Goal: Information Seeking & Learning: Learn about a topic

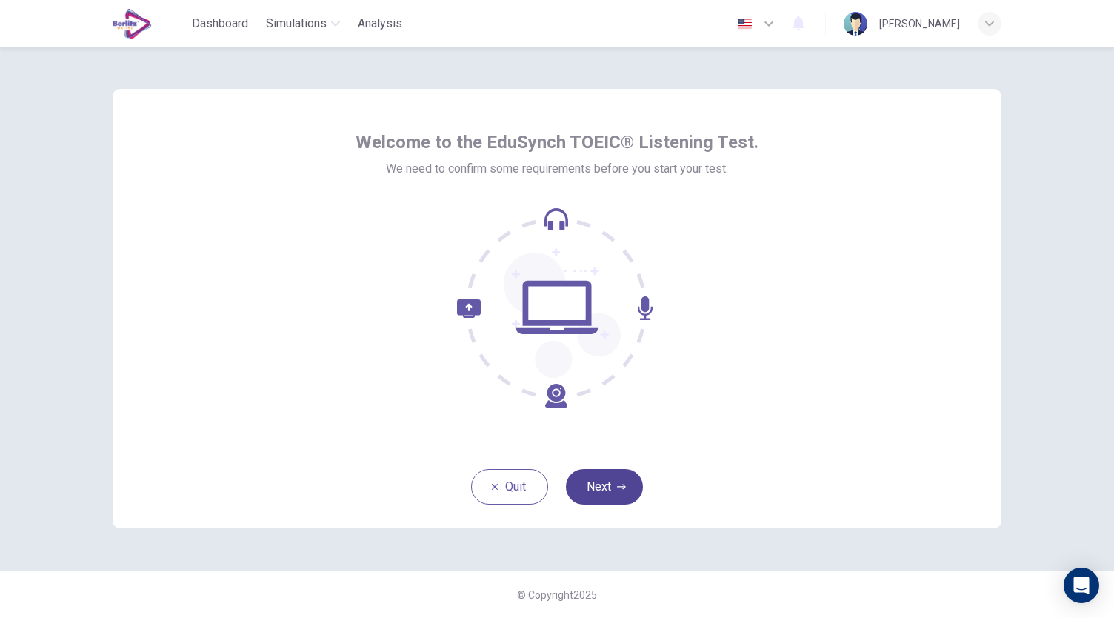
click at [609, 475] on button "Next" at bounding box center [604, 487] width 77 height 36
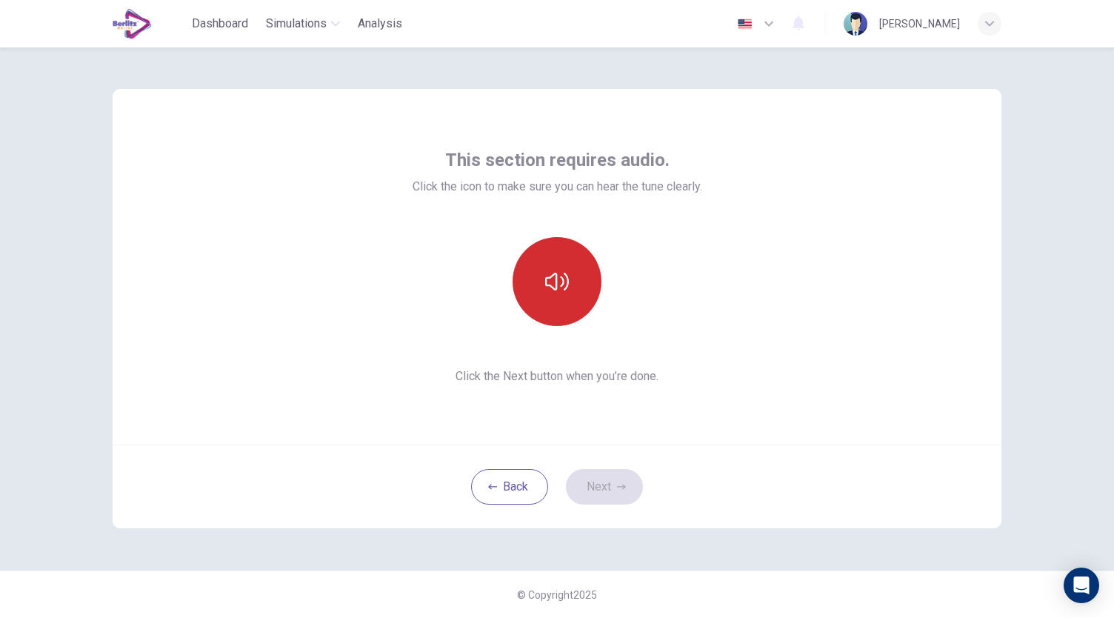
click at [564, 319] on button "button" at bounding box center [556, 281] width 89 height 89
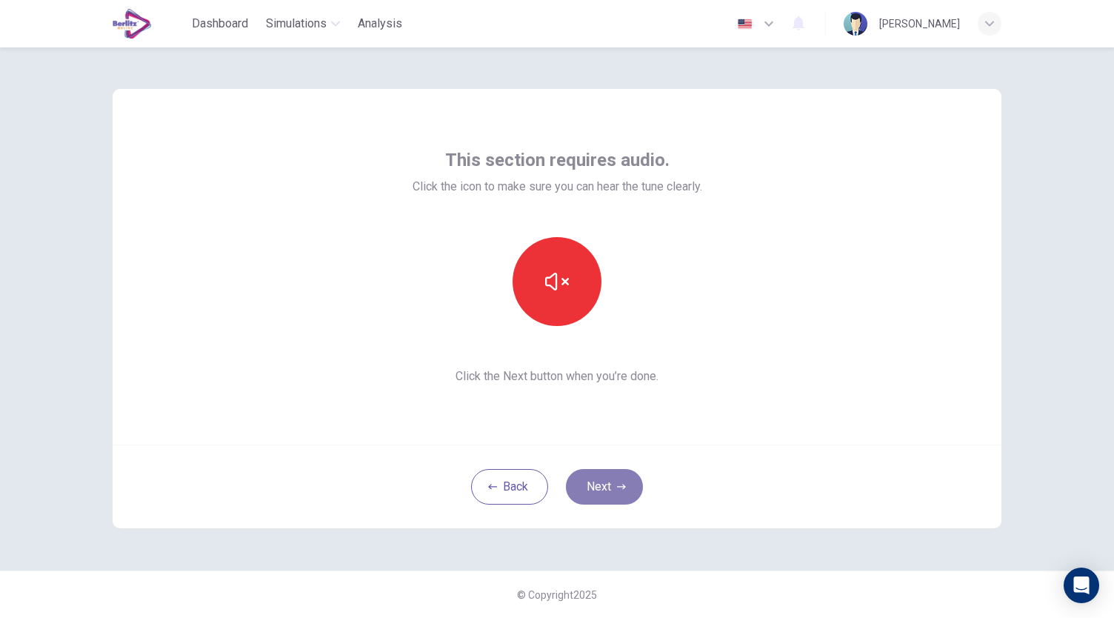
click at [618, 481] on button "Next" at bounding box center [604, 487] width 77 height 36
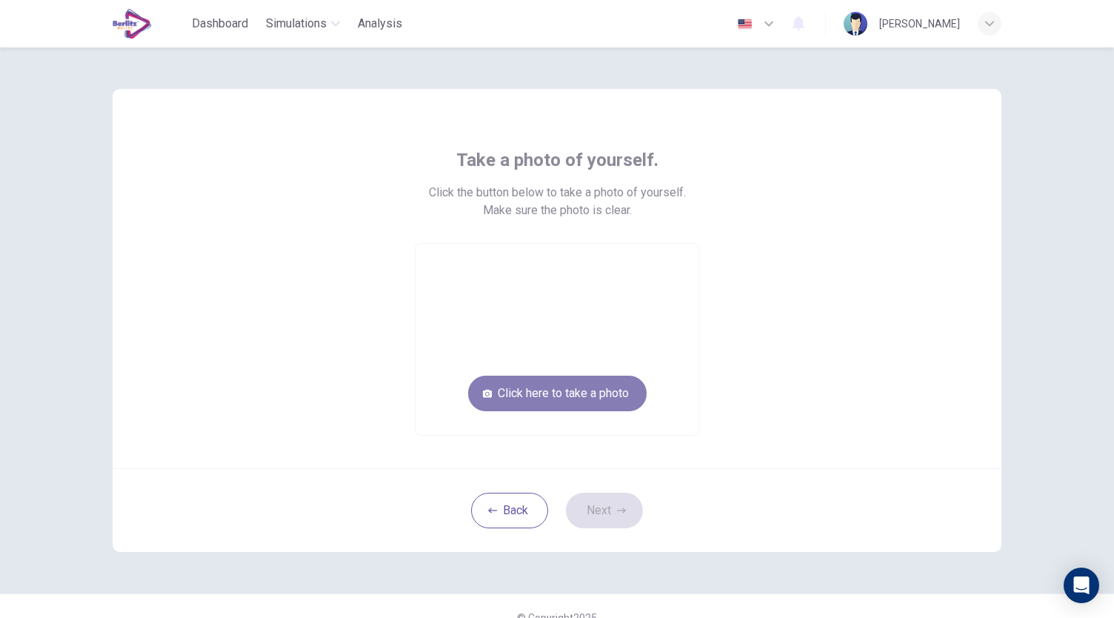
click at [588, 387] on button "Click here to take a photo" at bounding box center [557, 393] width 178 height 36
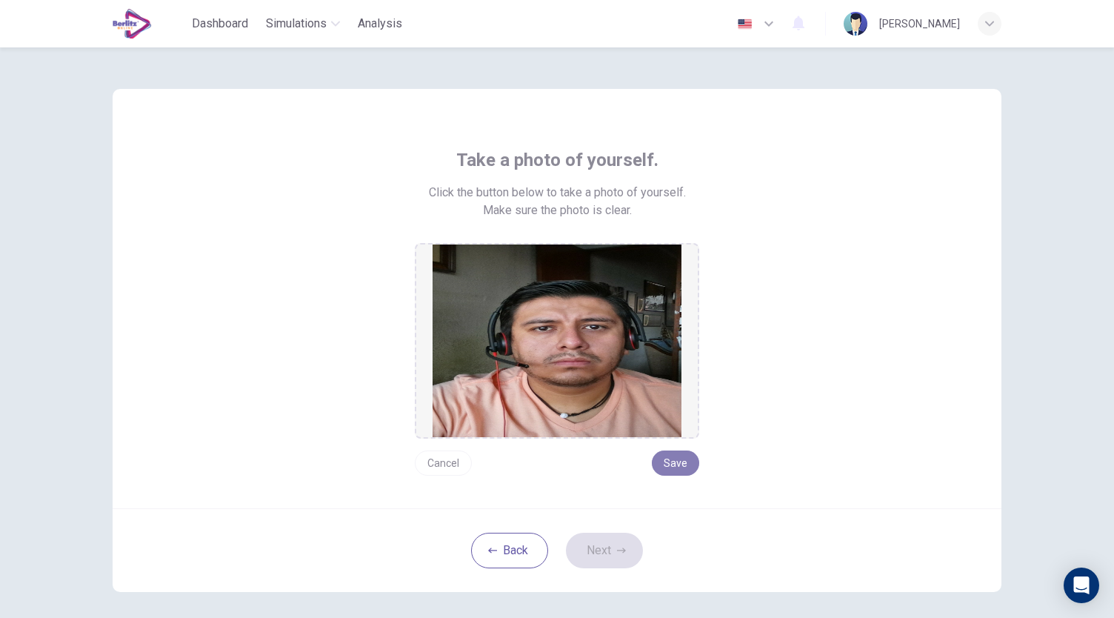
click at [676, 469] on button "Save" at bounding box center [675, 462] width 47 height 25
click at [620, 555] on button "Next" at bounding box center [604, 550] width 77 height 36
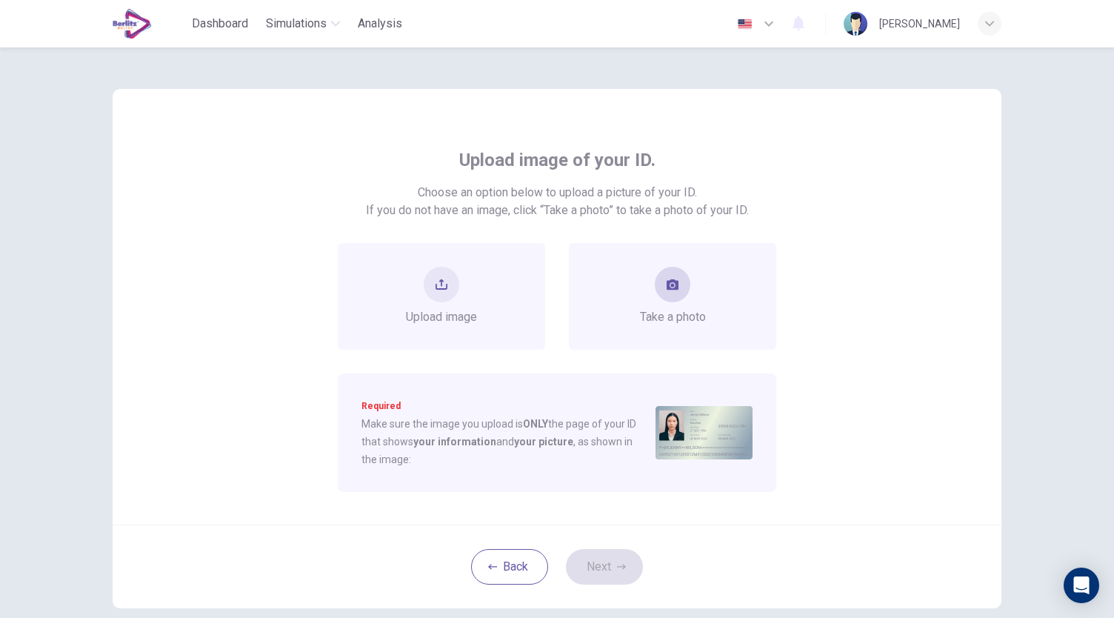
click at [680, 309] on span "Take a photo" at bounding box center [673, 317] width 66 height 18
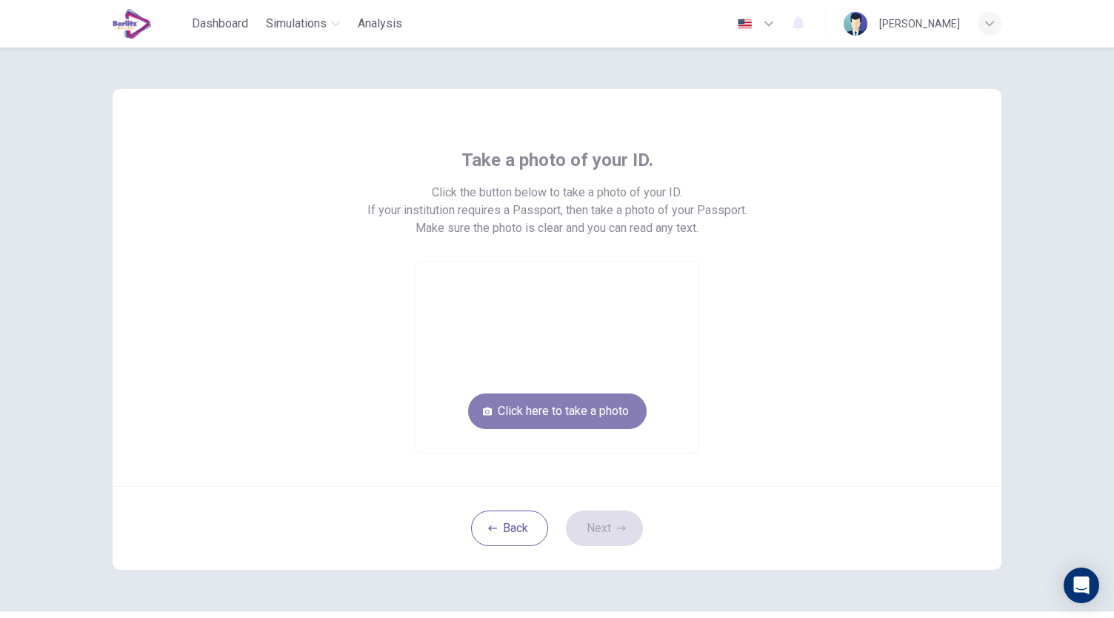
click at [583, 404] on button "Click here to take a photo" at bounding box center [557, 411] width 178 height 36
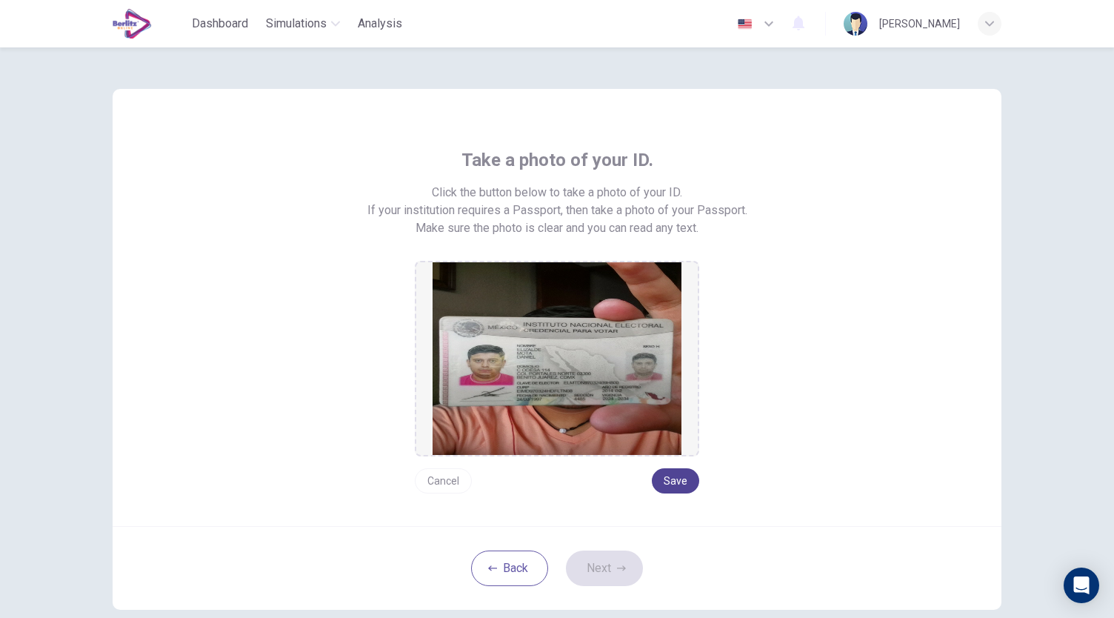
click at [672, 479] on button "Save" at bounding box center [675, 480] width 47 height 25
click at [617, 570] on icon "button" at bounding box center [621, 567] width 9 height 9
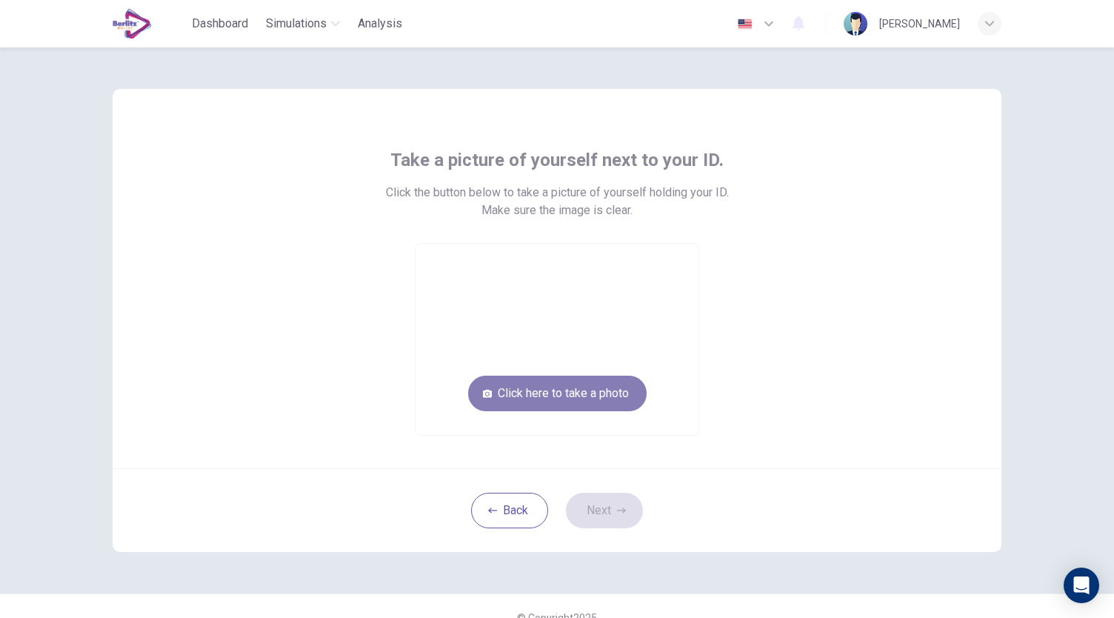
click at [593, 395] on button "Click here to take a photo" at bounding box center [557, 393] width 178 height 36
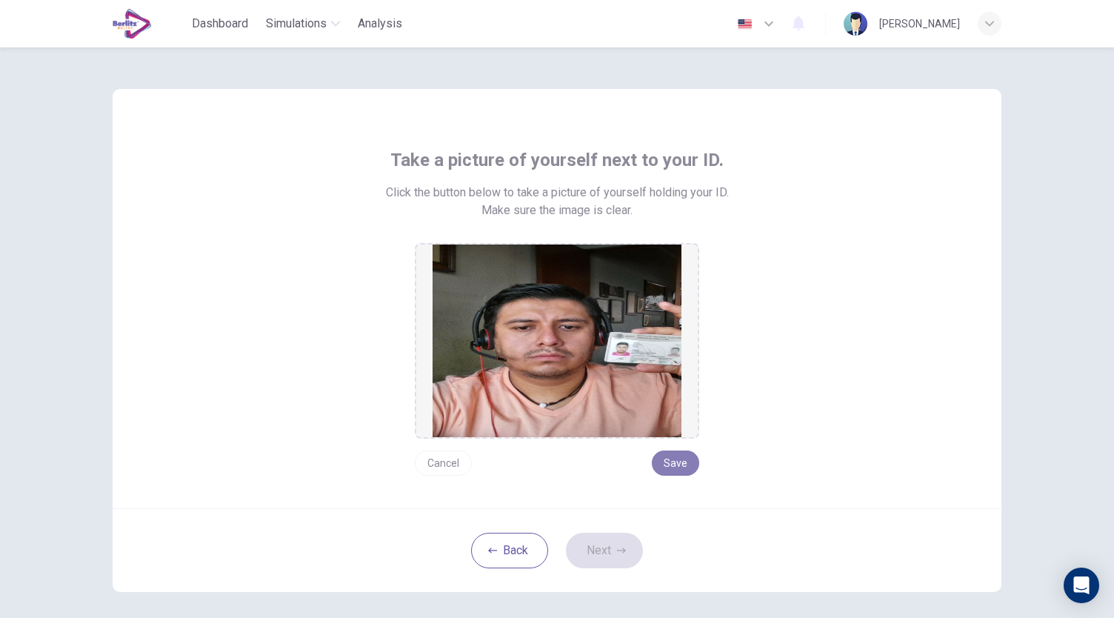
click at [672, 474] on button "Save" at bounding box center [675, 462] width 47 height 25
click at [617, 552] on icon "button" at bounding box center [621, 550] width 9 height 9
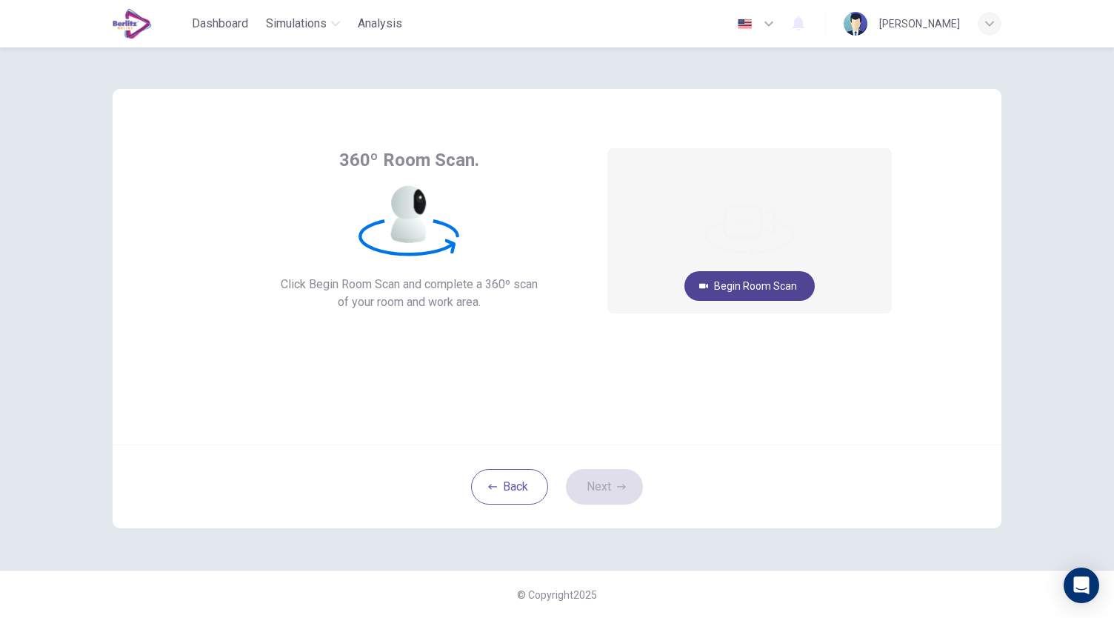
click at [767, 287] on button "Begin Room Scan" at bounding box center [749, 286] width 130 height 30
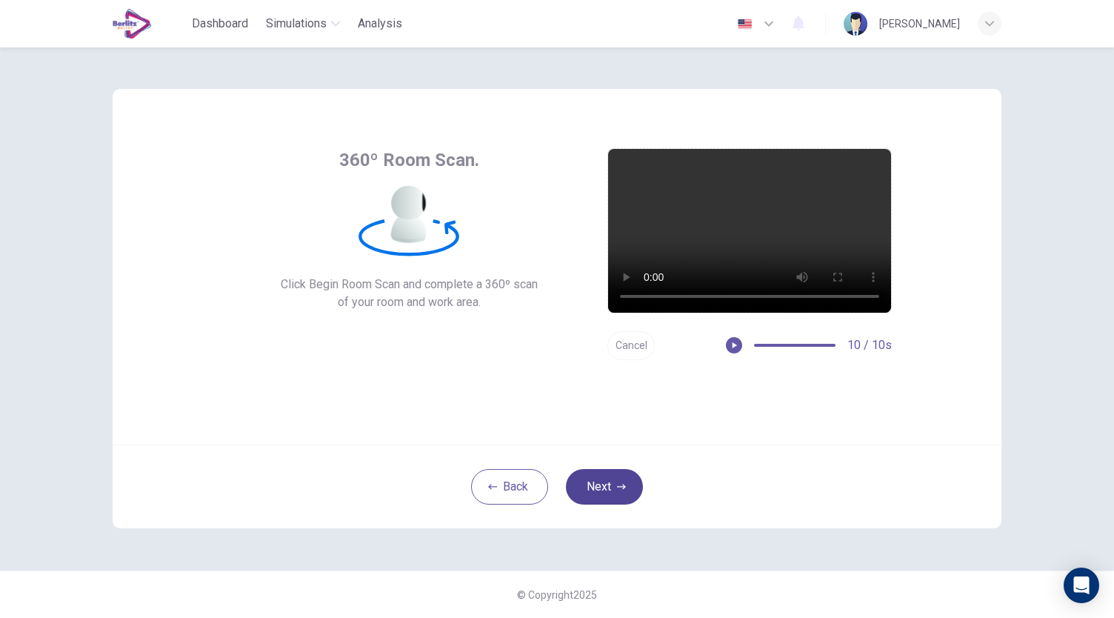
click at [627, 473] on button "Next" at bounding box center [604, 487] width 77 height 36
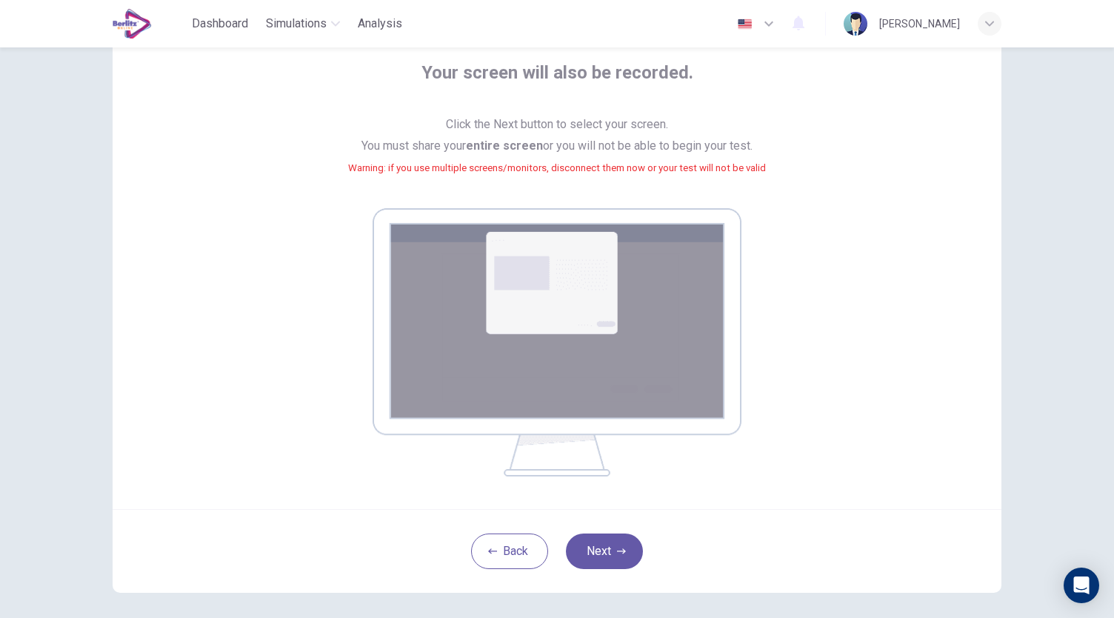
scroll to position [89, 0]
click at [603, 552] on button "Next" at bounding box center [604, 550] width 77 height 36
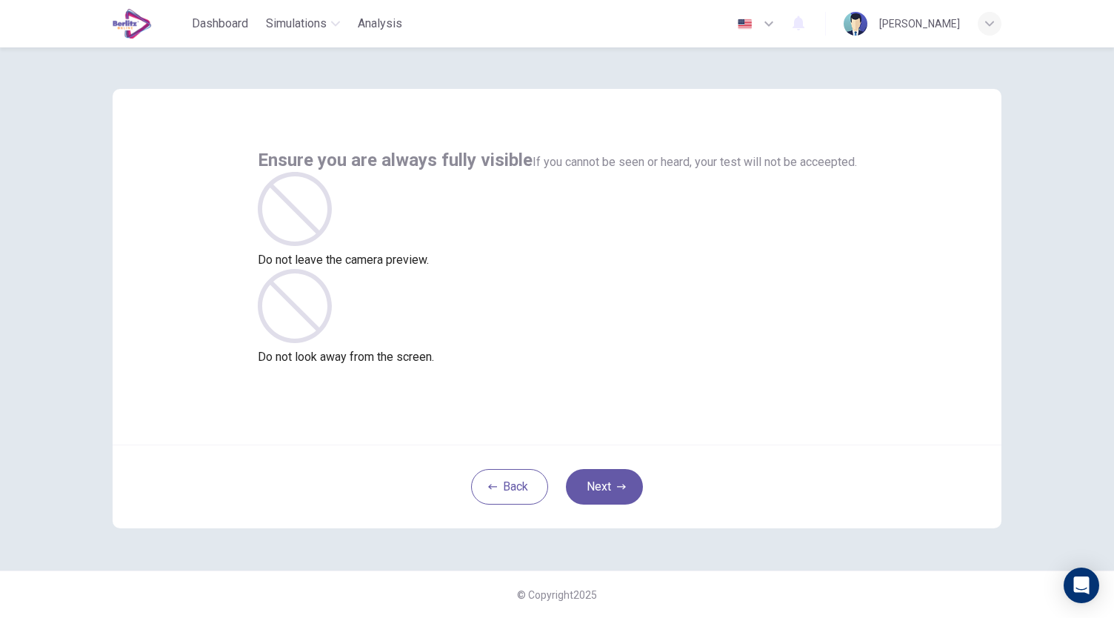
scroll to position [0, 0]
click at [625, 483] on button "Next" at bounding box center [604, 487] width 77 height 36
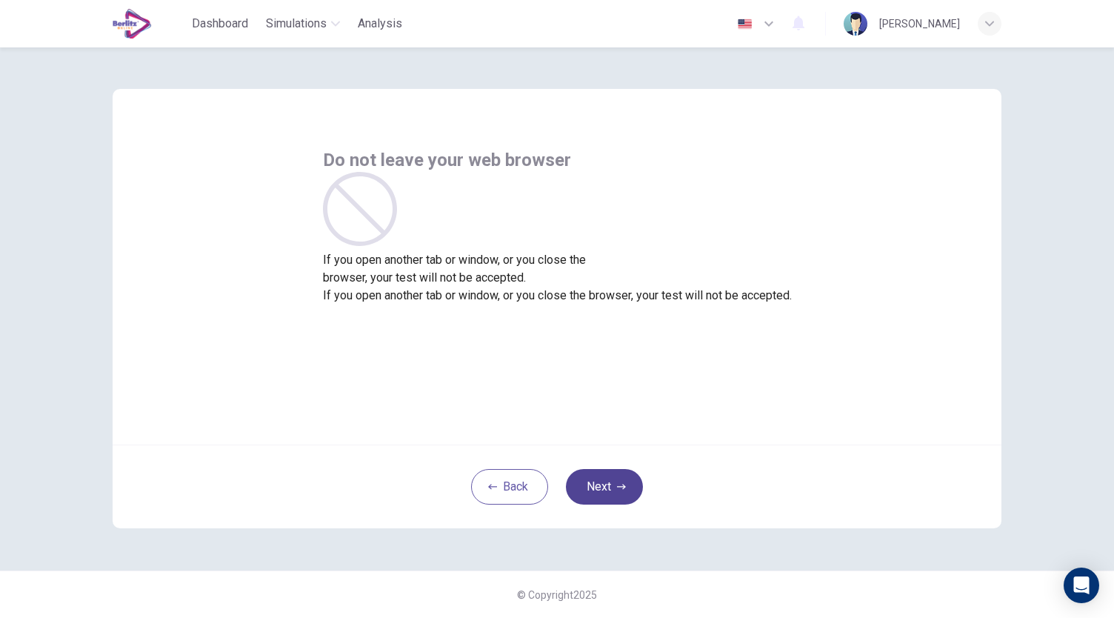
click at [625, 483] on button "Next" at bounding box center [604, 487] width 77 height 36
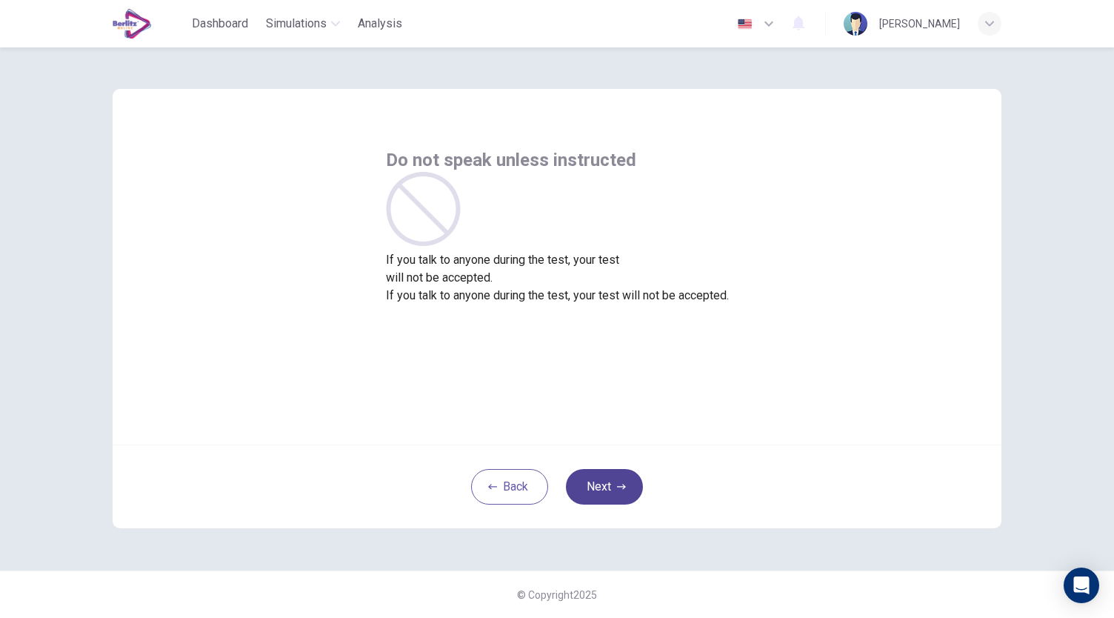
click at [625, 483] on button "Next" at bounding box center [604, 487] width 77 height 36
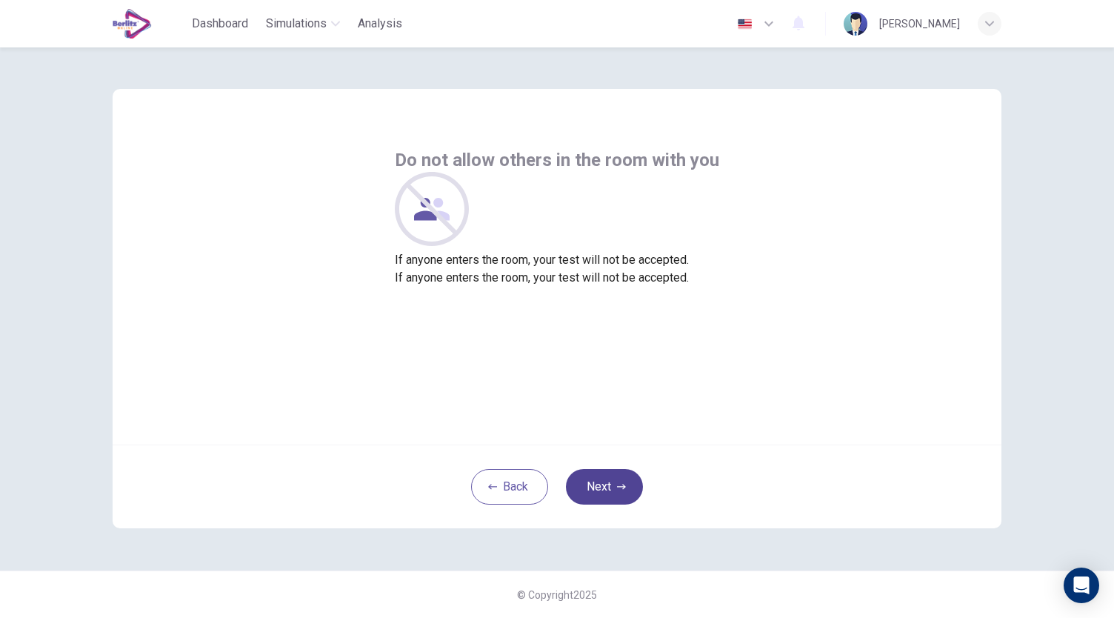
click at [625, 483] on button "Next" at bounding box center [604, 487] width 77 height 36
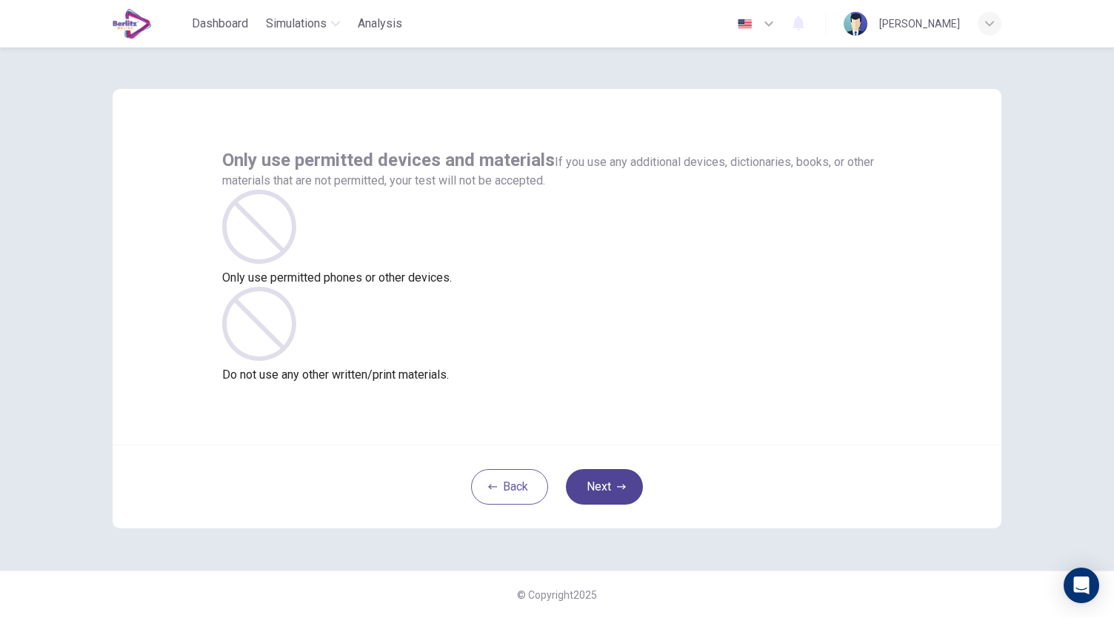
click at [625, 483] on button "Next" at bounding box center [604, 487] width 77 height 36
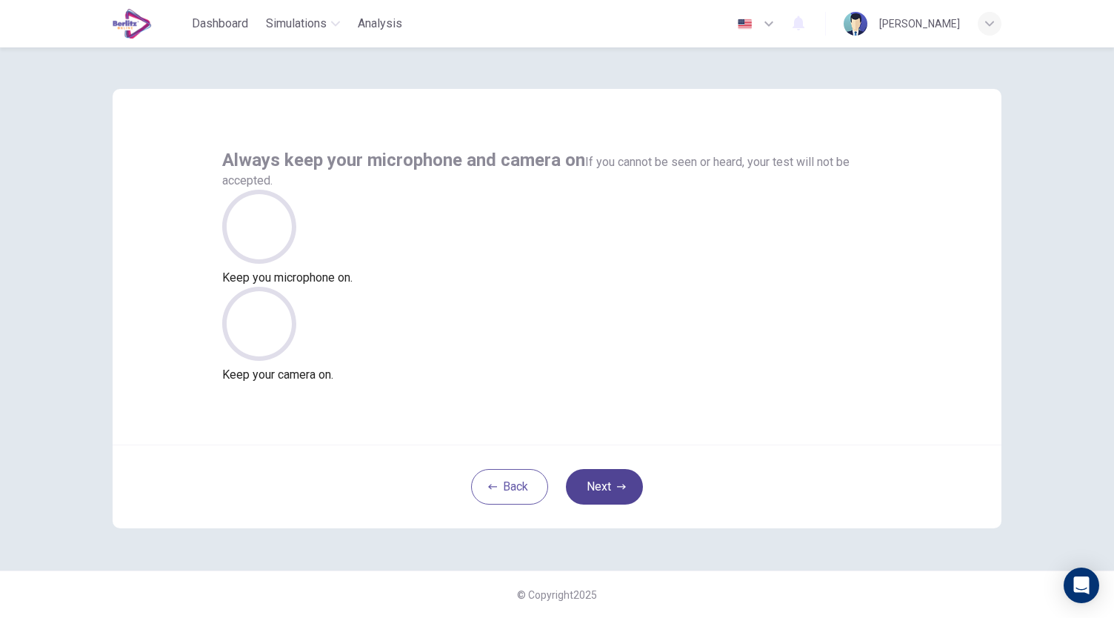
click at [625, 483] on button "Next" at bounding box center [604, 487] width 77 height 36
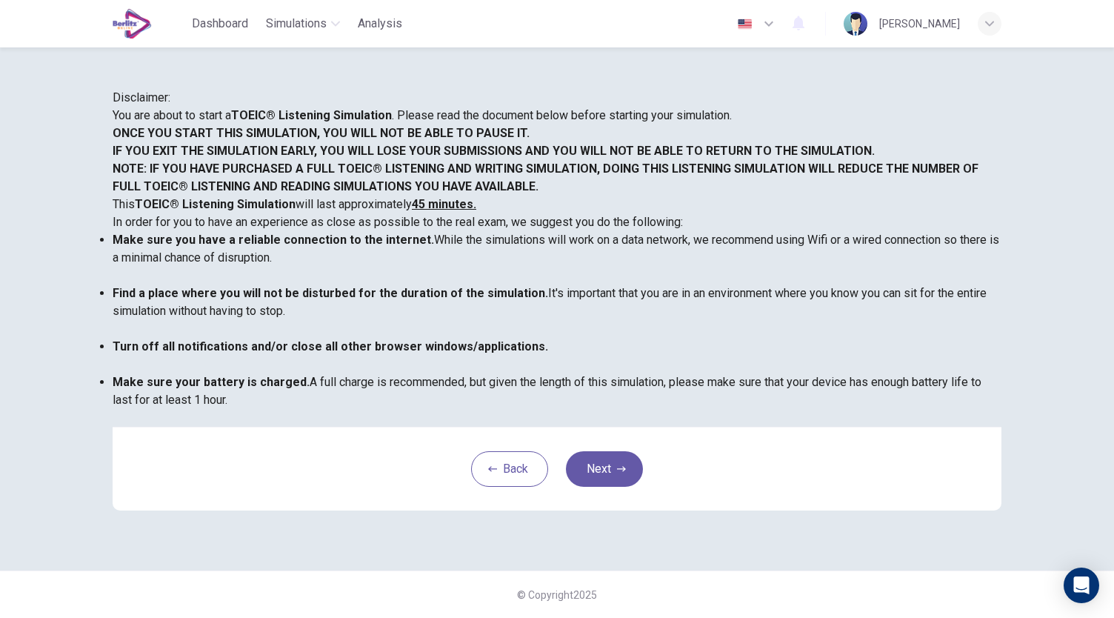
scroll to position [201, 0]
click at [604, 486] on button "Next" at bounding box center [604, 469] width 77 height 36
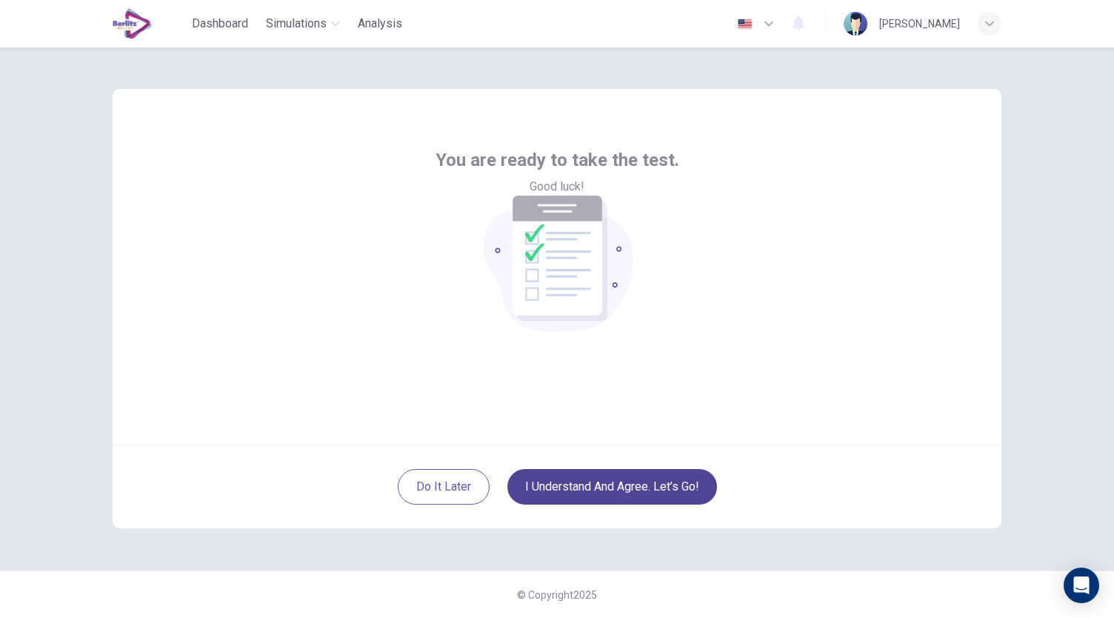
click at [589, 489] on button "I understand and agree. Let’s go!" at bounding box center [612, 487] width 210 height 36
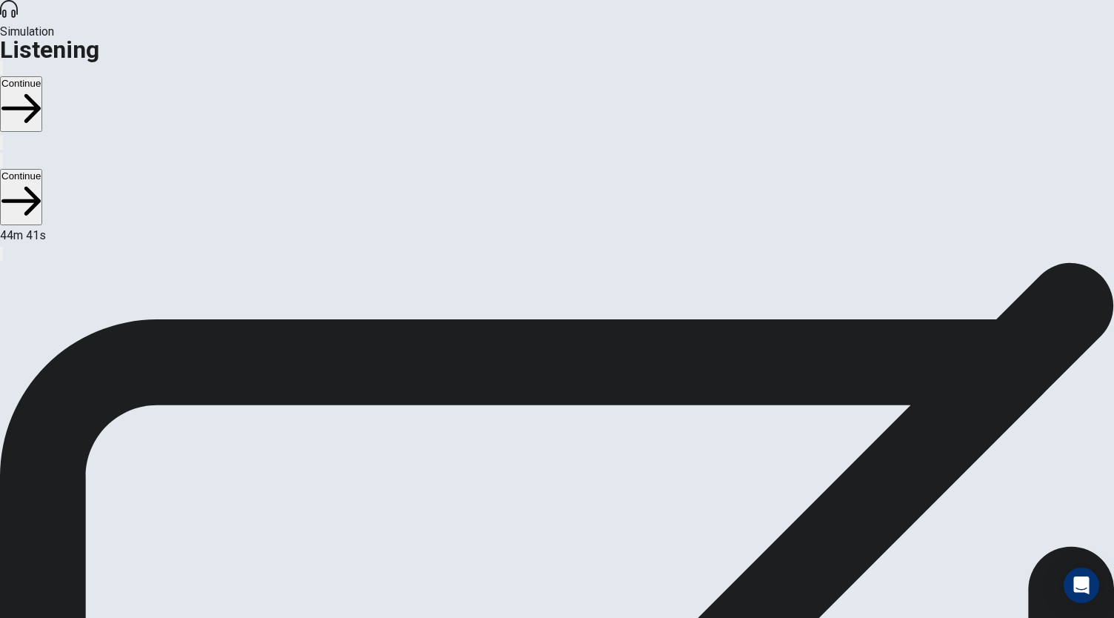
click at [42, 76] on button "Continue" at bounding box center [21, 104] width 42 height 56
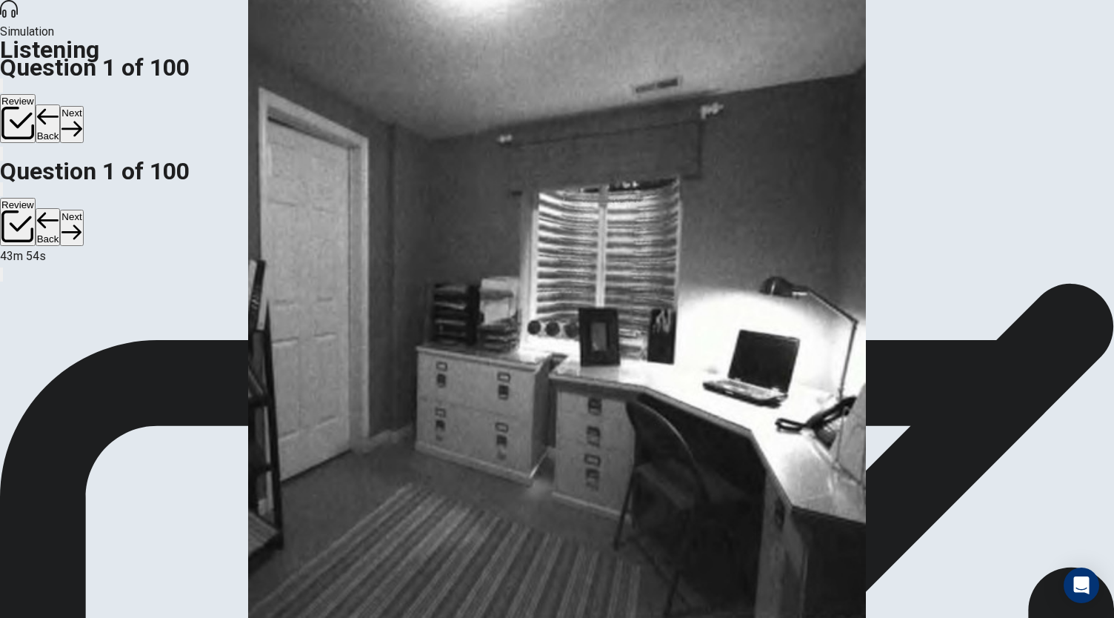
click at [83, 106] on button "Next" at bounding box center [71, 124] width 23 height 36
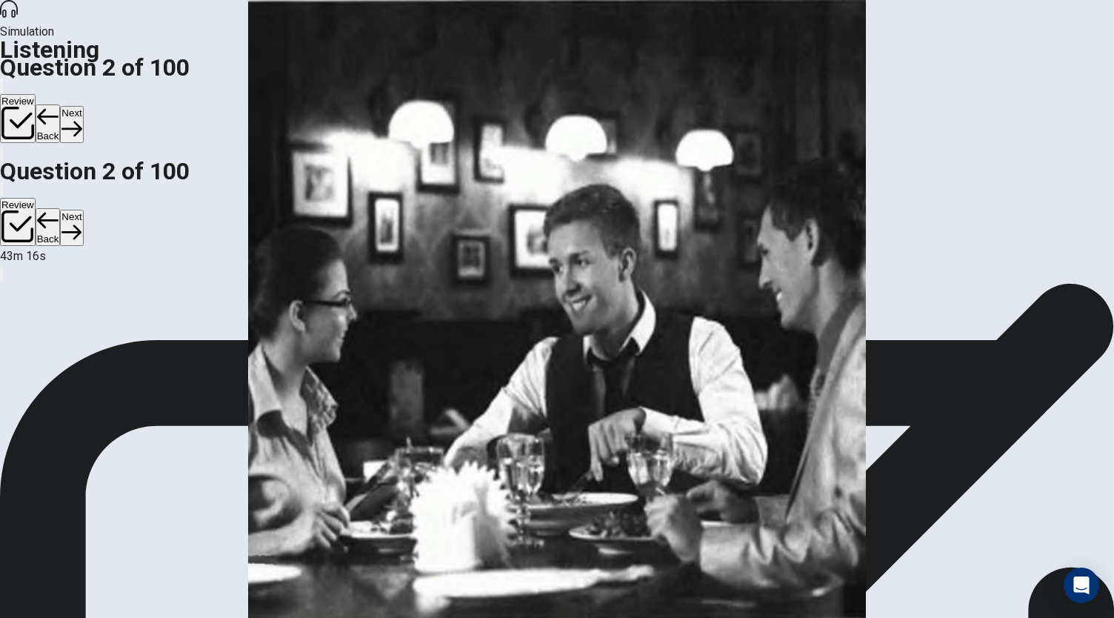
click at [83, 106] on button "Next" at bounding box center [71, 124] width 23 height 36
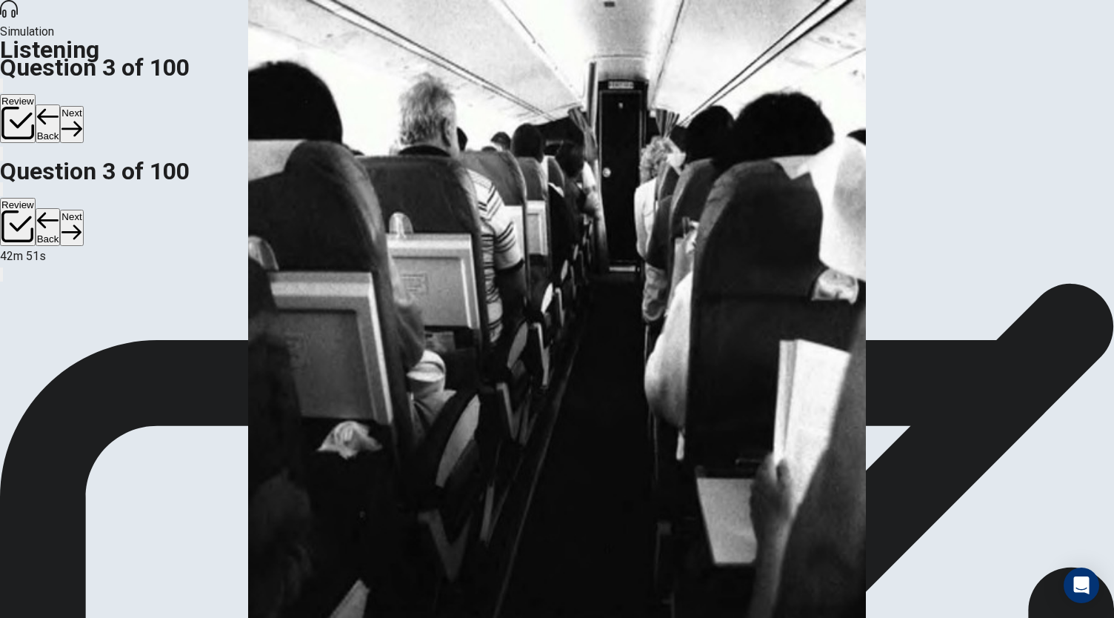
click at [83, 106] on button "Next" at bounding box center [71, 124] width 23 height 36
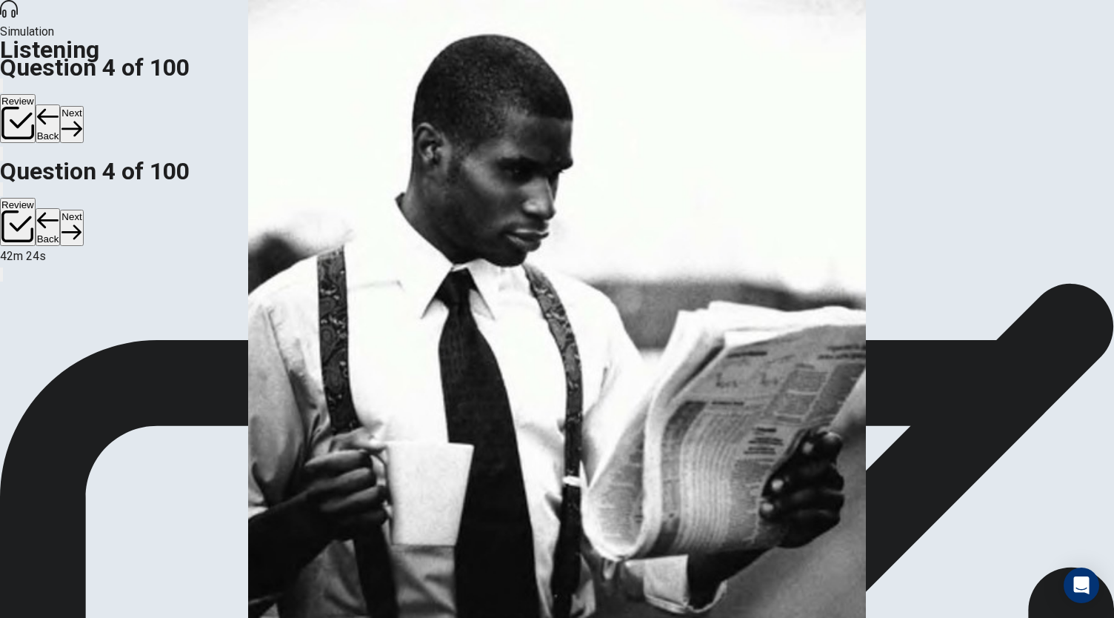
click at [83, 106] on button "Next" at bounding box center [71, 124] width 23 height 36
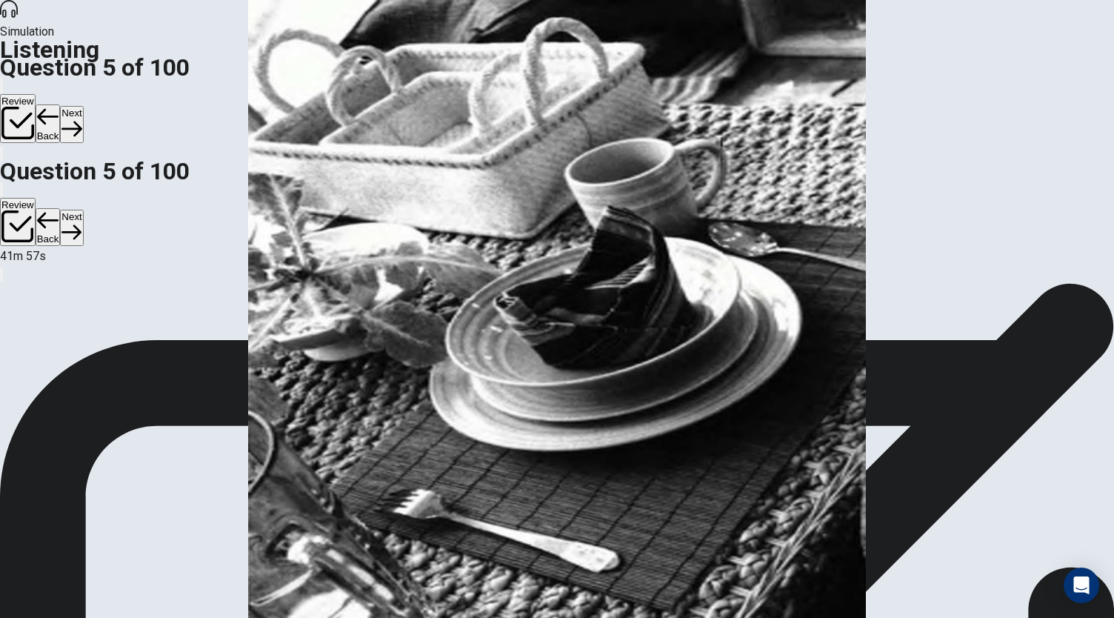
click at [83, 106] on button "Next" at bounding box center [71, 124] width 23 height 36
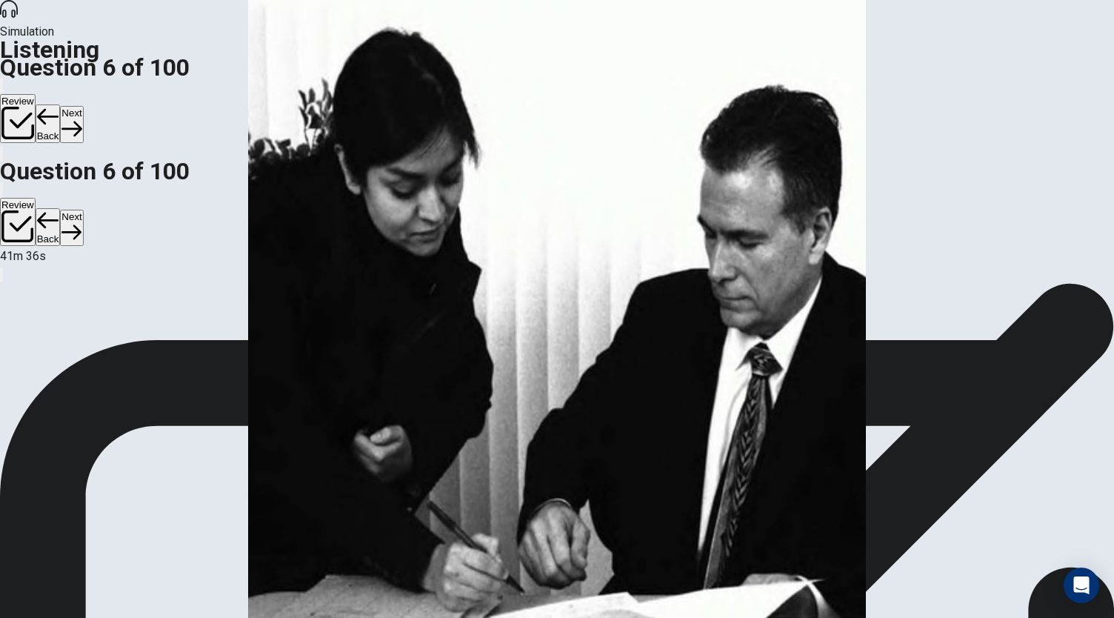
click at [83, 106] on button "Next" at bounding box center [71, 124] width 23 height 36
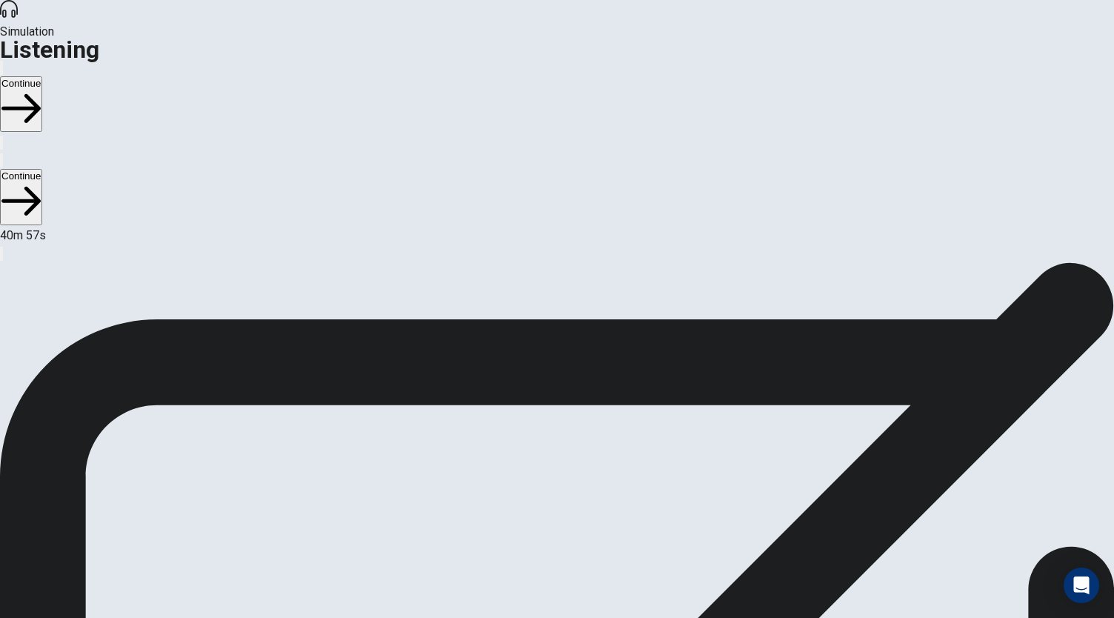
click at [42, 76] on button "Continue" at bounding box center [21, 104] width 42 height 56
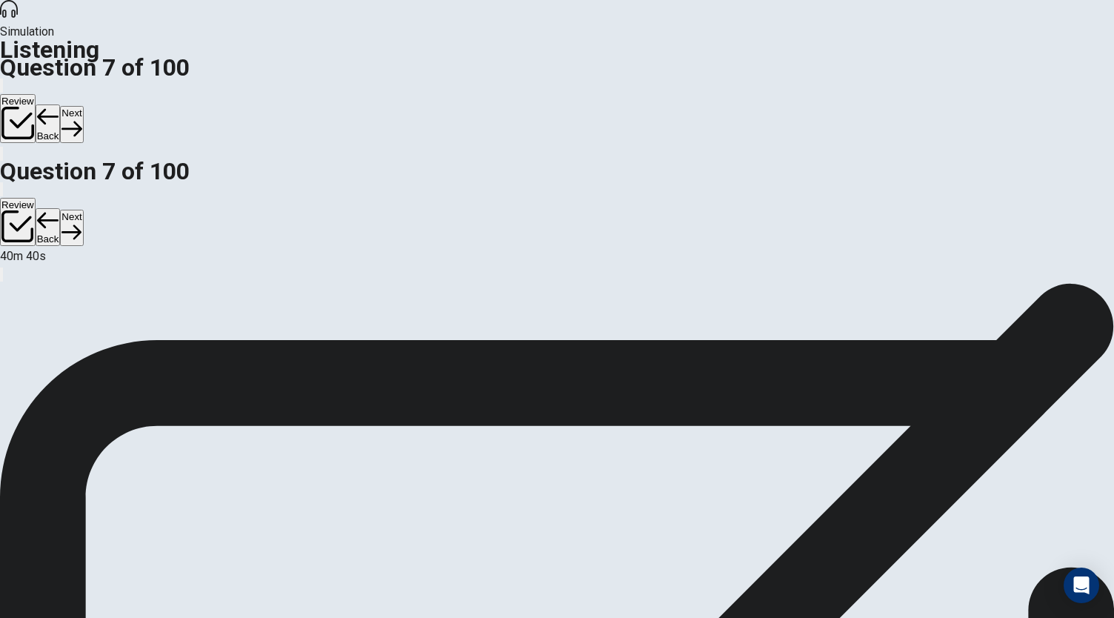
click at [83, 106] on button "Next" at bounding box center [71, 124] width 23 height 36
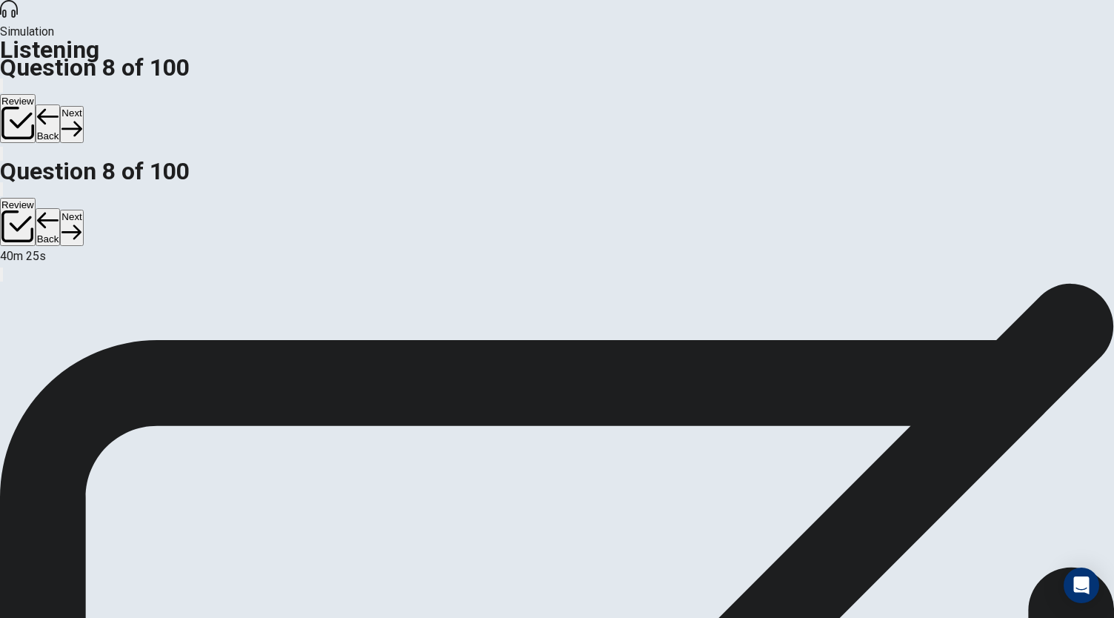
click at [83, 106] on button "Next" at bounding box center [71, 124] width 23 height 36
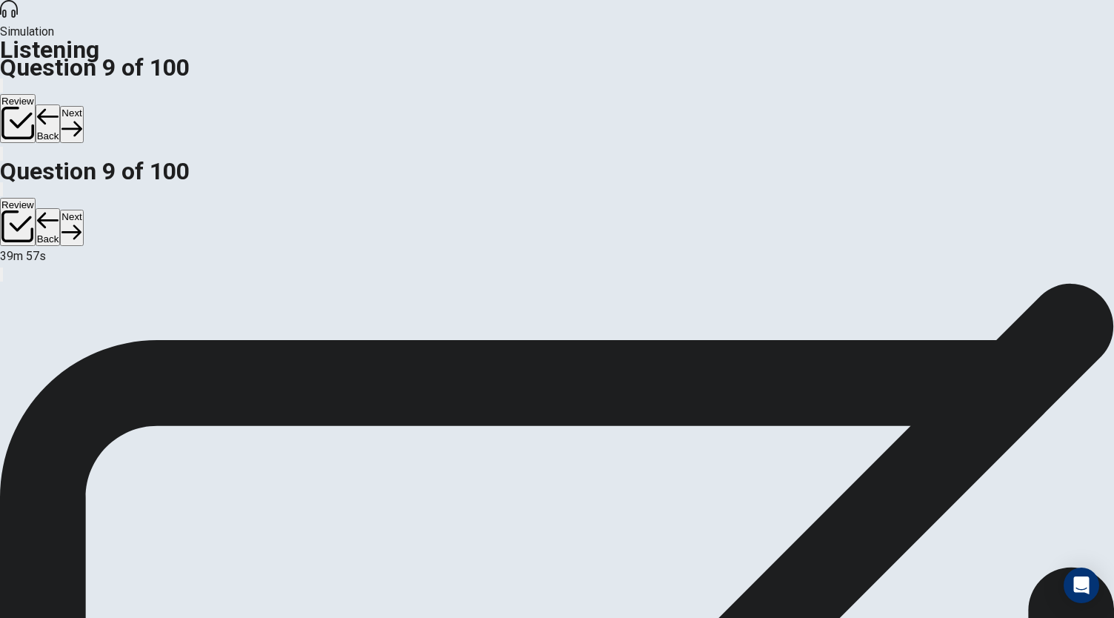
click at [83, 106] on button "Next" at bounding box center [71, 124] width 23 height 36
click at [81, 118] on icon "button" at bounding box center [71, 128] width 20 height 20
click at [83, 106] on button "Next" at bounding box center [71, 124] width 23 height 36
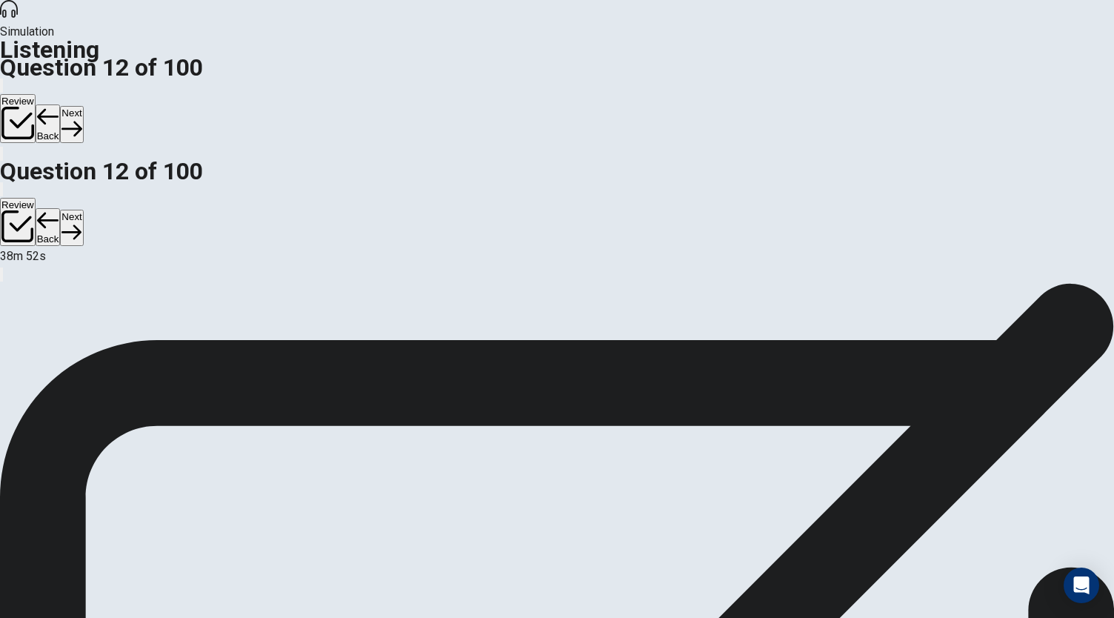
click at [83, 106] on button "Next" at bounding box center [71, 124] width 23 height 36
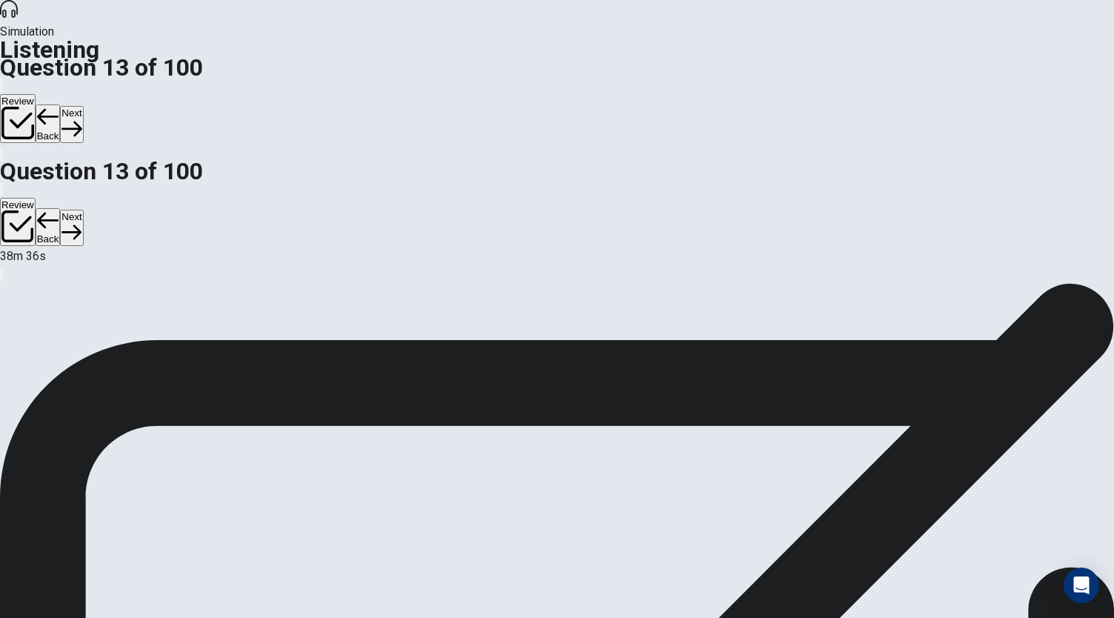
click at [83, 106] on button "Next" at bounding box center [71, 124] width 23 height 36
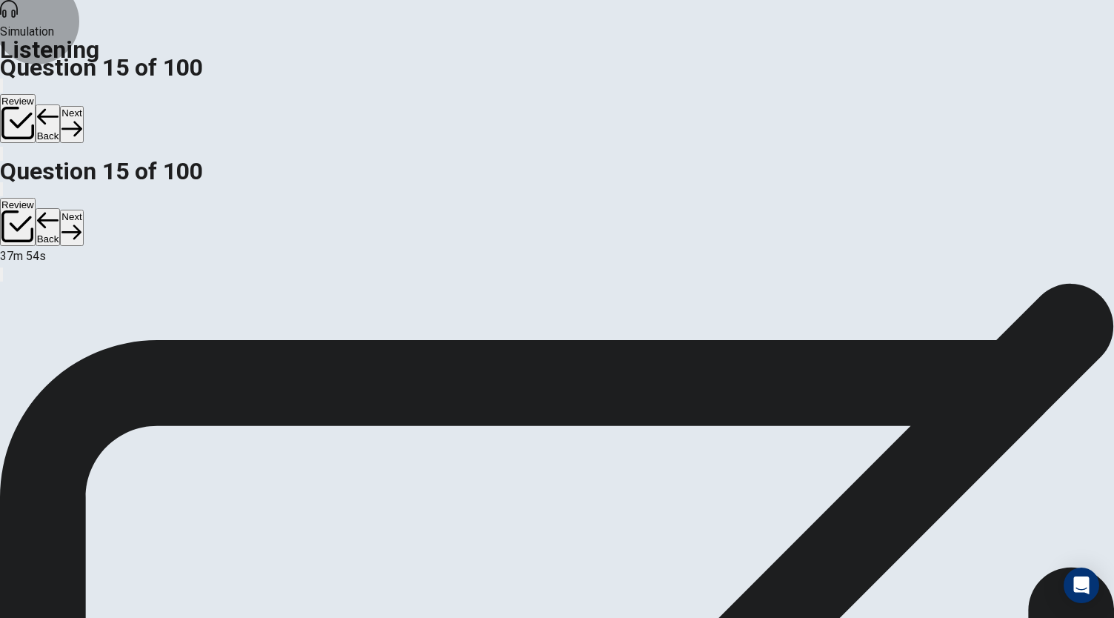
click at [83, 106] on button "Next" at bounding box center [71, 124] width 23 height 36
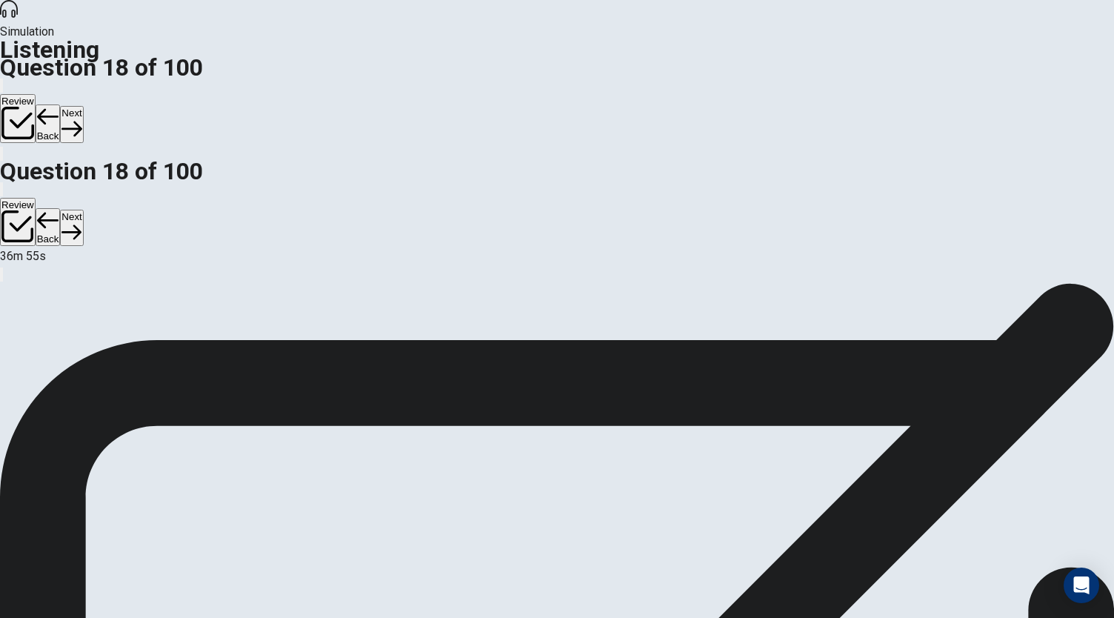
click at [83, 106] on button "Next" at bounding box center [71, 124] width 23 height 36
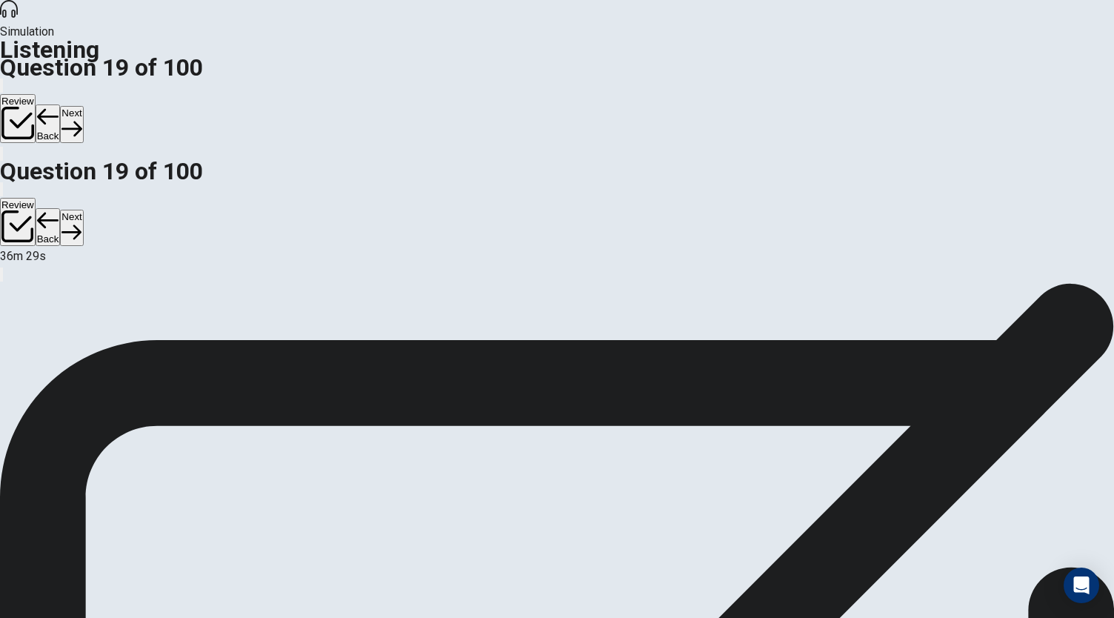
click at [83, 106] on button "Next" at bounding box center [71, 124] width 23 height 36
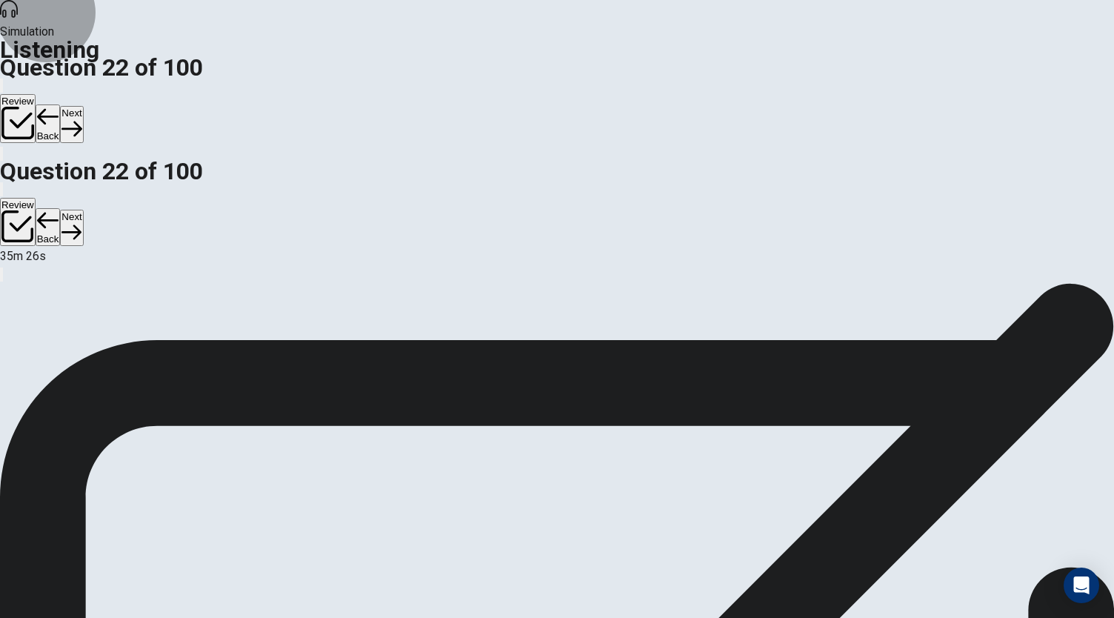
click at [81, 118] on icon "button" at bounding box center [71, 128] width 20 height 20
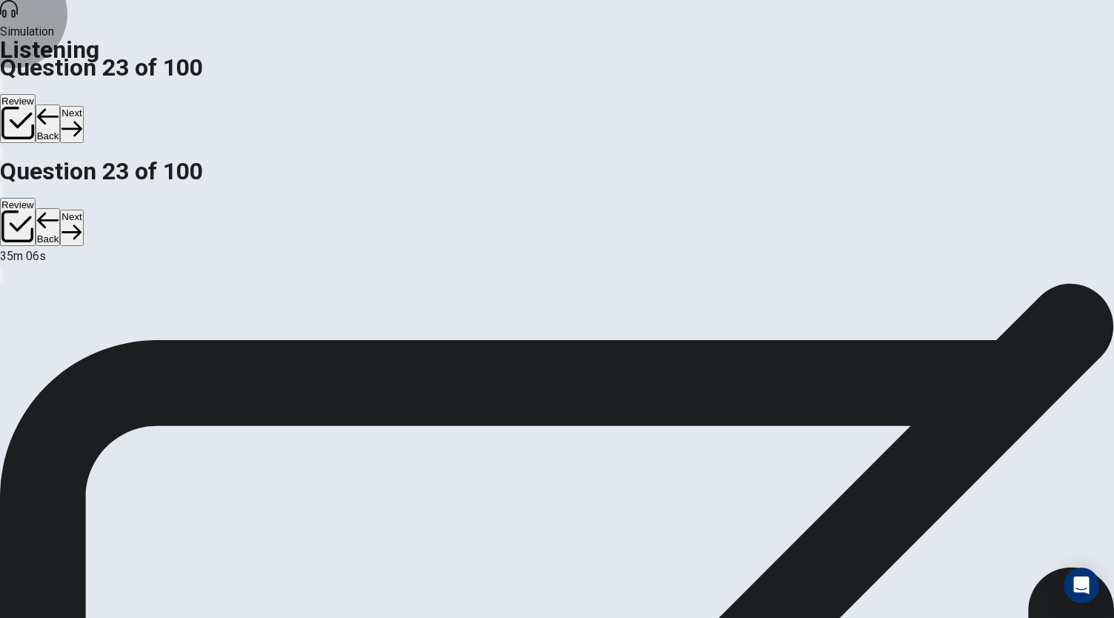
click at [83, 106] on button "Next" at bounding box center [71, 124] width 23 height 36
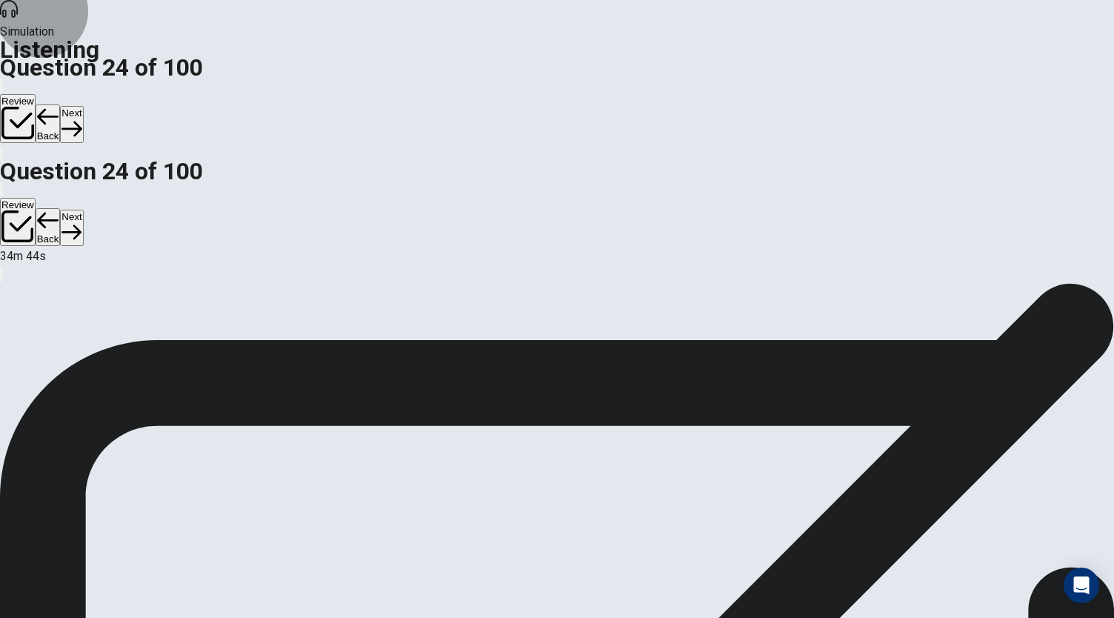
click at [83, 106] on button "Next" at bounding box center [71, 124] width 23 height 36
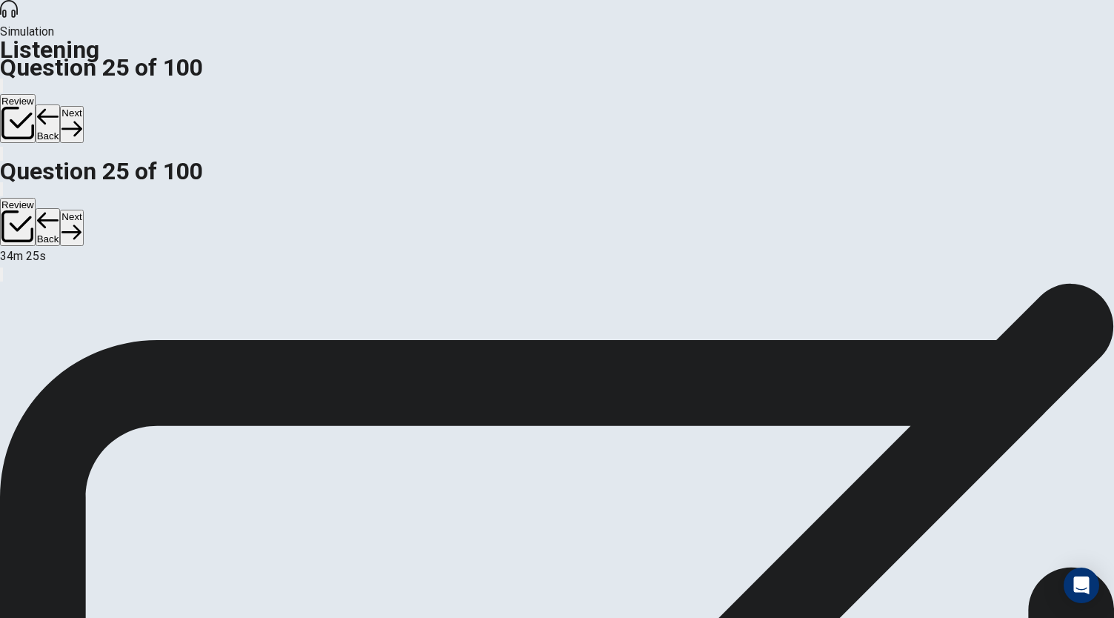
click at [83, 106] on button "Next" at bounding box center [71, 124] width 23 height 36
click at [81, 118] on icon "button" at bounding box center [71, 128] width 20 height 20
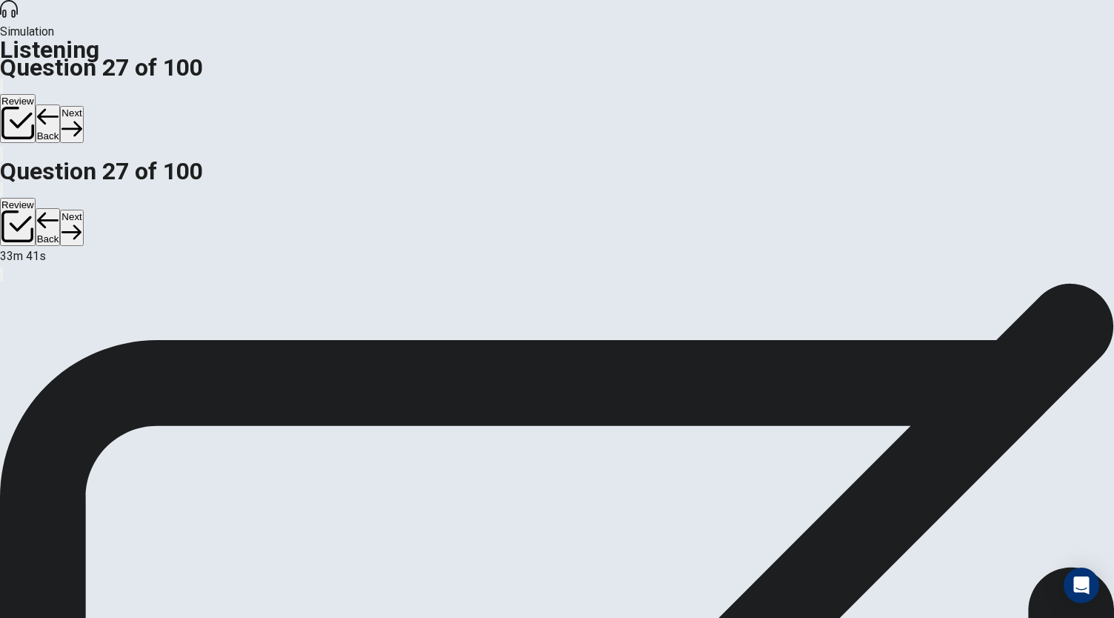
click at [83, 106] on button "Next" at bounding box center [71, 124] width 23 height 36
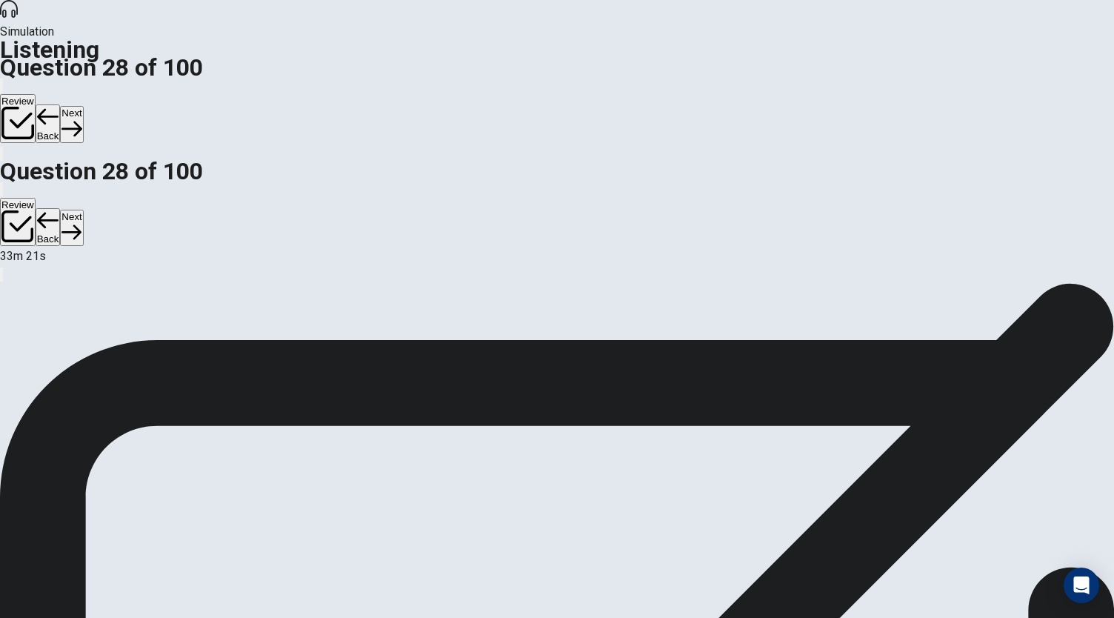
click at [83, 106] on button "Next" at bounding box center [71, 124] width 23 height 36
click at [81, 118] on icon "button" at bounding box center [71, 128] width 20 height 20
click at [83, 106] on button "Next" at bounding box center [71, 124] width 23 height 36
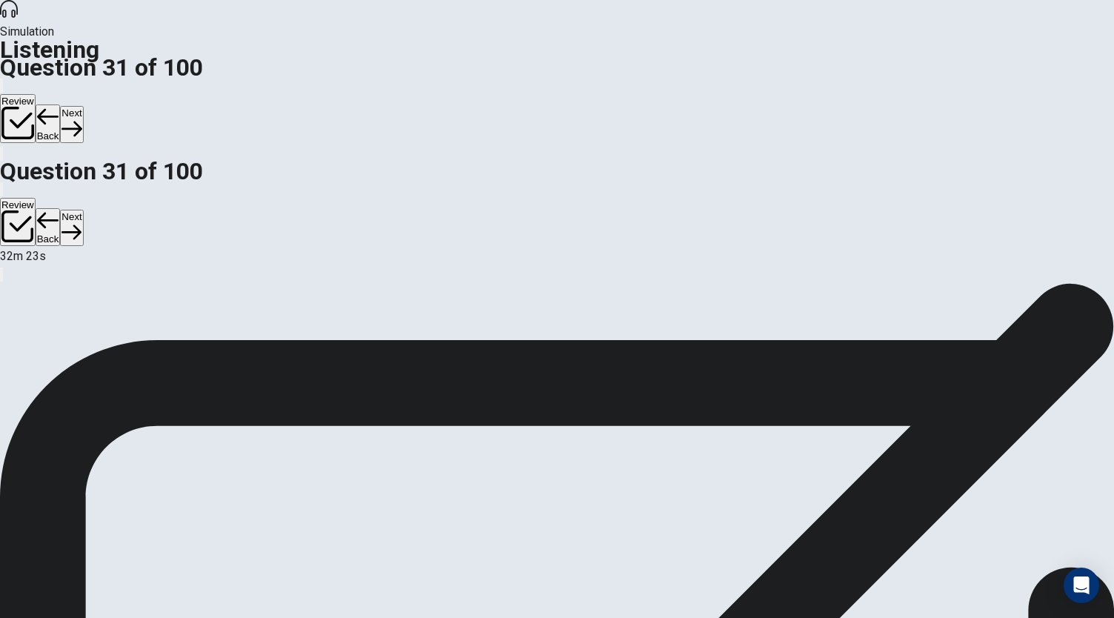
click at [83, 106] on button "Next" at bounding box center [71, 124] width 23 height 36
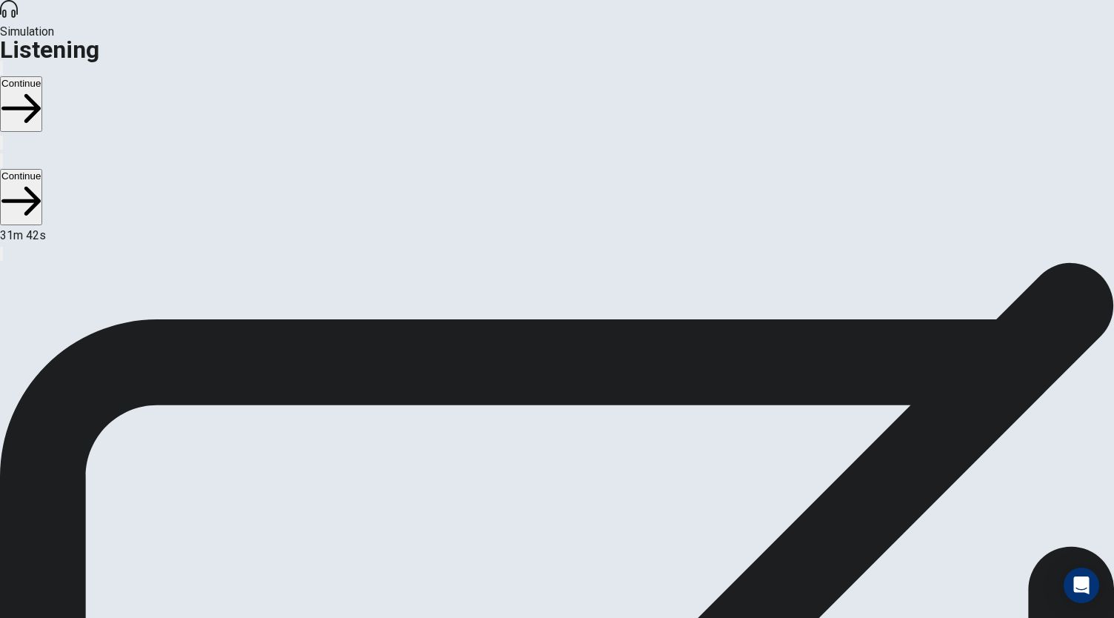
click at [42, 76] on button "Continue" at bounding box center [21, 104] width 42 height 56
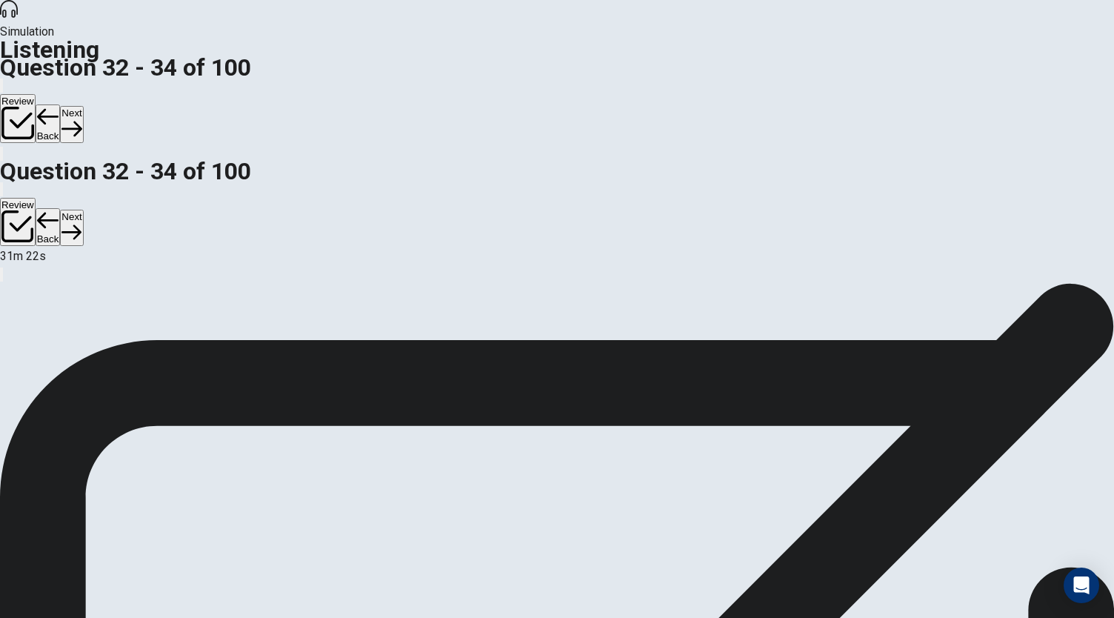
scroll to position [138, 0]
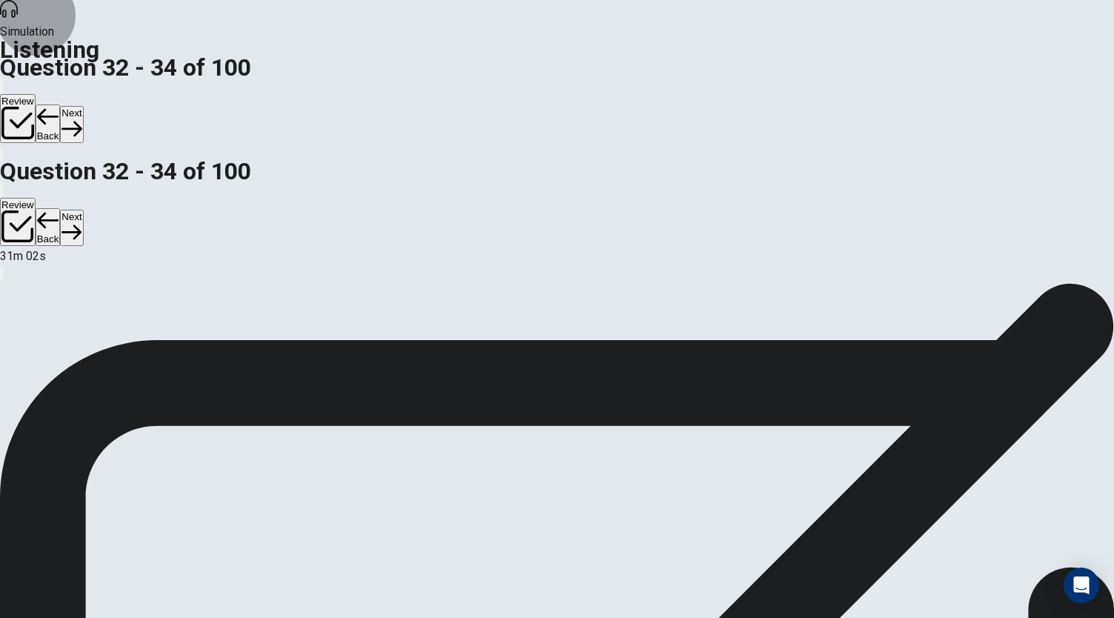
click at [83, 106] on button "Next" at bounding box center [71, 124] width 23 height 36
click at [61, 104] on button "Back" at bounding box center [48, 123] width 25 height 39
click at [83, 106] on button "Next" at bounding box center [71, 124] width 23 height 36
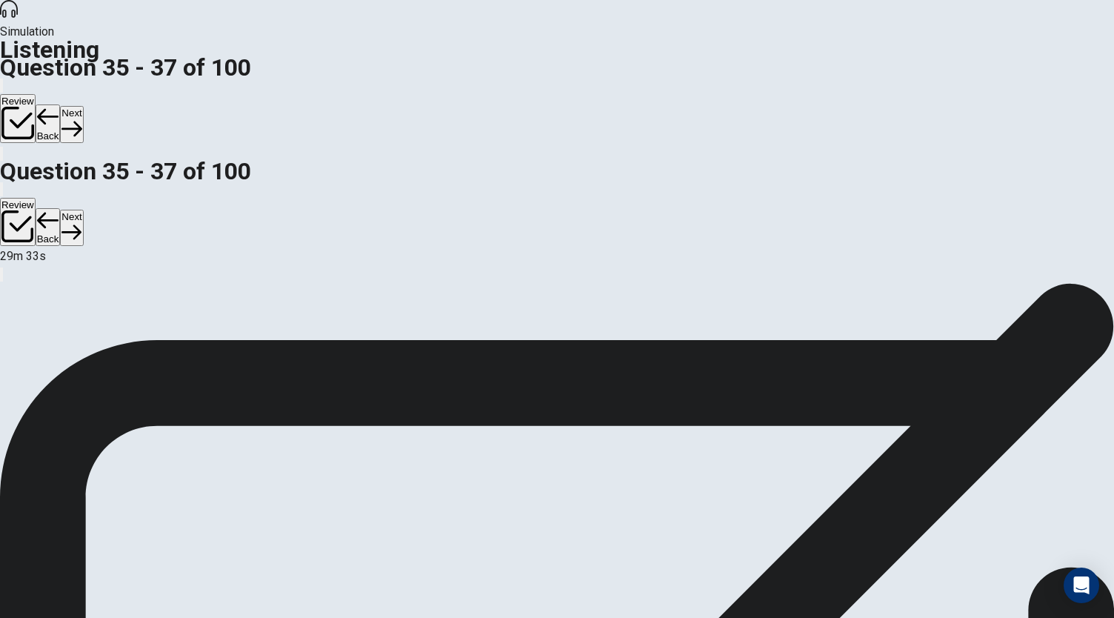
scroll to position [148, 0]
click at [83, 106] on button "Next" at bounding box center [71, 124] width 23 height 36
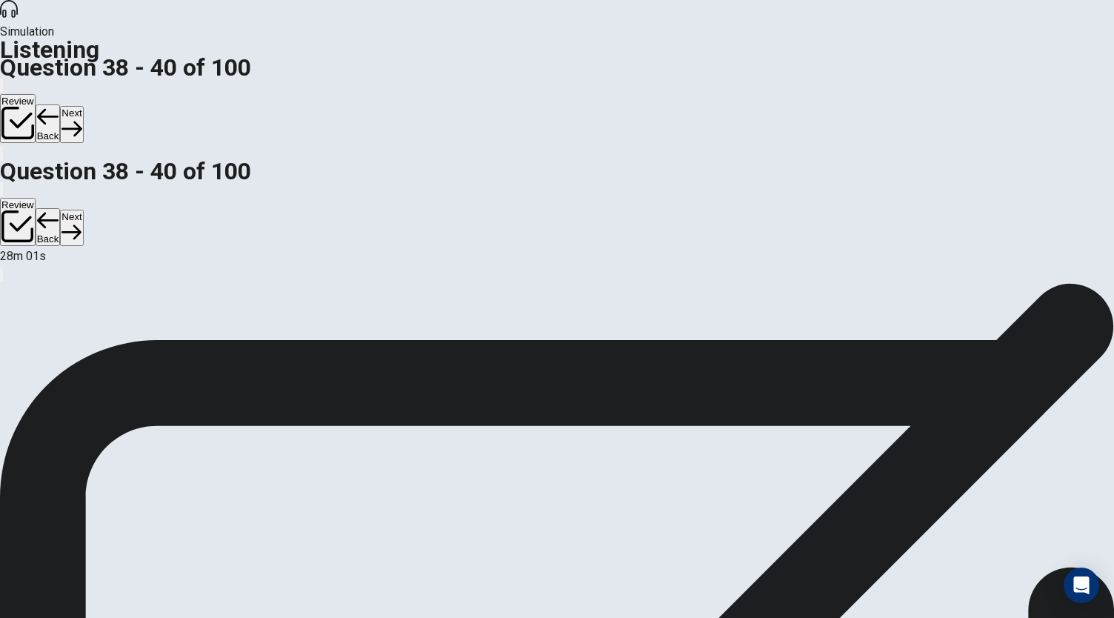
click at [83, 106] on button "Next" at bounding box center [71, 124] width 23 height 36
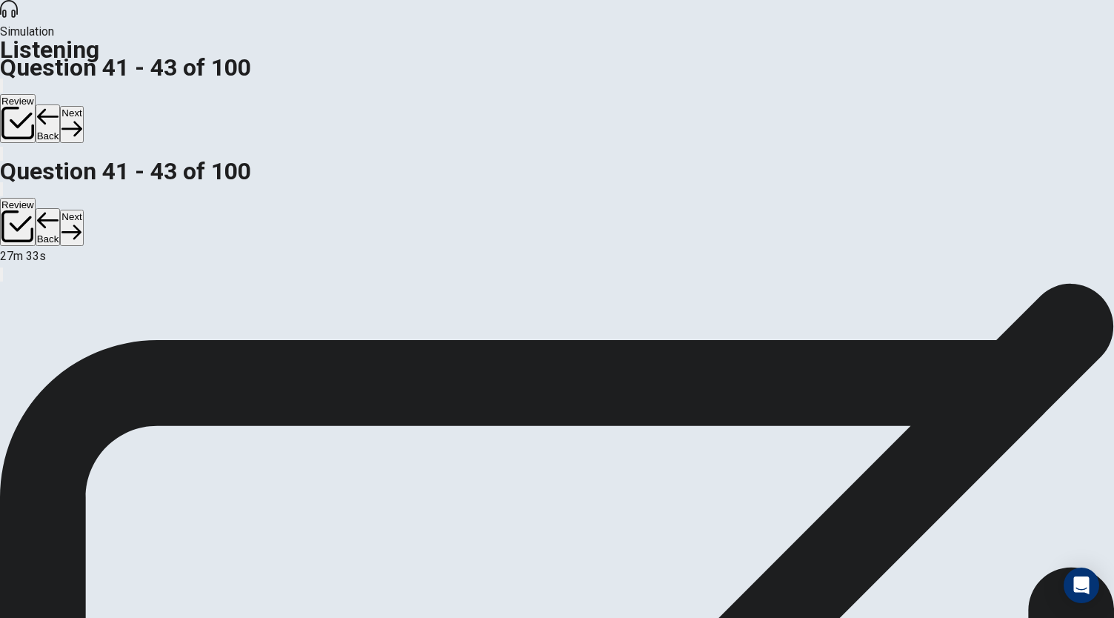
scroll to position [148, 0]
click at [83, 106] on button "Next" at bounding box center [71, 124] width 23 height 36
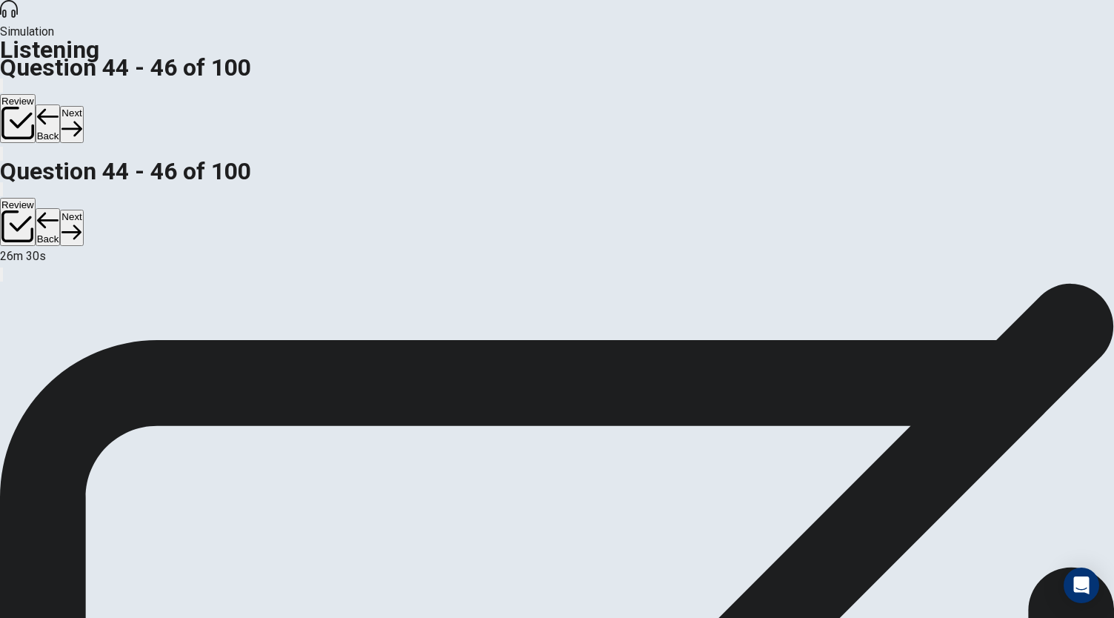
scroll to position [0, 0]
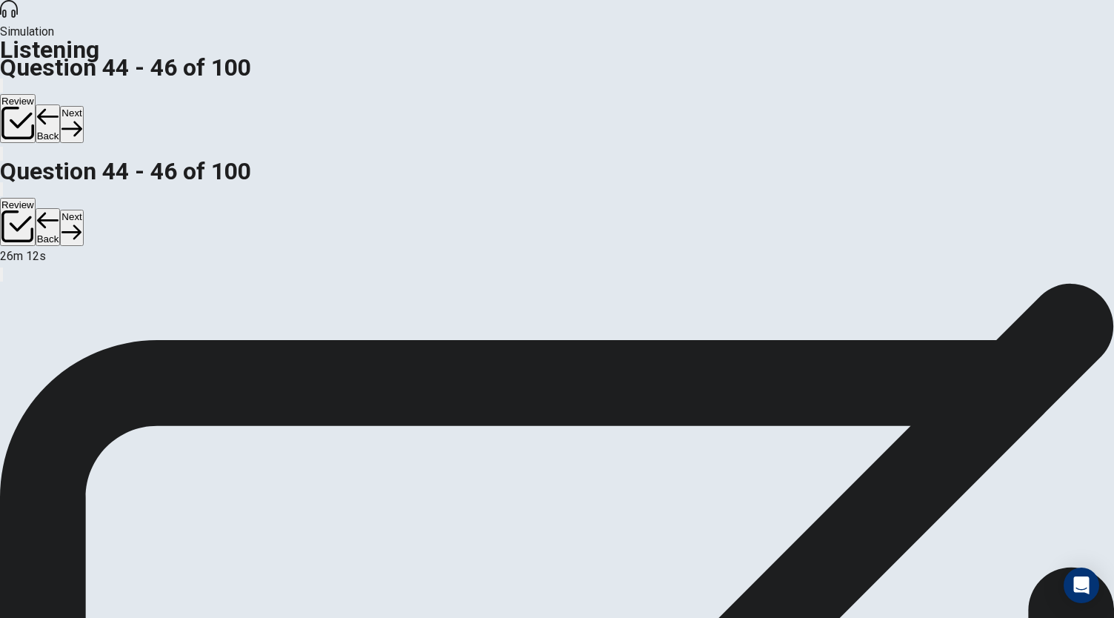
click at [83, 106] on button "Next" at bounding box center [71, 124] width 23 height 36
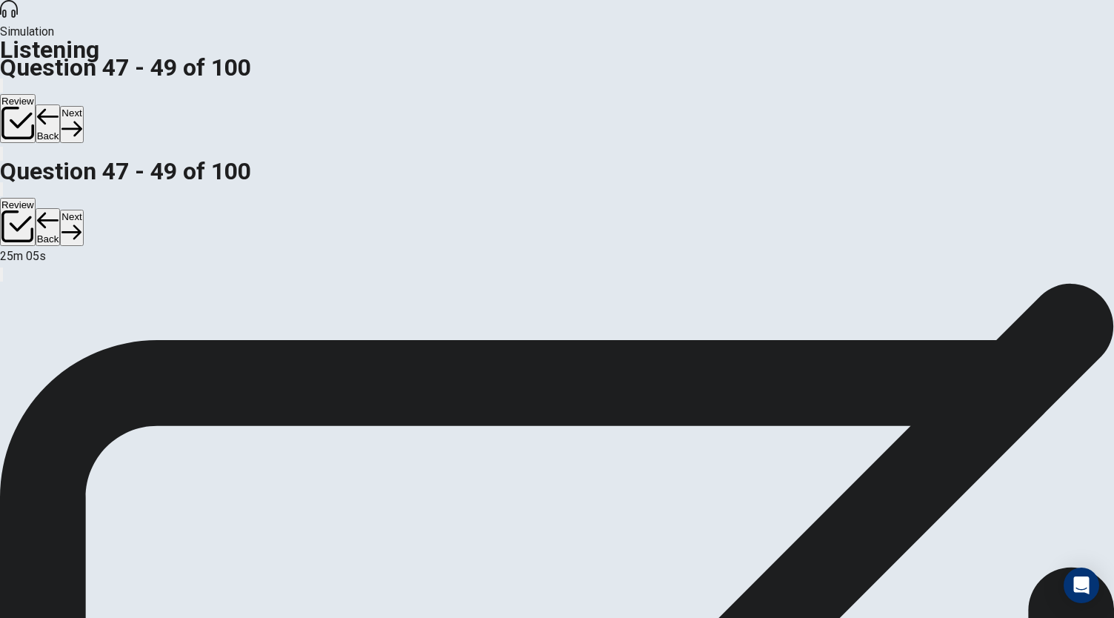
scroll to position [148, 0]
click at [83, 106] on button "Next" at bounding box center [71, 124] width 23 height 36
drag, startPoint x: 977, startPoint y: 283, endPoint x: 981, endPoint y: 308, distance: 25.6
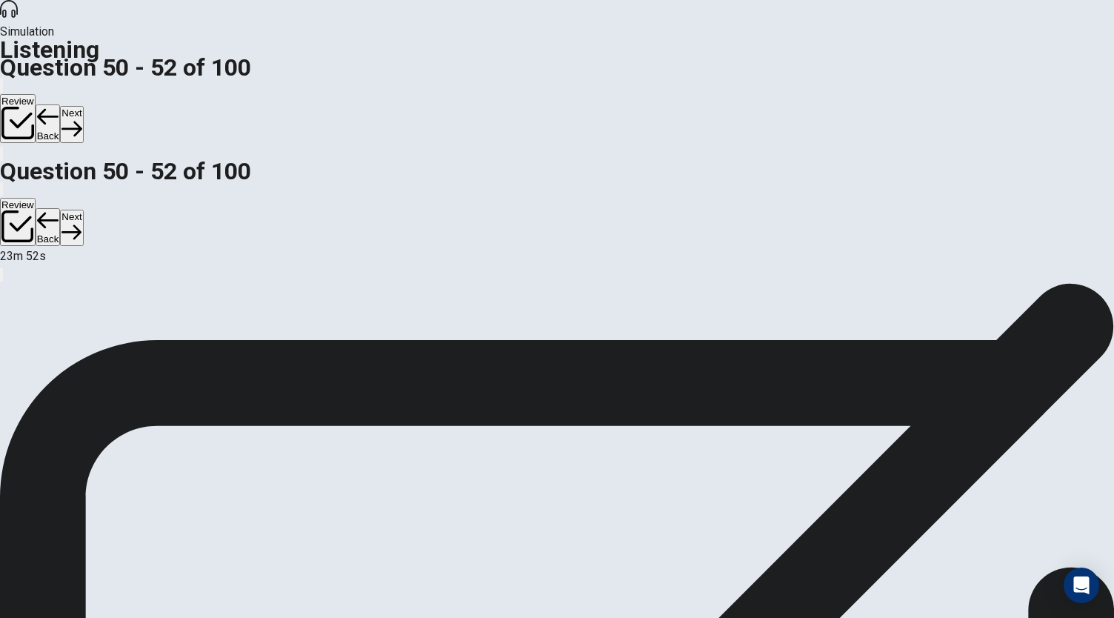
click at [83, 106] on button "Next" at bounding box center [71, 124] width 23 height 36
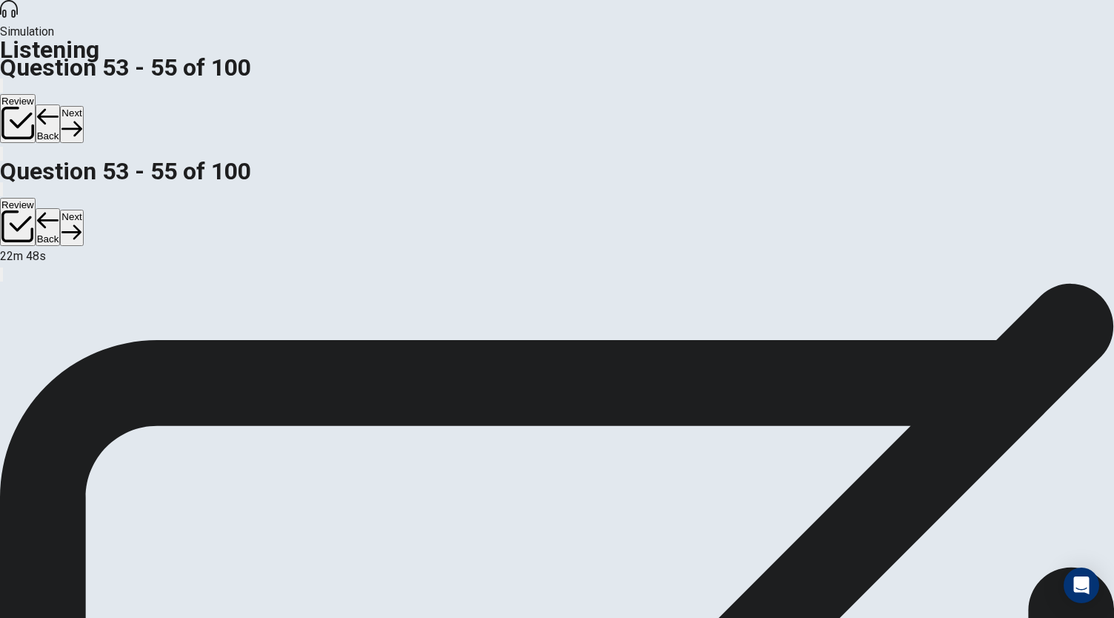
scroll to position [141, 0]
click at [83, 106] on button "Next" at bounding box center [71, 124] width 23 height 36
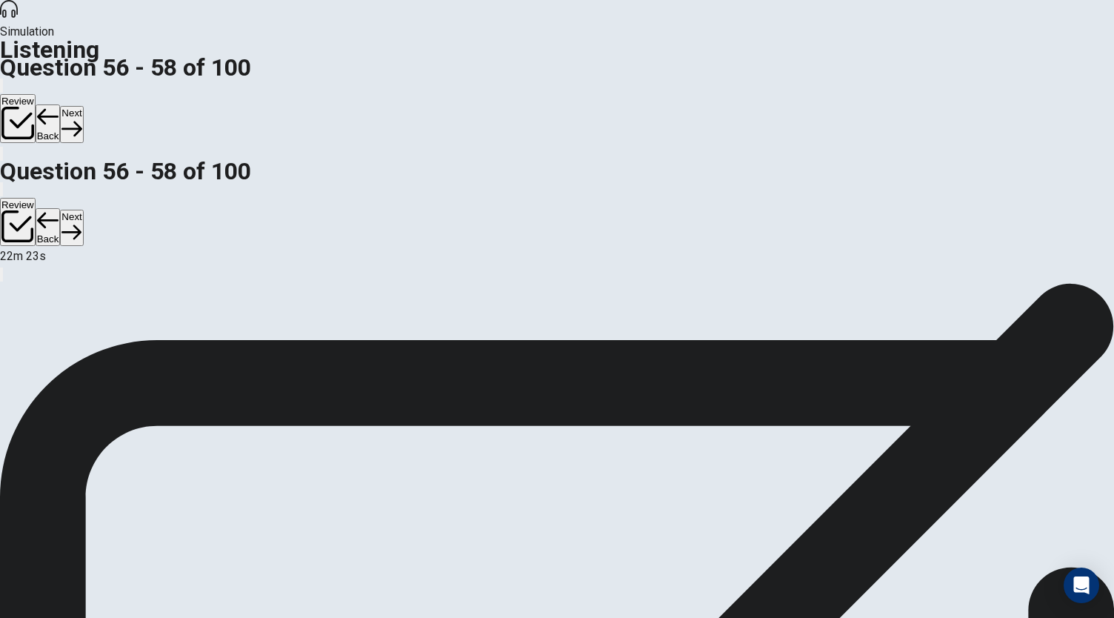
scroll to position [0, 0]
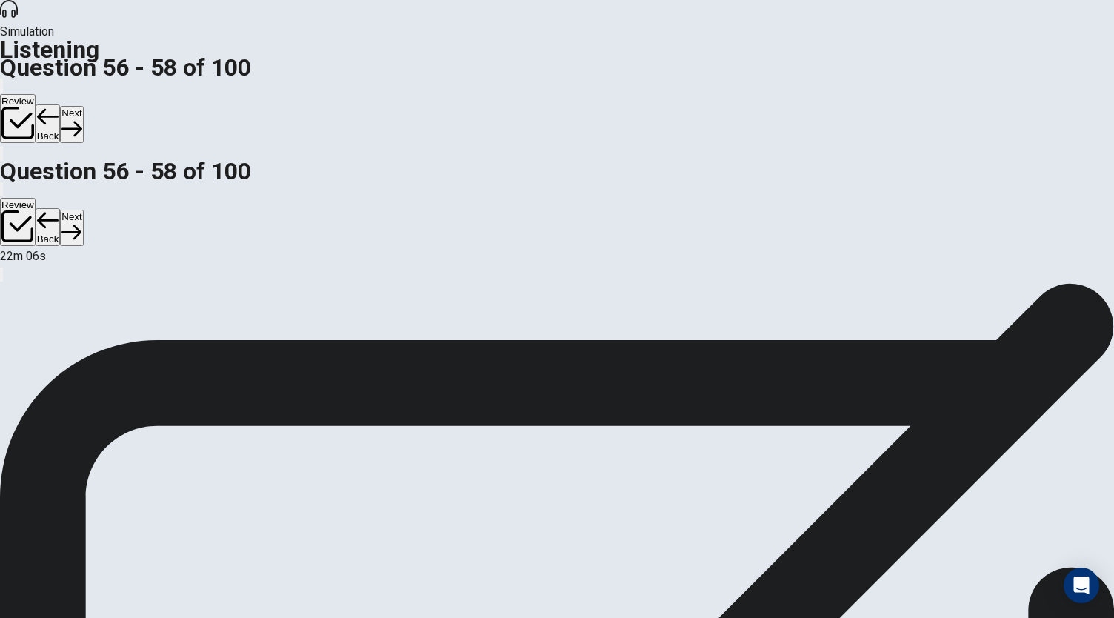
scroll to position [148, 0]
drag, startPoint x: 985, startPoint y: 359, endPoint x: 999, endPoint y: 477, distance: 118.6
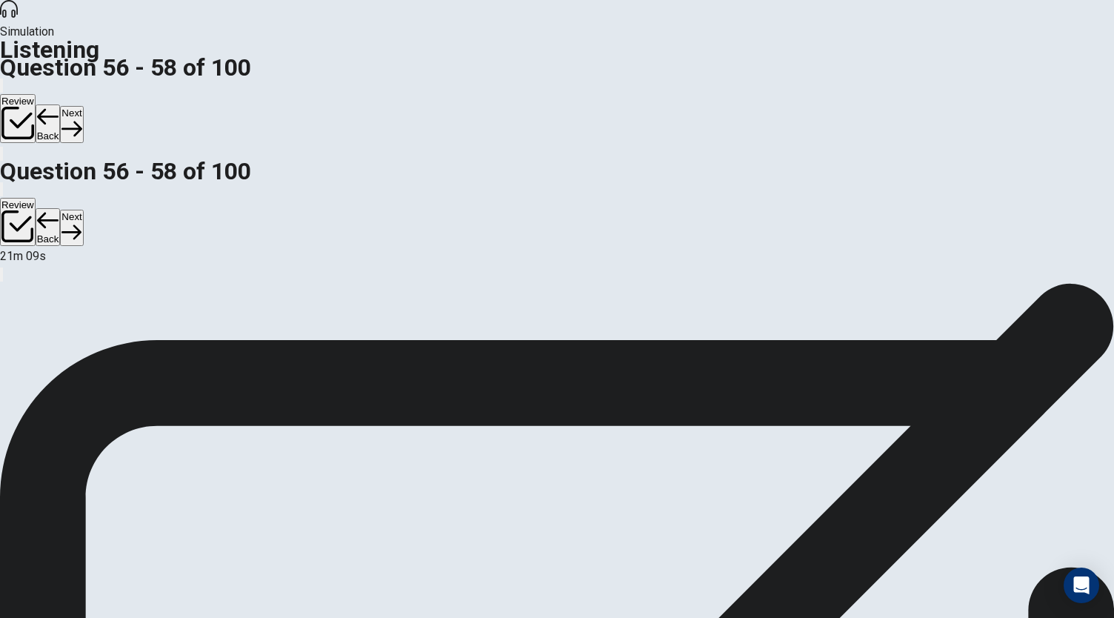
click at [83, 106] on button "Next" at bounding box center [71, 124] width 23 height 36
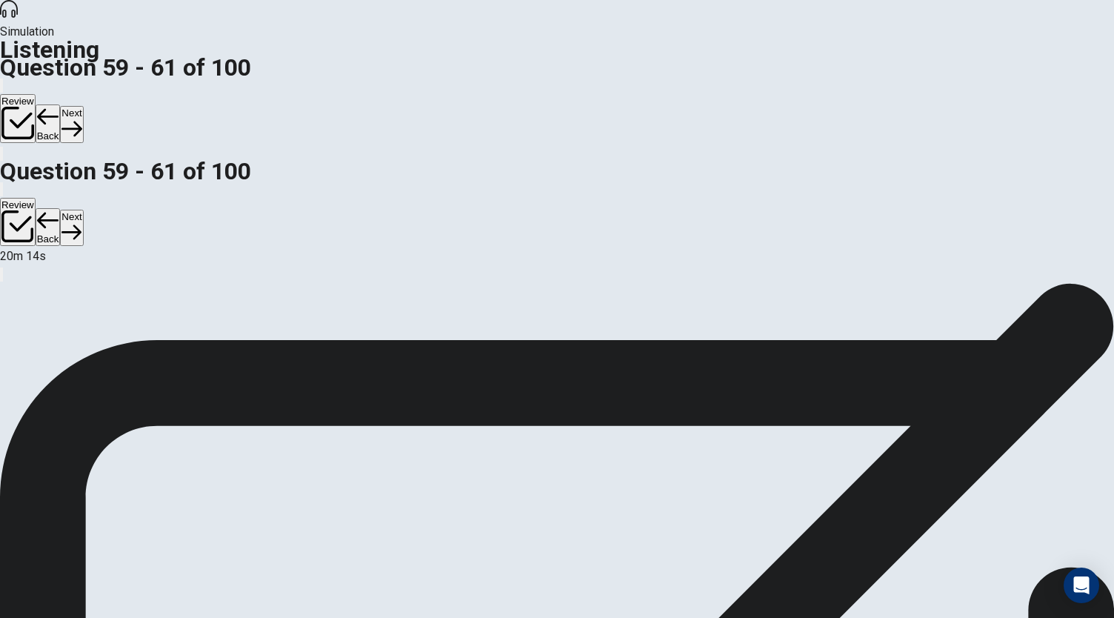
scroll to position [95, 0]
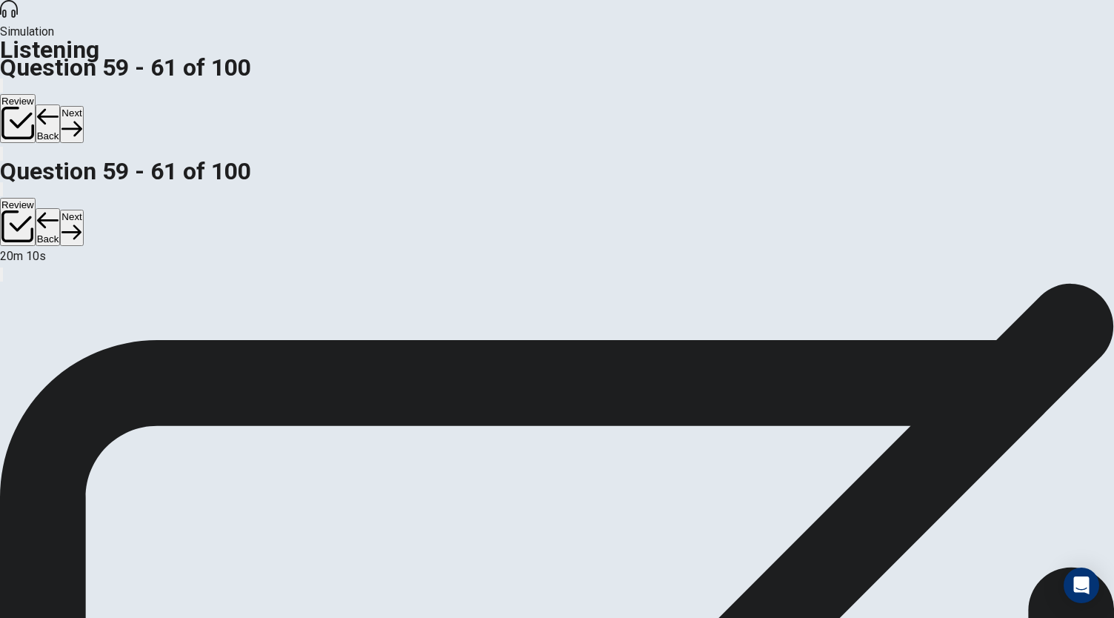
scroll to position [166, 0]
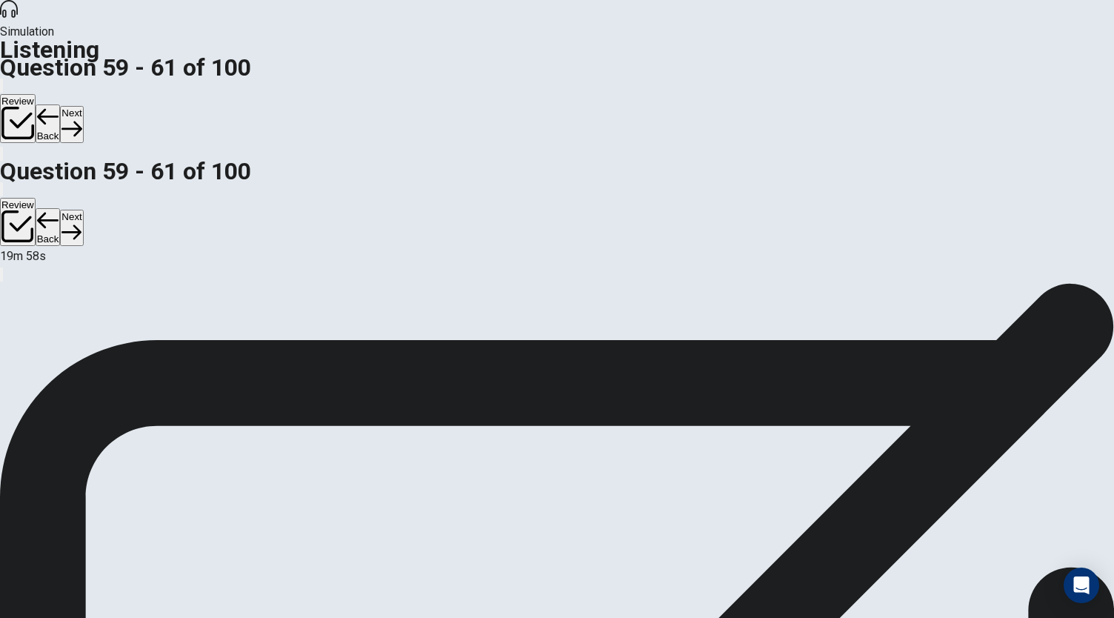
scroll to position [0, 0]
click at [83, 106] on button "Next" at bounding box center [71, 124] width 23 height 36
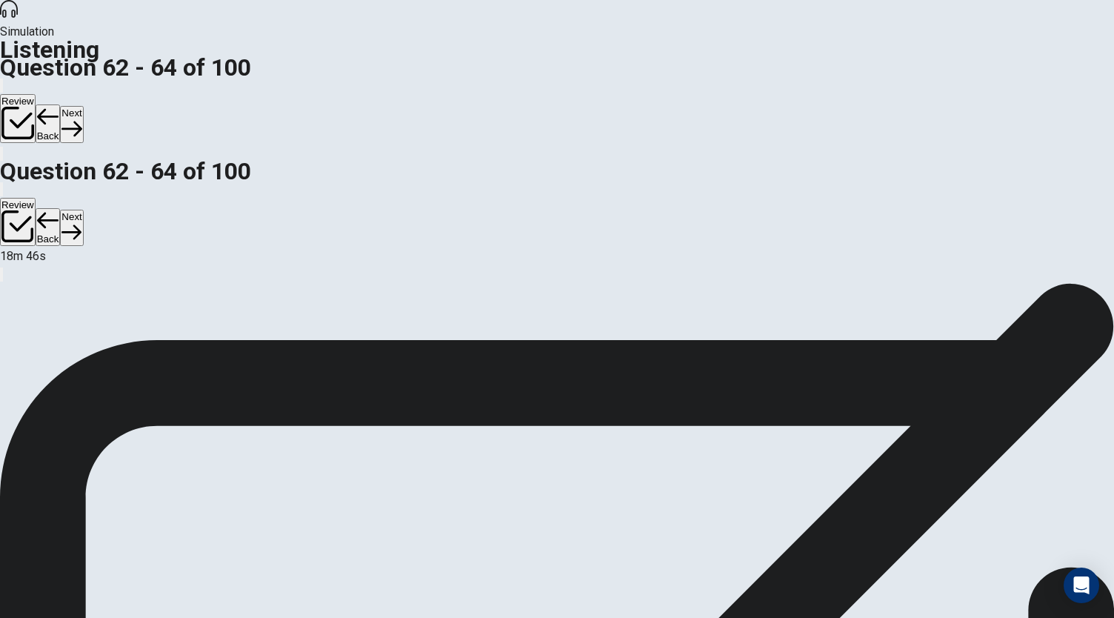
click at [83, 106] on button "Next" at bounding box center [71, 124] width 23 height 36
click at [61, 104] on button "Back" at bounding box center [48, 123] width 25 height 39
click at [83, 106] on button "Next" at bounding box center [71, 124] width 23 height 36
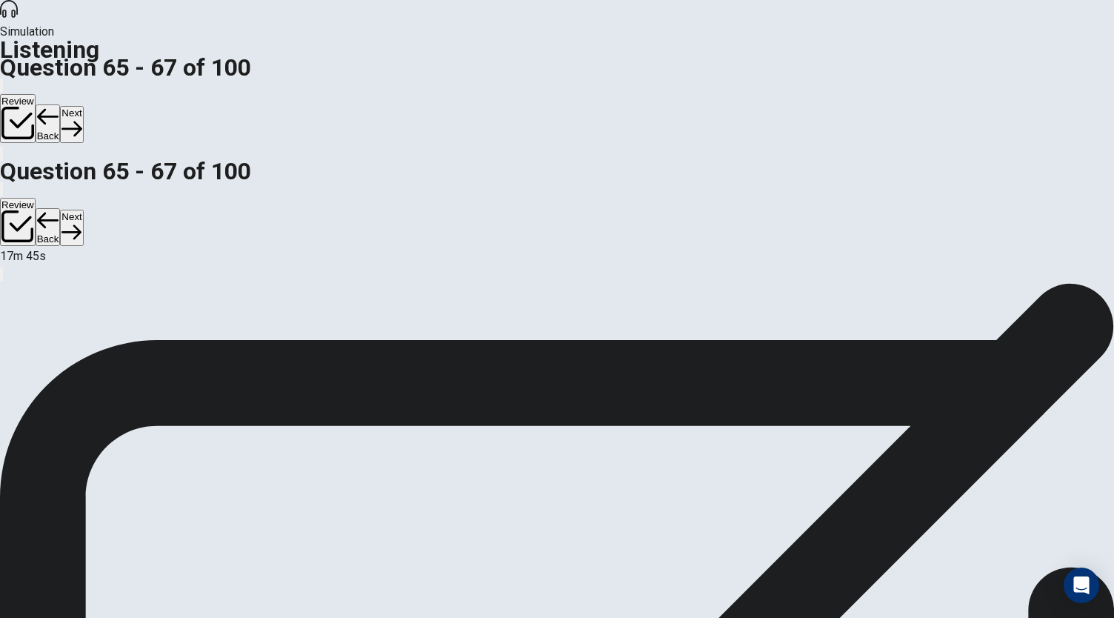
scroll to position [138, 0]
click at [83, 106] on button "Next" at bounding box center [71, 124] width 23 height 36
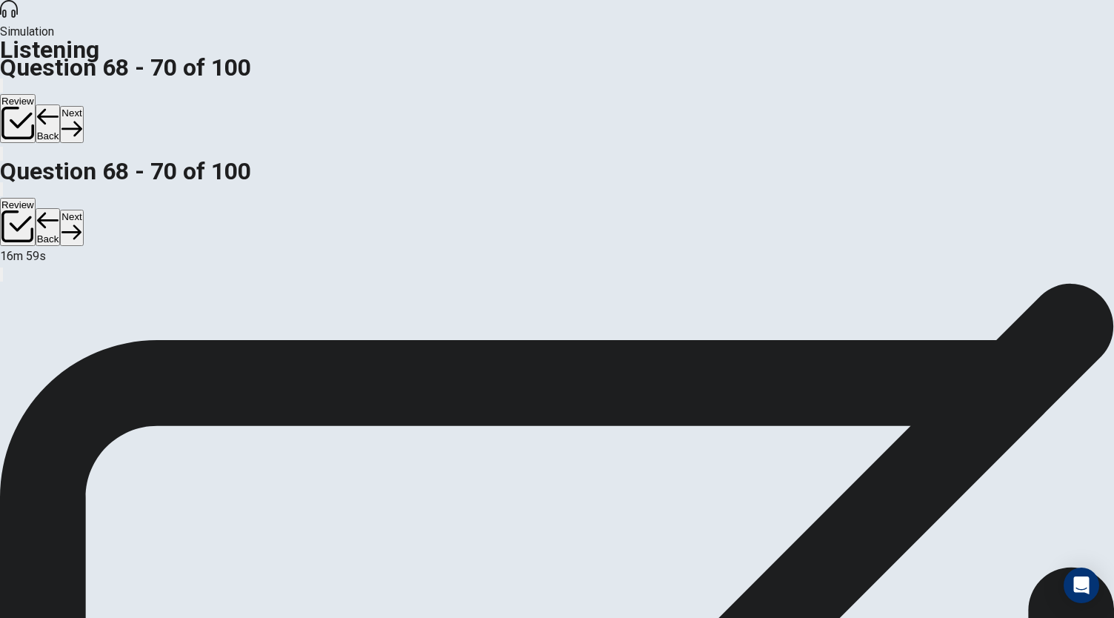
scroll to position [0, 0]
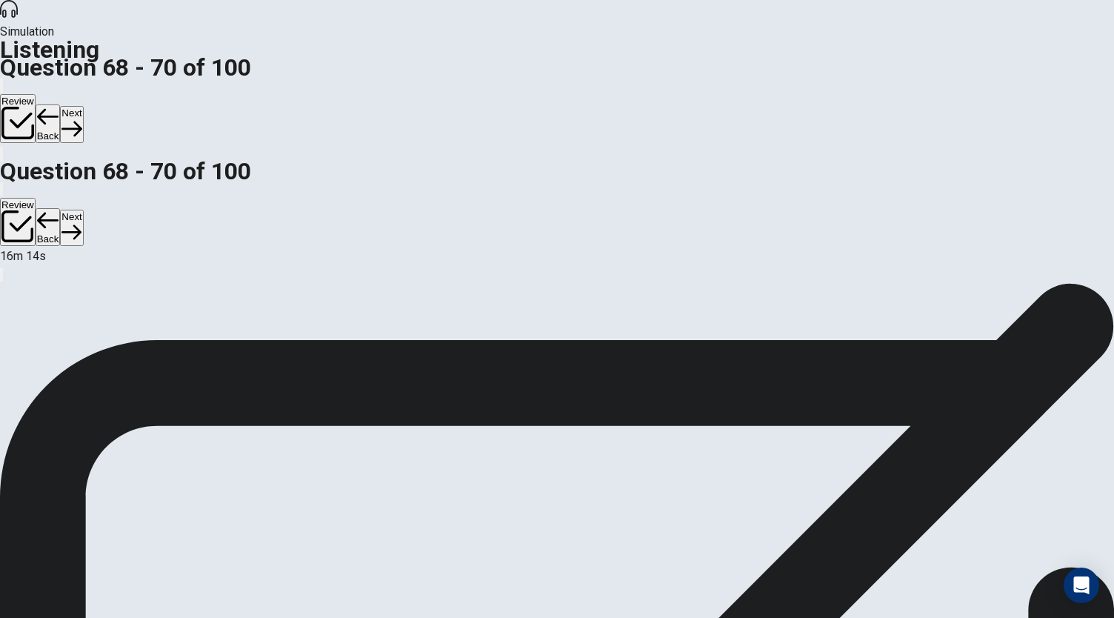
click at [81, 118] on icon "button" at bounding box center [71, 128] width 20 height 20
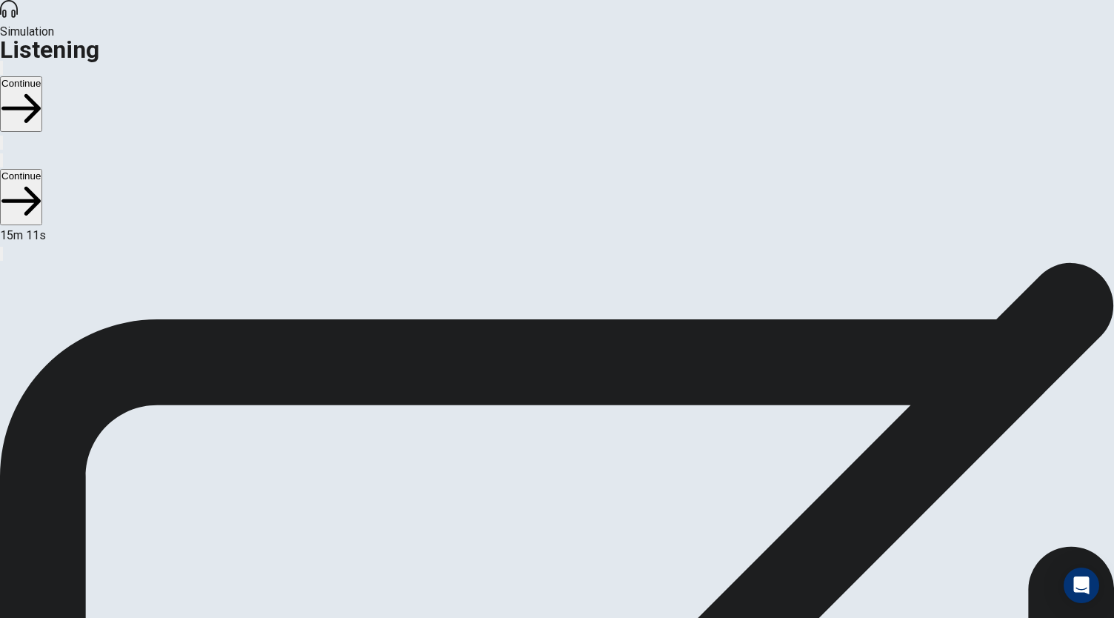
click at [42, 76] on button "Continue" at bounding box center [21, 104] width 42 height 56
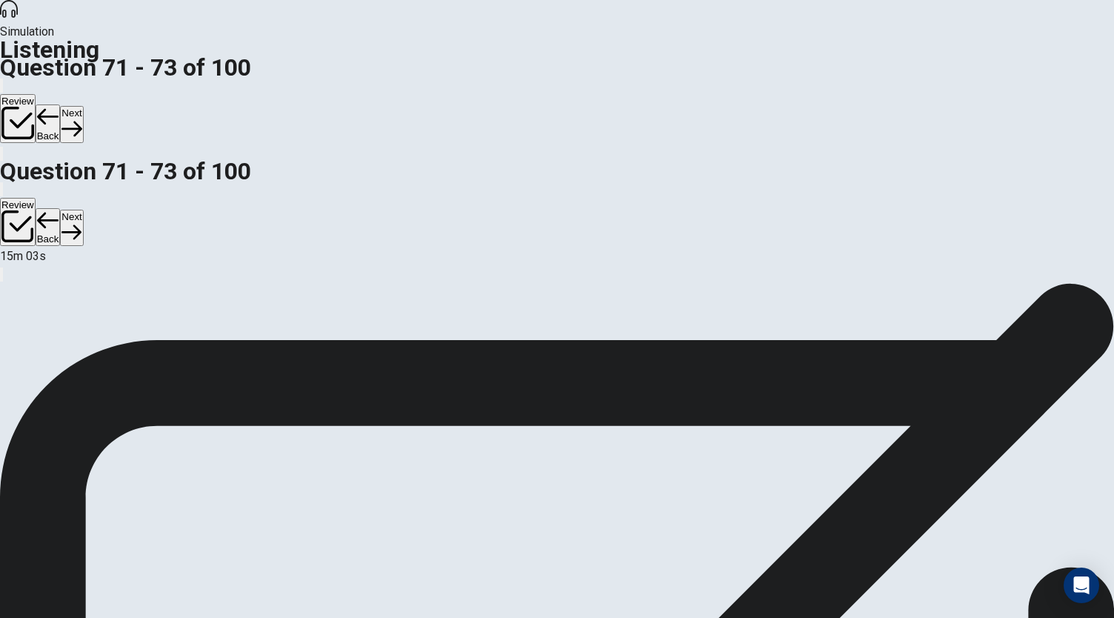
scroll to position [0, 0]
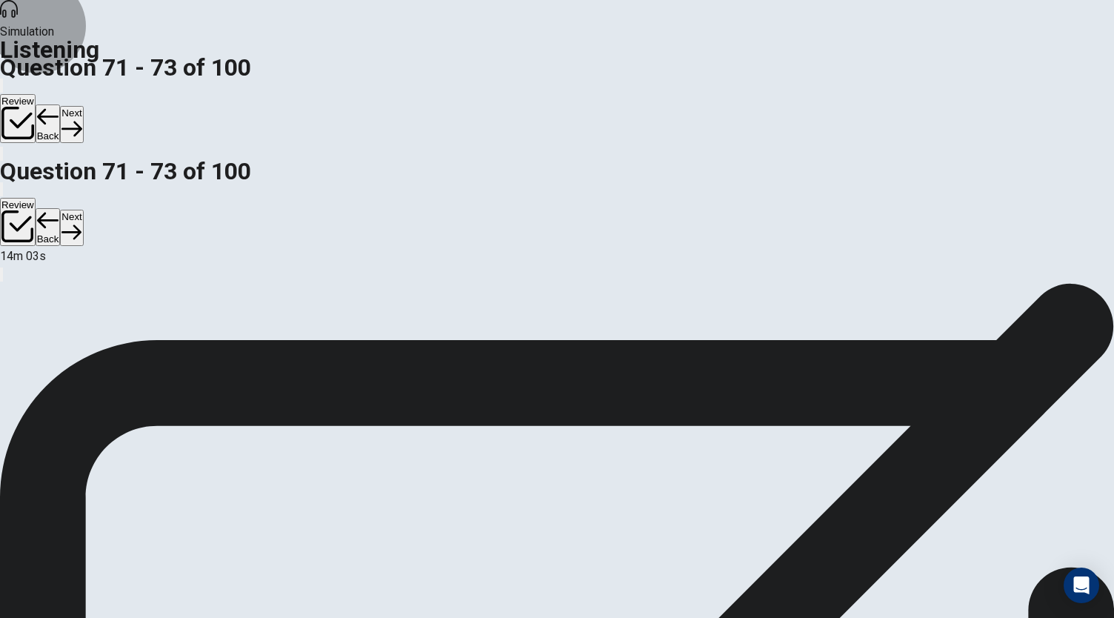
click at [83, 106] on button "Next" at bounding box center [71, 124] width 23 height 36
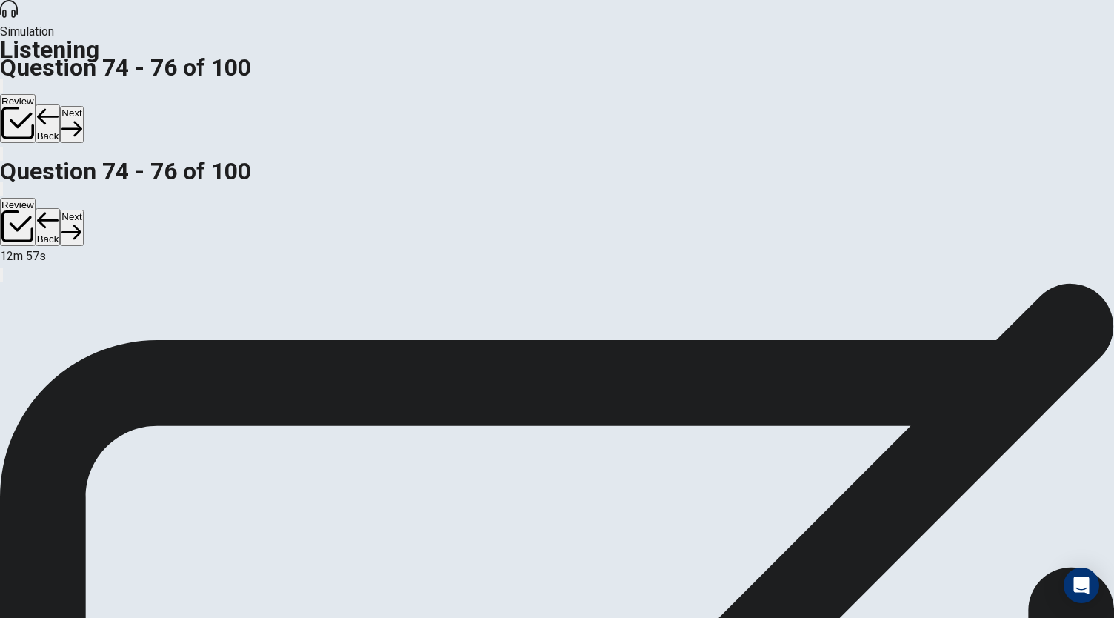
scroll to position [148, 0]
click at [83, 106] on button "Next" at bounding box center [71, 124] width 23 height 36
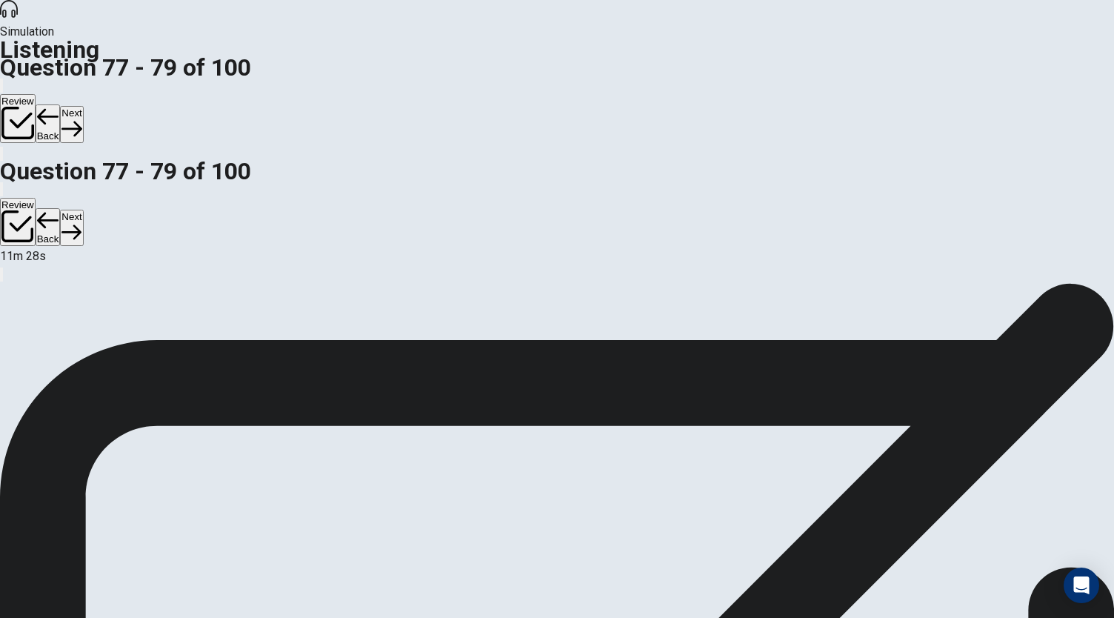
scroll to position [148, 0]
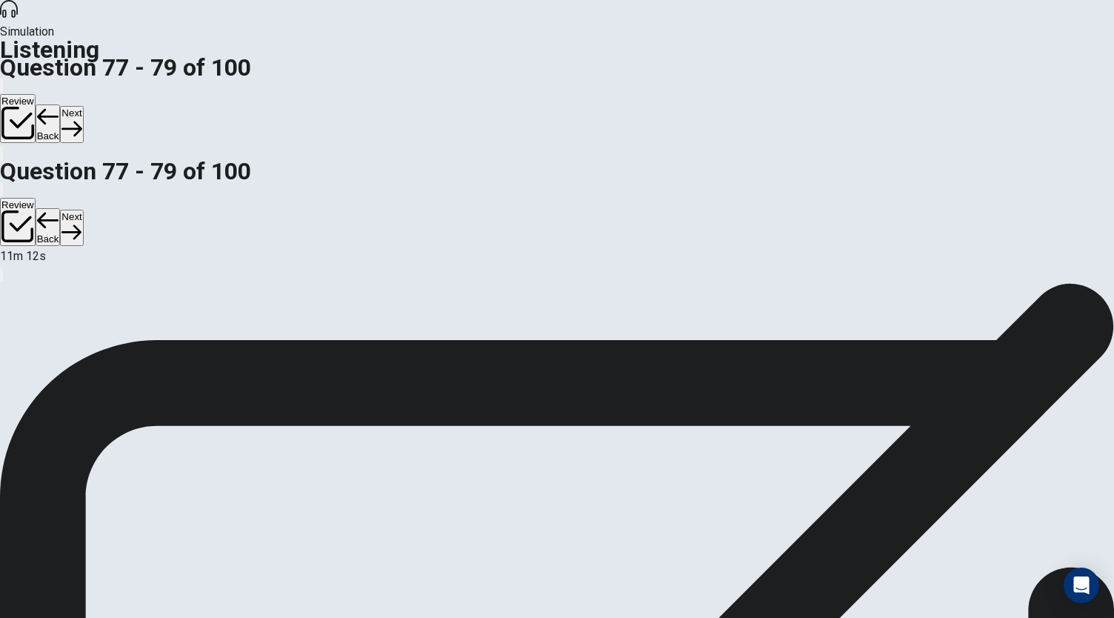
click at [83, 106] on button "Next" at bounding box center [71, 124] width 23 height 36
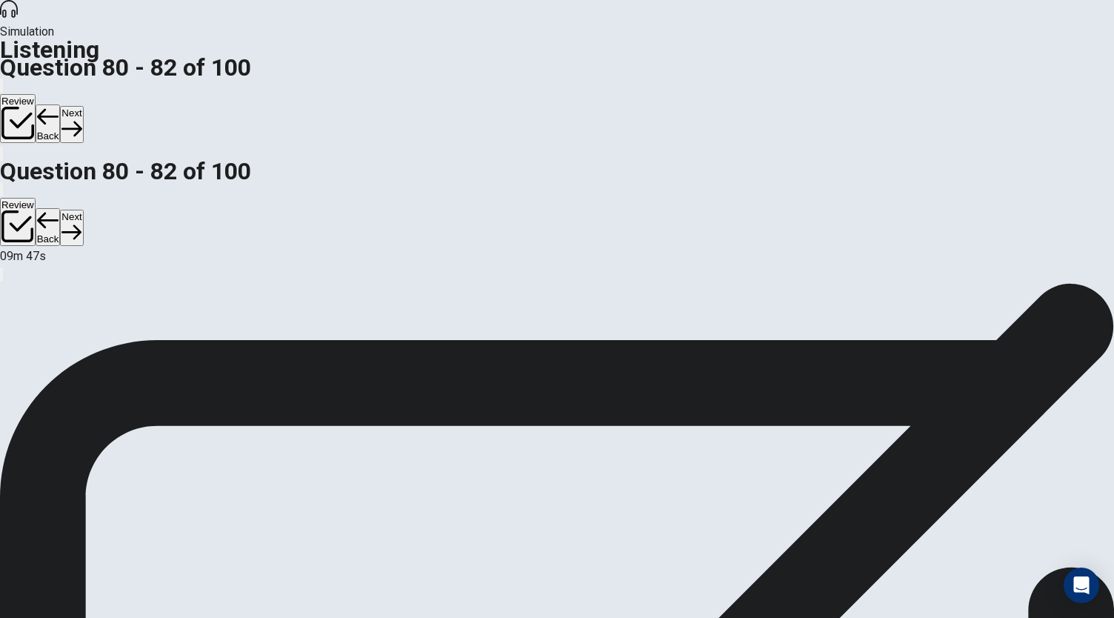
drag, startPoint x: 985, startPoint y: 395, endPoint x: 977, endPoint y: 412, distance: 19.5
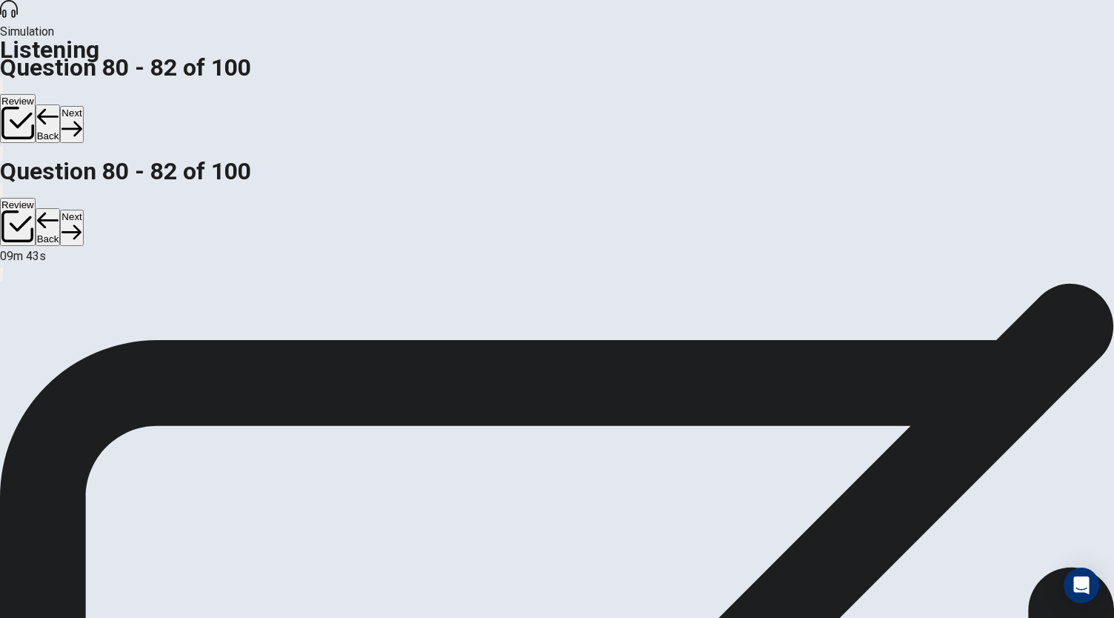
click at [83, 106] on button "Next" at bounding box center [71, 124] width 23 height 36
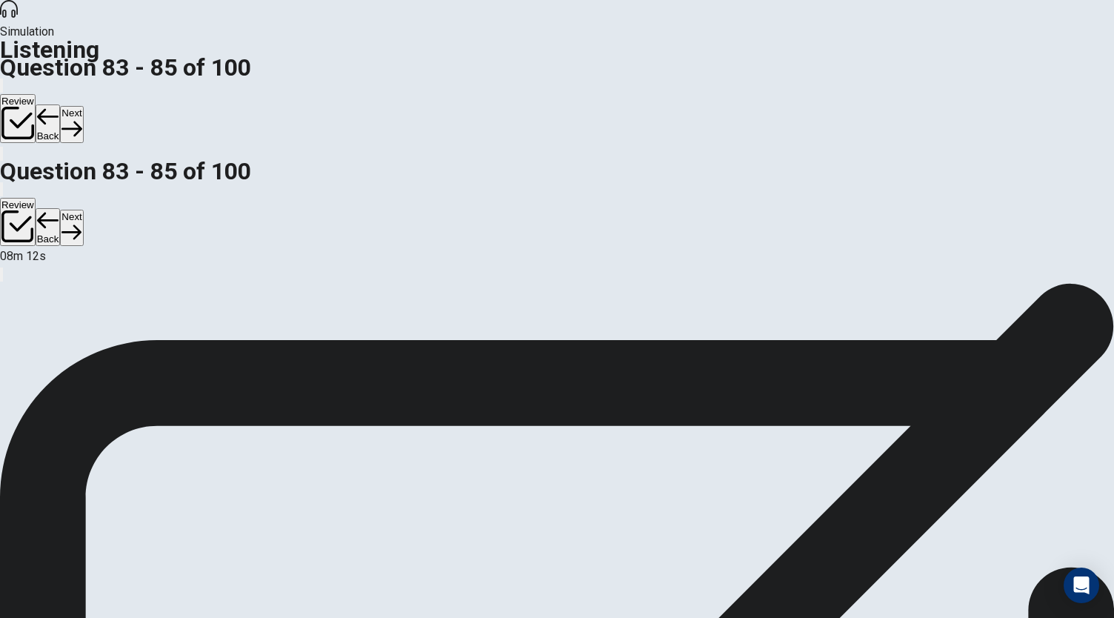
scroll to position [0, 0]
drag, startPoint x: 985, startPoint y: 492, endPoint x: 976, endPoint y: 358, distance: 134.3
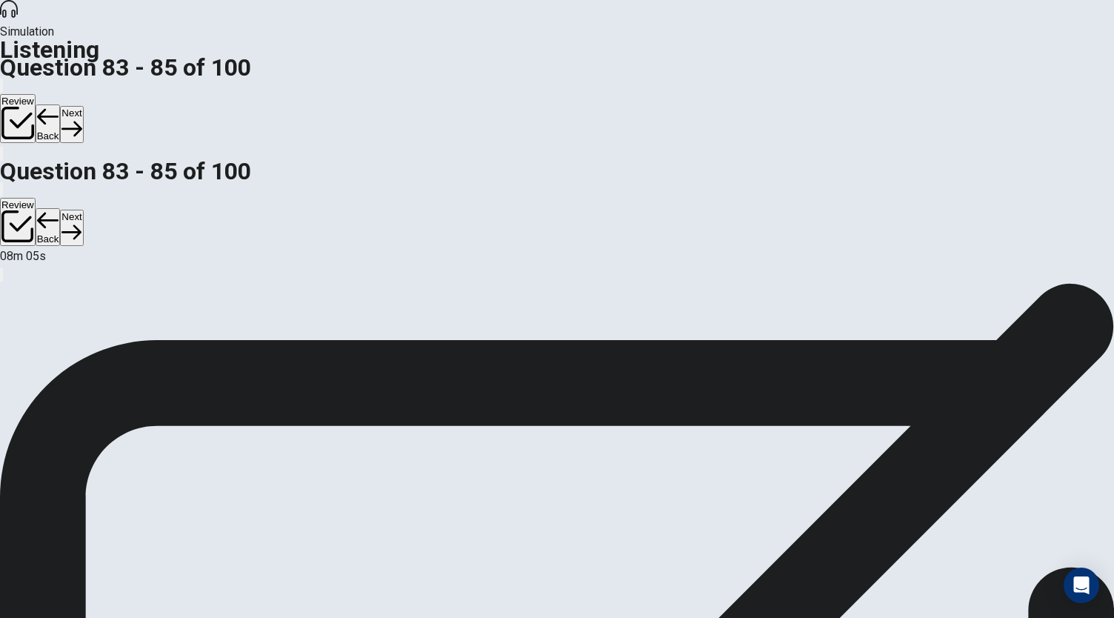
click at [83, 106] on button "Next" at bounding box center [71, 124] width 23 height 36
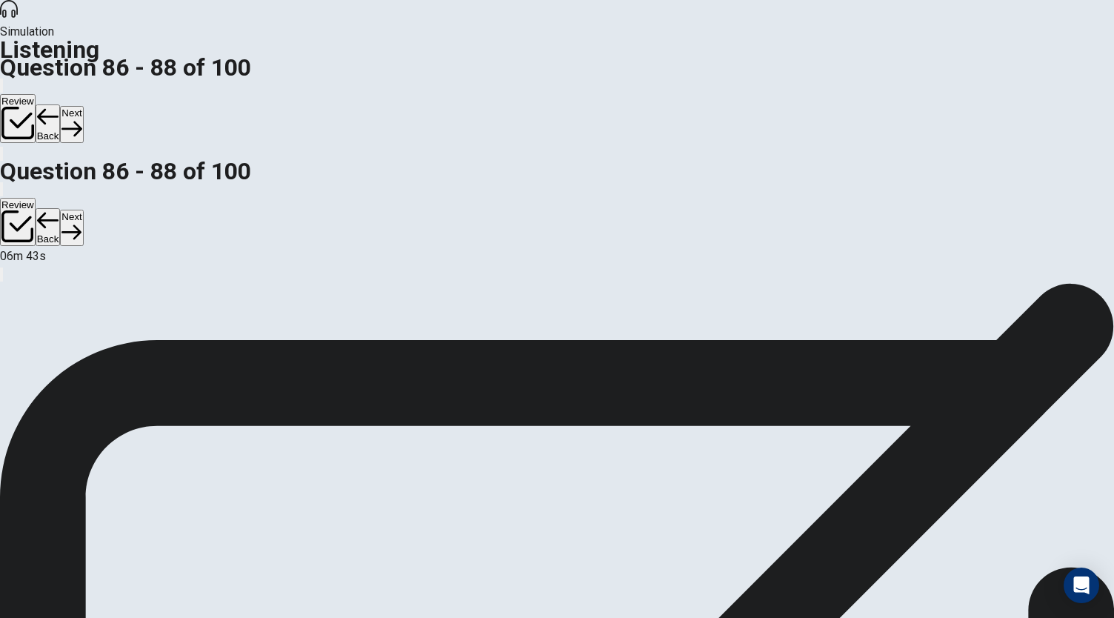
click at [81, 118] on icon "button" at bounding box center [71, 128] width 20 height 20
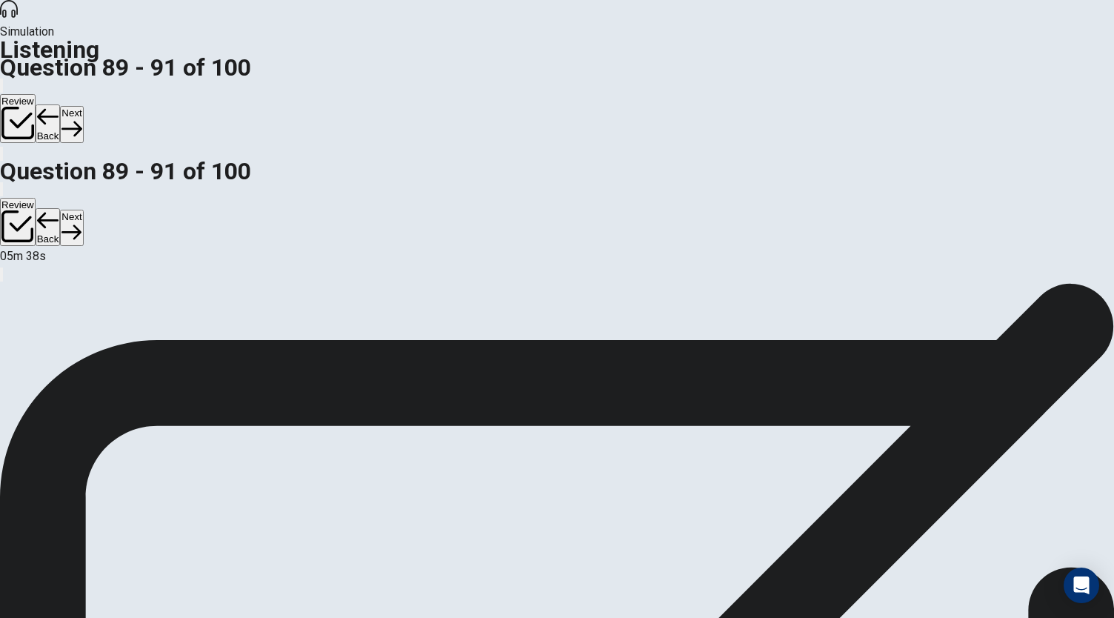
click at [83, 106] on button "Next" at bounding box center [71, 124] width 23 height 36
drag, startPoint x: 985, startPoint y: 303, endPoint x: 981, endPoint y: 417, distance: 114.1
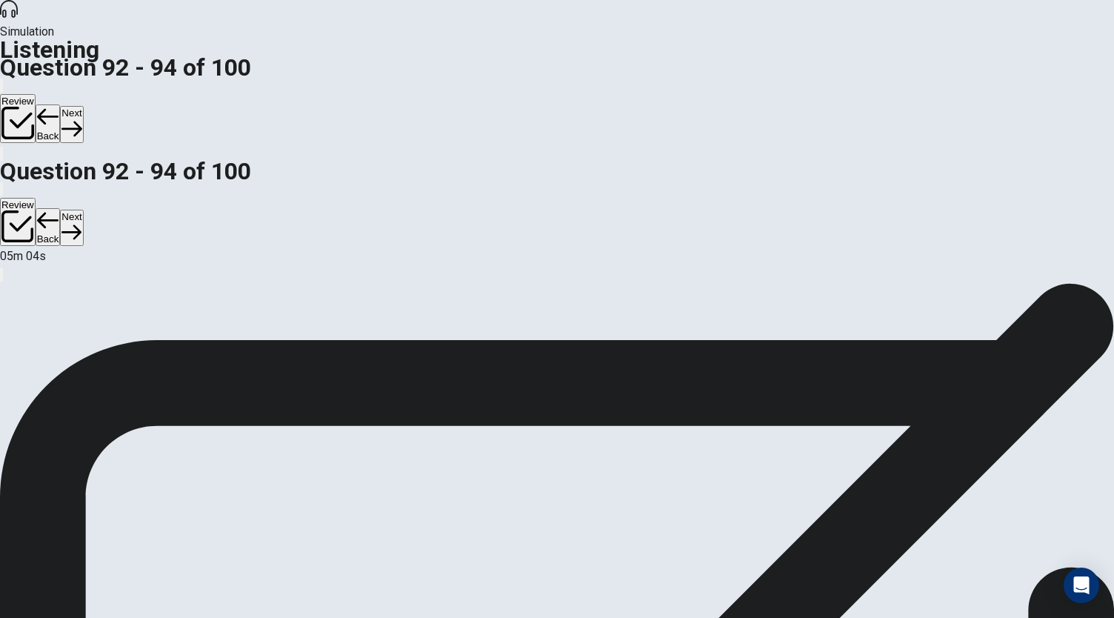
drag, startPoint x: 985, startPoint y: 418, endPoint x: 984, endPoint y: 375, distance: 43.7
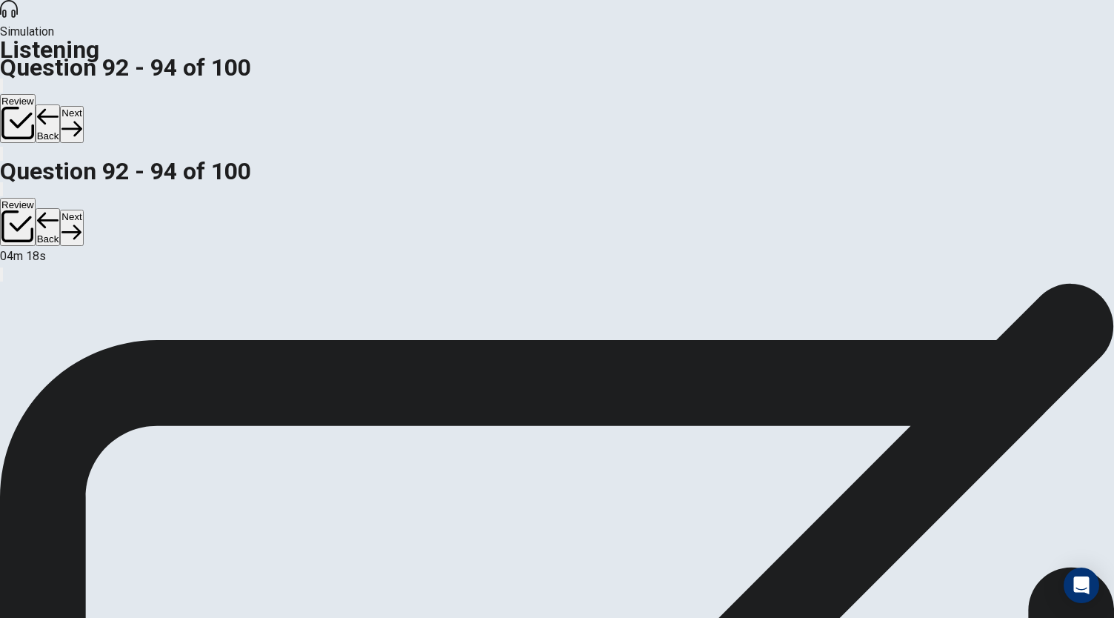
scroll to position [148, 0]
click at [83, 106] on button "Next" at bounding box center [71, 124] width 23 height 36
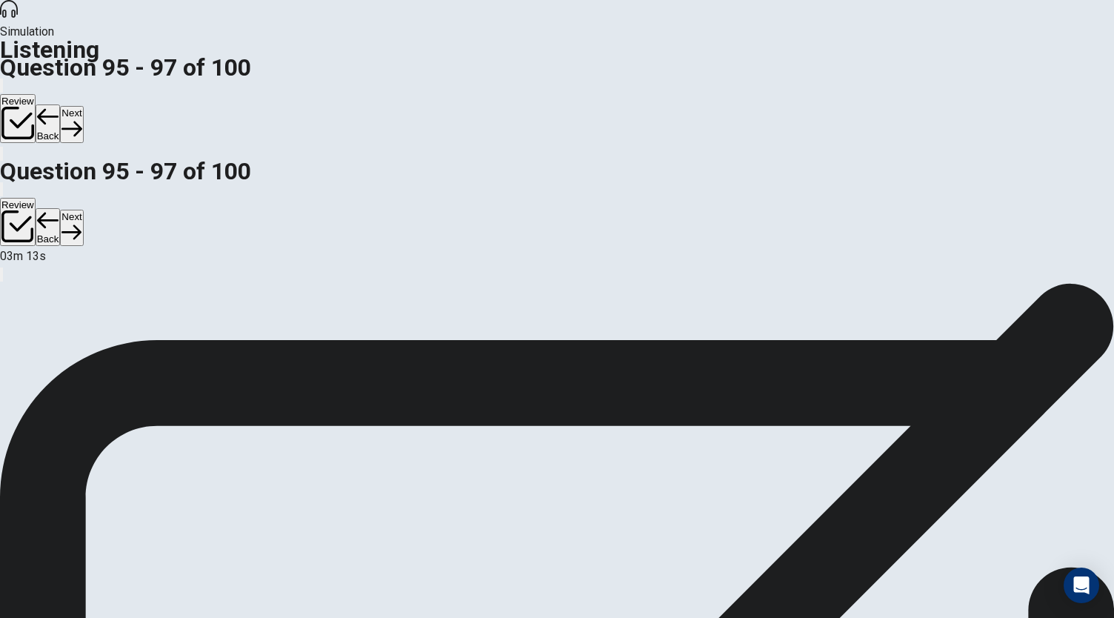
scroll to position [0, 0]
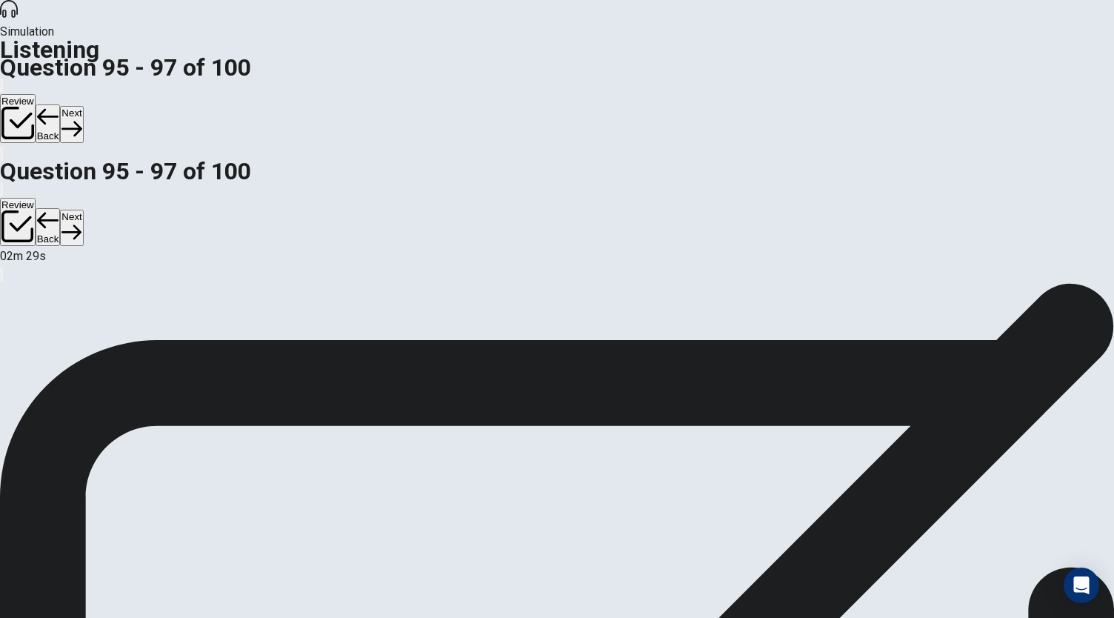
click at [83, 106] on button "Next" at bounding box center [71, 124] width 23 height 36
drag, startPoint x: 977, startPoint y: 394, endPoint x: 968, endPoint y: 335, distance: 59.1
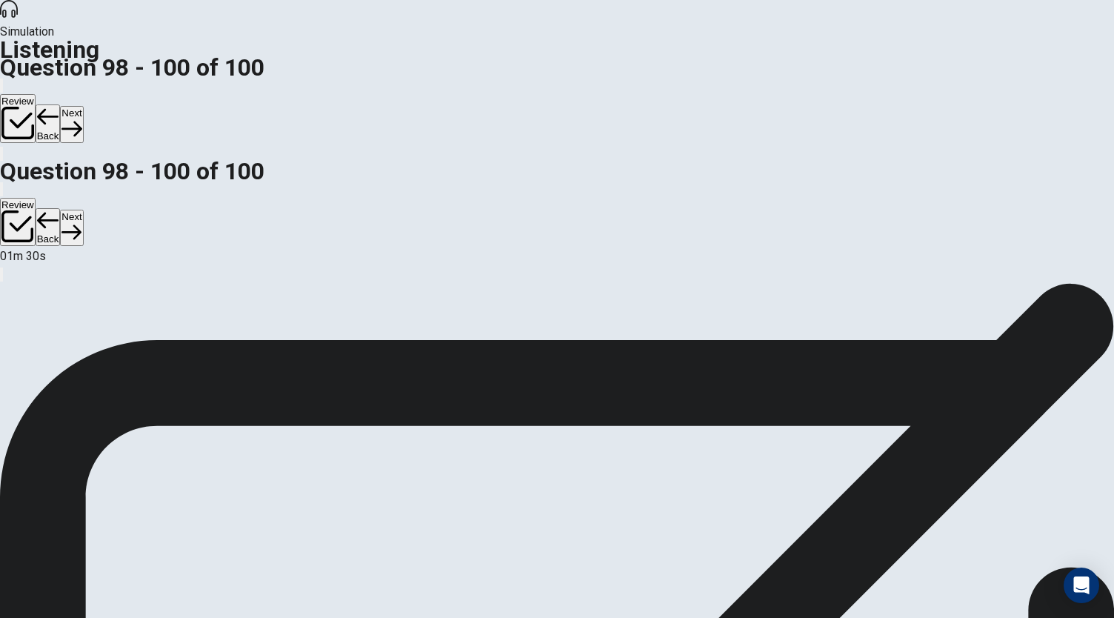
scroll to position [87, 0]
click at [83, 106] on button "Next" at bounding box center [71, 124] width 23 height 36
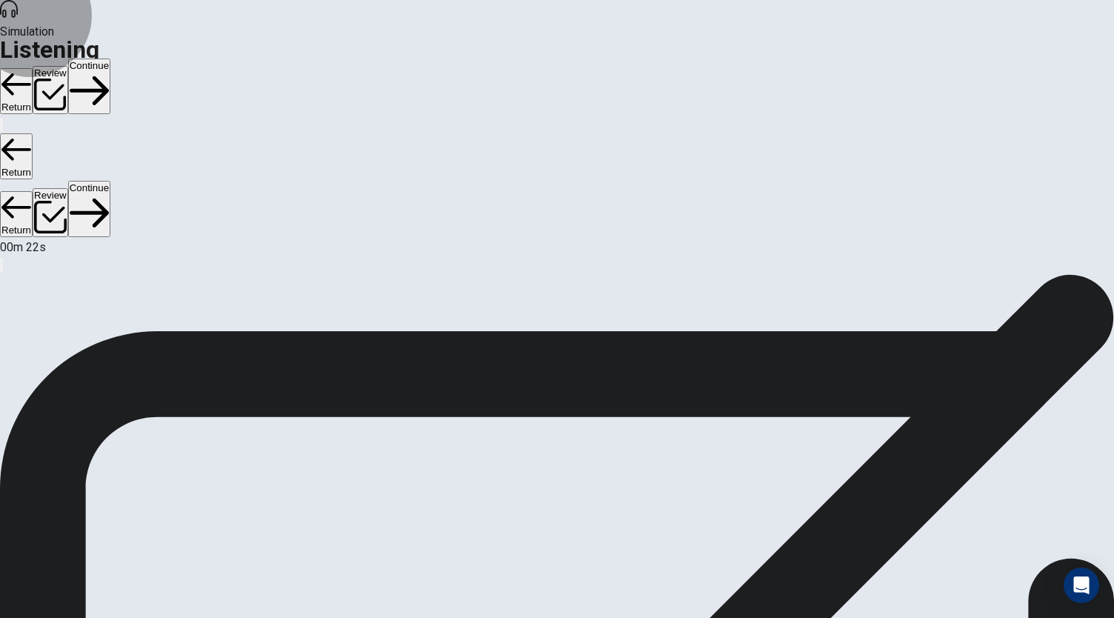
click at [110, 58] on button "Continue" at bounding box center [89, 86] width 42 height 56
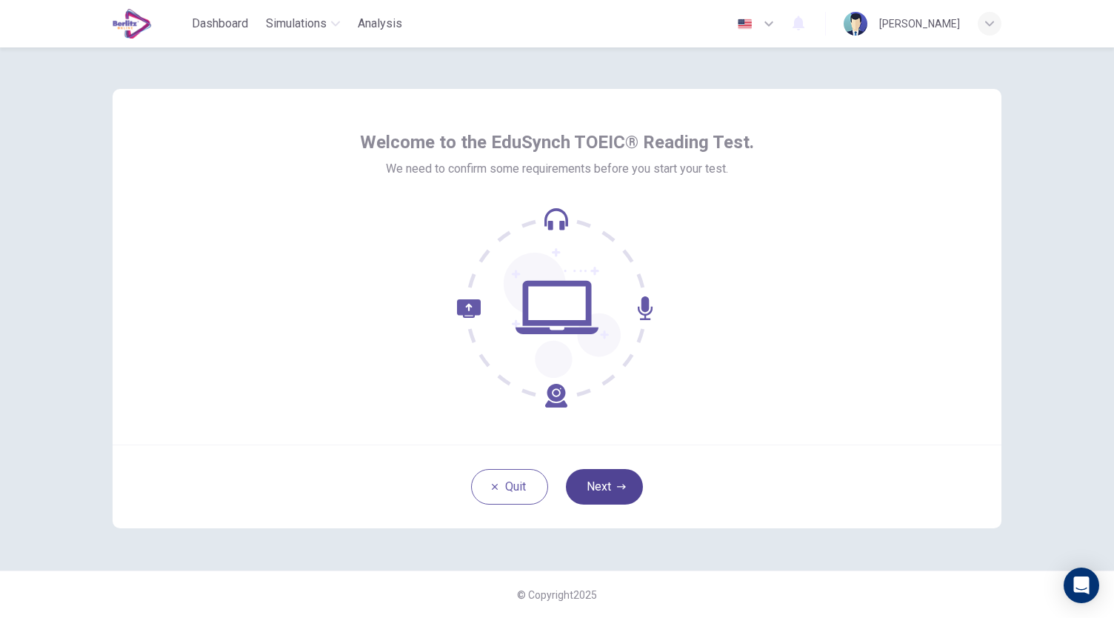
click at [615, 486] on button "Next" at bounding box center [604, 487] width 77 height 36
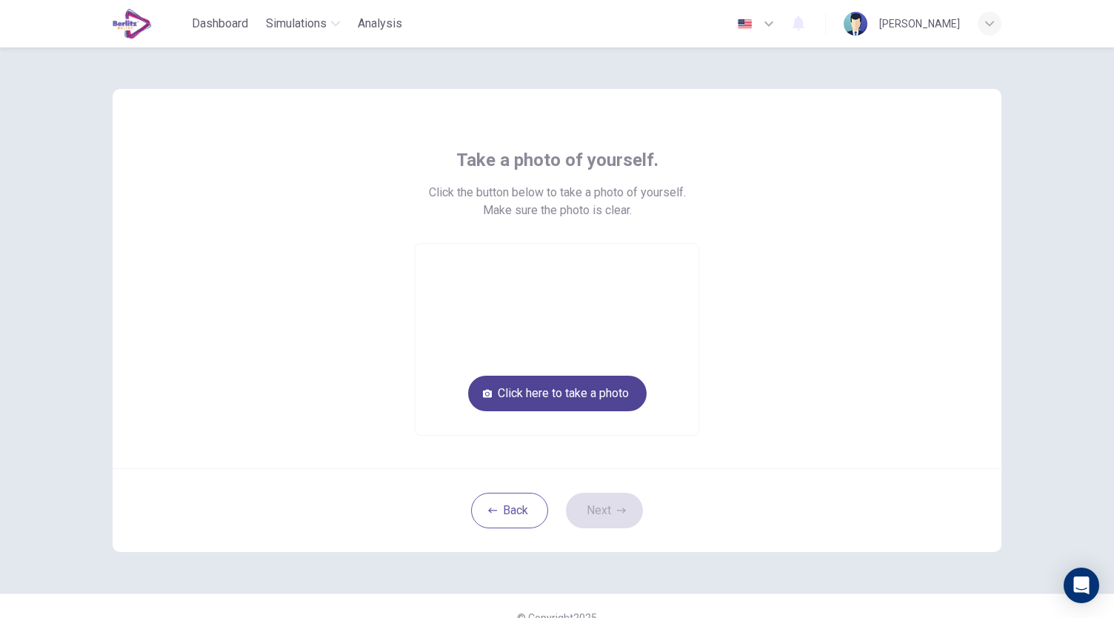
click at [580, 389] on button "Click here to take a photo" at bounding box center [557, 393] width 178 height 36
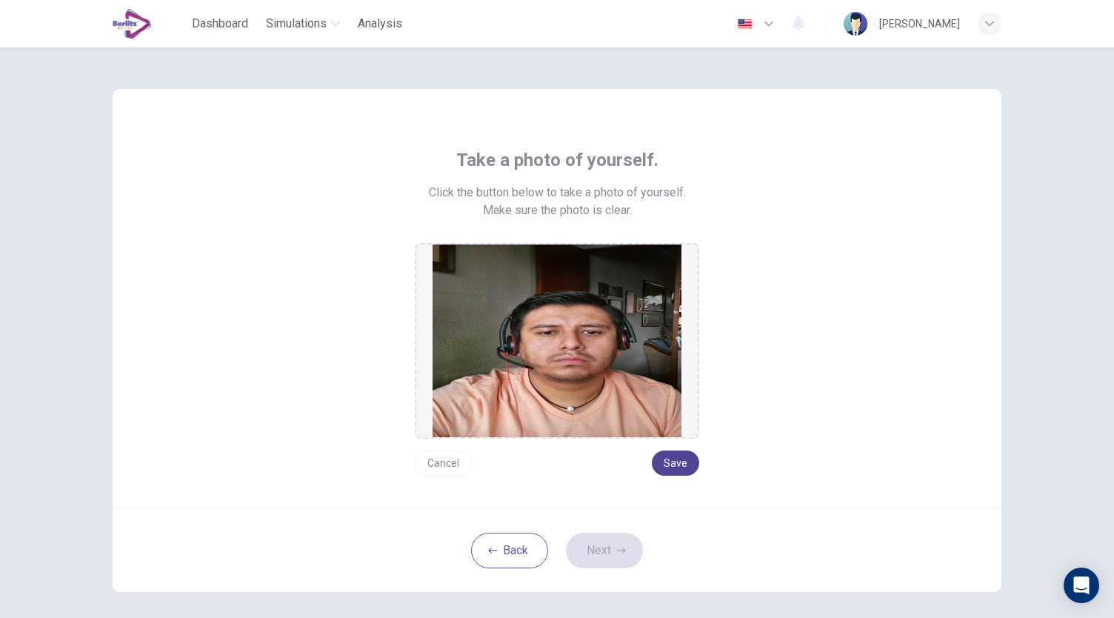
click at [669, 461] on button "Save" at bounding box center [675, 462] width 47 height 25
click at [626, 543] on button "Next" at bounding box center [604, 550] width 77 height 36
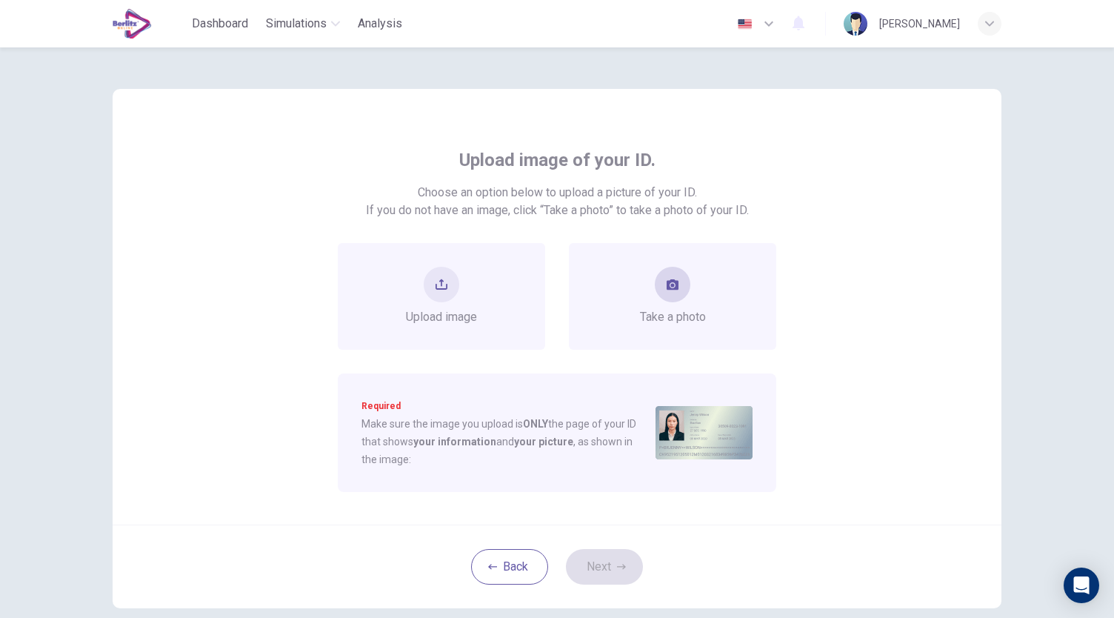
click at [632, 285] on div "Take a photo" at bounding box center [672, 296] width 207 height 107
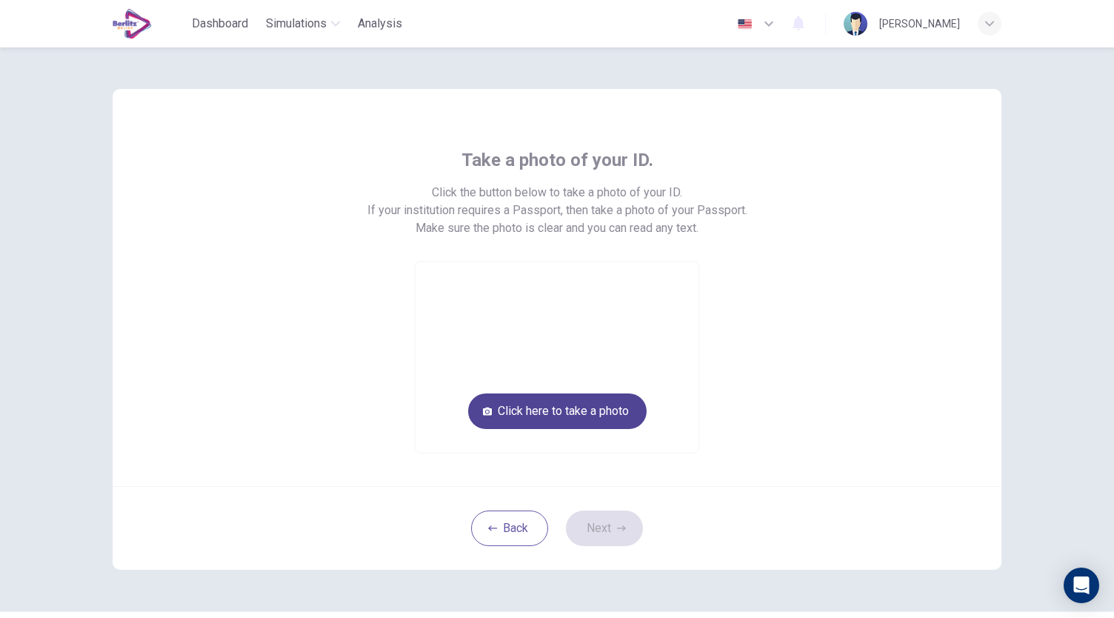
click at [583, 415] on button "Click here to take a photo" at bounding box center [557, 411] width 178 height 36
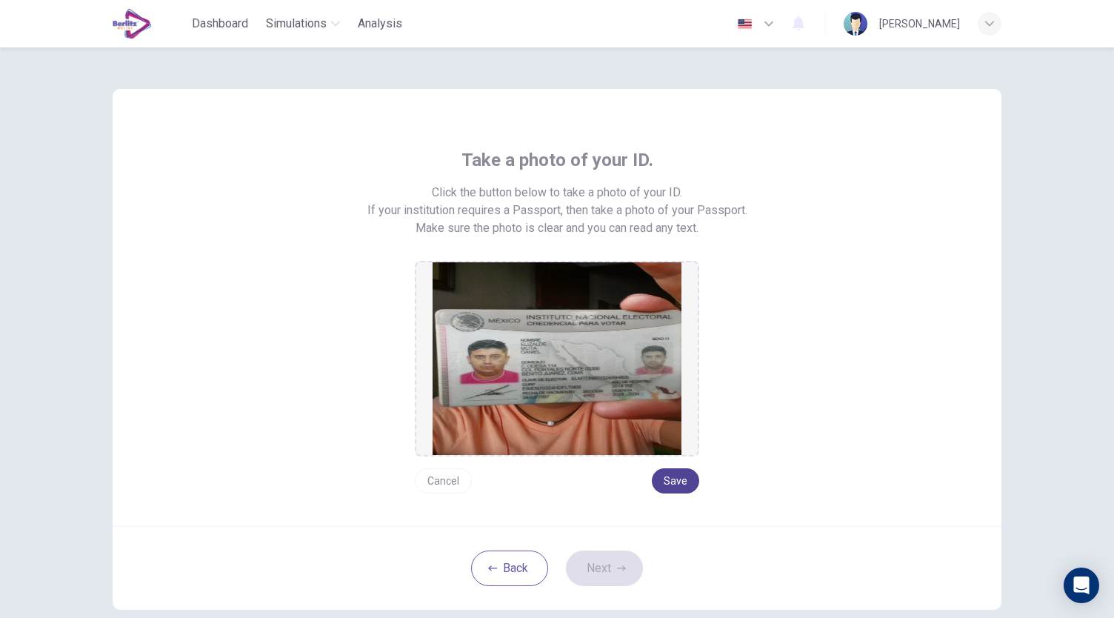
click at [662, 479] on button "Save" at bounding box center [675, 480] width 47 height 25
click at [618, 558] on button "Next" at bounding box center [604, 568] width 77 height 36
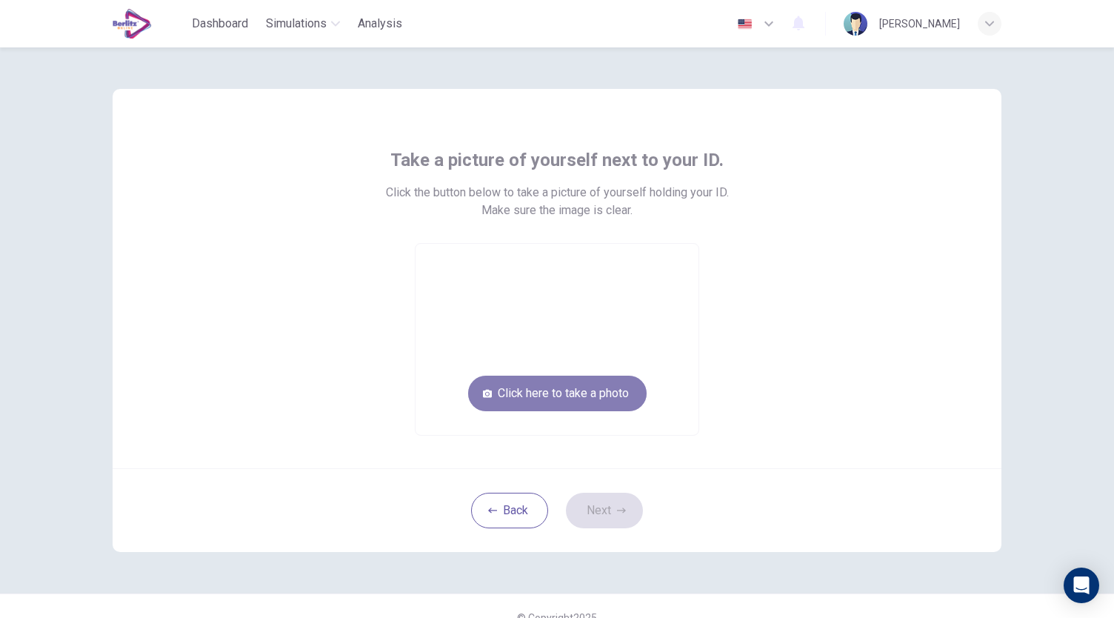
click at [591, 404] on button "Click here to take a photo" at bounding box center [557, 393] width 178 height 36
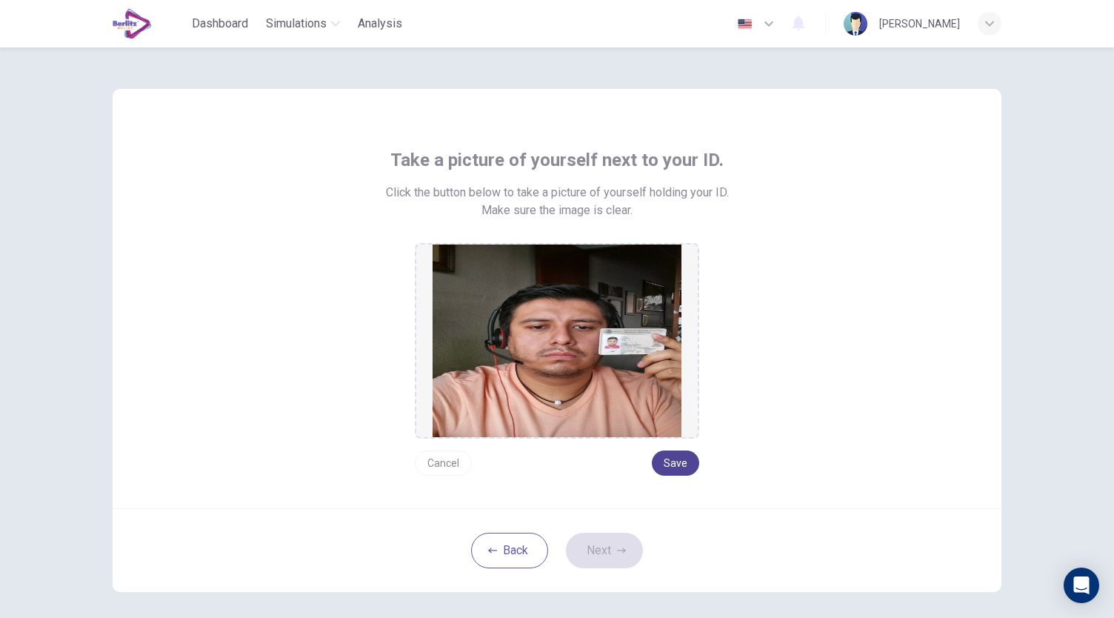
click at [680, 457] on button "Save" at bounding box center [675, 462] width 47 height 25
click at [622, 549] on button "Next" at bounding box center [604, 550] width 77 height 36
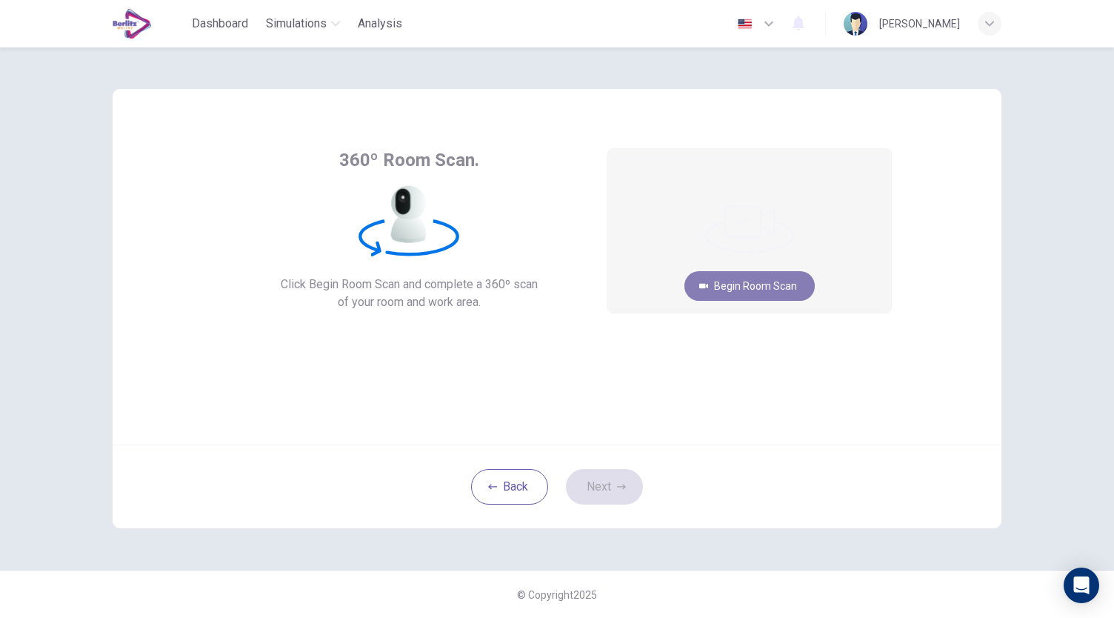
click at [748, 292] on button "Begin Room Scan" at bounding box center [749, 286] width 130 height 30
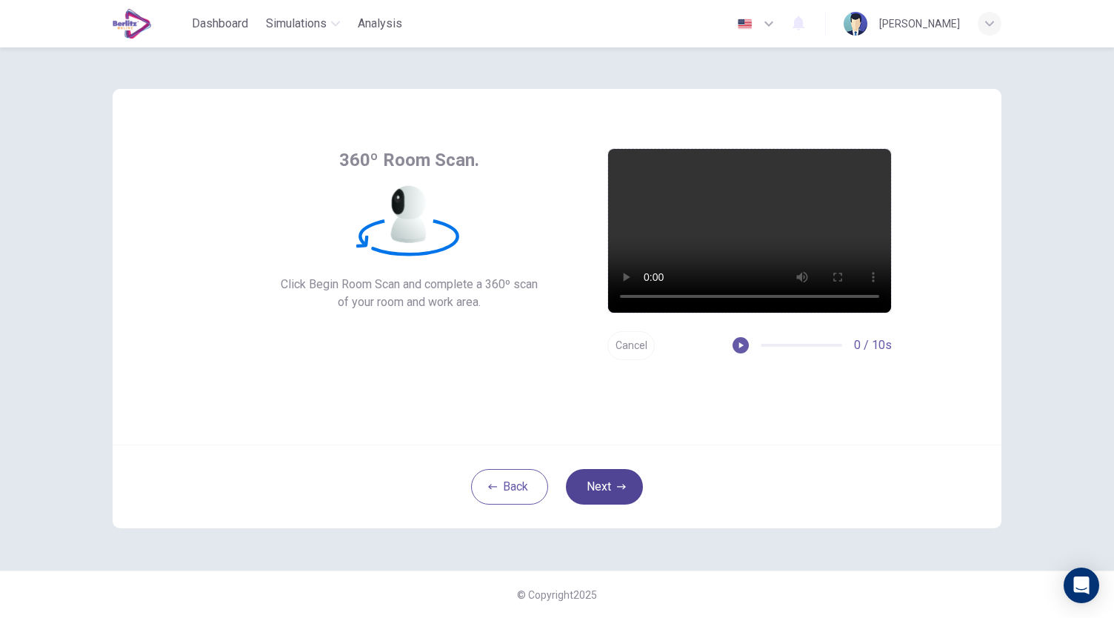
click at [613, 495] on button "Next" at bounding box center [604, 487] width 77 height 36
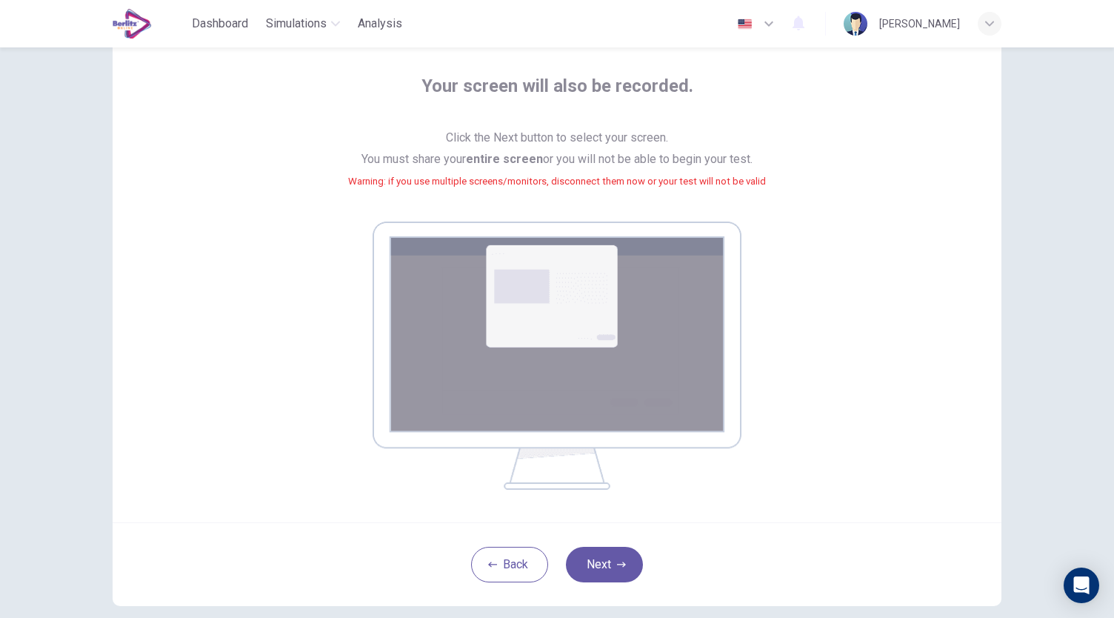
scroll to position [151, 0]
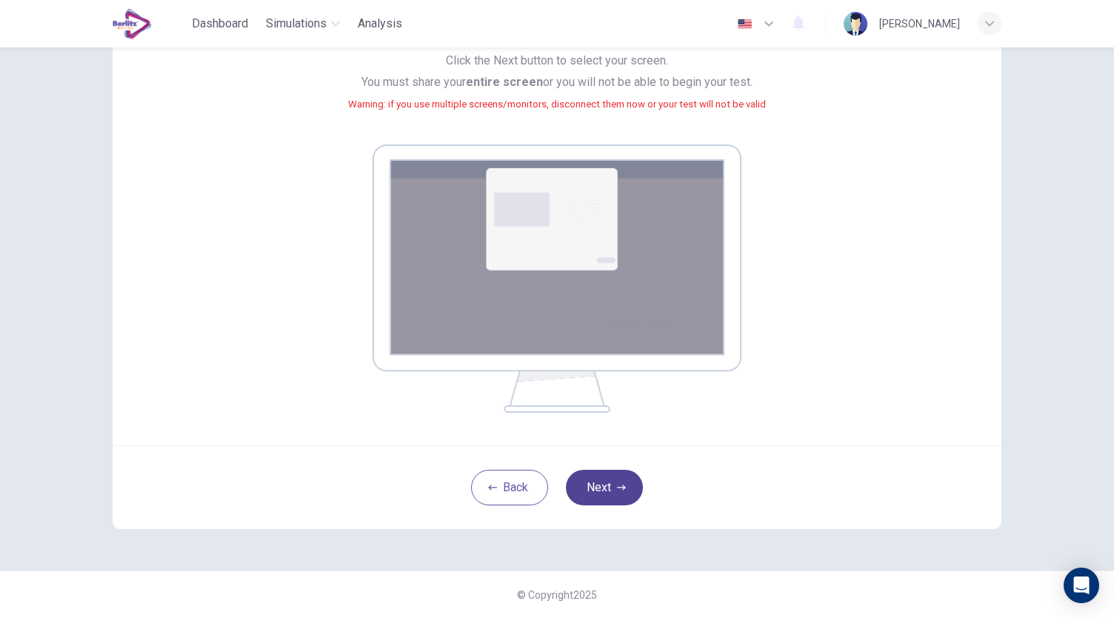
click at [609, 478] on button "Next" at bounding box center [604, 487] width 77 height 36
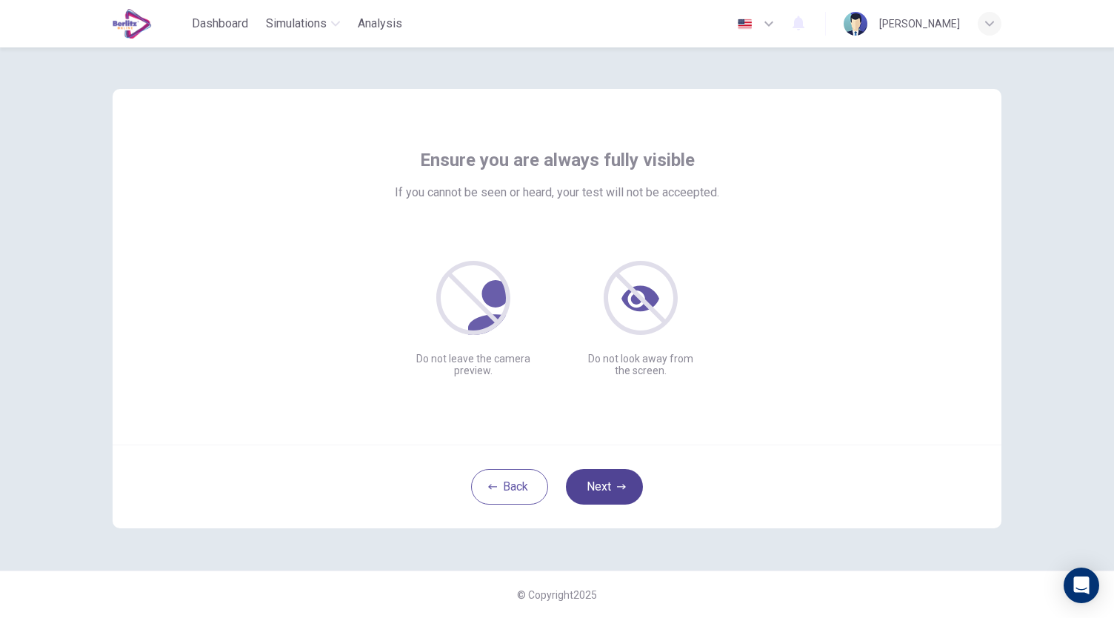
click at [627, 481] on button "Next" at bounding box center [604, 487] width 77 height 36
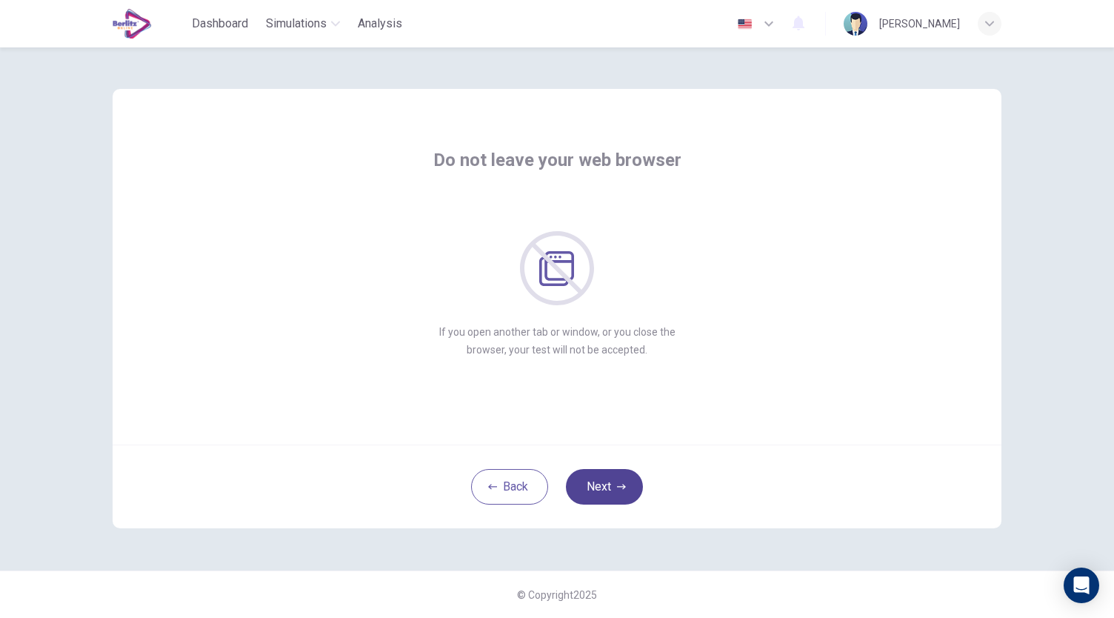
click at [627, 481] on button "Next" at bounding box center [604, 487] width 77 height 36
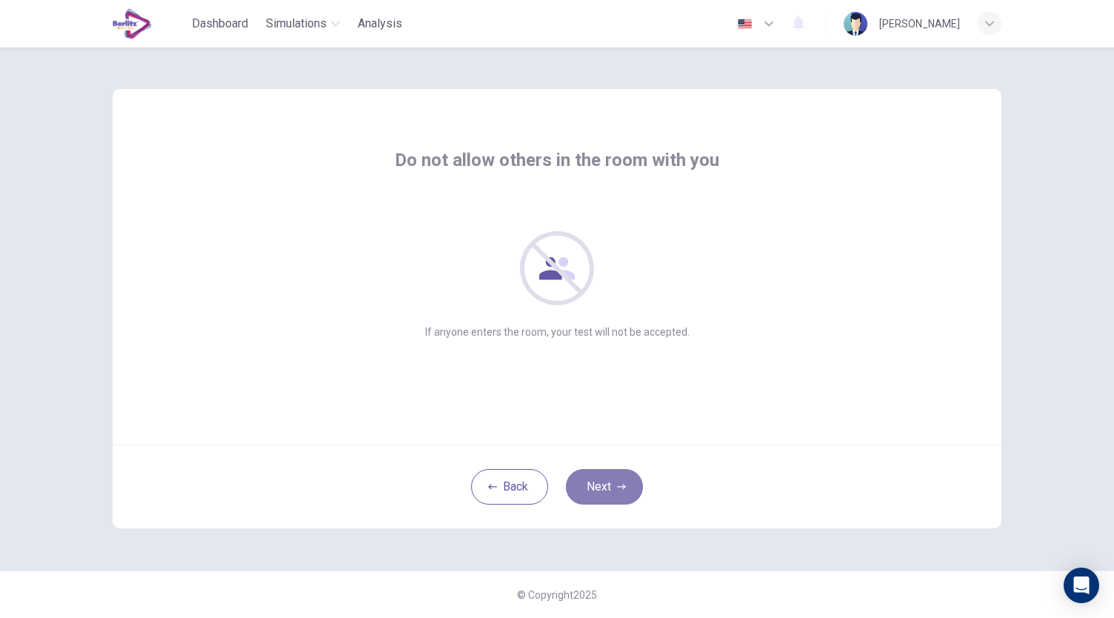
click at [619, 490] on icon "button" at bounding box center [621, 486] width 9 height 9
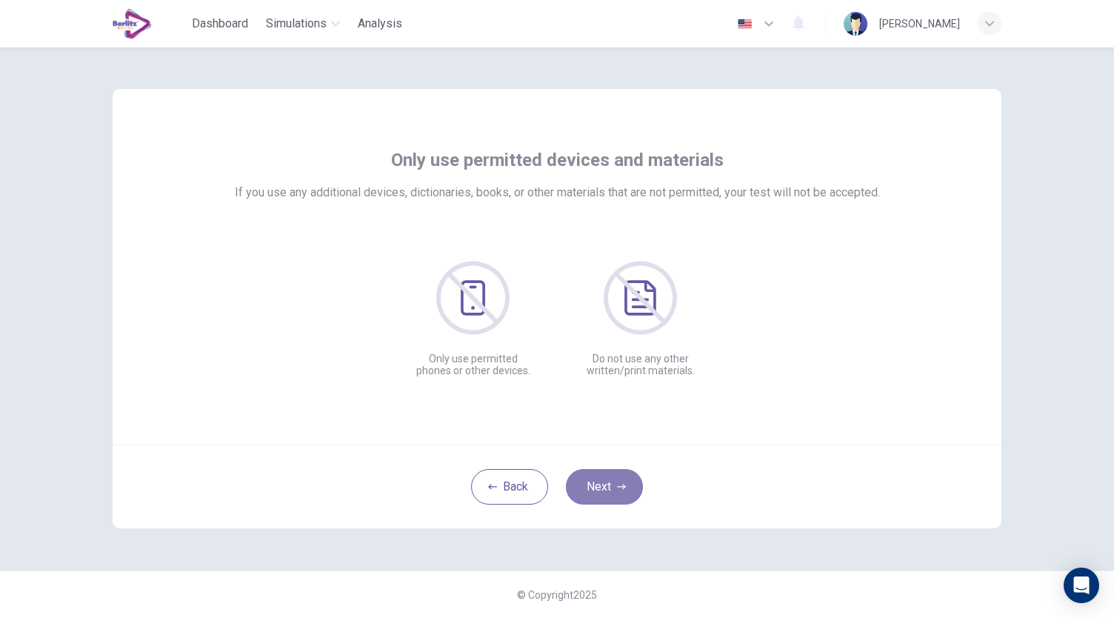
click at [605, 480] on button "Next" at bounding box center [604, 487] width 77 height 36
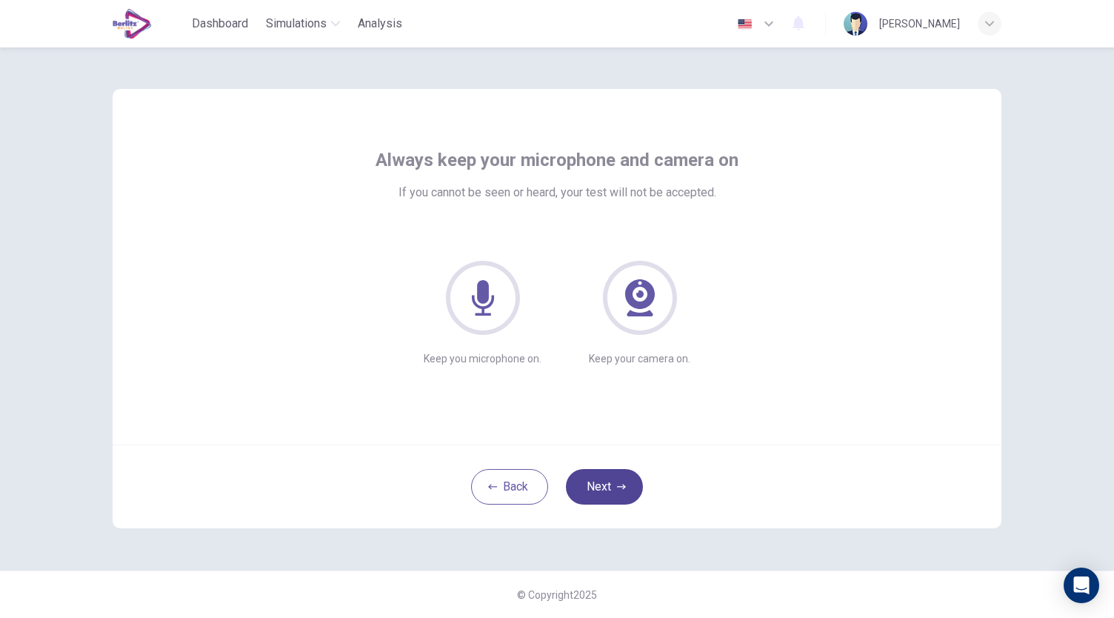
click at [611, 481] on button "Next" at bounding box center [604, 487] width 77 height 36
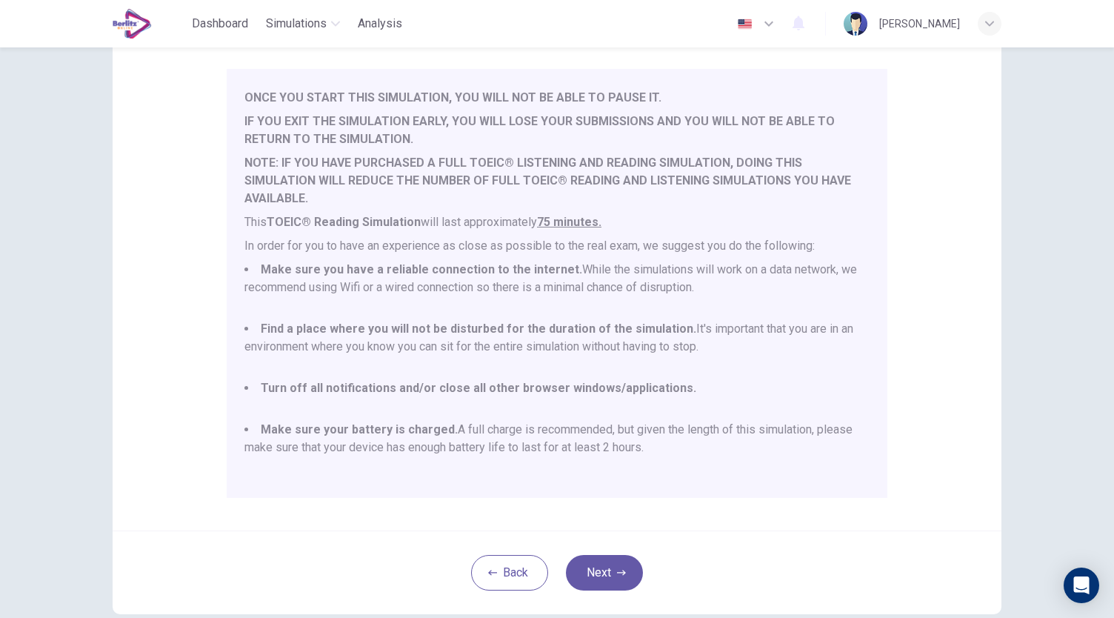
scroll to position [128, 0]
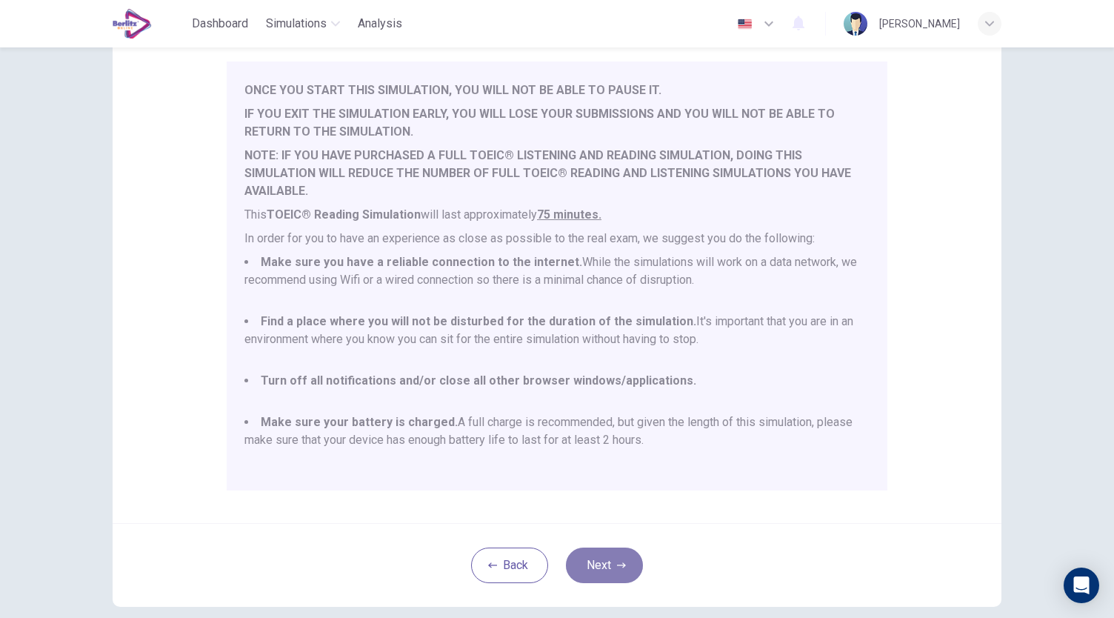
click at [623, 553] on button "Next" at bounding box center [604, 565] width 77 height 36
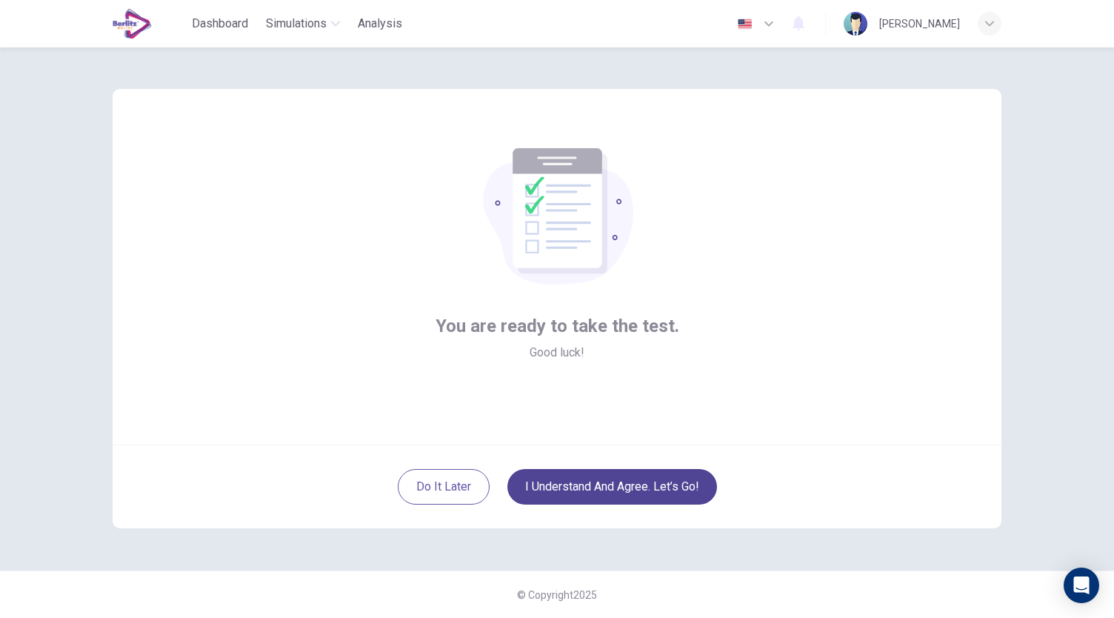
click at [614, 489] on button "I understand and agree. Let’s go!" at bounding box center [612, 487] width 210 height 36
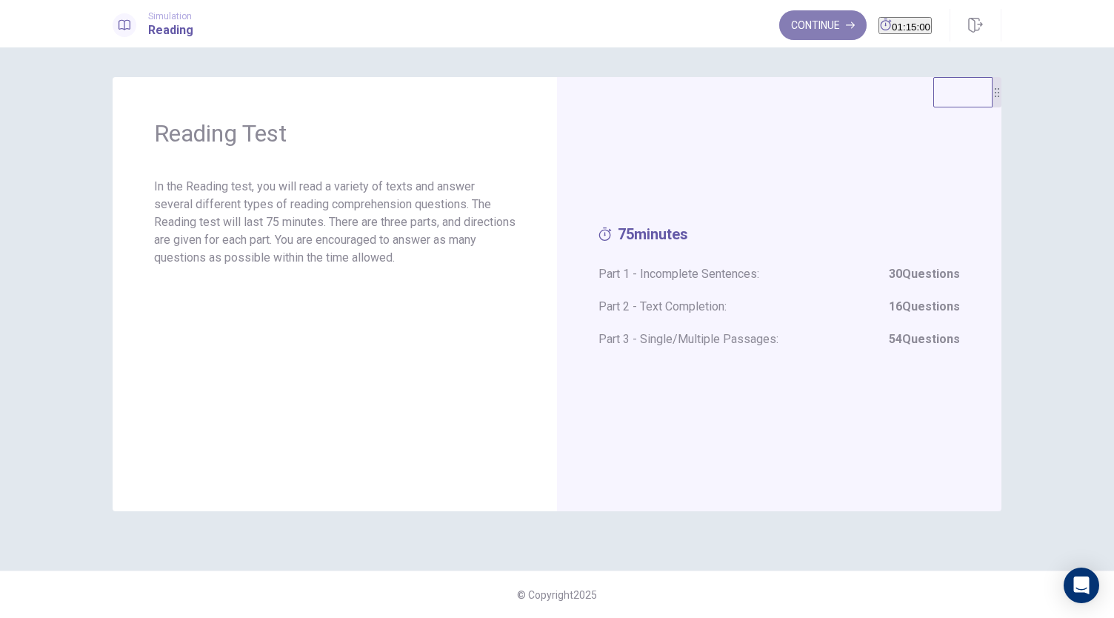
click at [779, 27] on button "Continue" at bounding box center [822, 25] width 87 height 30
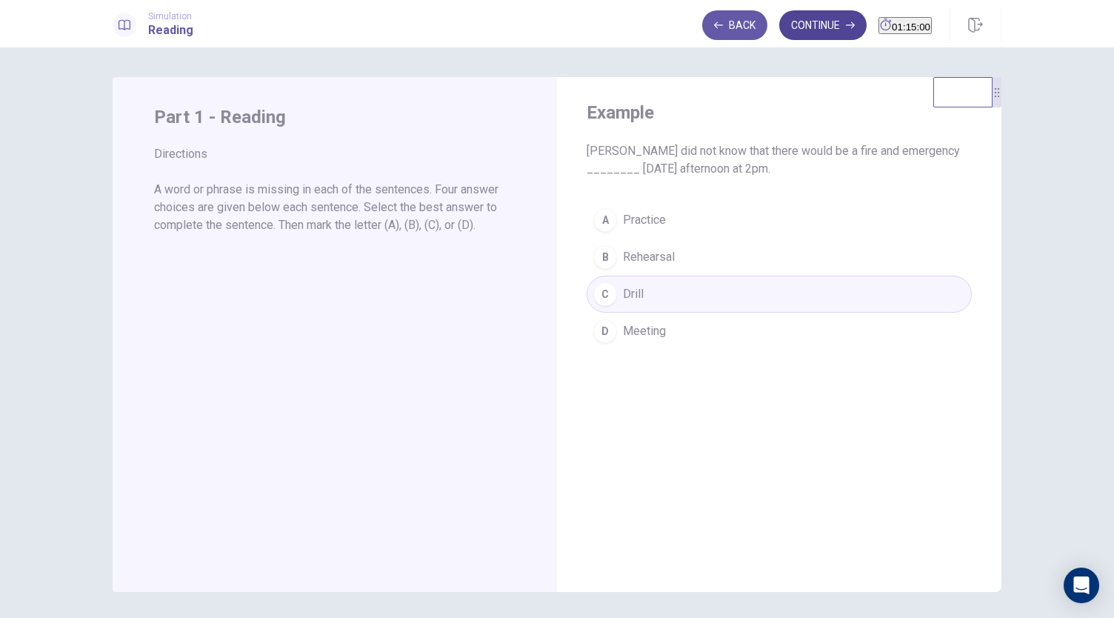
click at [800, 29] on button "Continue" at bounding box center [822, 25] width 87 height 30
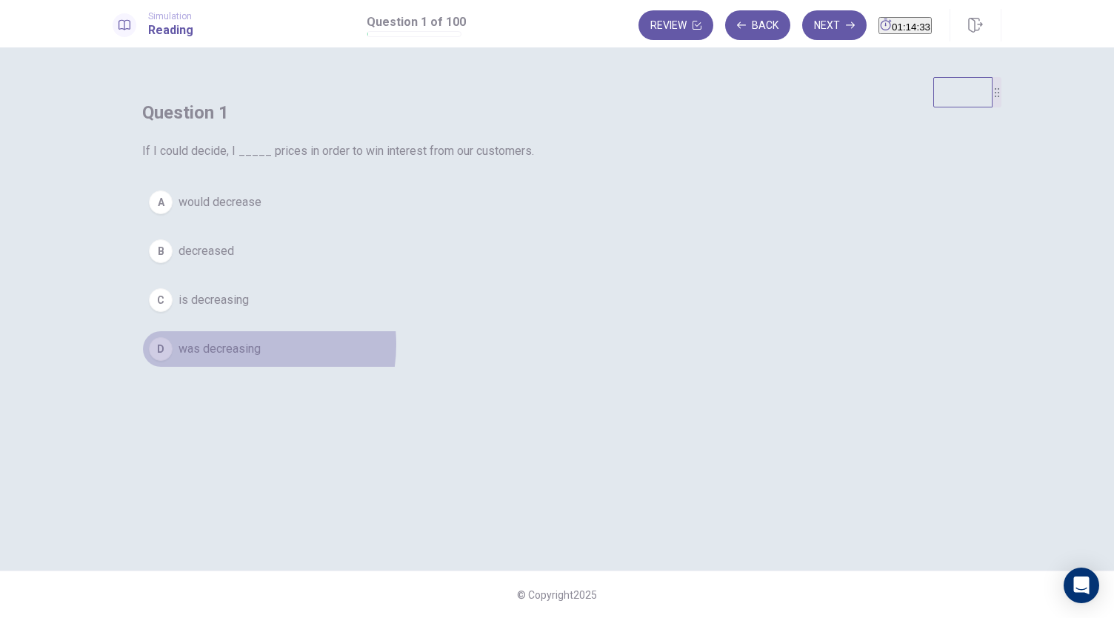
click at [261, 358] on span "was decreasing" at bounding box center [219, 349] width 82 height 18
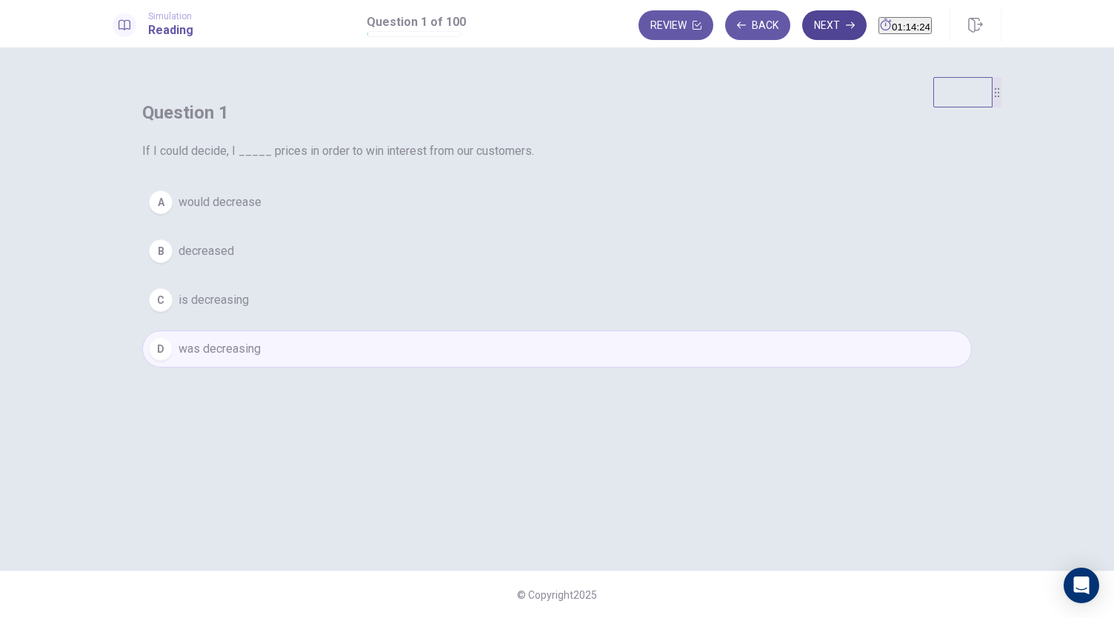
click at [802, 29] on button "Next" at bounding box center [834, 25] width 64 height 30
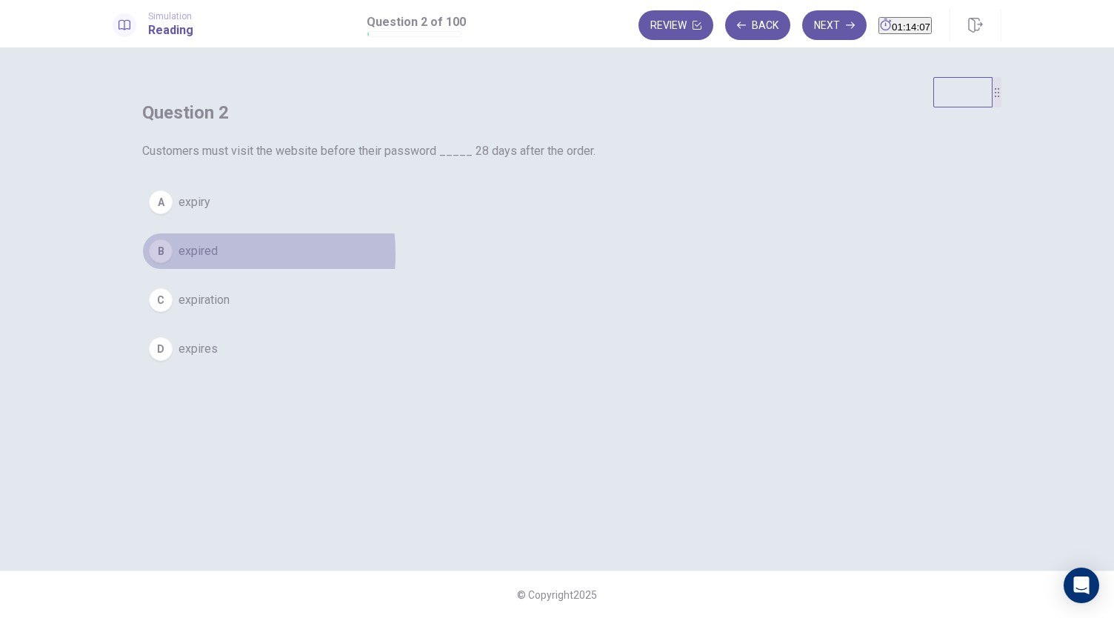
click at [458, 270] on button "B expired" at bounding box center [556, 250] width 829 height 37
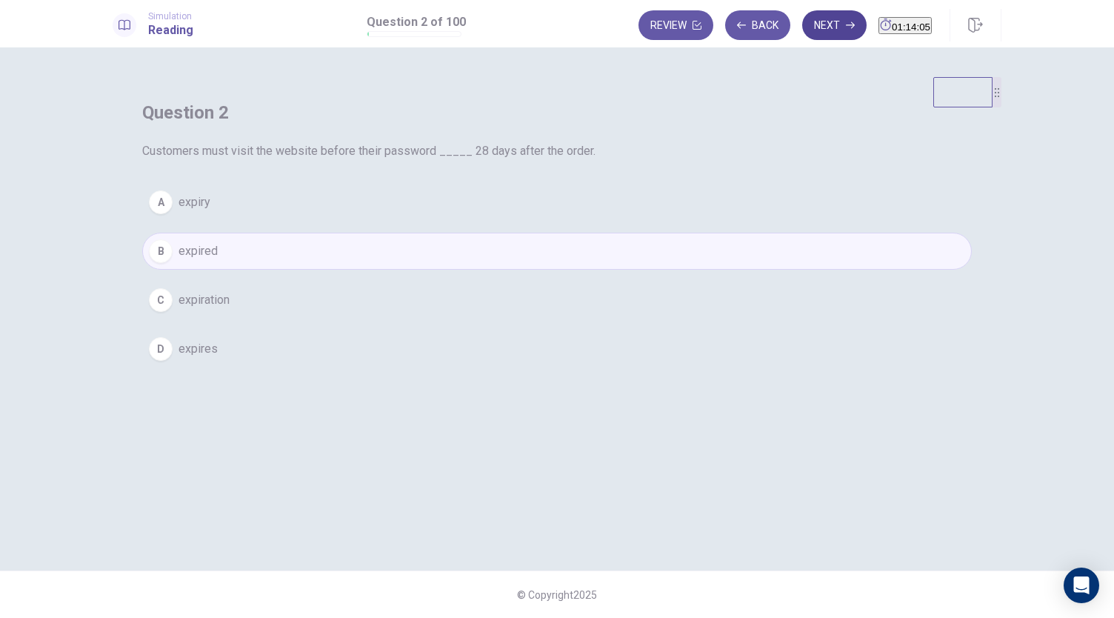
click at [817, 16] on button "Next" at bounding box center [834, 25] width 64 height 30
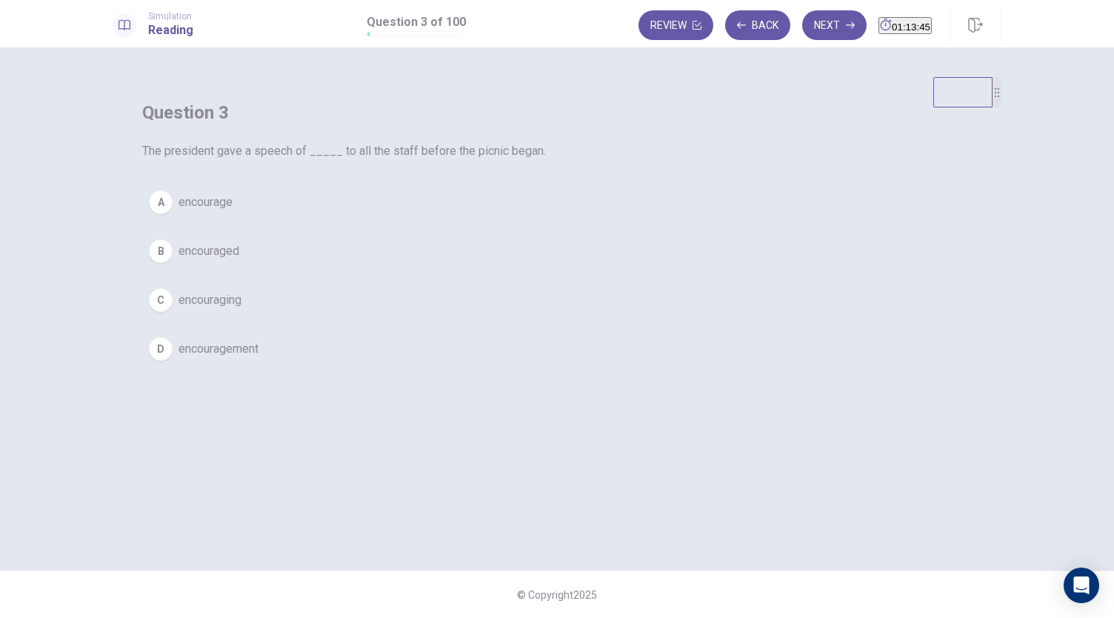
click at [232, 211] on span "encourage" at bounding box center [205, 202] width 54 height 18
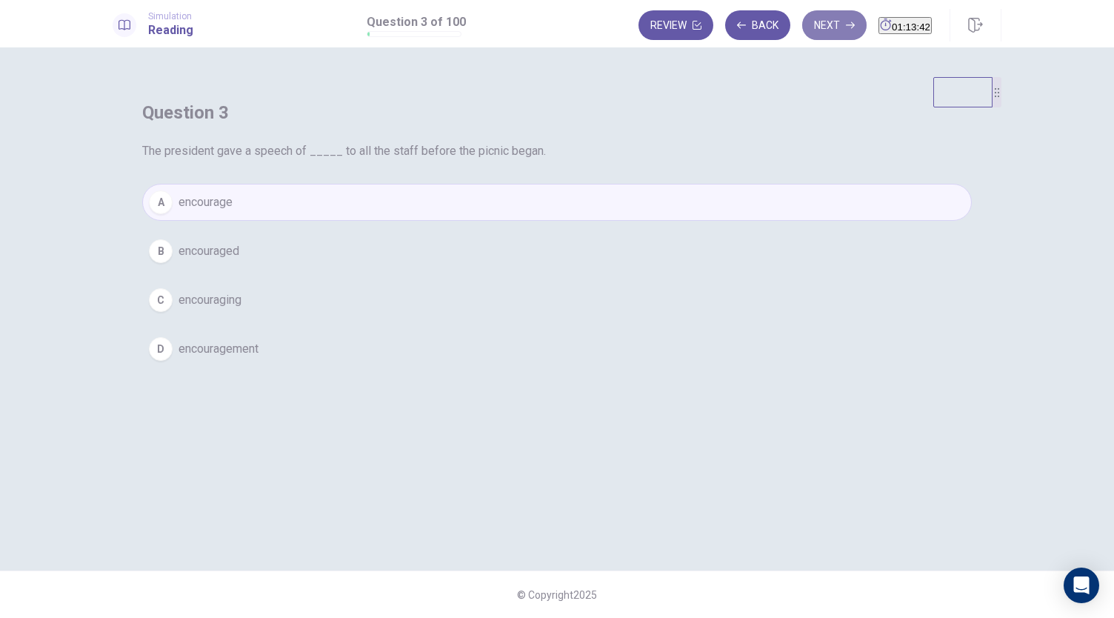
click at [811, 27] on button "Next" at bounding box center [834, 25] width 64 height 30
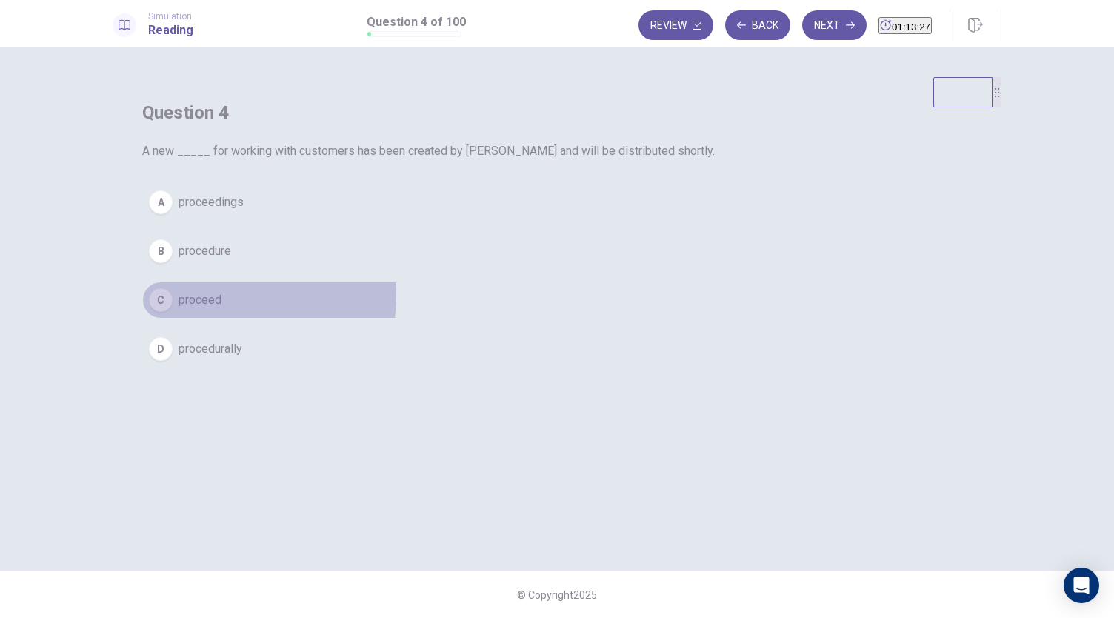
click at [221, 309] on span "proceed" at bounding box center [199, 300] width 43 height 18
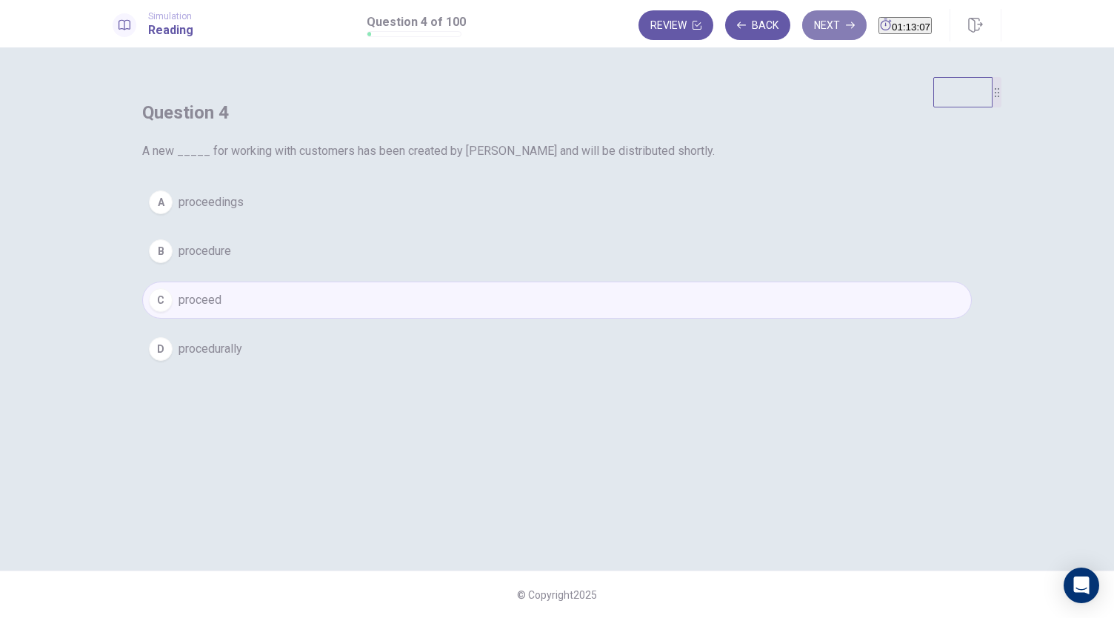
click at [811, 16] on button "Next" at bounding box center [834, 25] width 64 height 30
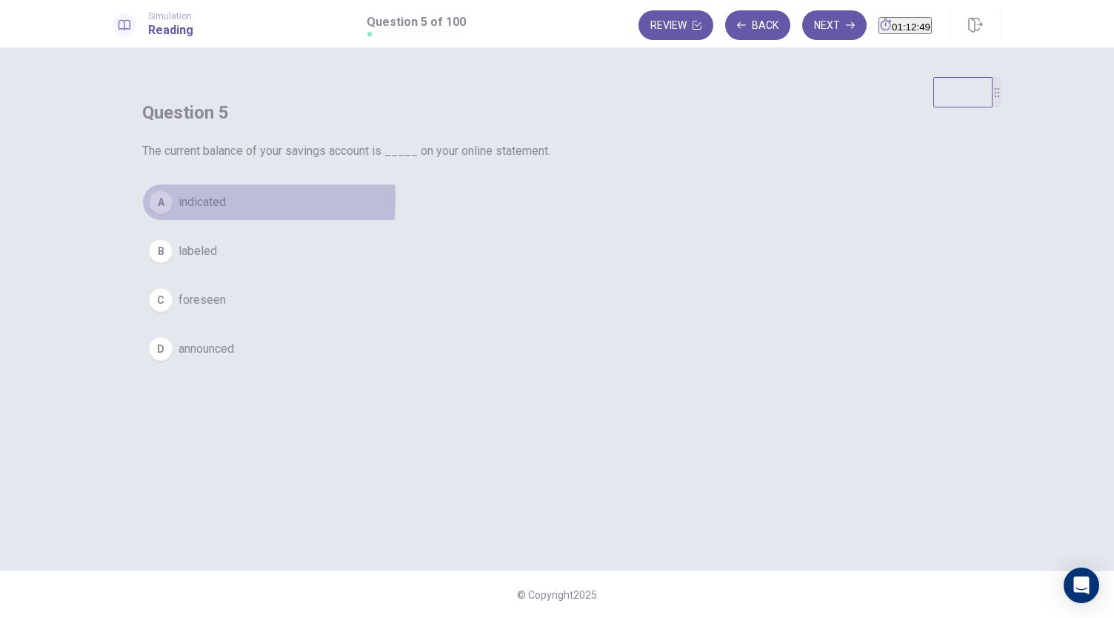
click at [226, 211] on span "indicated" at bounding box center [201, 202] width 47 height 18
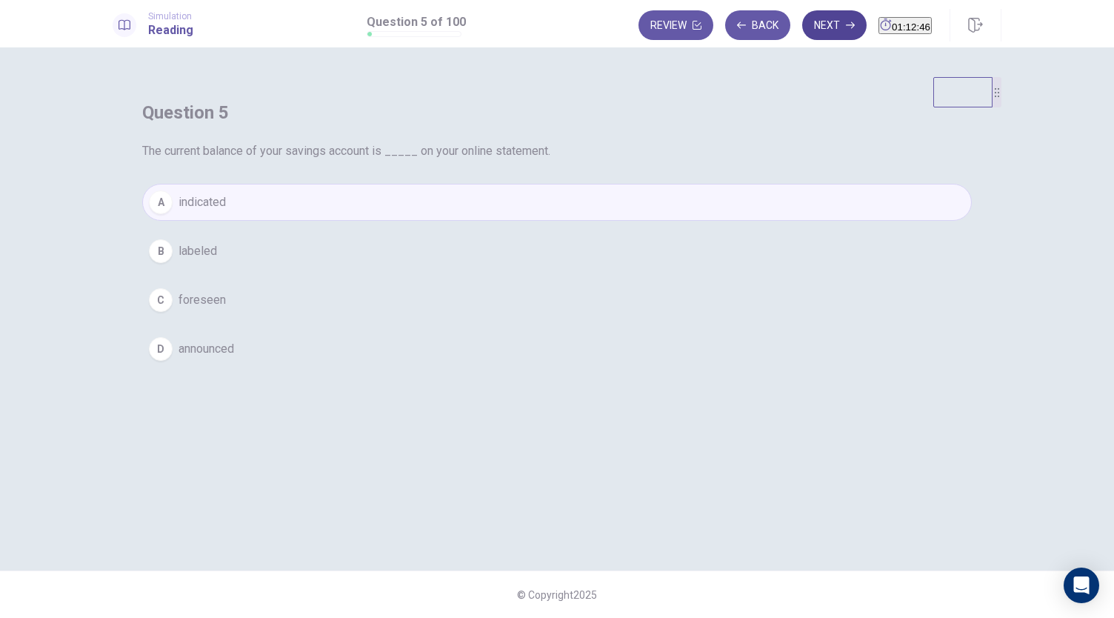
click at [817, 32] on button "Next" at bounding box center [834, 25] width 64 height 30
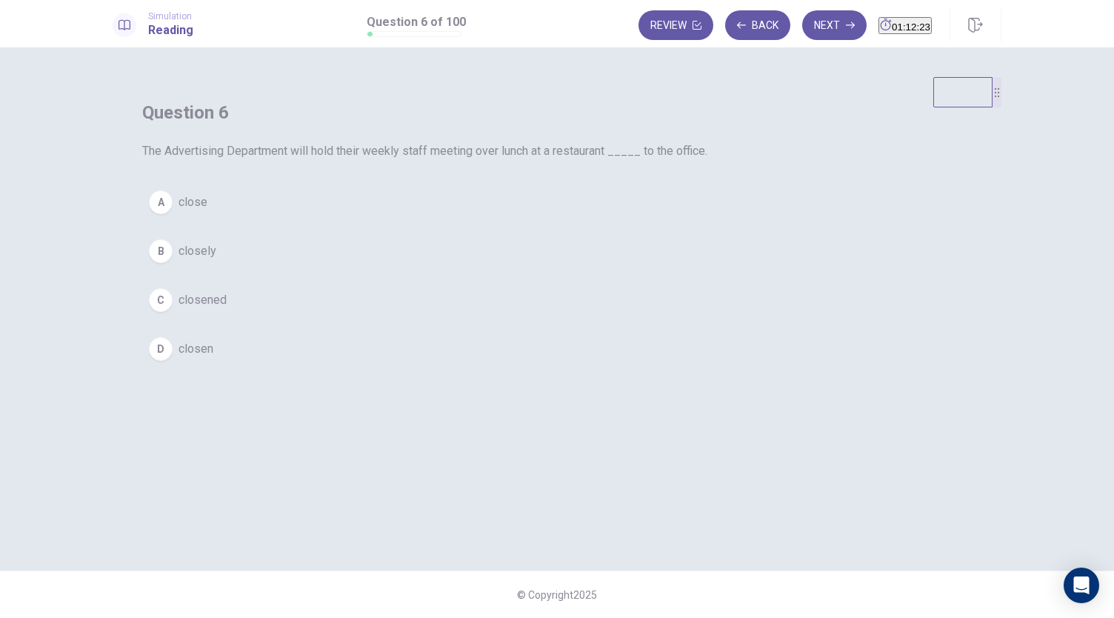
click at [207, 211] on span "close" at bounding box center [192, 202] width 29 height 18
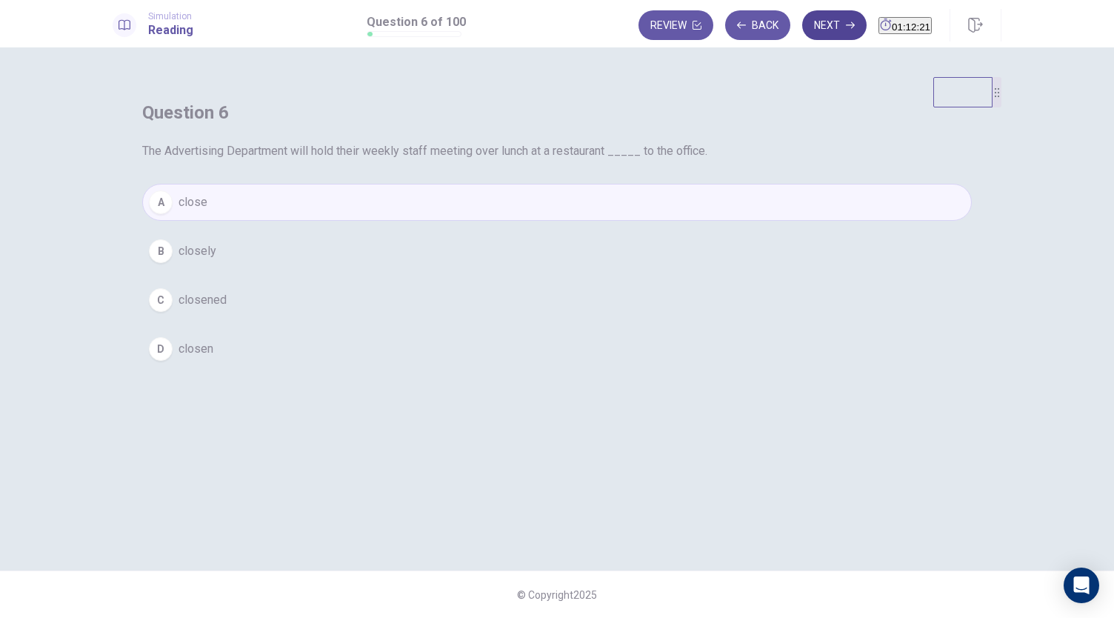
click at [811, 27] on button "Next" at bounding box center [834, 25] width 64 height 30
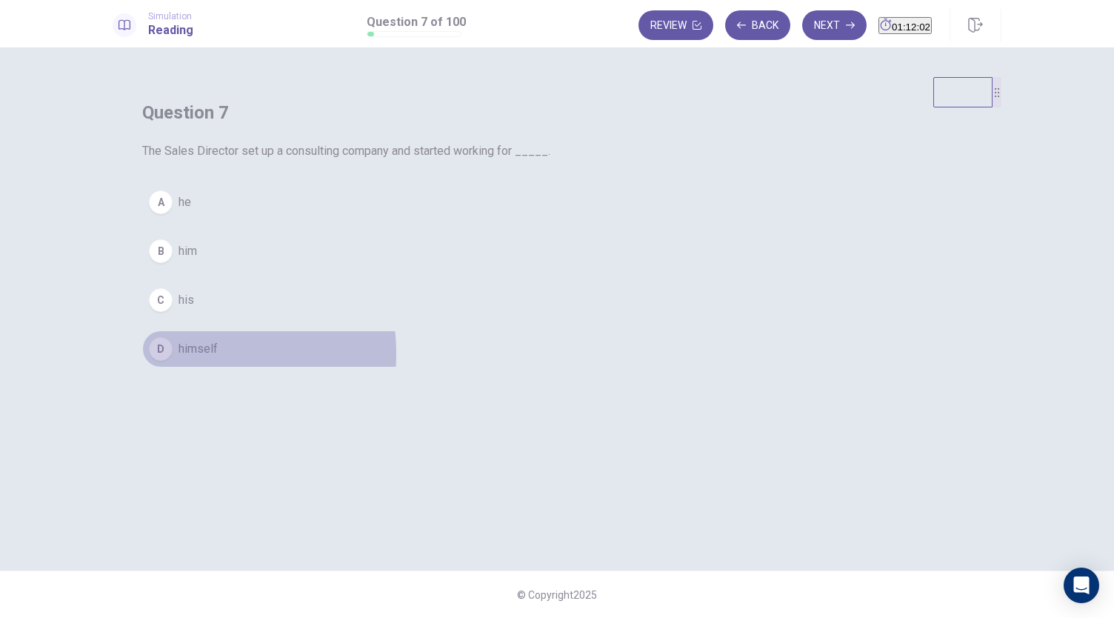
click at [218, 358] on span "himself" at bounding box center [197, 349] width 39 height 18
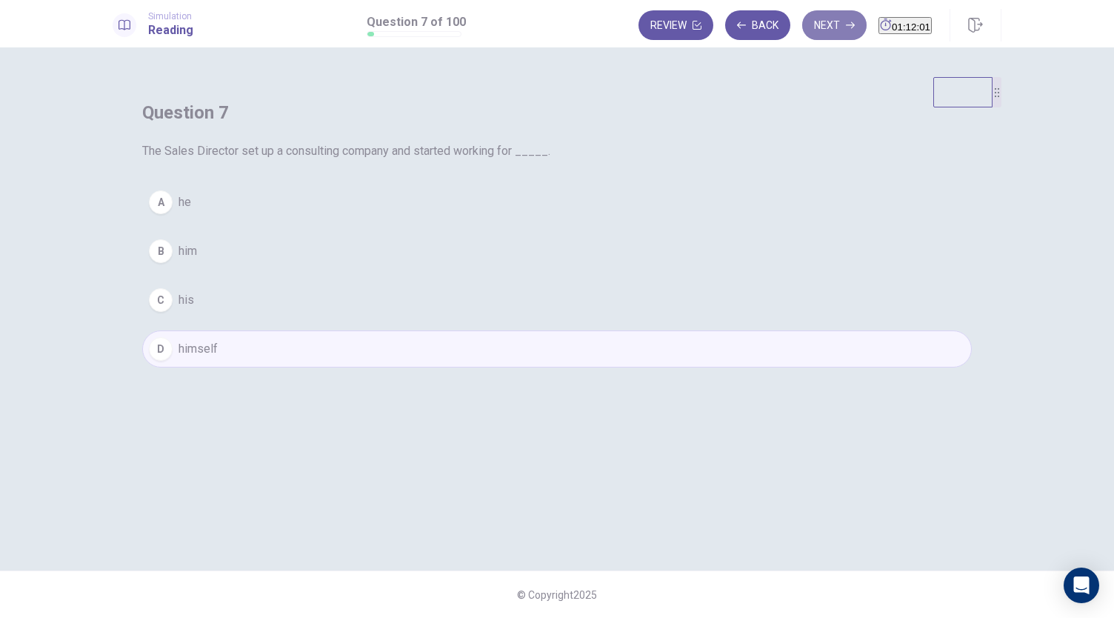
click at [816, 38] on button "Next" at bounding box center [834, 25] width 64 height 30
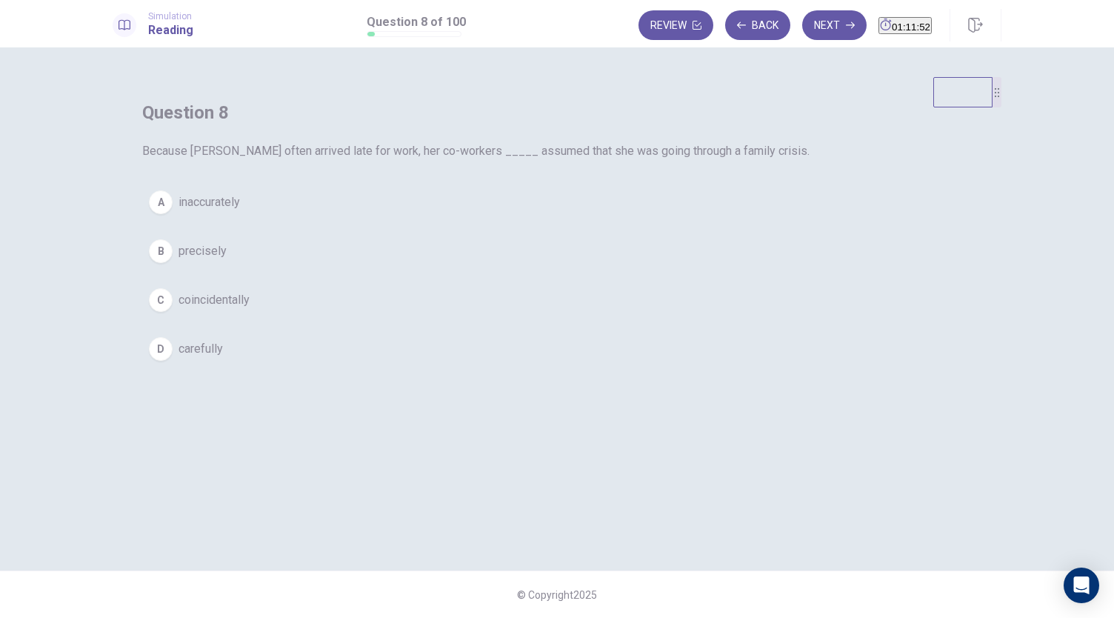
click at [712, 275] on div "Question 8 Because Ms. Porter often arrived late for work, her co-workers _____…" at bounding box center [557, 234] width 889 height 314
click at [250, 309] on span "coincidentally" at bounding box center [213, 300] width 71 height 18
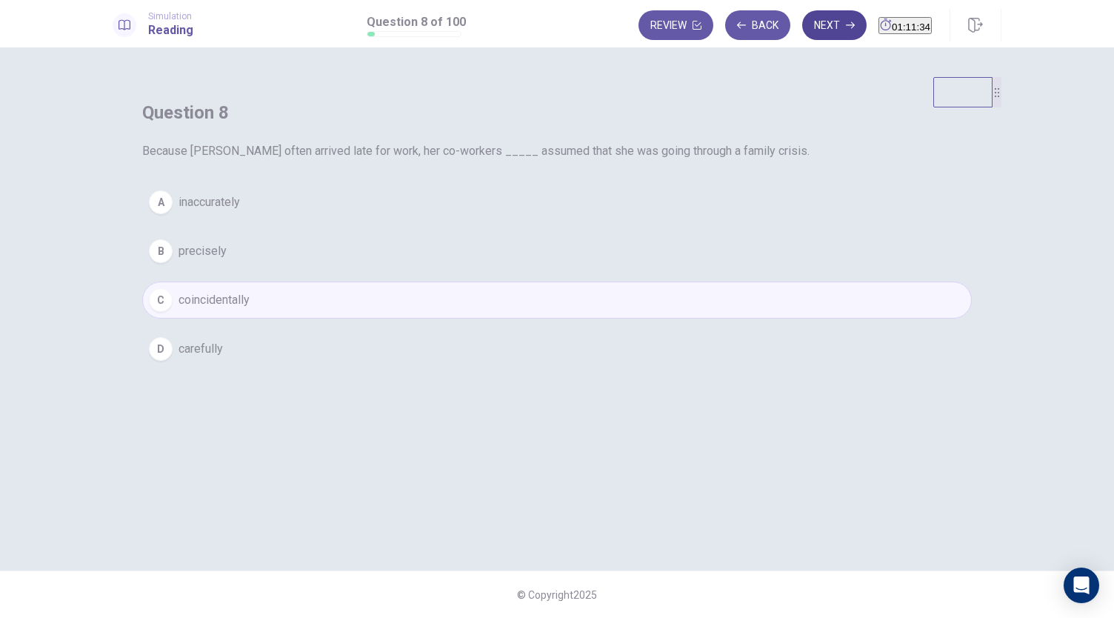
click at [809, 30] on button "Next" at bounding box center [834, 25] width 64 height 30
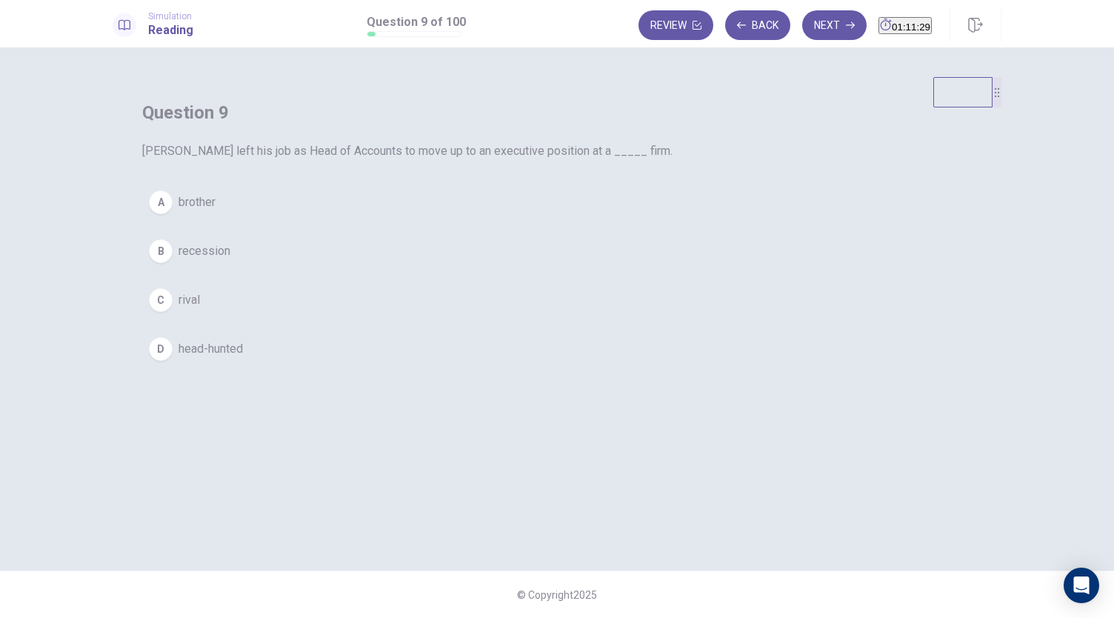
click at [677, 352] on div "A brother B recession C rival D head-hunted" at bounding box center [556, 276] width 829 height 184
click at [200, 309] on span "rival" at bounding box center [188, 300] width 21 height 18
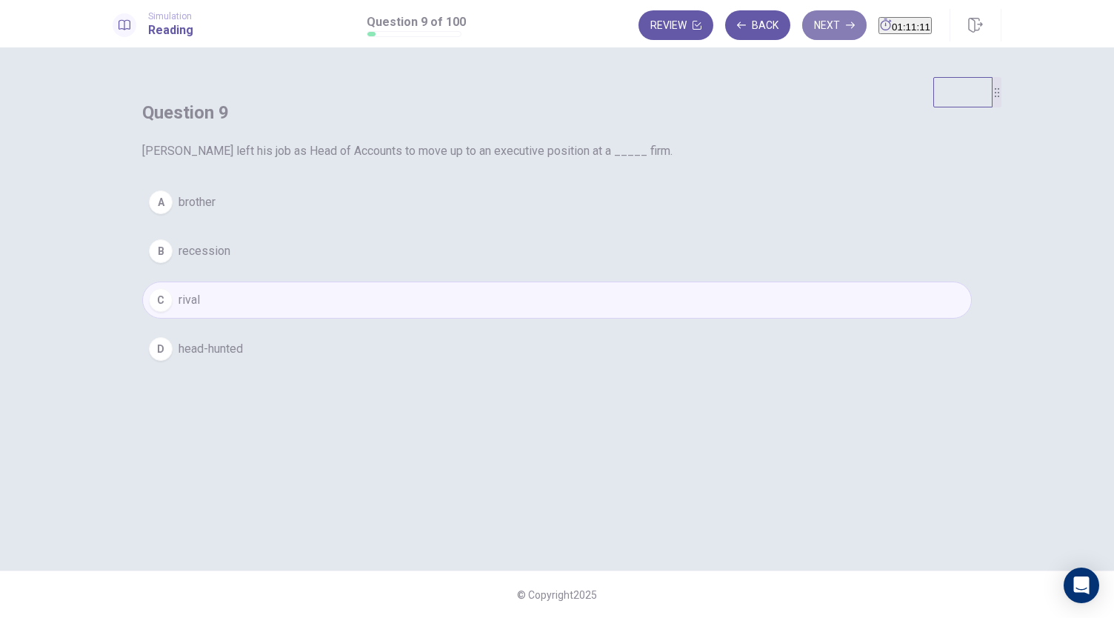
click at [809, 28] on button "Next" at bounding box center [834, 25] width 64 height 30
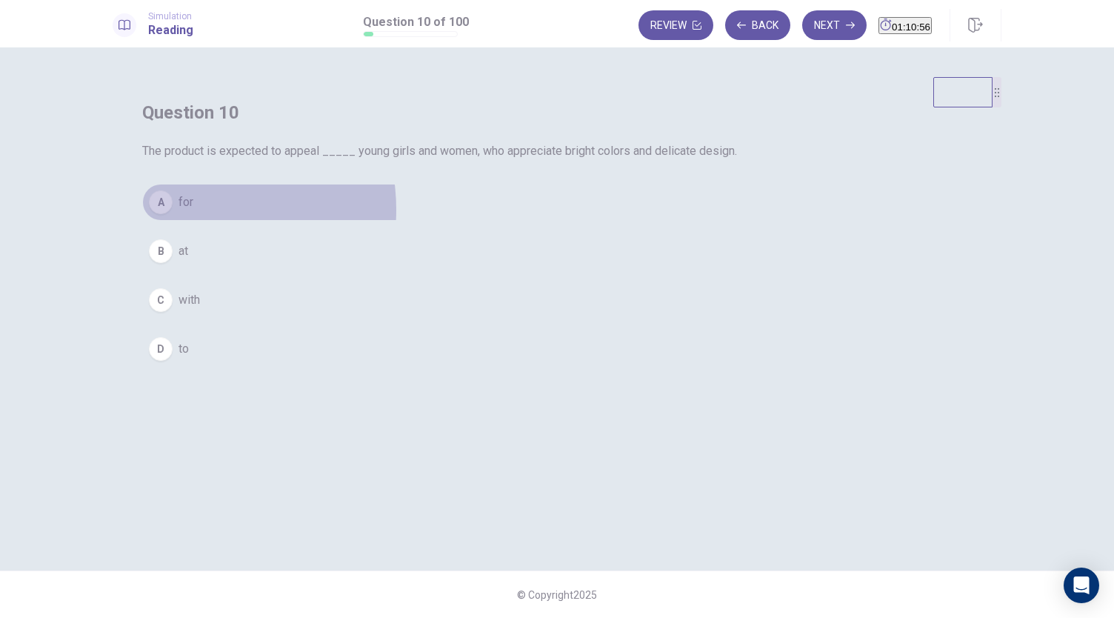
click at [193, 211] on span "for" at bounding box center [185, 202] width 15 height 18
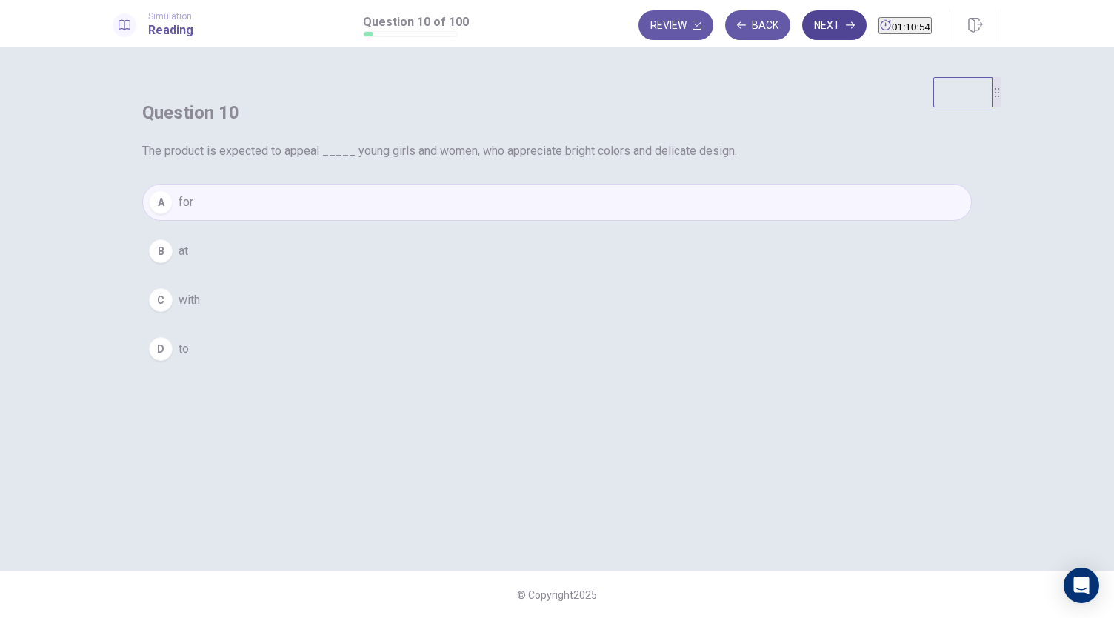
click at [803, 16] on button "Next" at bounding box center [834, 25] width 64 height 30
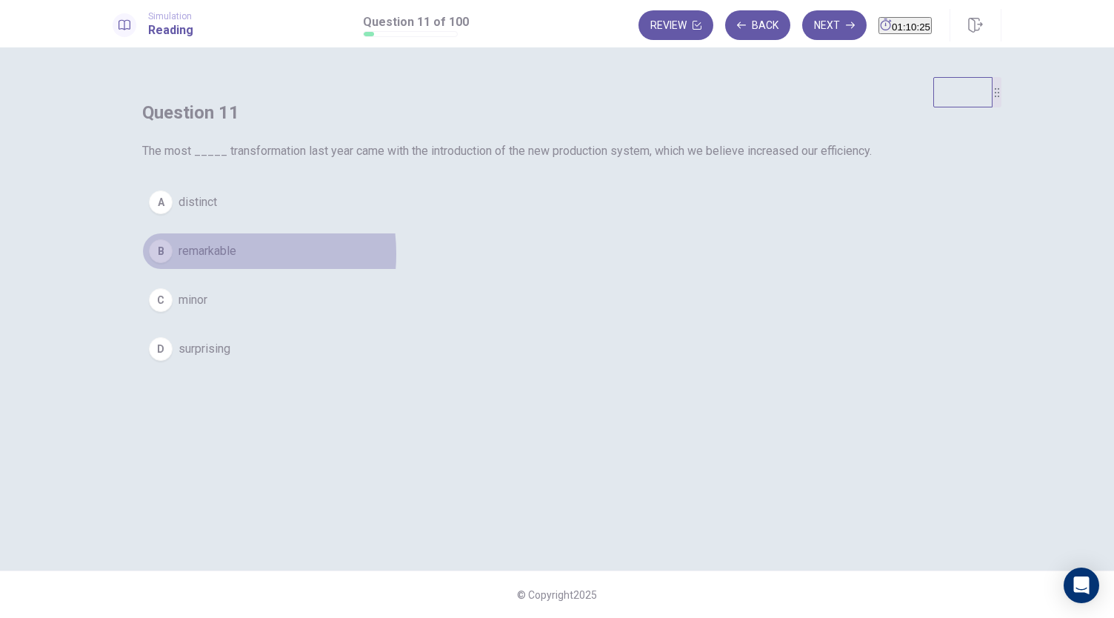
click at [236, 260] on span "remarkable" at bounding box center [207, 251] width 58 height 18
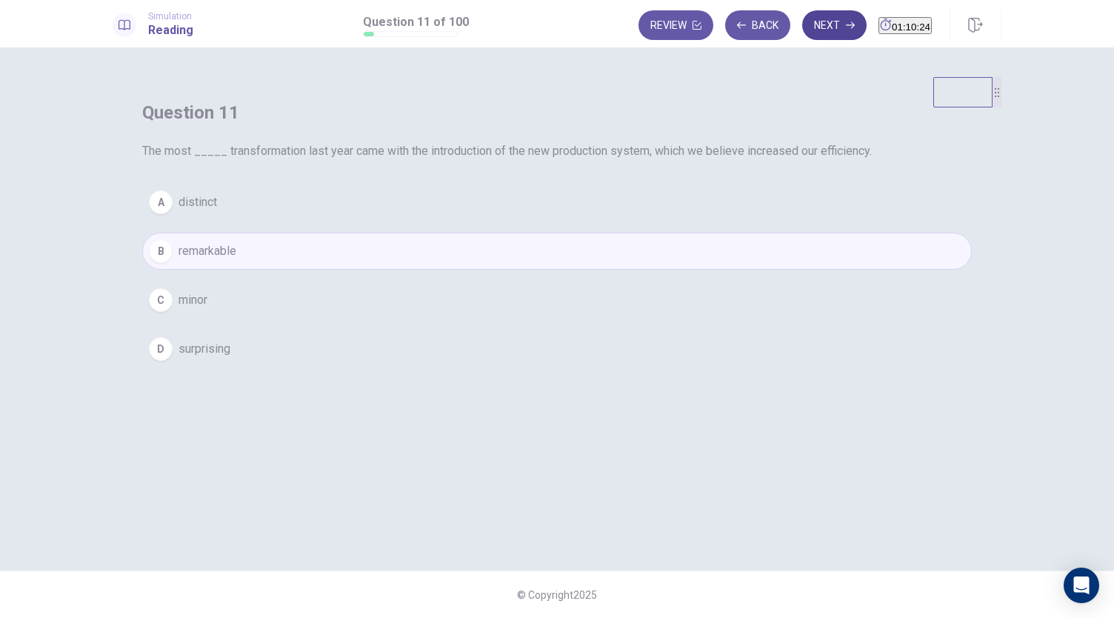
click at [810, 26] on button "Next" at bounding box center [834, 25] width 64 height 30
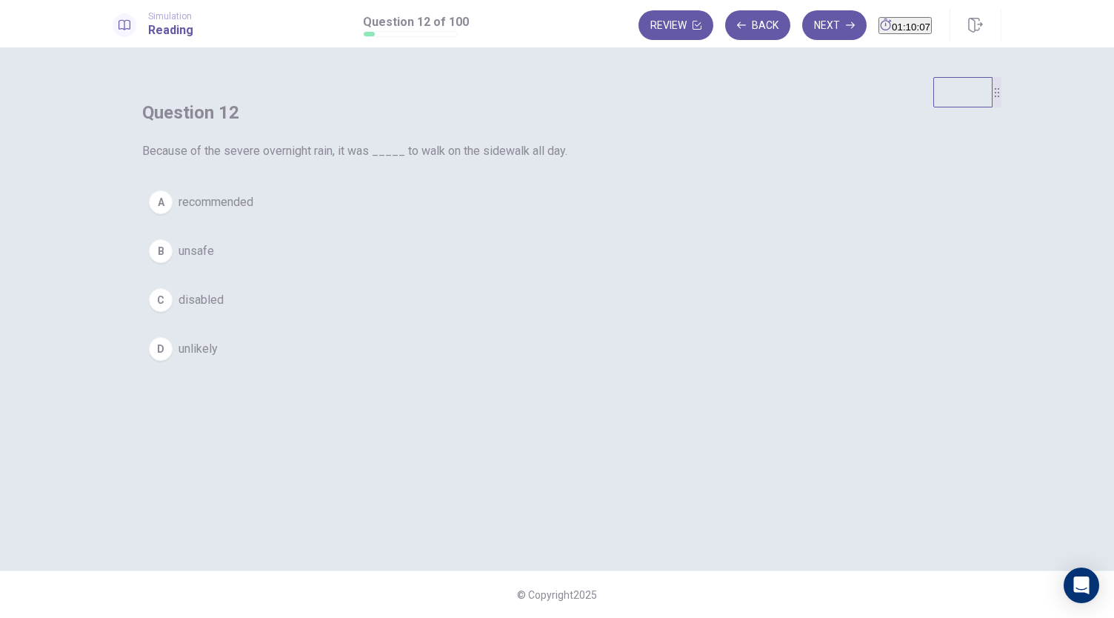
click at [214, 260] on span "unsafe" at bounding box center [196, 251] width 36 height 18
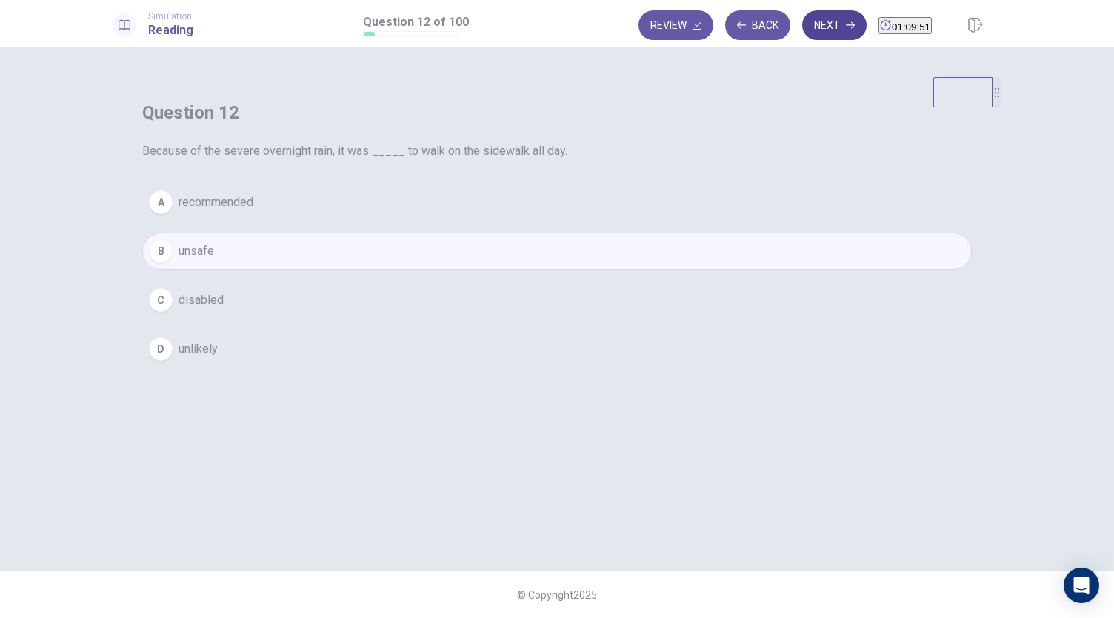
click at [802, 23] on button "Next" at bounding box center [834, 25] width 64 height 30
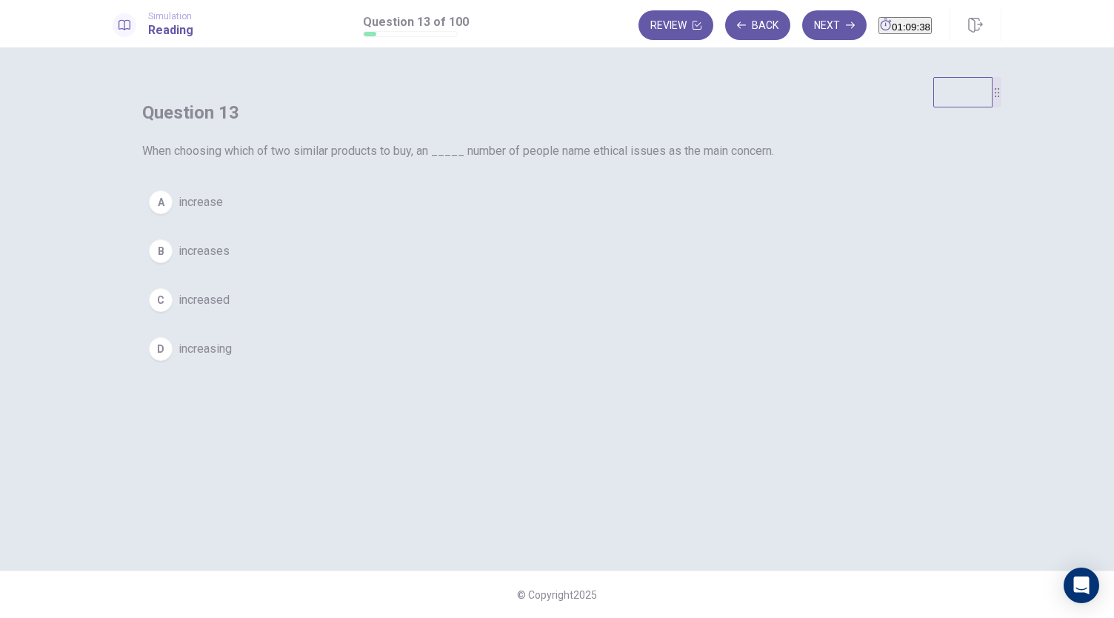
click at [230, 260] on span "increases" at bounding box center [203, 251] width 51 height 18
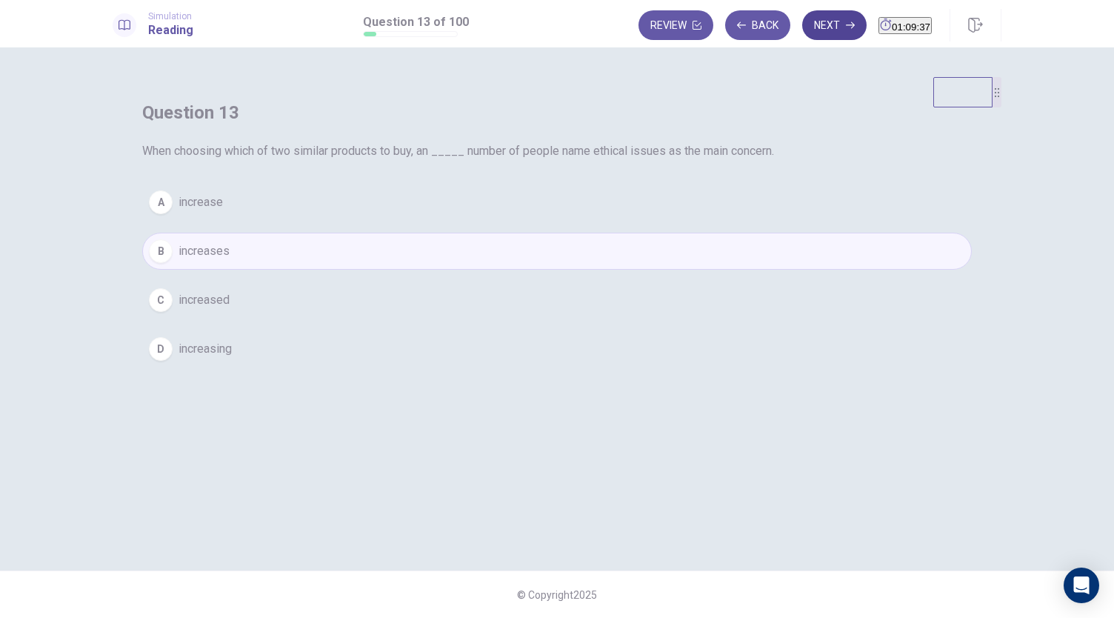
click at [802, 34] on button "Next" at bounding box center [834, 25] width 64 height 30
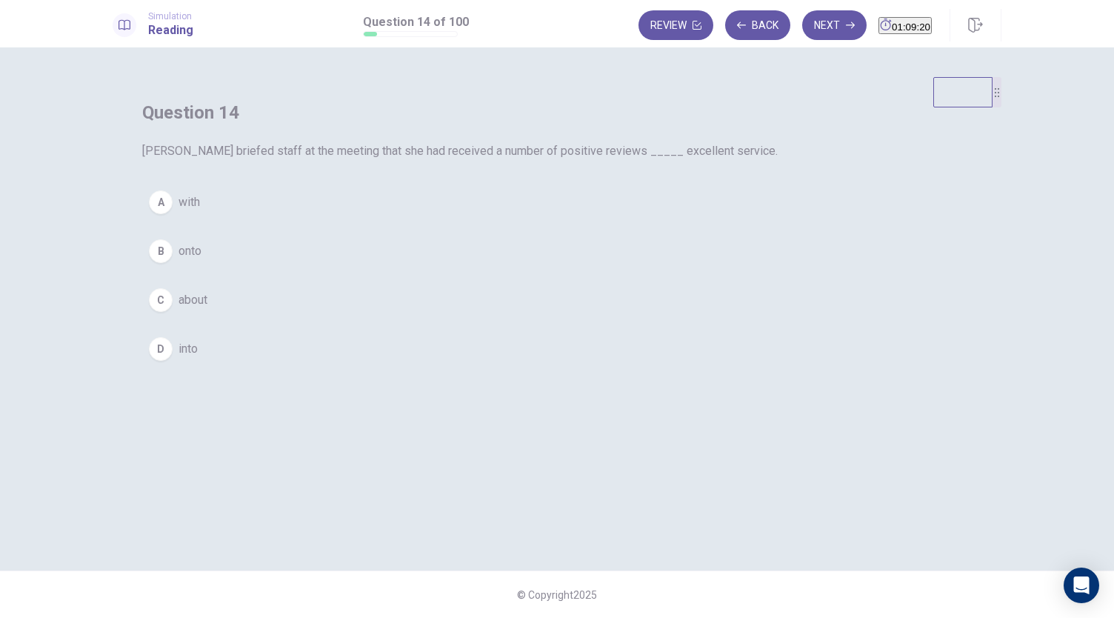
click at [207, 309] on span "about" at bounding box center [192, 300] width 29 height 18
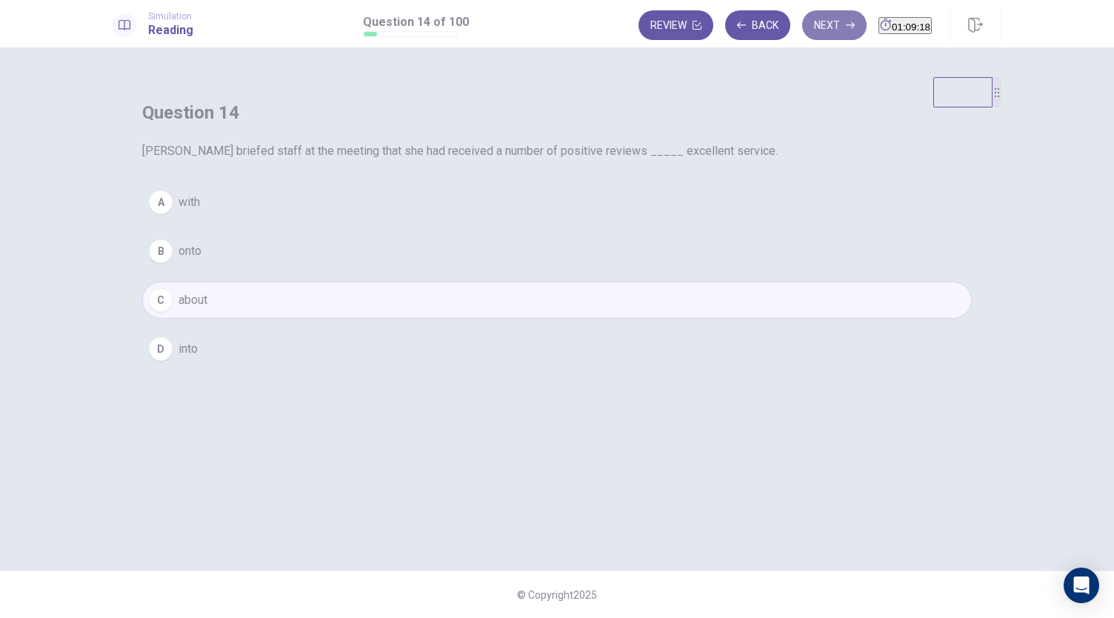
click at [805, 27] on button "Next" at bounding box center [834, 25] width 64 height 30
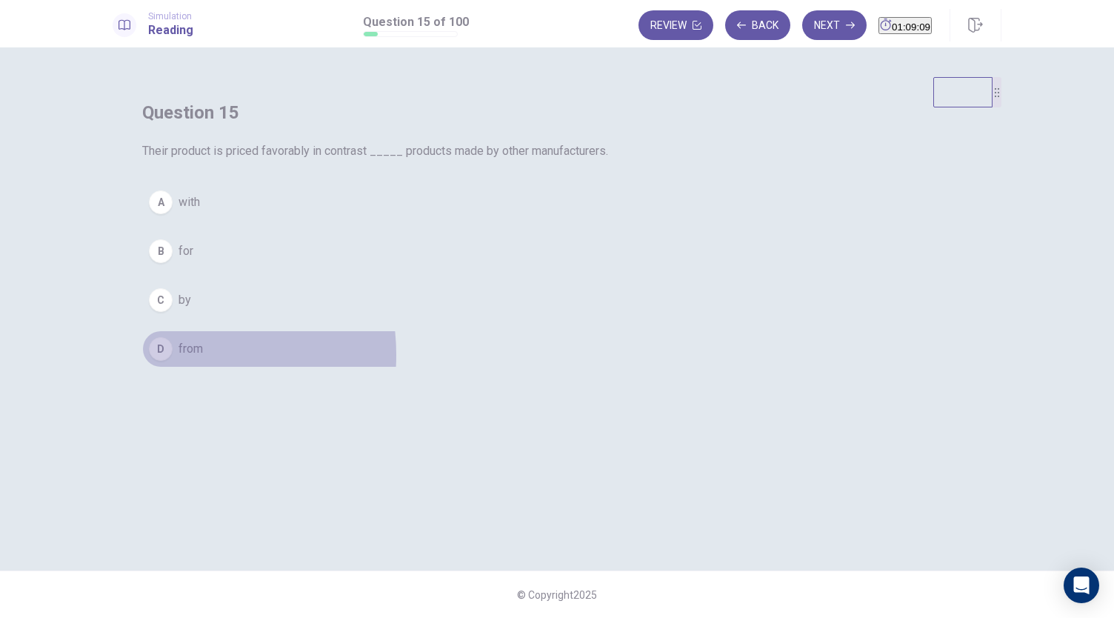
click at [173, 361] on div "D" at bounding box center [161, 349] width 24 height 24
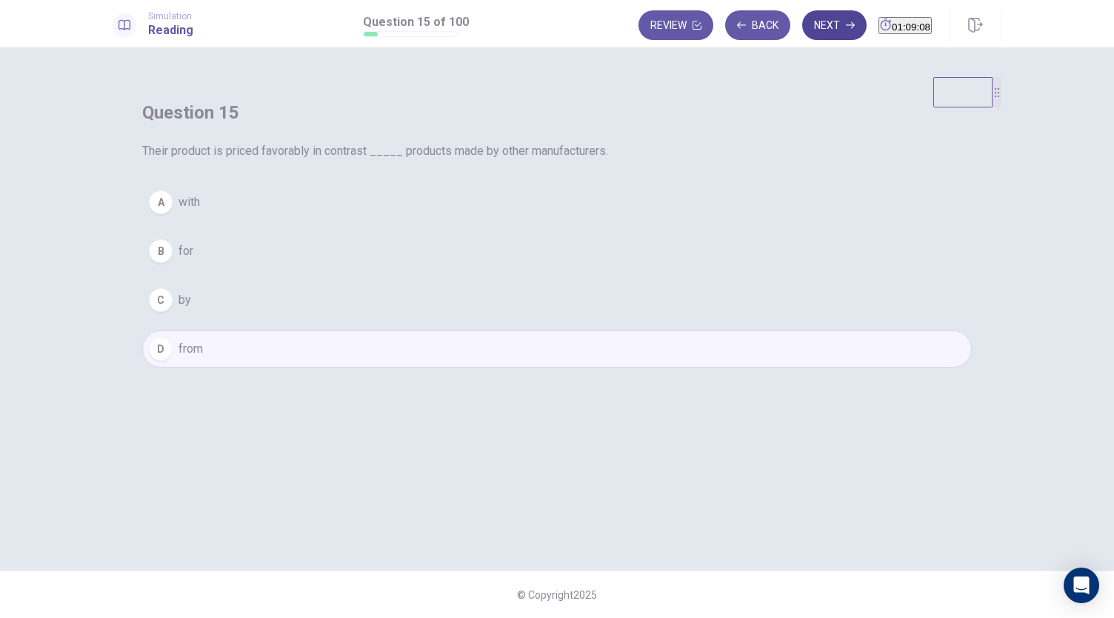
click at [846, 27] on icon "button" at bounding box center [850, 25] width 9 height 9
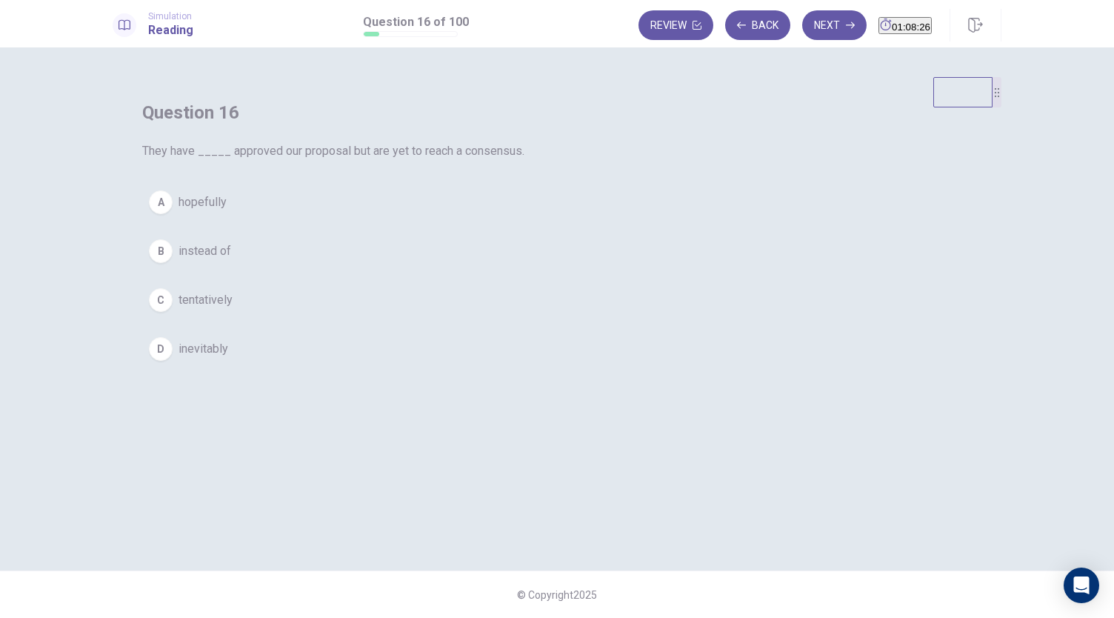
click at [228, 358] on span "inevitably" at bounding box center [203, 349] width 50 height 18
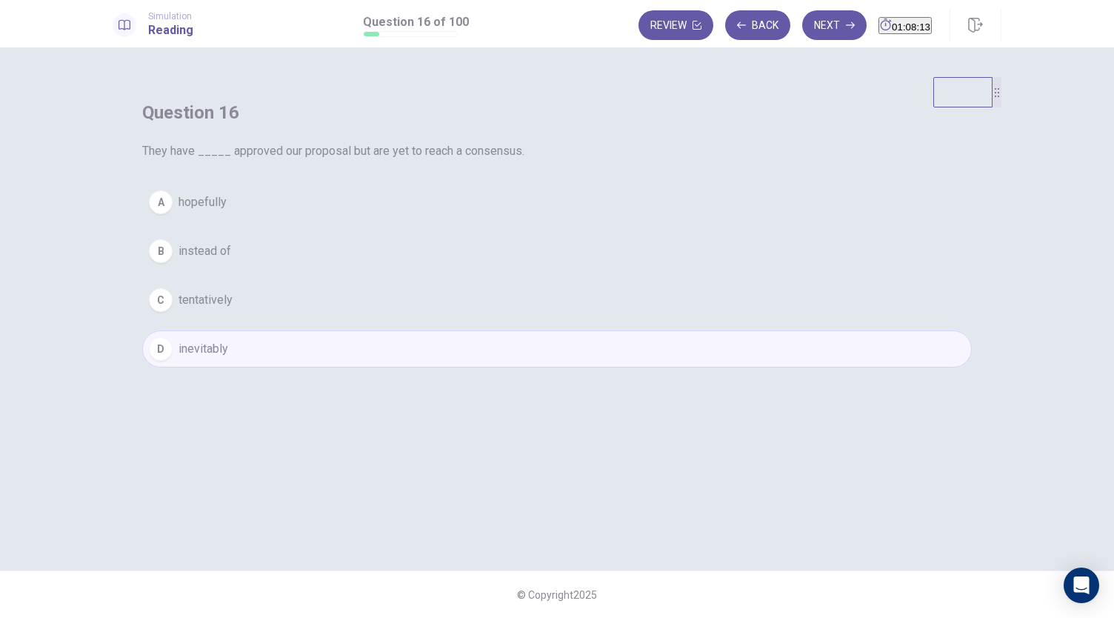
click at [486, 221] on button "A hopefully" at bounding box center [556, 202] width 829 height 37
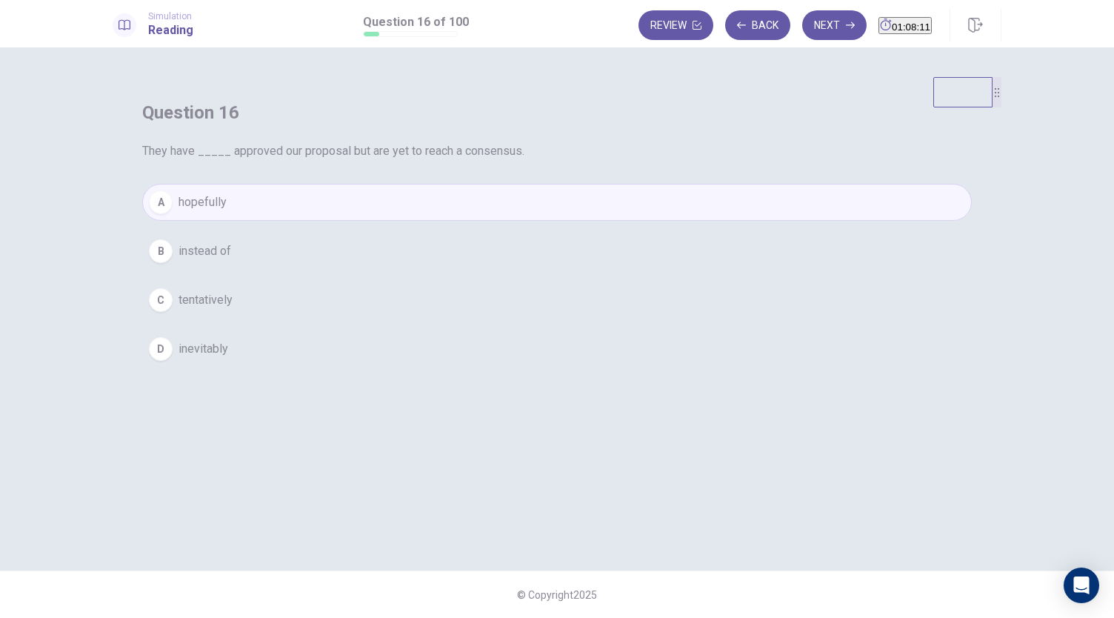
click at [228, 358] on span "inevitably" at bounding box center [203, 349] width 50 height 18
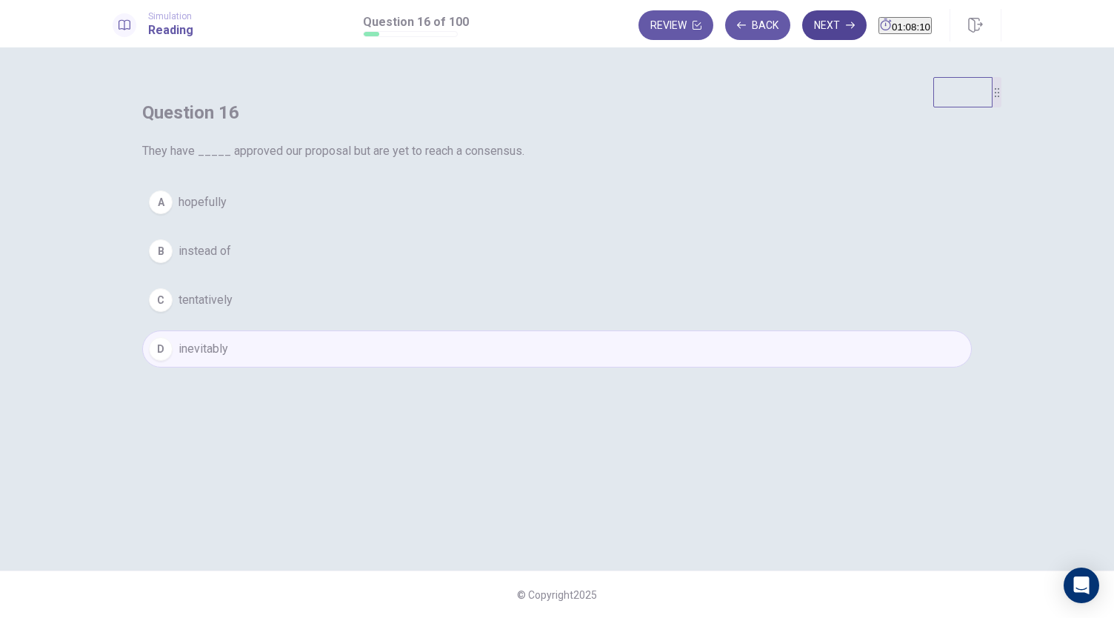
click at [802, 23] on button "Next" at bounding box center [834, 25] width 64 height 30
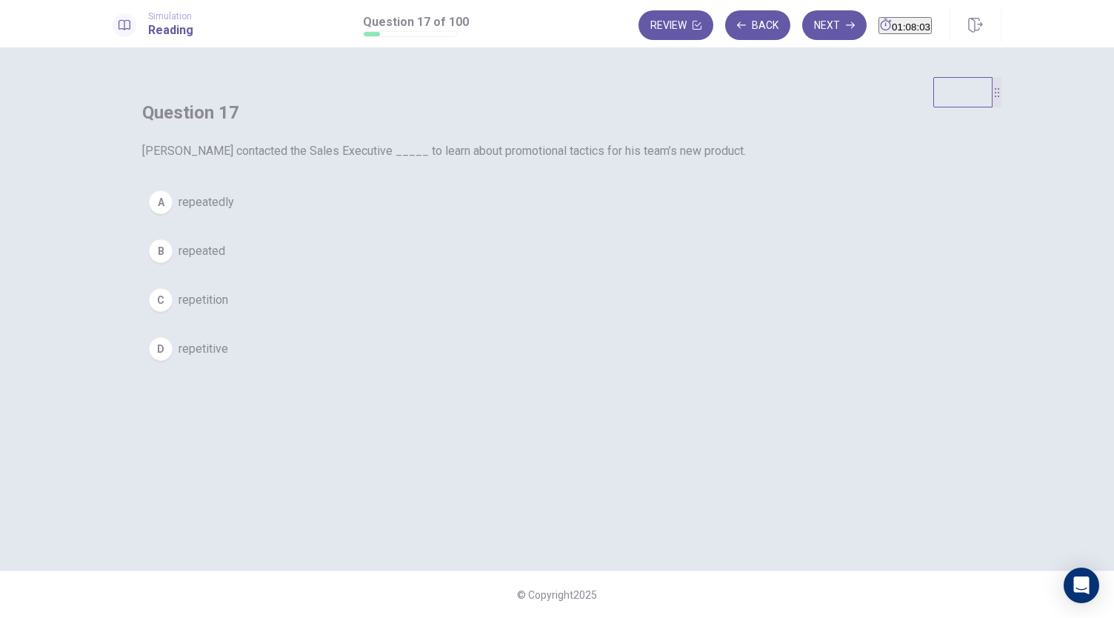
click at [571, 270] on button "B repeated" at bounding box center [556, 250] width 829 height 37
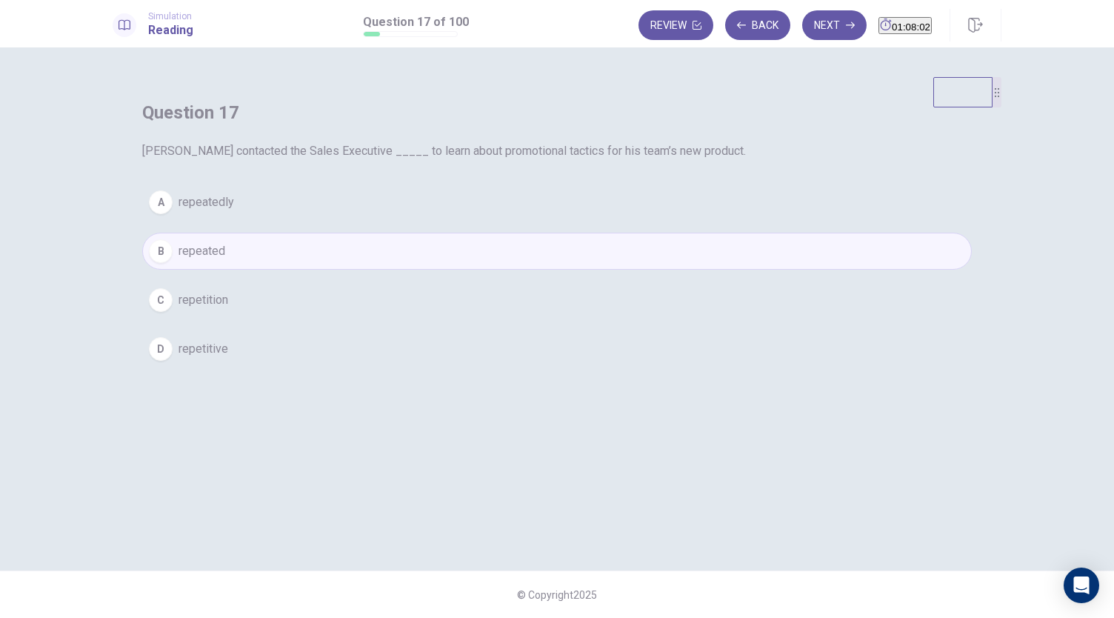
click at [571, 270] on button "B repeated" at bounding box center [556, 250] width 829 height 37
click at [809, 30] on button "Next" at bounding box center [834, 25] width 64 height 30
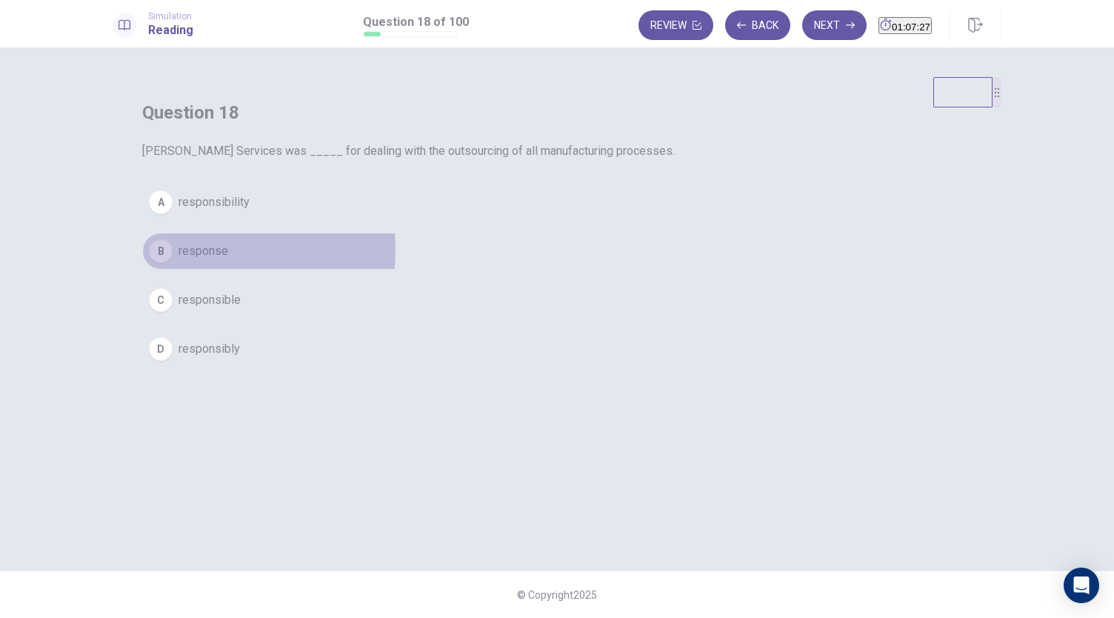
click at [228, 260] on span "response" at bounding box center [203, 251] width 50 height 18
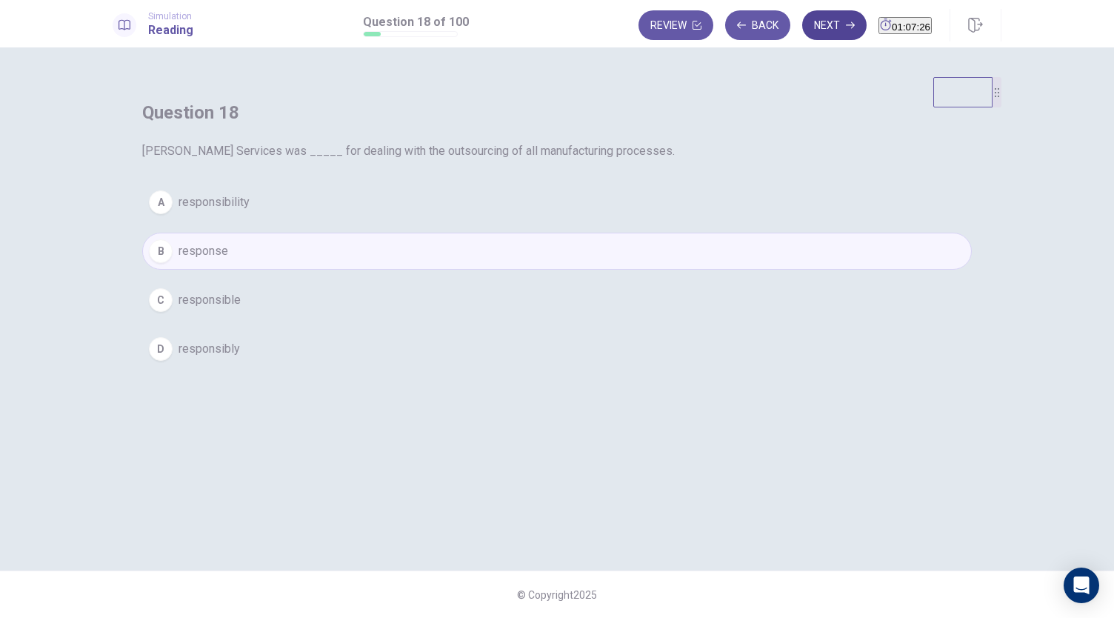
click at [802, 27] on button "Next" at bounding box center [834, 25] width 64 height 30
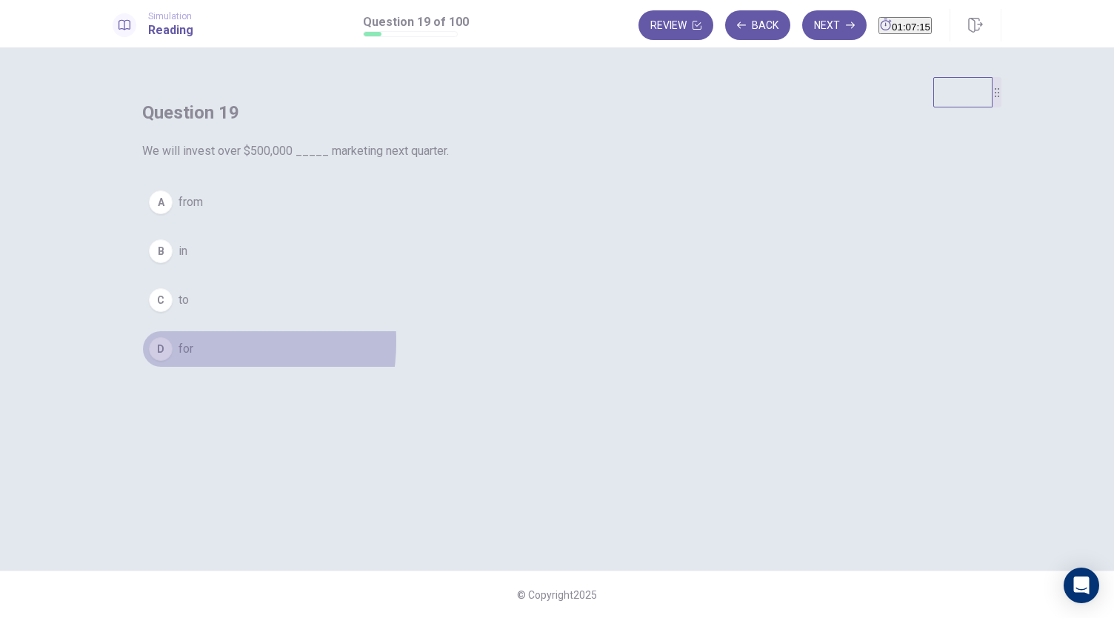
click at [193, 358] on span "for" at bounding box center [185, 349] width 15 height 18
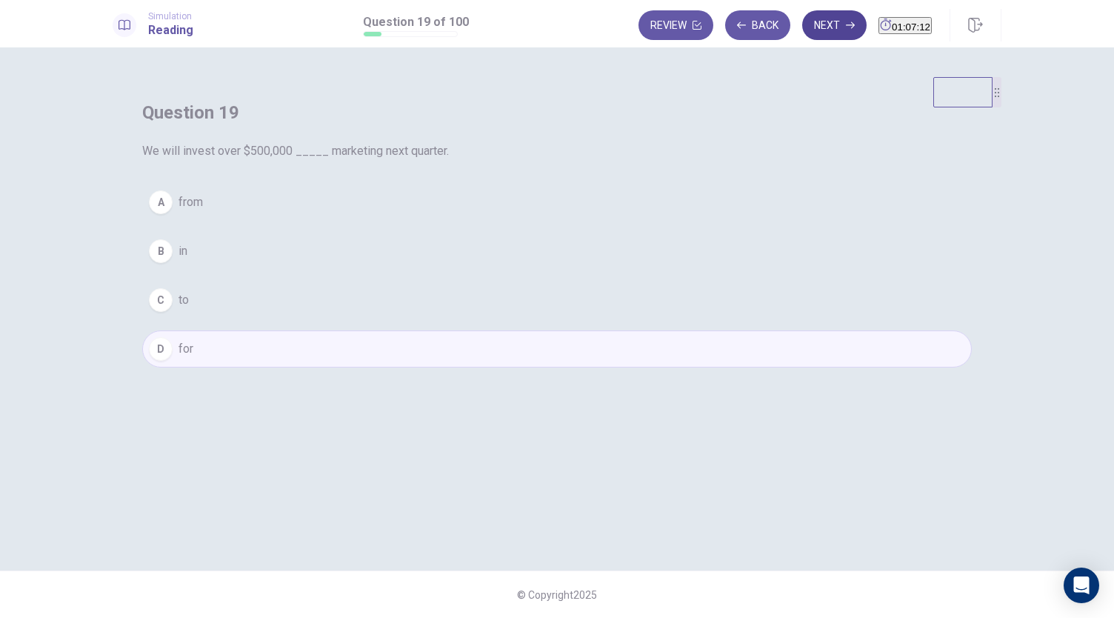
click at [815, 19] on button "Next" at bounding box center [834, 25] width 64 height 30
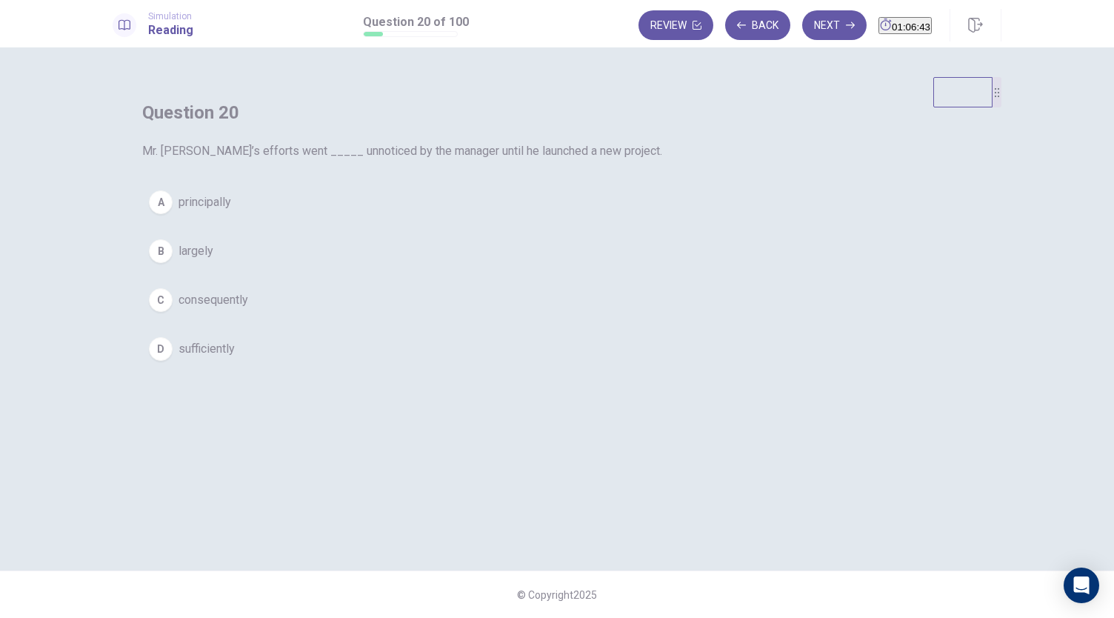
click at [248, 309] on span "consequently" at bounding box center [213, 300] width 70 height 18
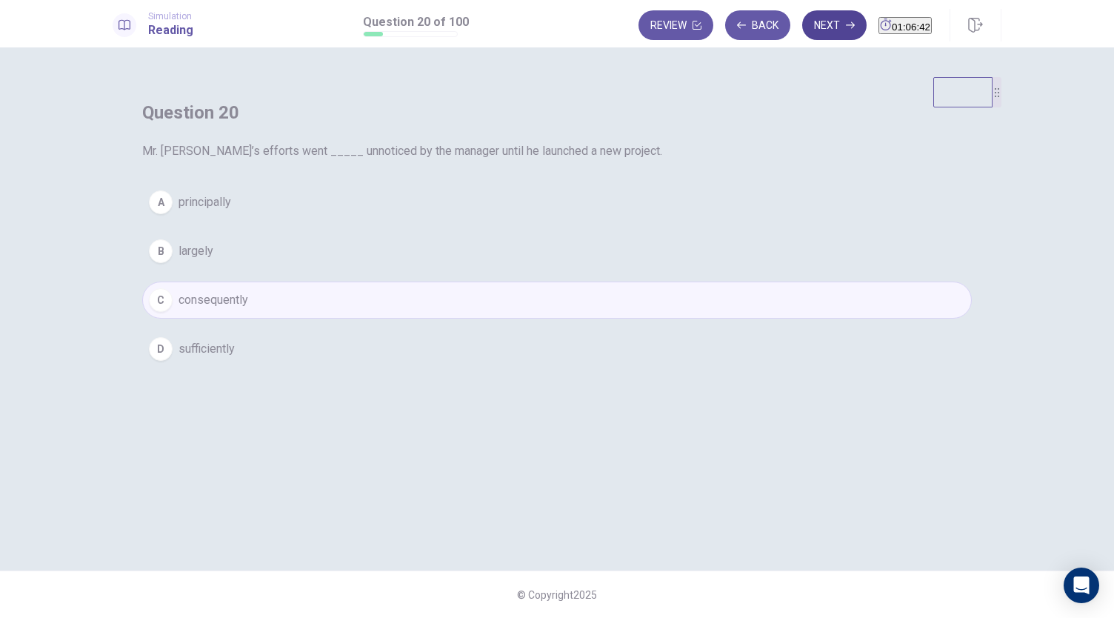
click at [802, 31] on button "Next" at bounding box center [834, 25] width 64 height 30
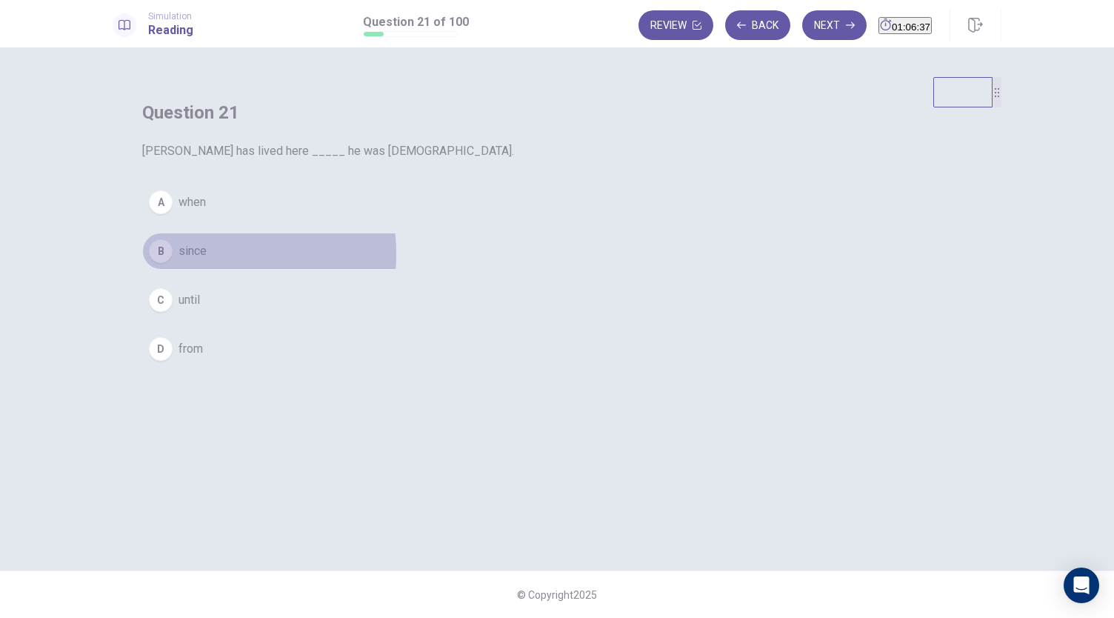
click at [207, 260] on span "since" at bounding box center [192, 251] width 28 height 18
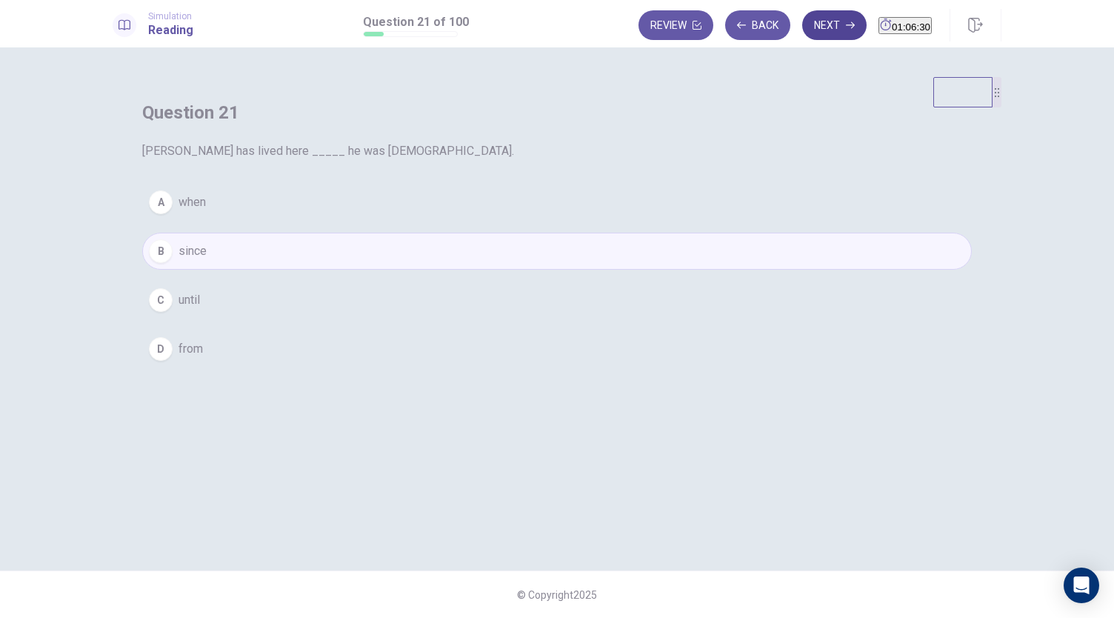
click at [807, 30] on button "Next" at bounding box center [834, 25] width 64 height 30
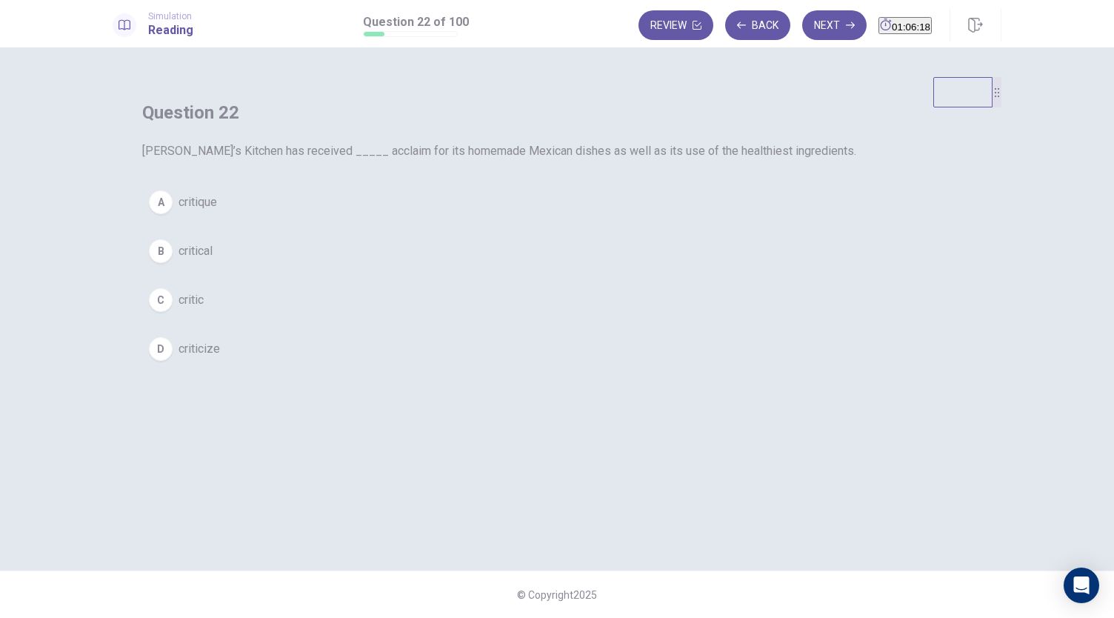
click at [477, 318] on button "C critic" at bounding box center [556, 299] width 829 height 37
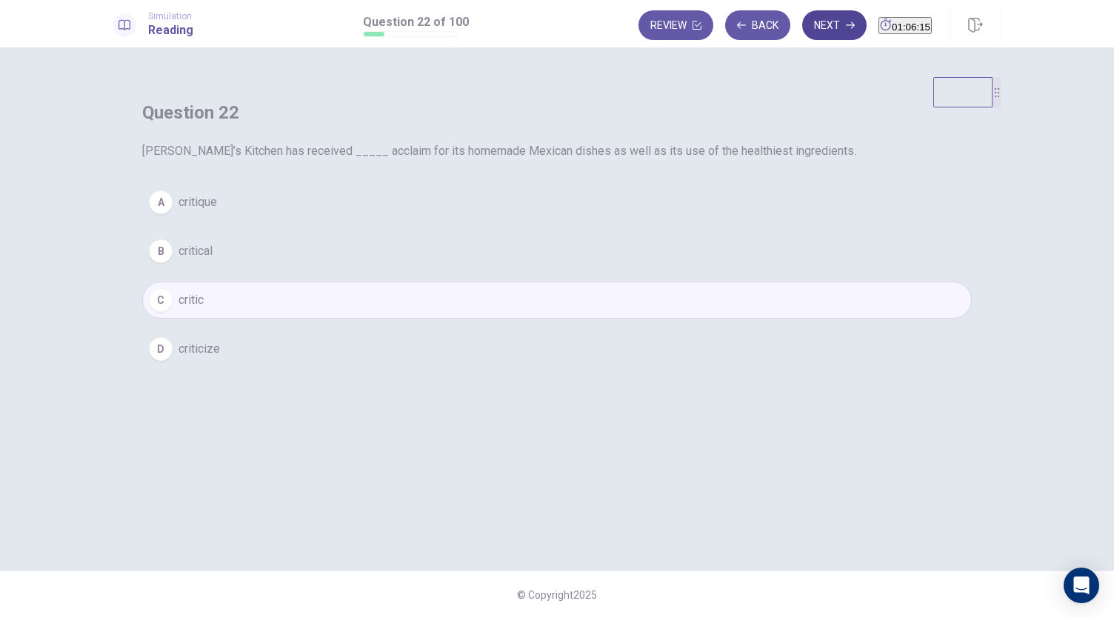
click at [817, 31] on button "Next" at bounding box center [834, 25] width 64 height 30
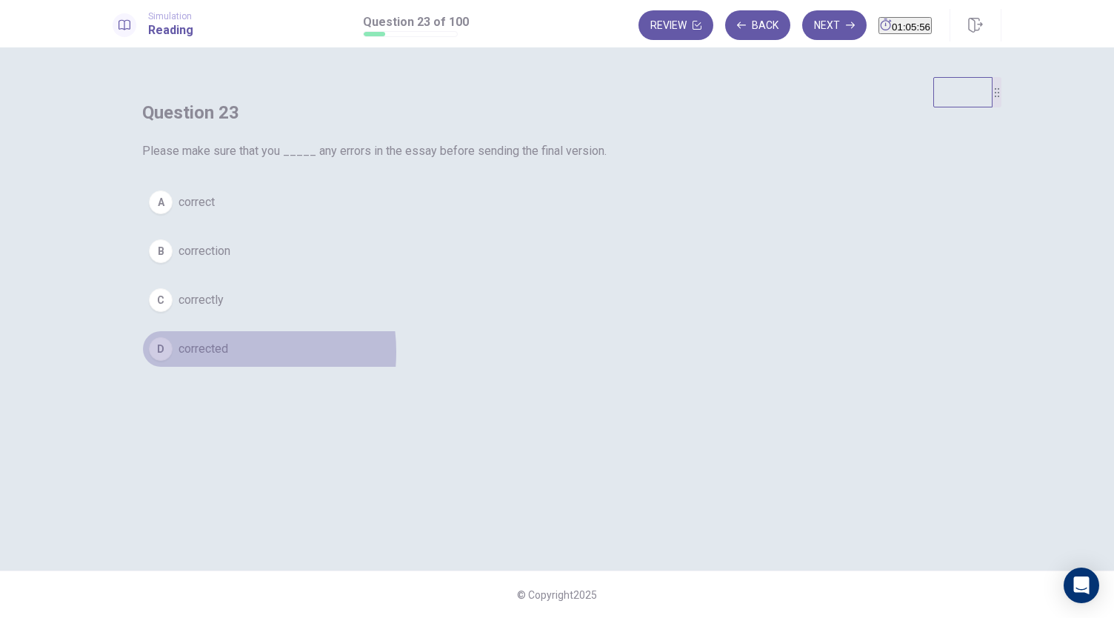
click at [228, 358] on span "corrected" at bounding box center [203, 349] width 50 height 18
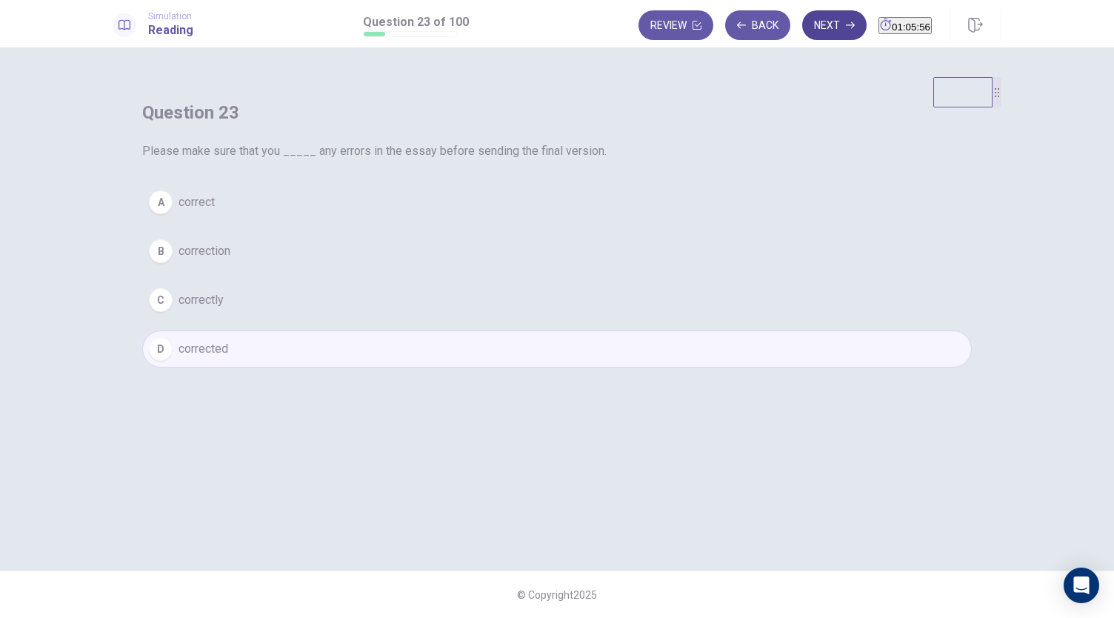
click at [802, 27] on button "Next" at bounding box center [834, 25] width 64 height 30
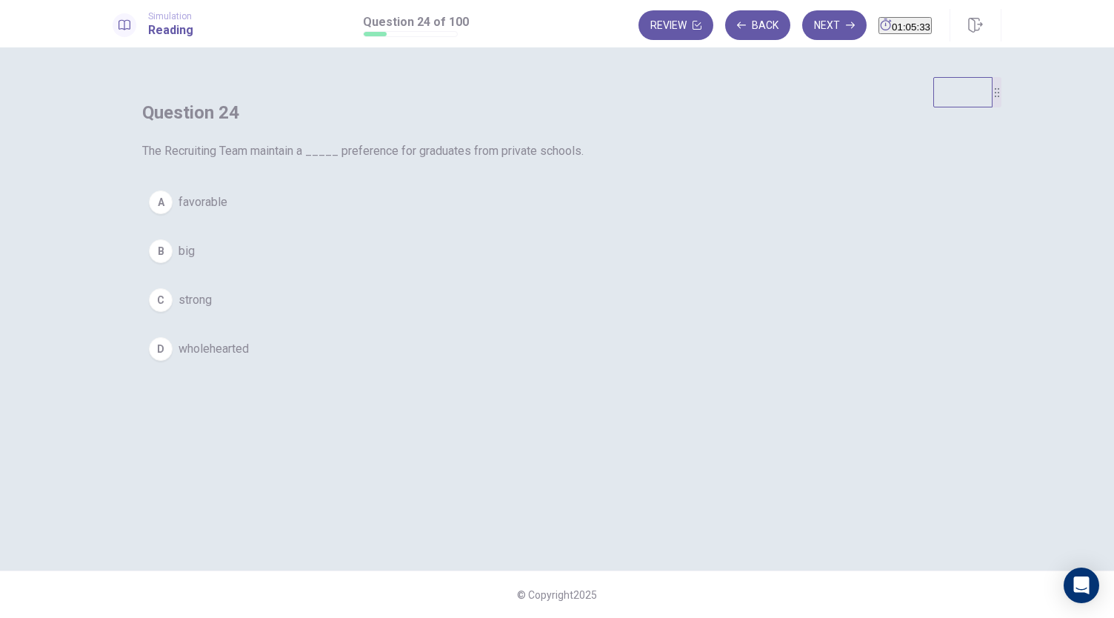
click at [195, 260] on span "big" at bounding box center [186, 251] width 16 height 18
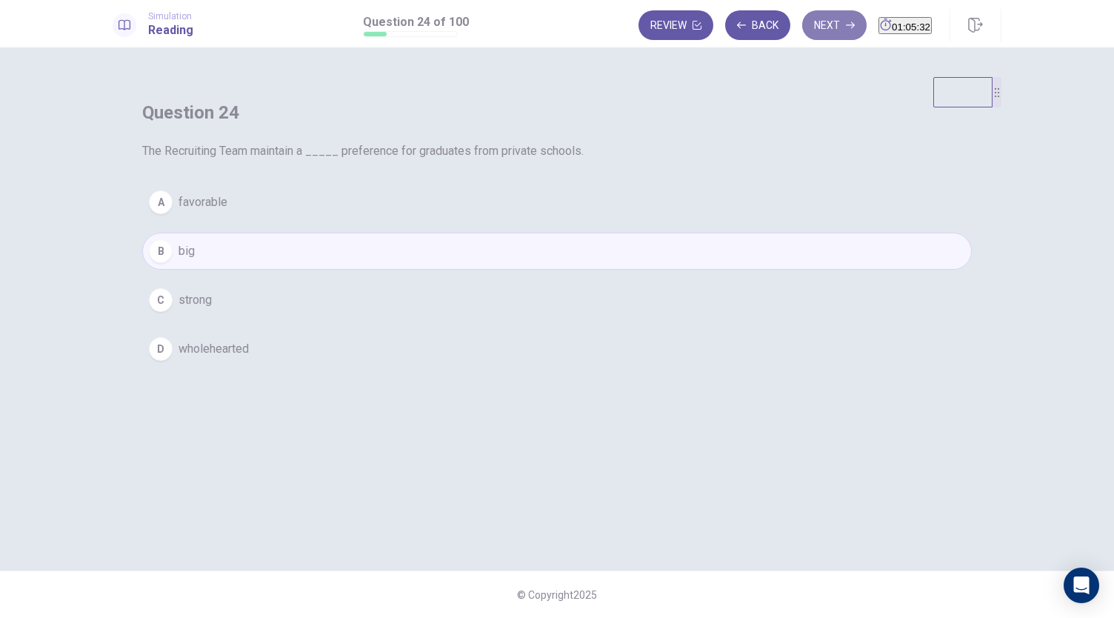
click at [802, 33] on button "Next" at bounding box center [834, 25] width 64 height 30
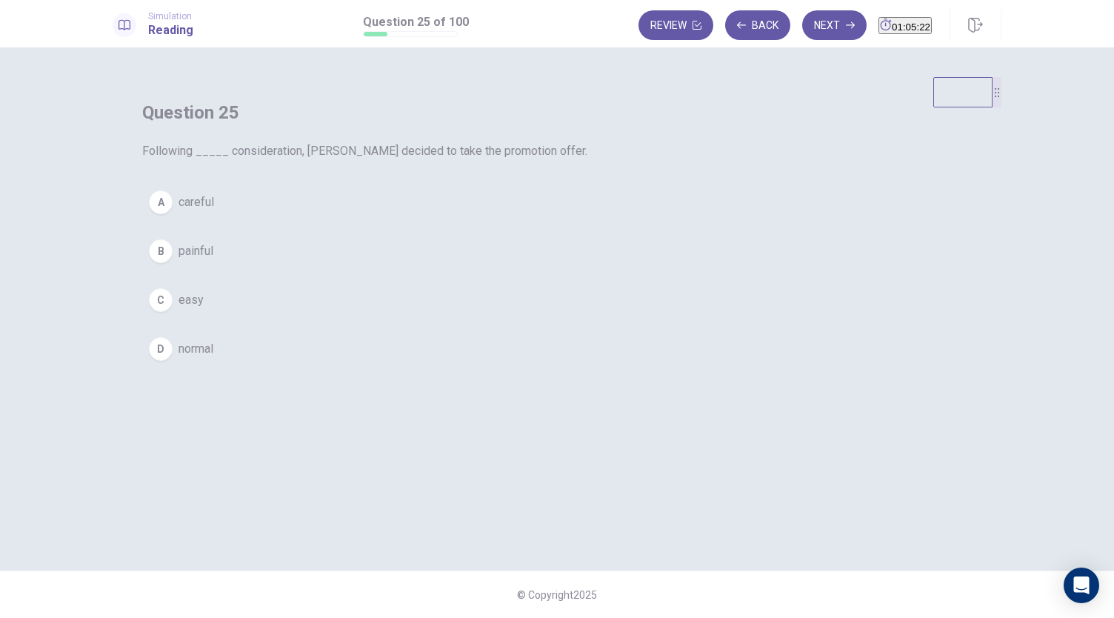
click at [214, 211] on span "careful" at bounding box center [196, 202] width 36 height 18
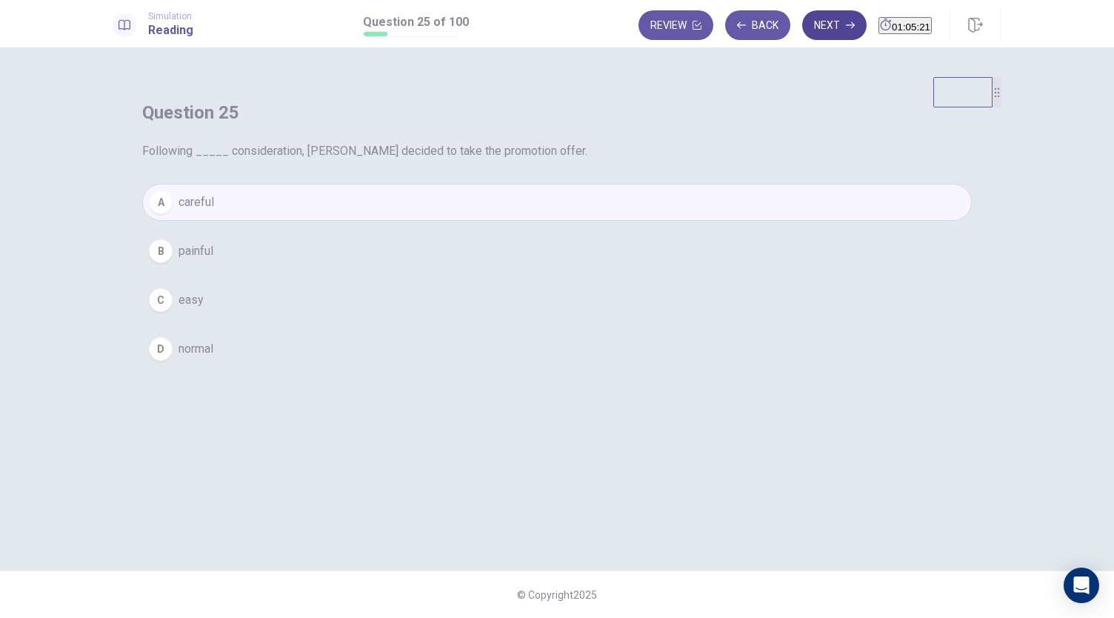
click at [802, 36] on button "Next" at bounding box center [834, 25] width 64 height 30
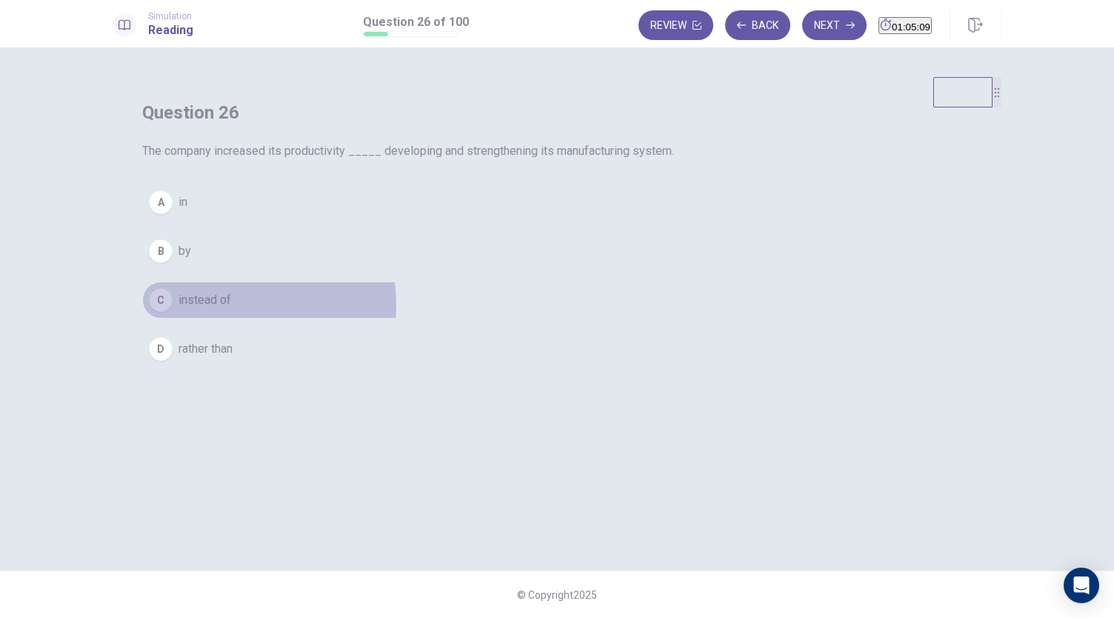
click at [231, 309] on span "instead of" at bounding box center [204, 300] width 53 height 18
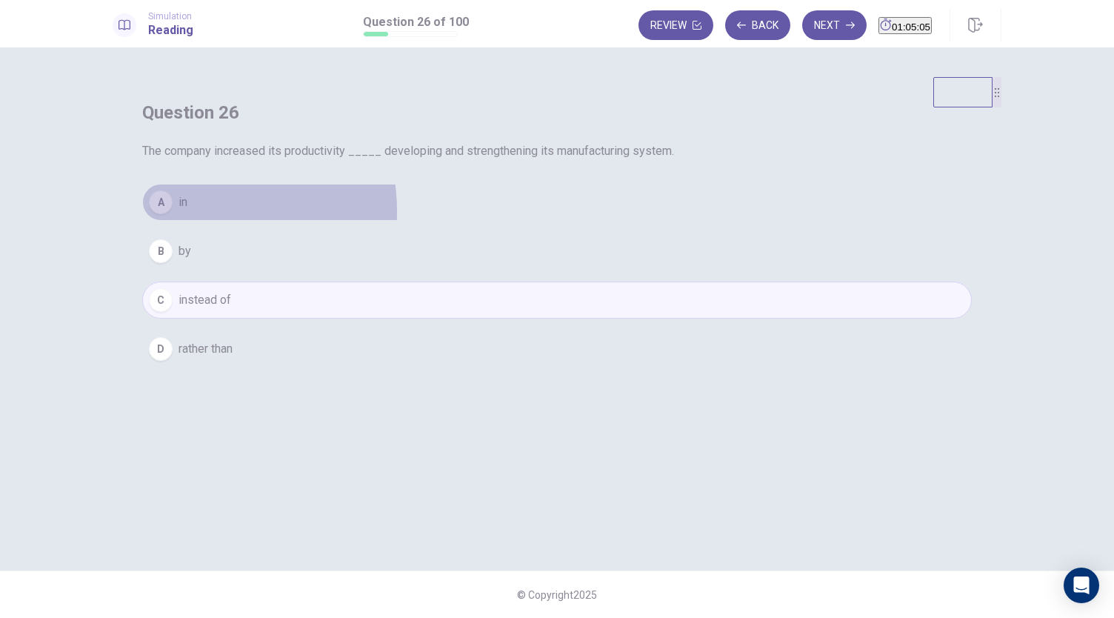
click at [469, 221] on button "A in" at bounding box center [556, 202] width 829 height 37
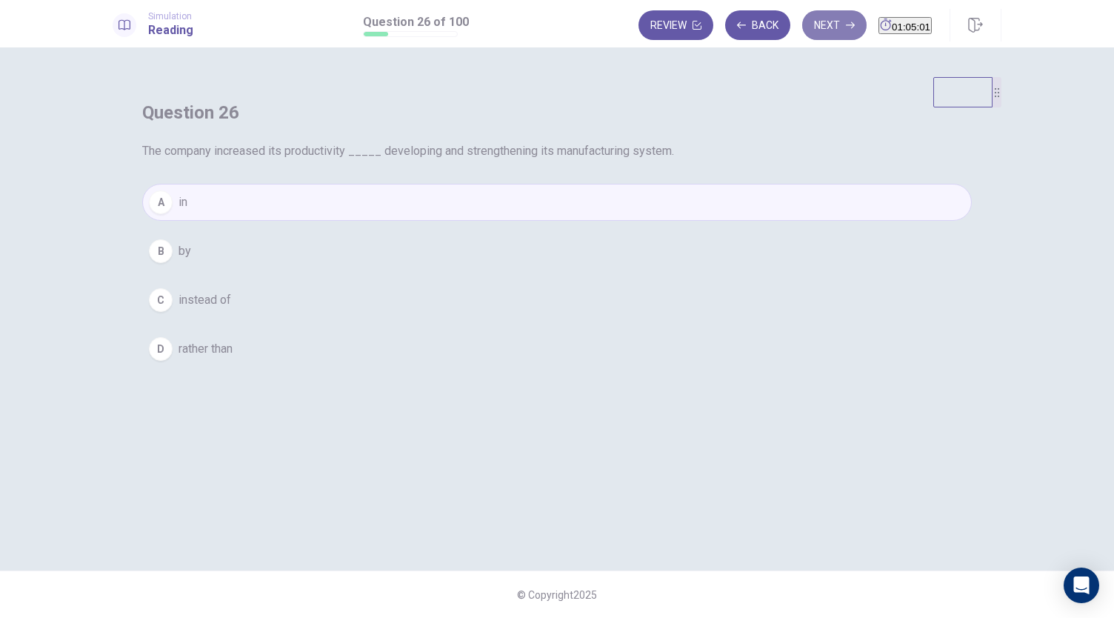
click at [833, 21] on button "Next" at bounding box center [834, 25] width 64 height 30
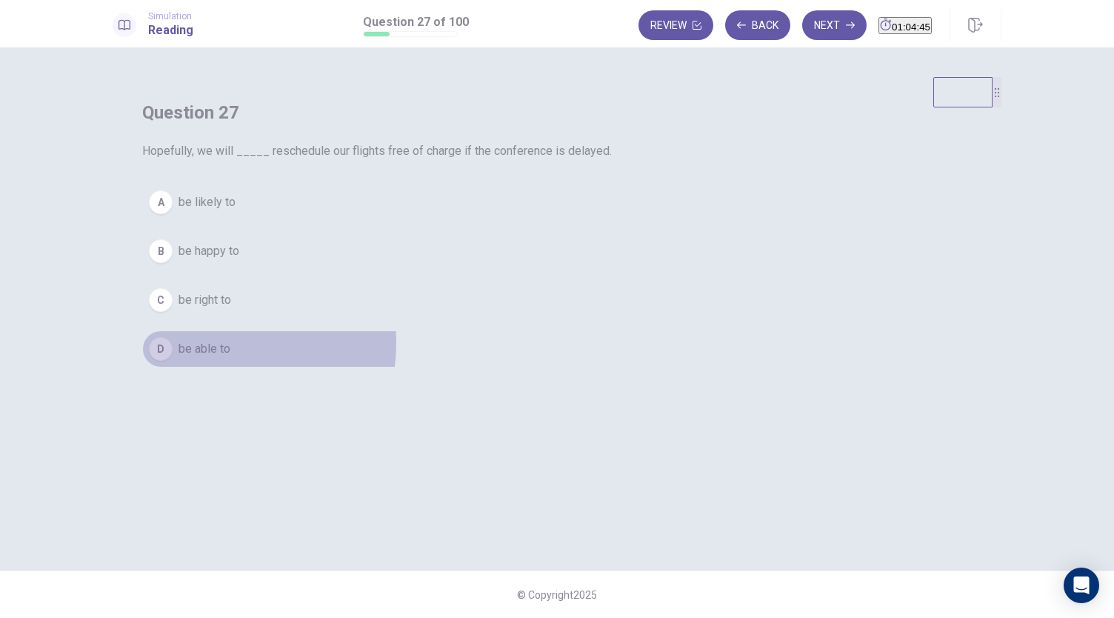
click at [230, 358] on span "be able to" at bounding box center [204, 349] width 52 height 18
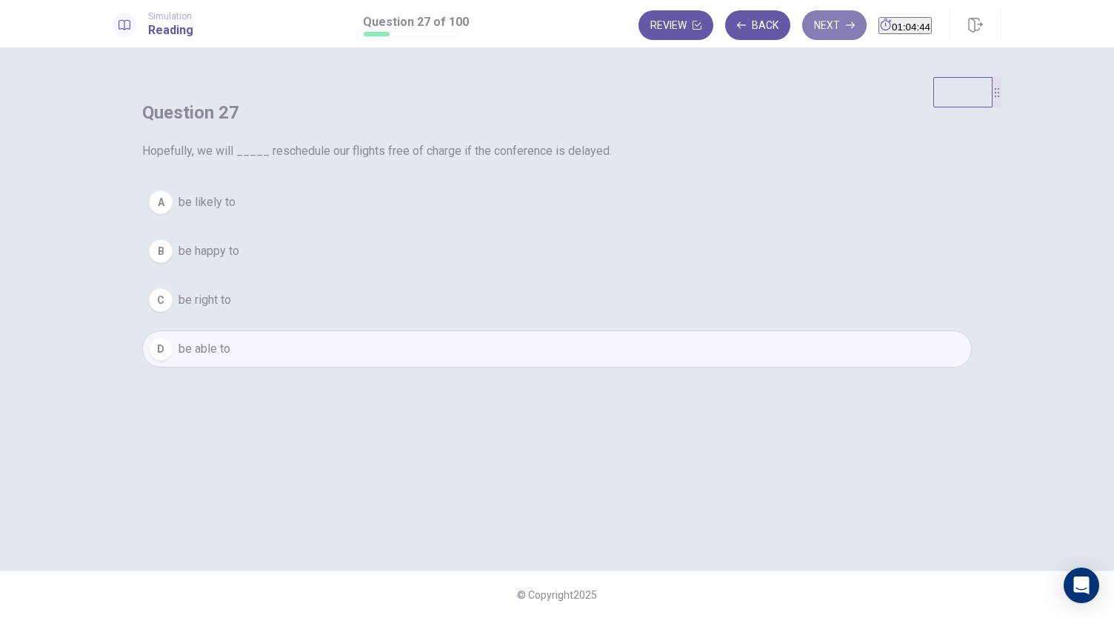
click at [811, 32] on button "Next" at bounding box center [834, 25] width 64 height 30
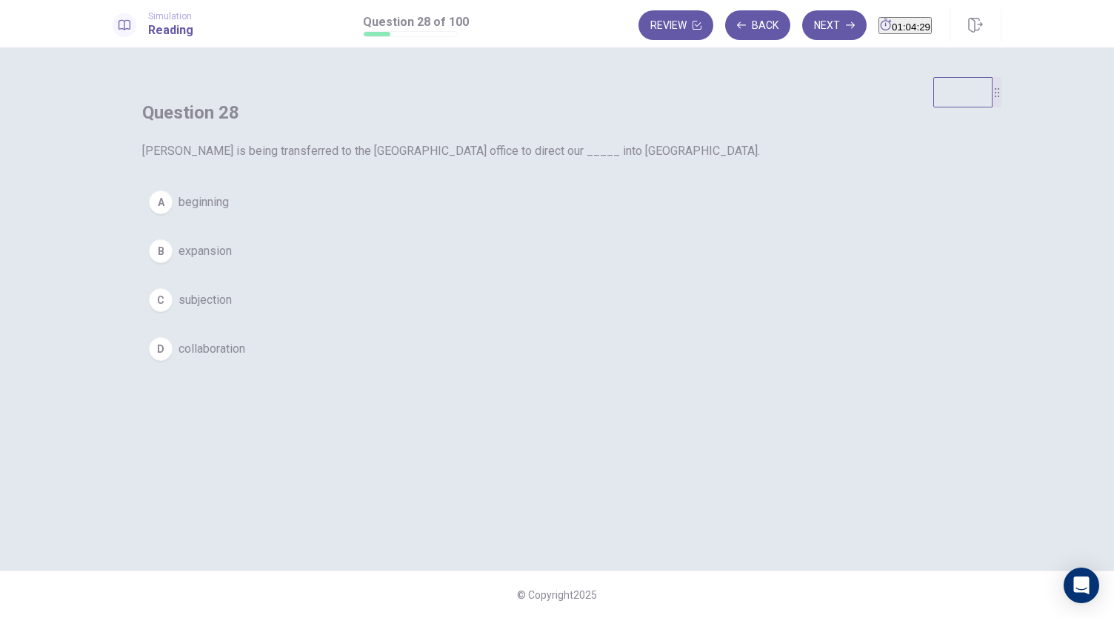
click at [232, 260] on span "expansion" at bounding box center [204, 251] width 53 height 18
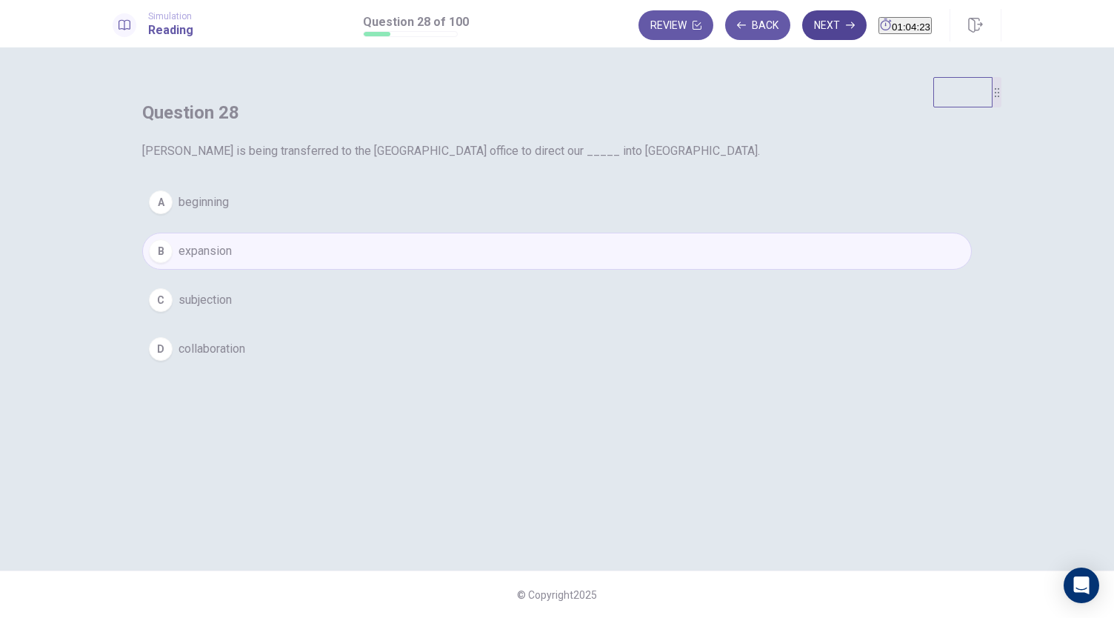
click at [828, 29] on button "Next" at bounding box center [834, 25] width 64 height 30
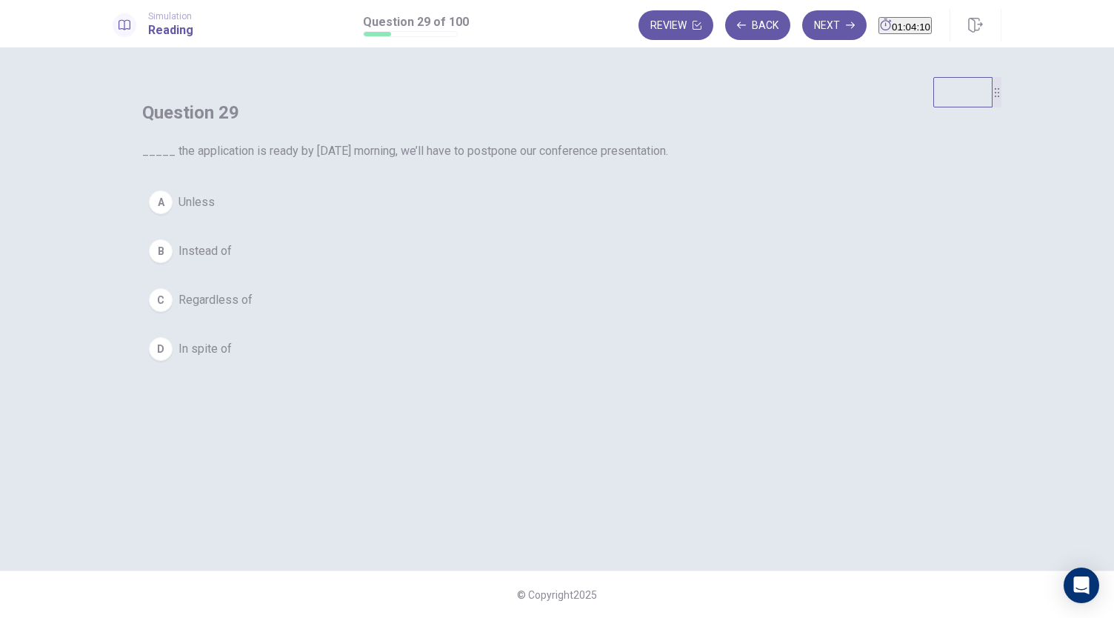
click at [215, 211] on span "Unless" at bounding box center [196, 202] width 36 height 18
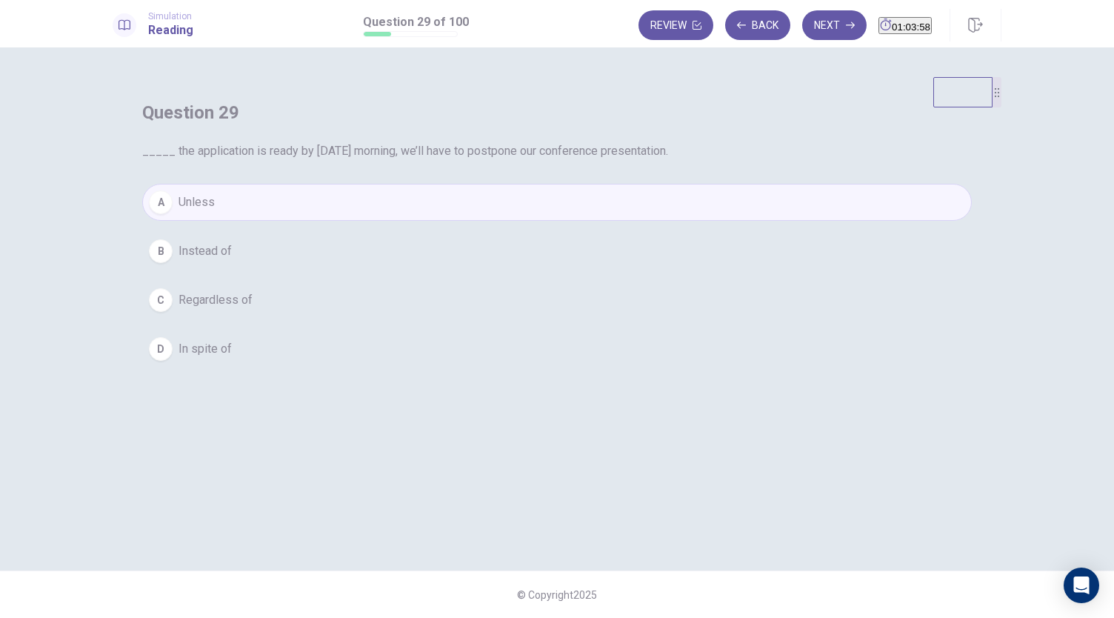
click at [533, 345] on div "A Unless B Instead of C Regardless of D In spite of" at bounding box center [556, 276] width 829 height 184
click at [523, 270] on button "B Instead of" at bounding box center [556, 250] width 829 height 37
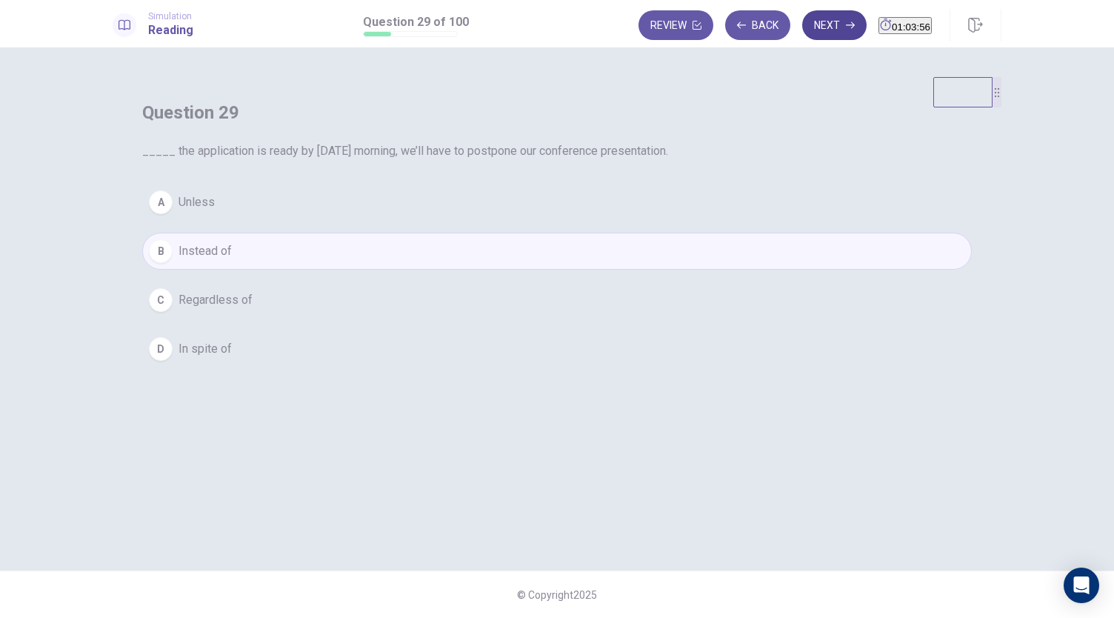
click at [802, 27] on button "Next" at bounding box center [834, 25] width 64 height 30
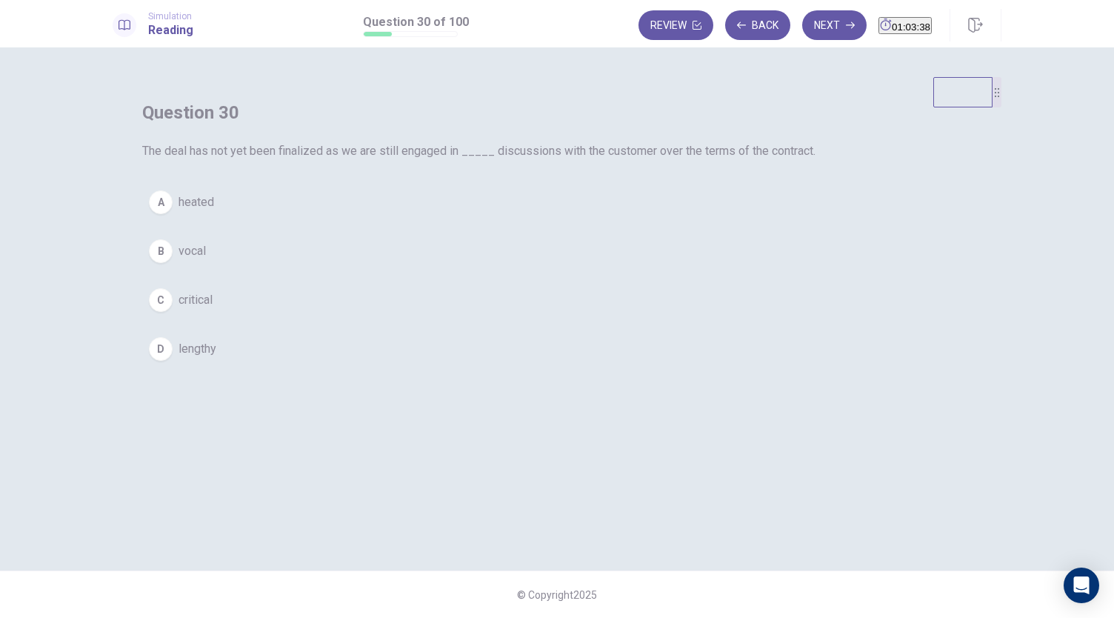
click at [501, 318] on button "C critical" at bounding box center [556, 299] width 829 height 37
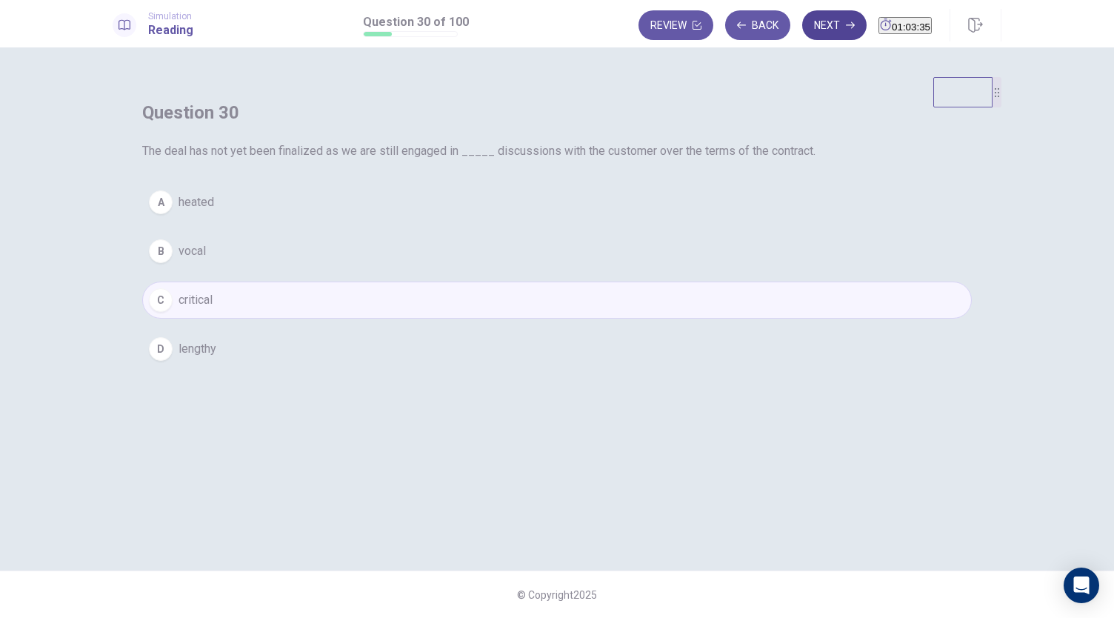
click at [818, 30] on button "Next" at bounding box center [834, 25] width 64 height 30
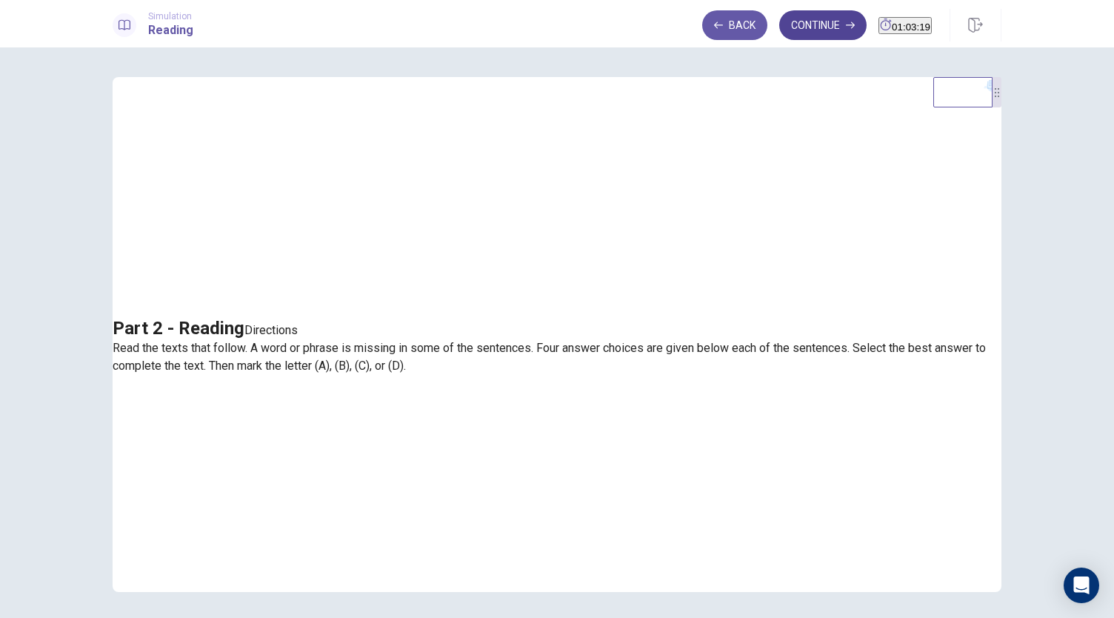
click at [779, 29] on button "Continue" at bounding box center [822, 25] width 87 height 30
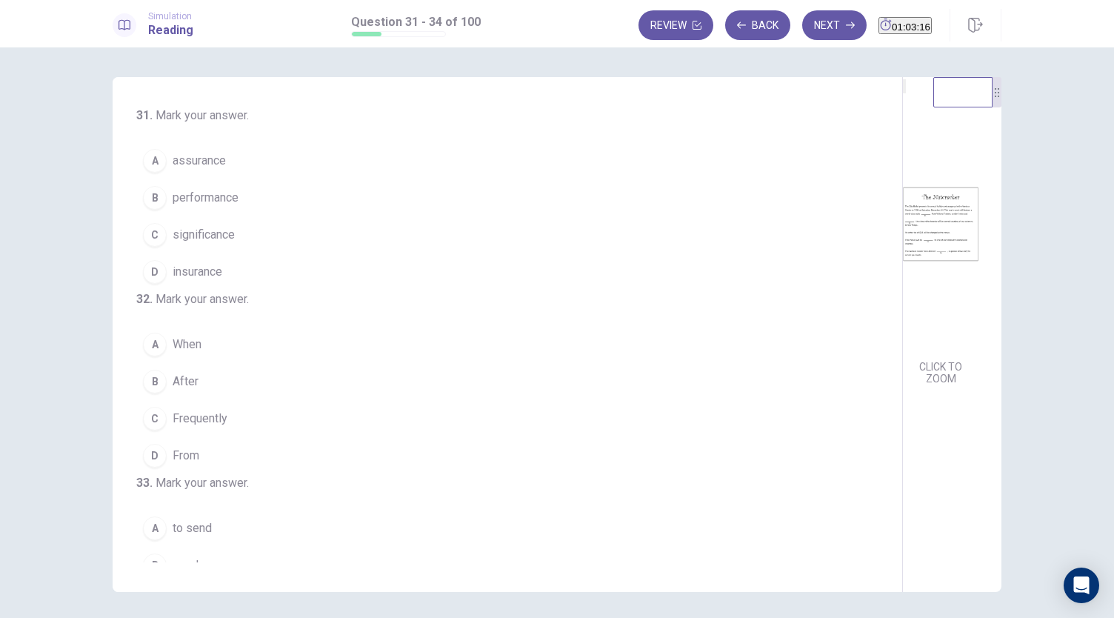
click at [903, 279] on img at bounding box center [941, 224] width 76 height 258
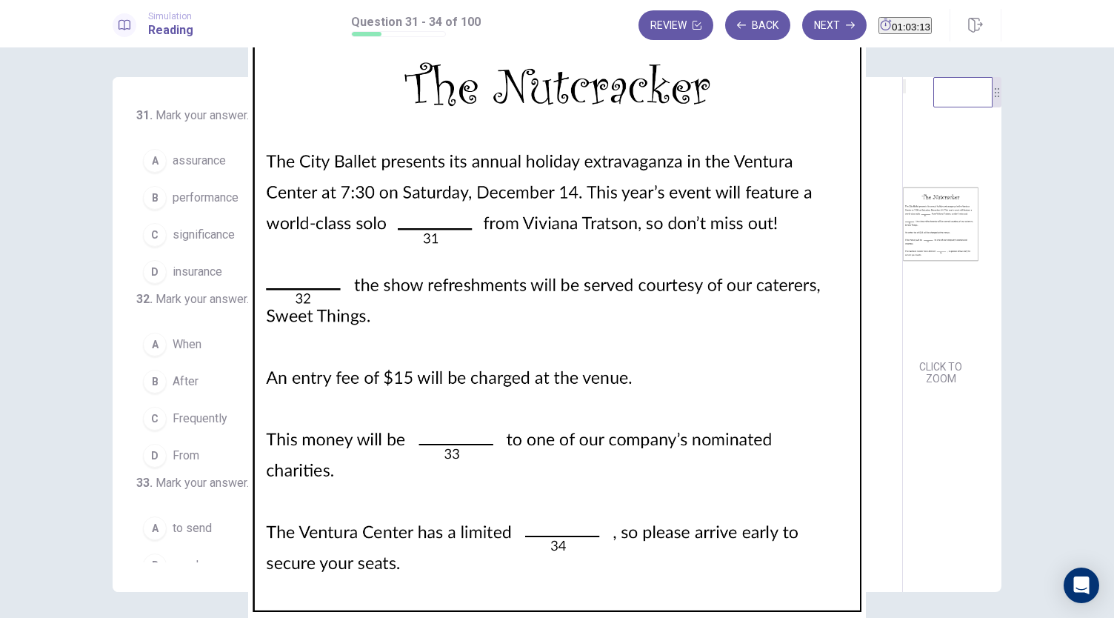
click at [857, 252] on img at bounding box center [557, 309] width 1114 height 618
click at [621, 425] on img at bounding box center [557, 309] width 1114 height 618
click at [96, 46] on img at bounding box center [557, 309] width 1114 height 618
click at [1022, 30] on img at bounding box center [557, 309] width 1114 height 618
click at [1104, 521] on div at bounding box center [557, 309] width 1114 height 618
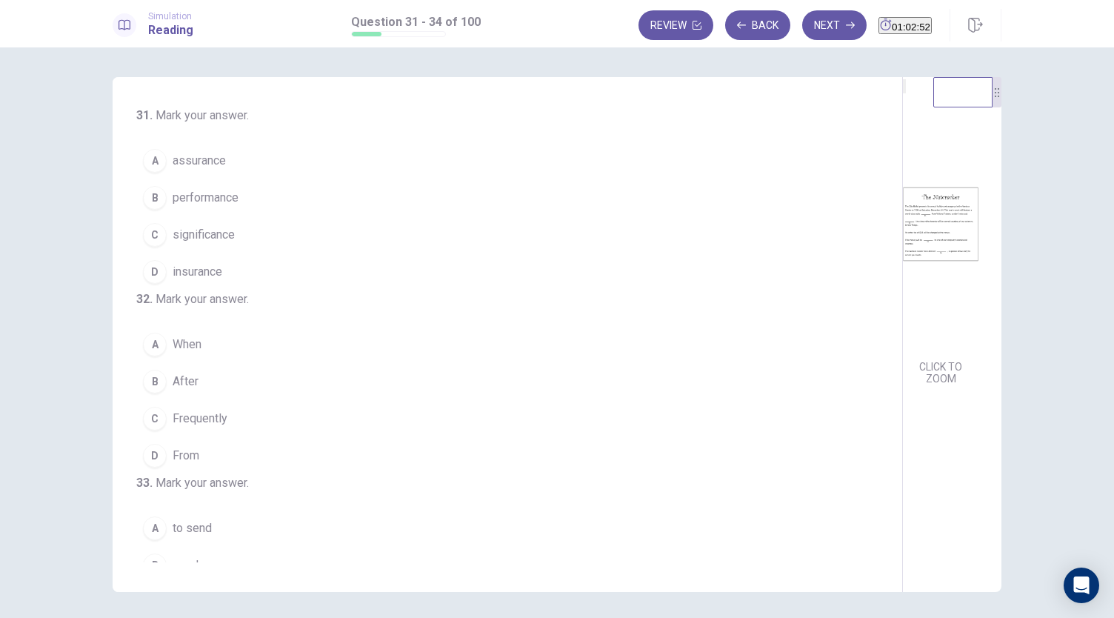
click at [173, 195] on span "performance" at bounding box center [206, 198] width 66 height 18
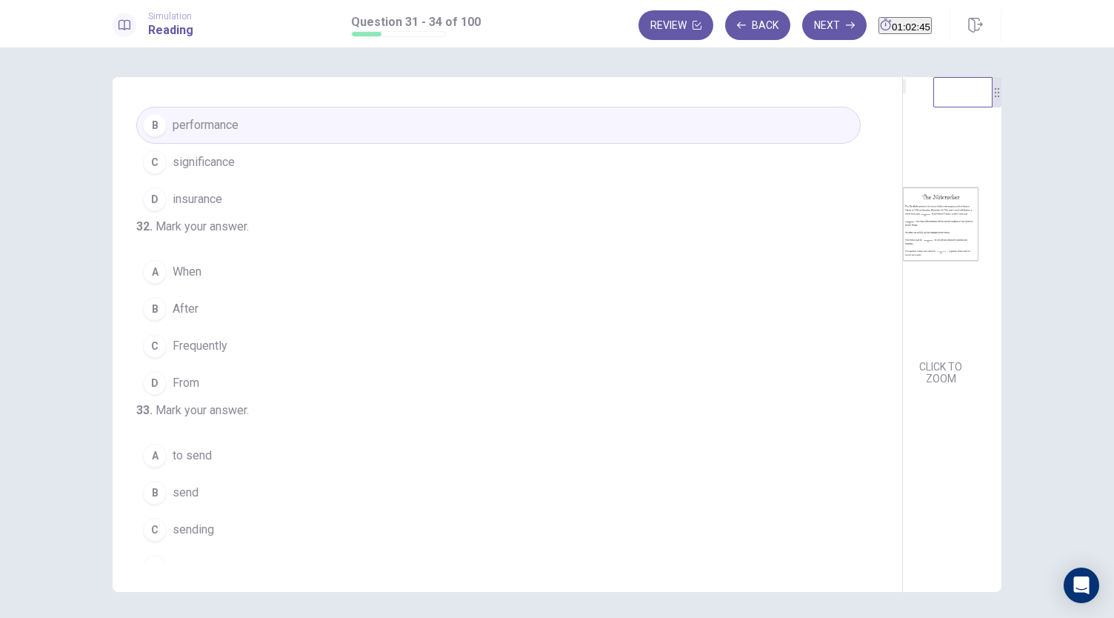
scroll to position [128, 0]
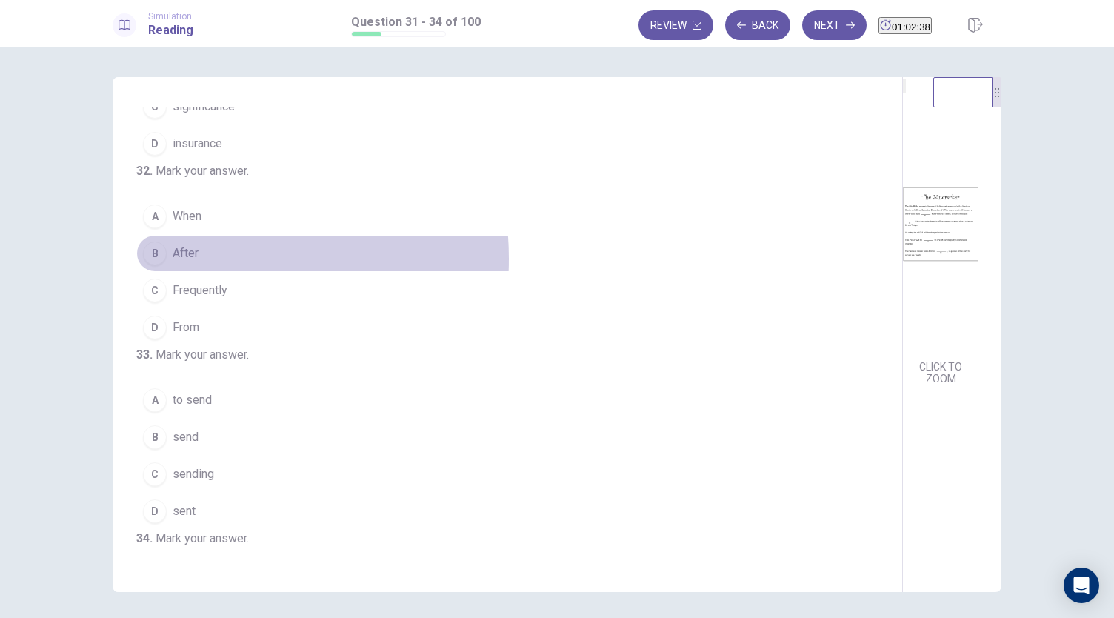
click at [184, 262] on span "After" at bounding box center [186, 253] width 26 height 18
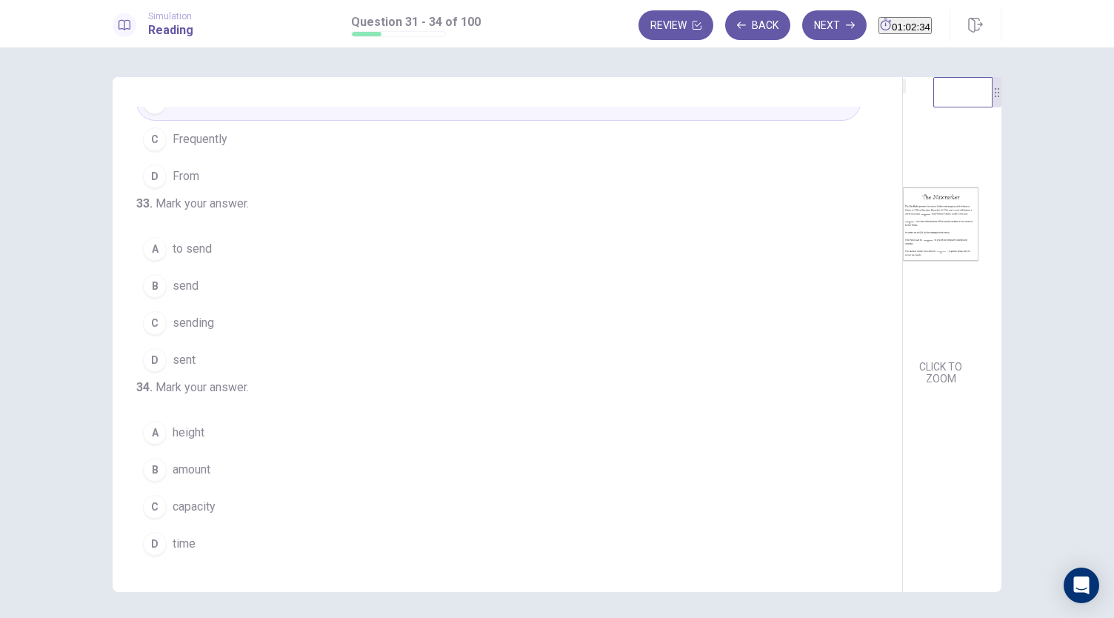
scroll to position [338, 0]
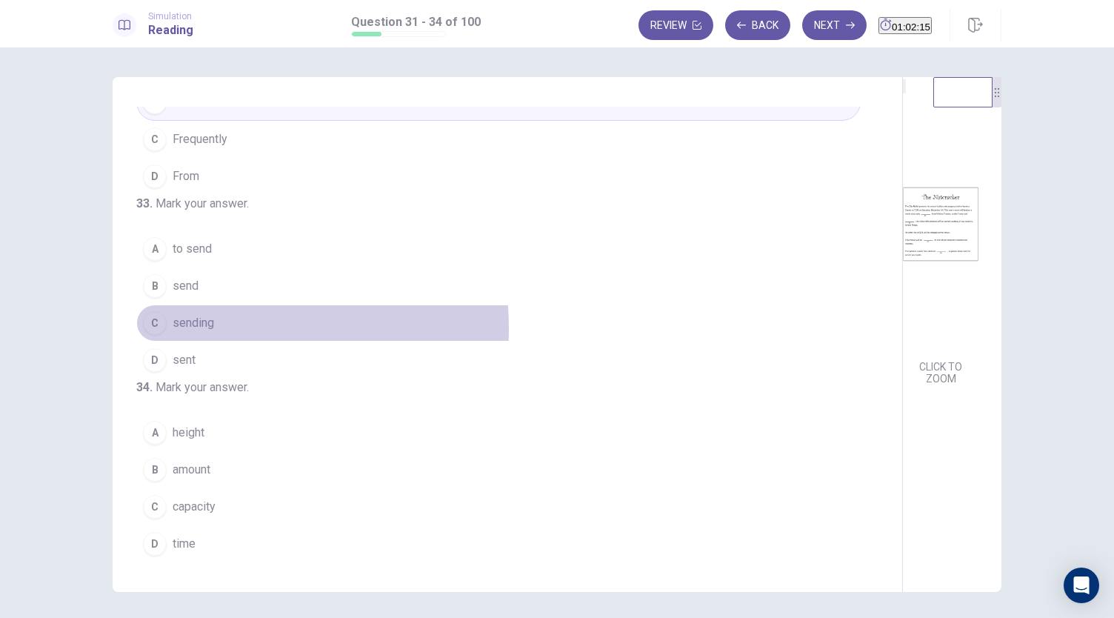
click at [184, 324] on span "sending" at bounding box center [193, 323] width 41 height 18
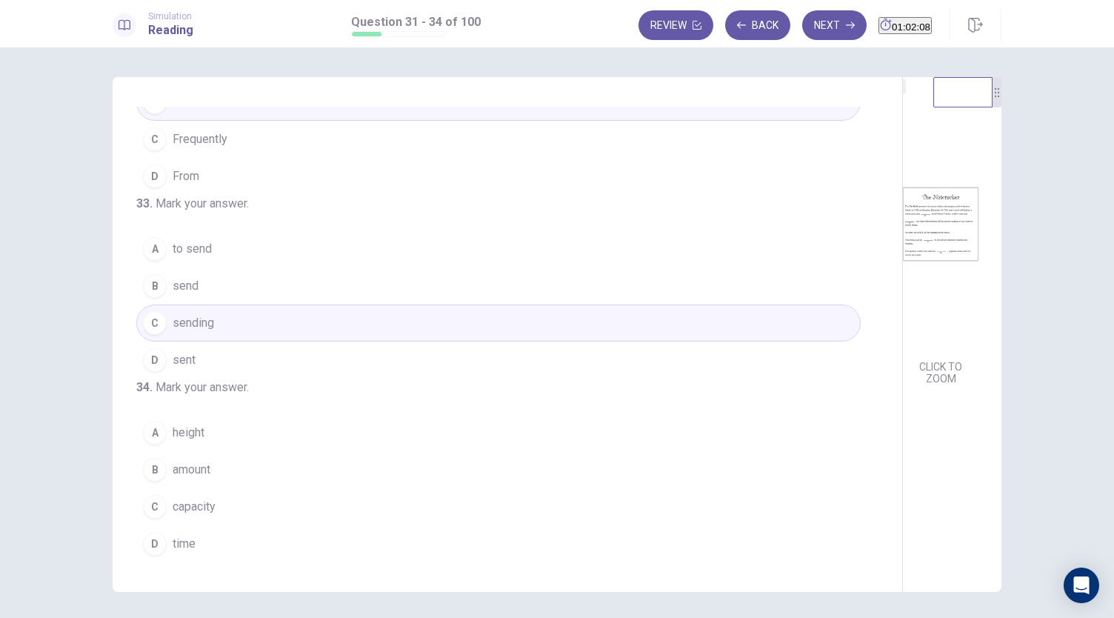
click at [228, 518] on button "C capacity" at bounding box center [498, 506] width 724 height 37
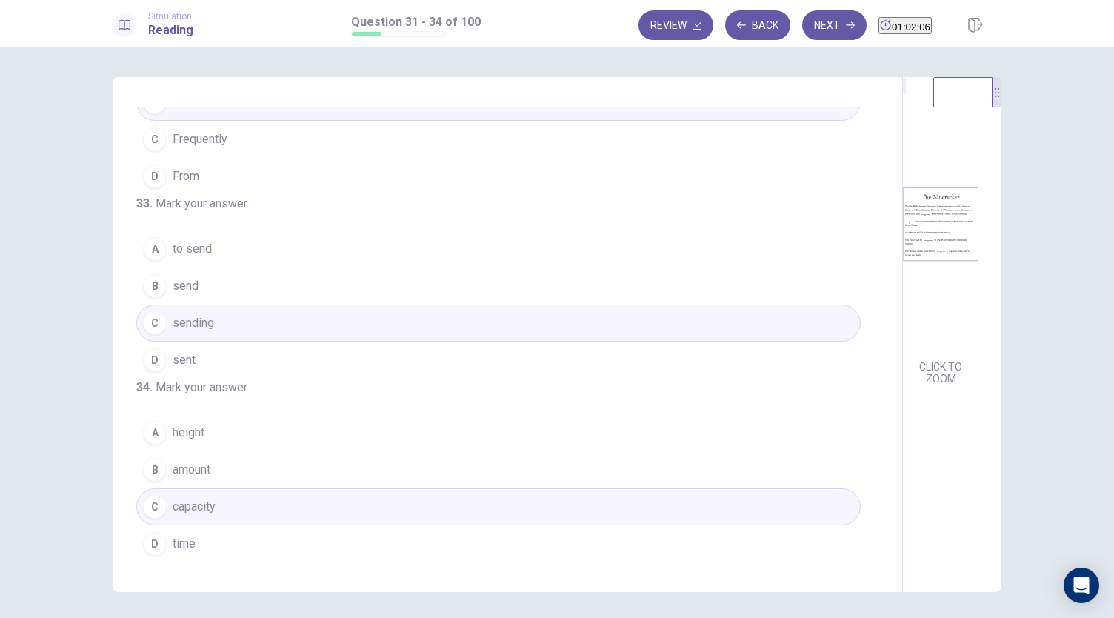
scroll to position [360, 0]
click at [804, 37] on button "Next" at bounding box center [834, 25] width 64 height 30
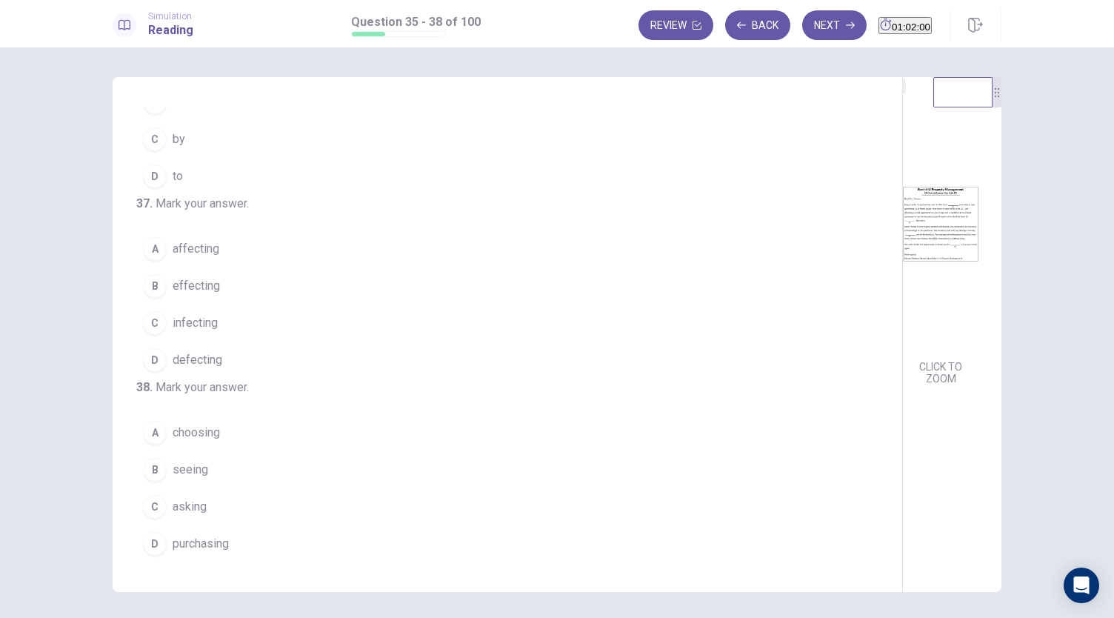
click at [541, 346] on div "35 . Mark your answer. A regardless B regard C regarded D regarding 36 . Mark y…" at bounding box center [508, 334] width 790 height 515
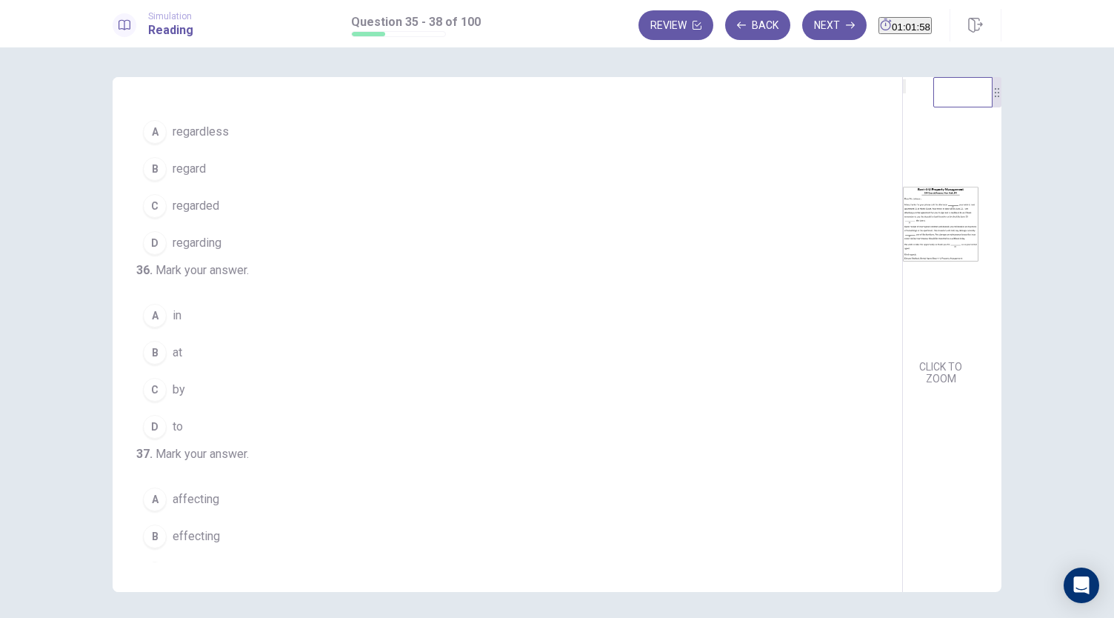
scroll to position [4, 0]
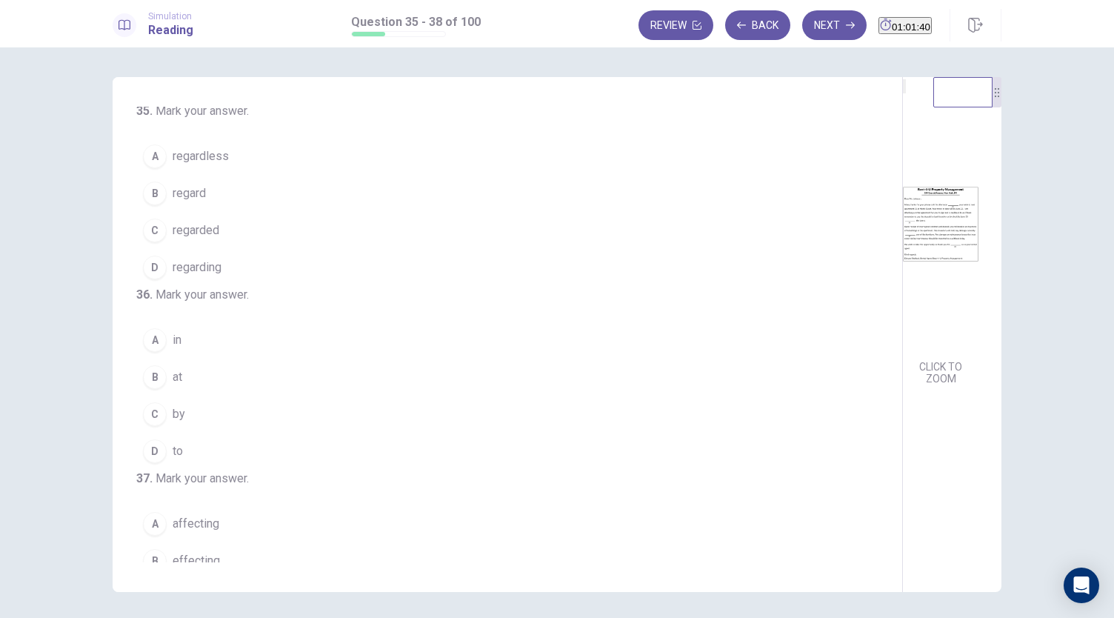
click at [206, 189] on button "B regard" at bounding box center [498, 193] width 724 height 37
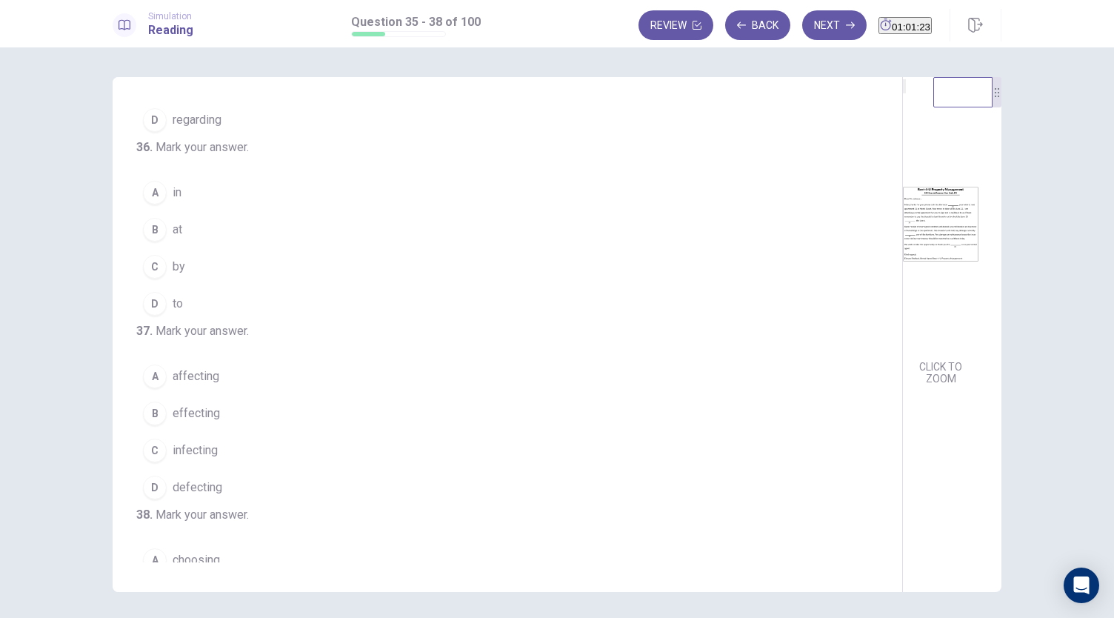
scroll to position [154, 0]
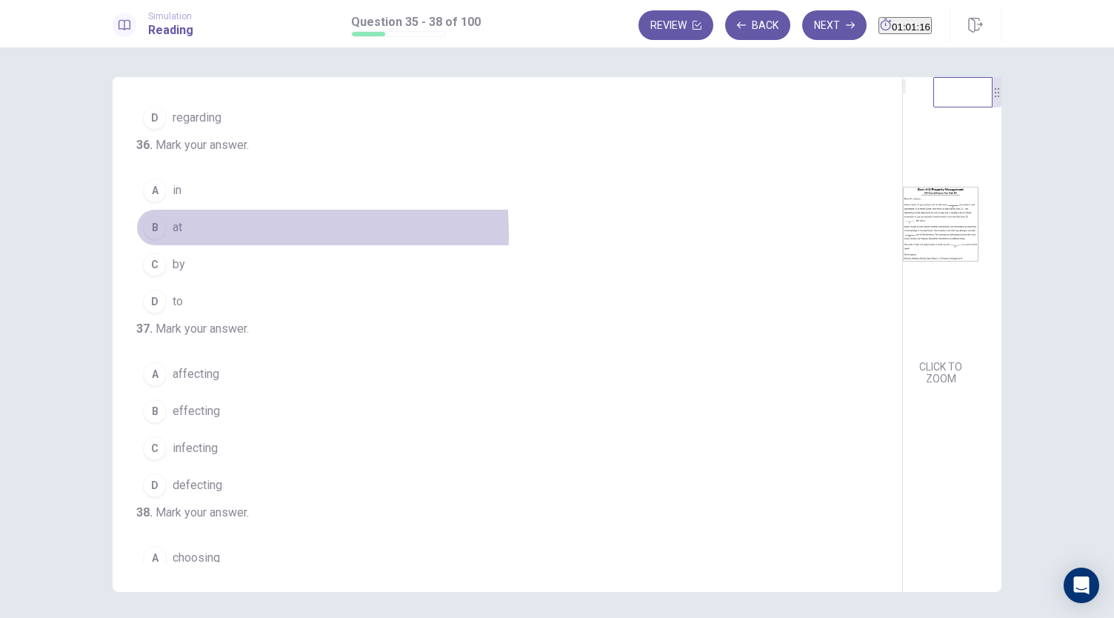
click at [167, 246] on button "B at" at bounding box center [498, 227] width 724 height 37
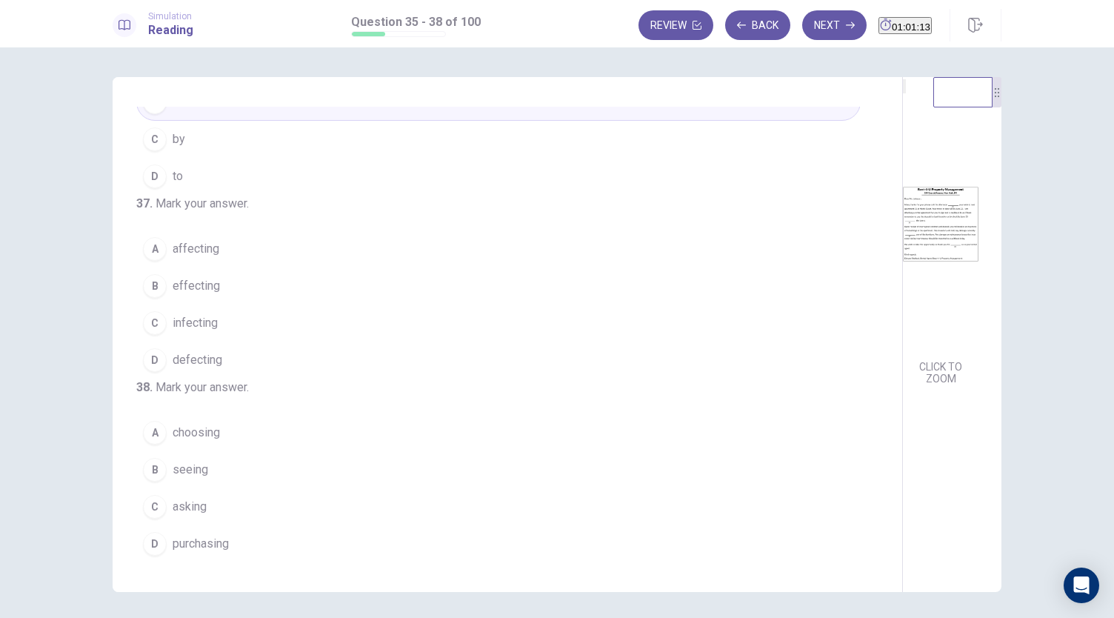
scroll to position [360, 0]
click at [201, 240] on span "affecting" at bounding box center [196, 249] width 47 height 18
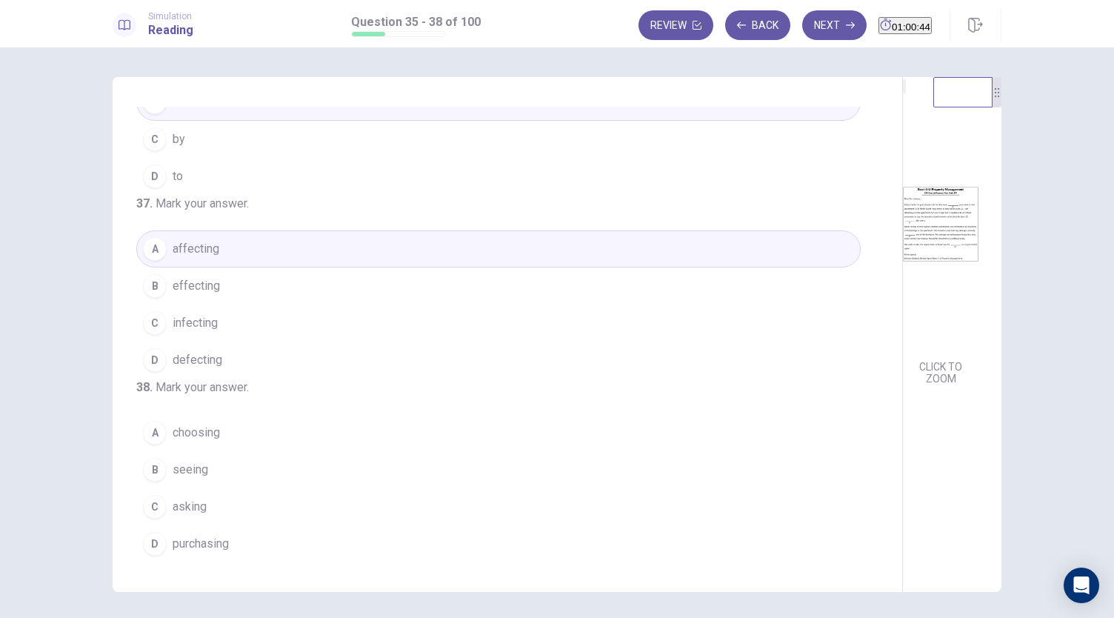
click at [198, 449] on button "A choosing" at bounding box center [498, 432] width 724 height 37
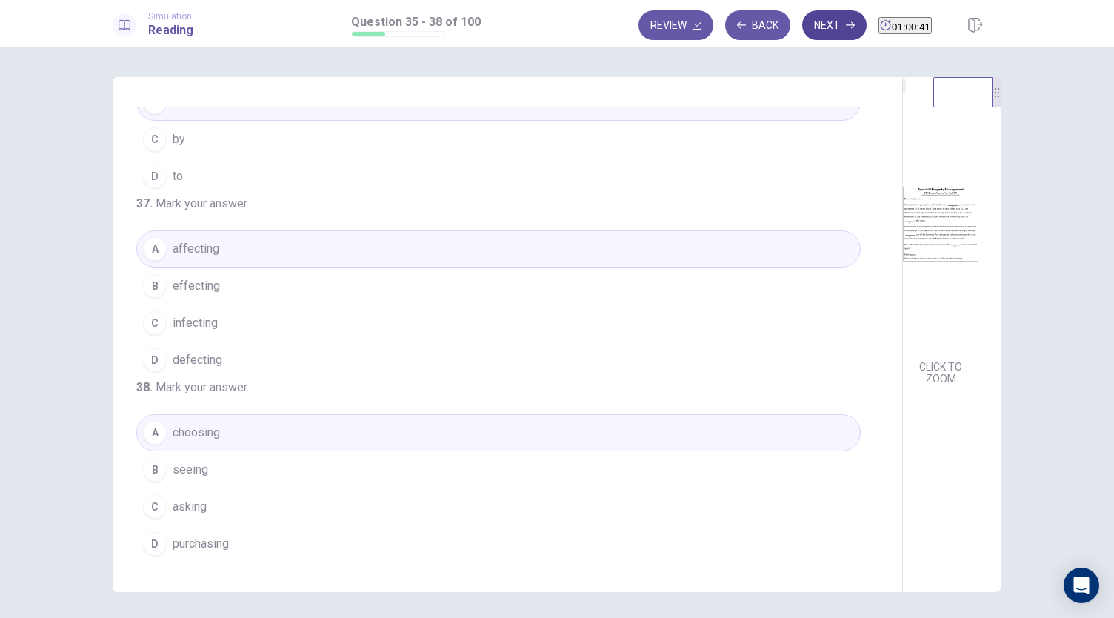
click at [802, 39] on button "Next" at bounding box center [834, 25] width 64 height 30
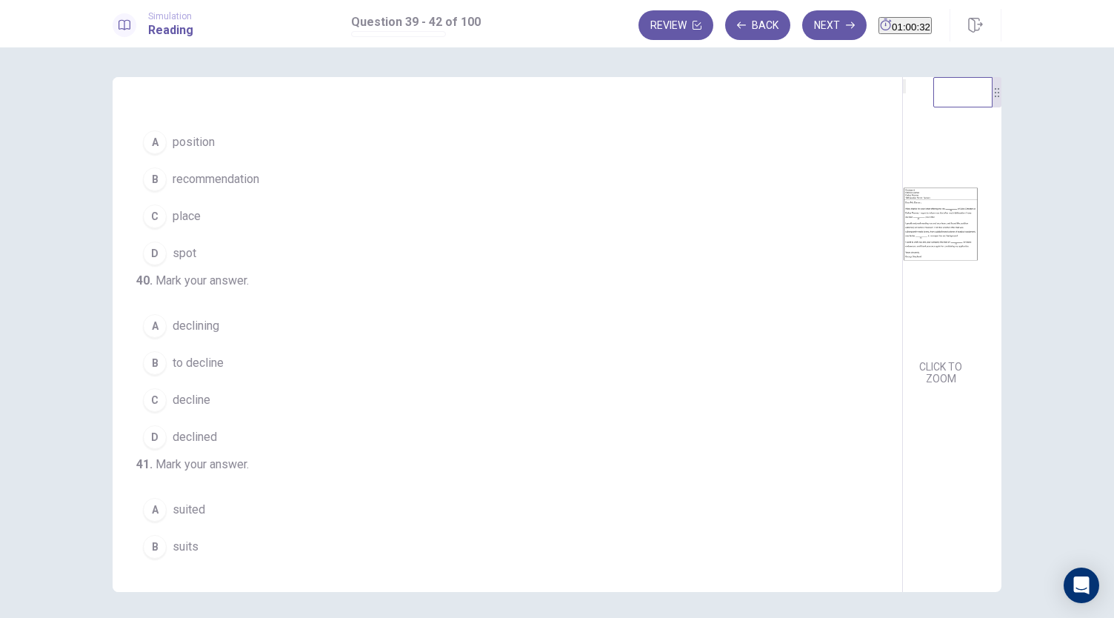
scroll to position [0, 0]
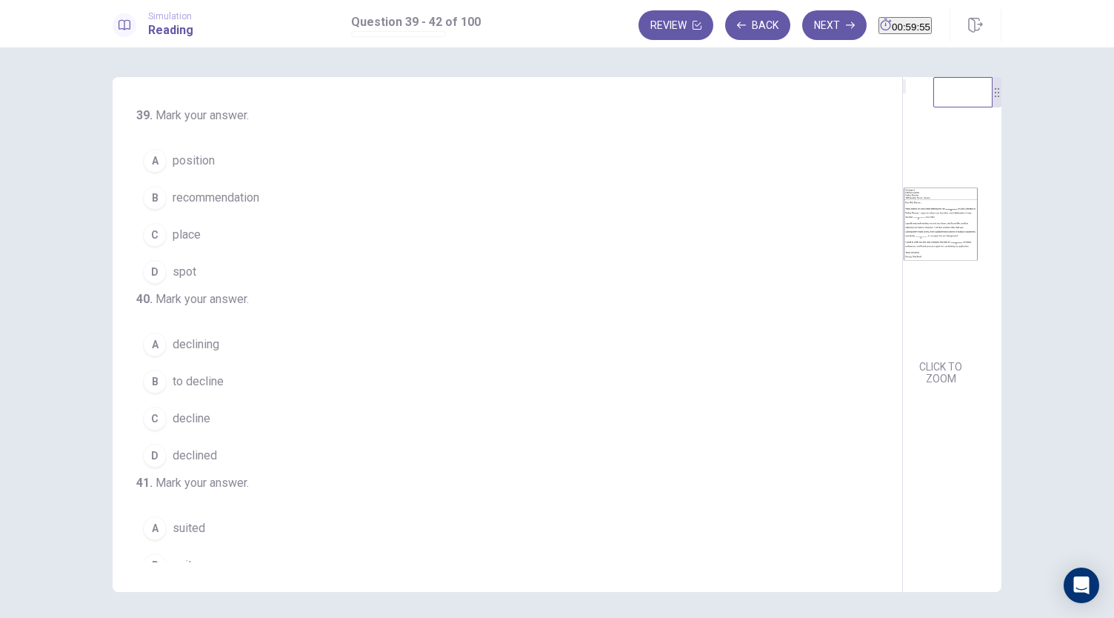
click at [218, 201] on span "recommendation" at bounding box center [216, 198] width 87 height 18
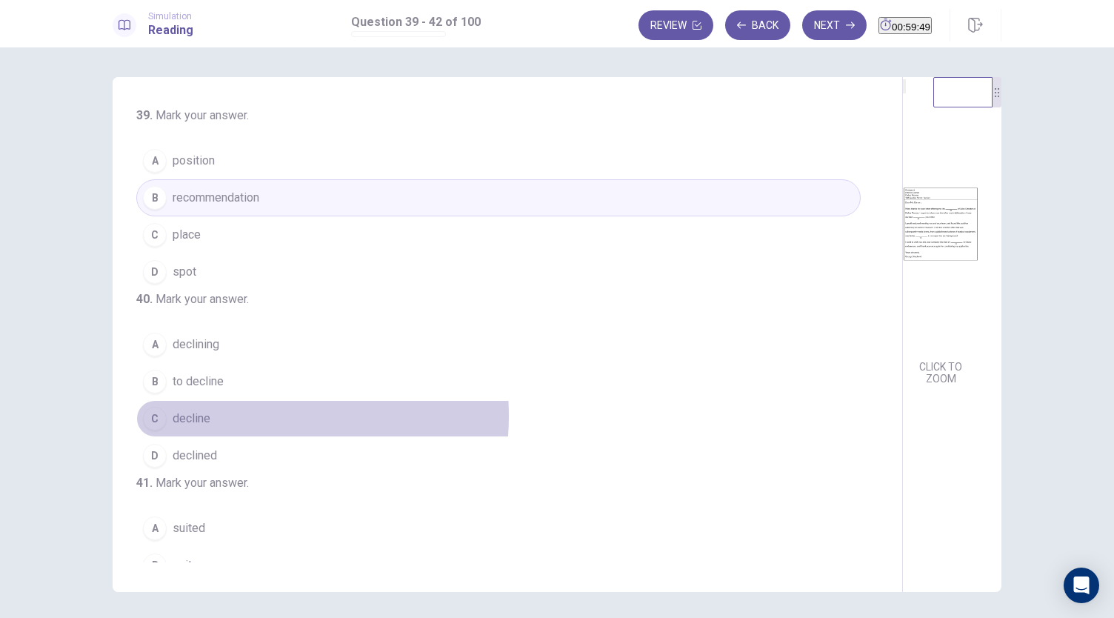
click at [227, 437] on button "C decline" at bounding box center [498, 418] width 724 height 37
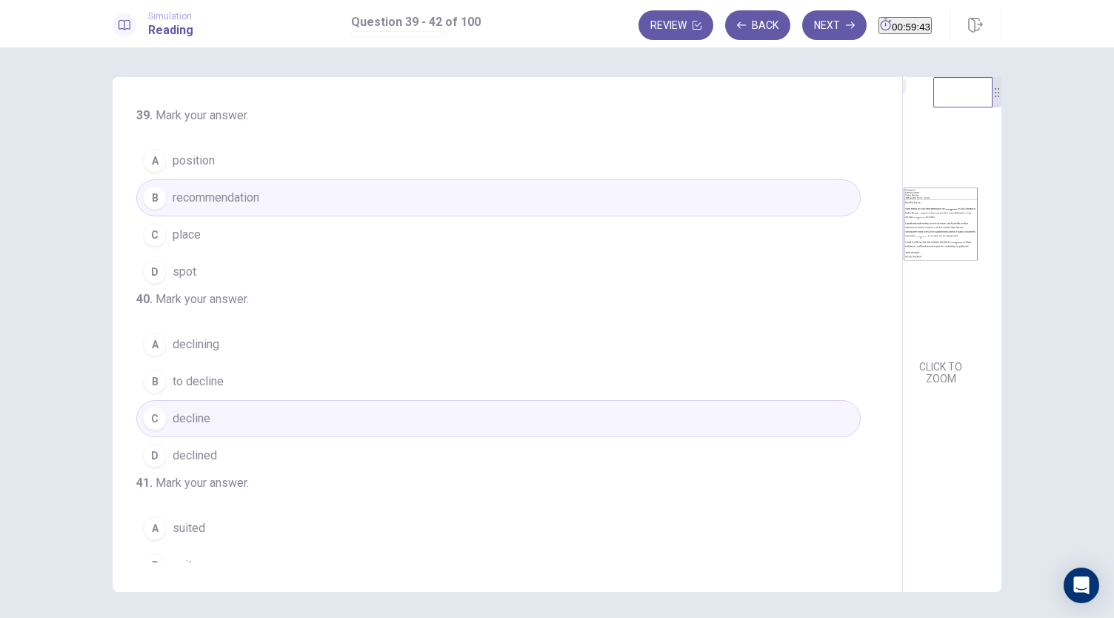
click at [295, 162] on button "A position" at bounding box center [498, 160] width 724 height 37
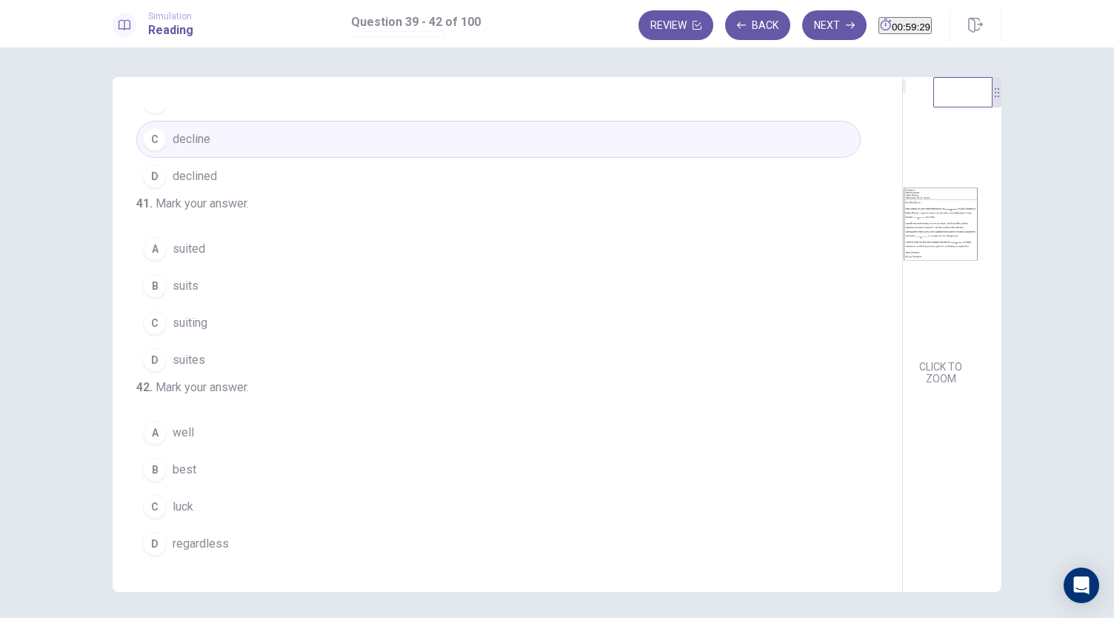
scroll to position [340, 0]
click at [203, 314] on span "suiting" at bounding box center [190, 323] width 35 height 18
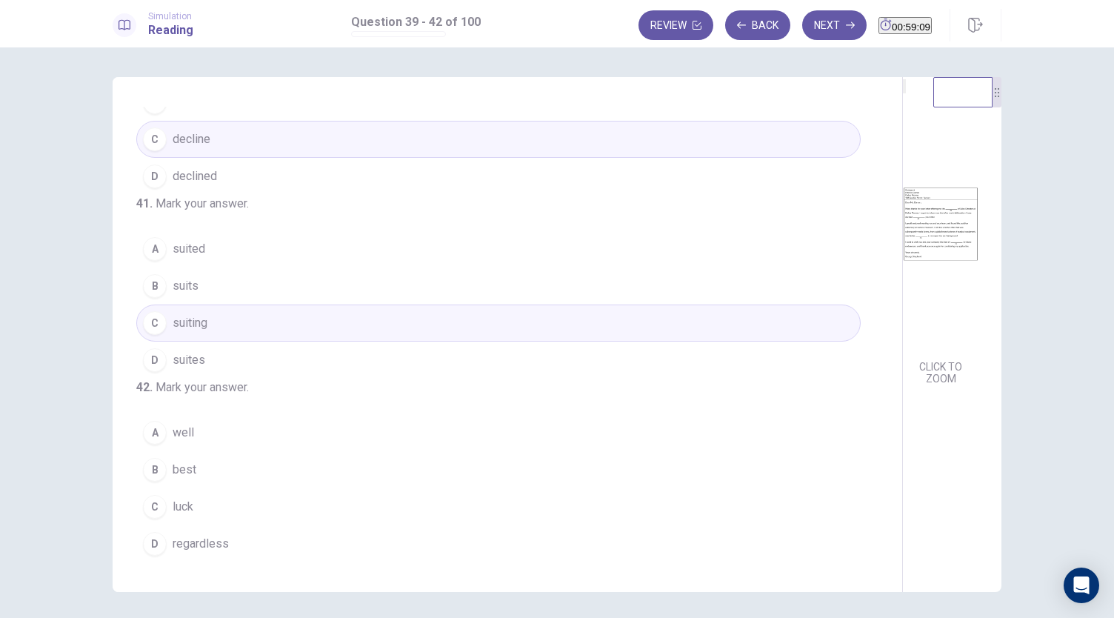
scroll to position [360, 0]
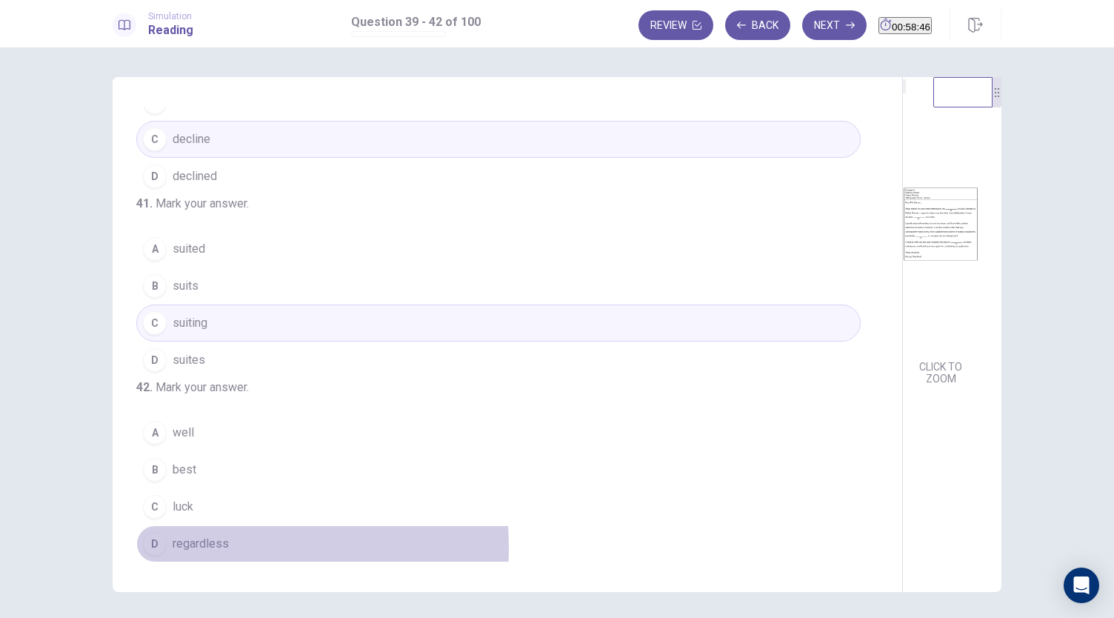
click at [200, 548] on span "regardless" at bounding box center [201, 544] width 56 height 18
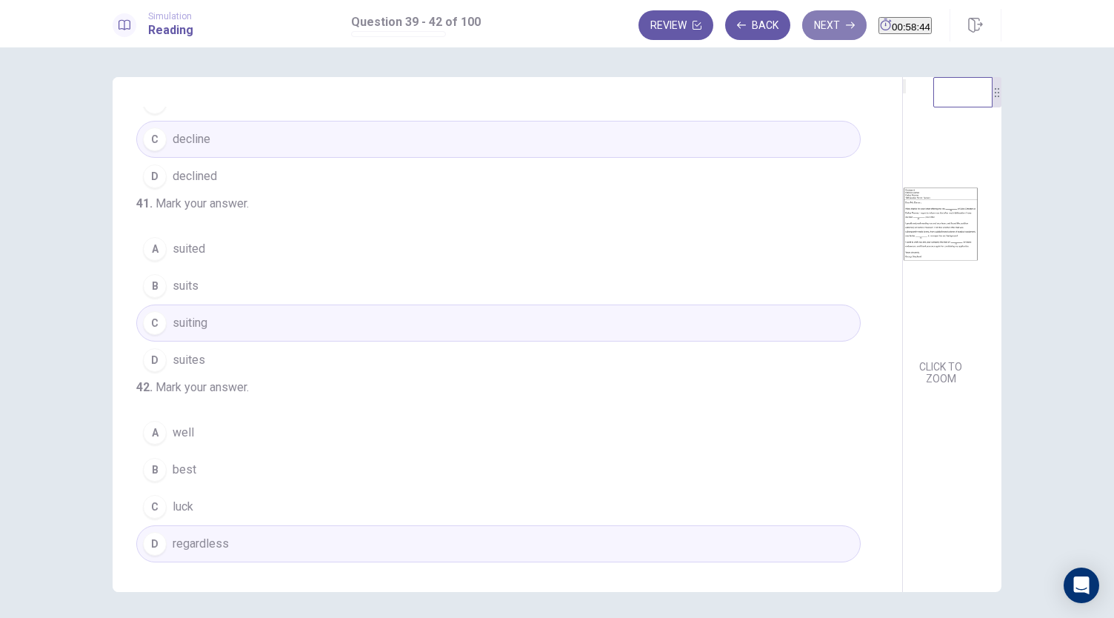
click at [804, 17] on button "Next" at bounding box center [834, 25] width 64 height 30
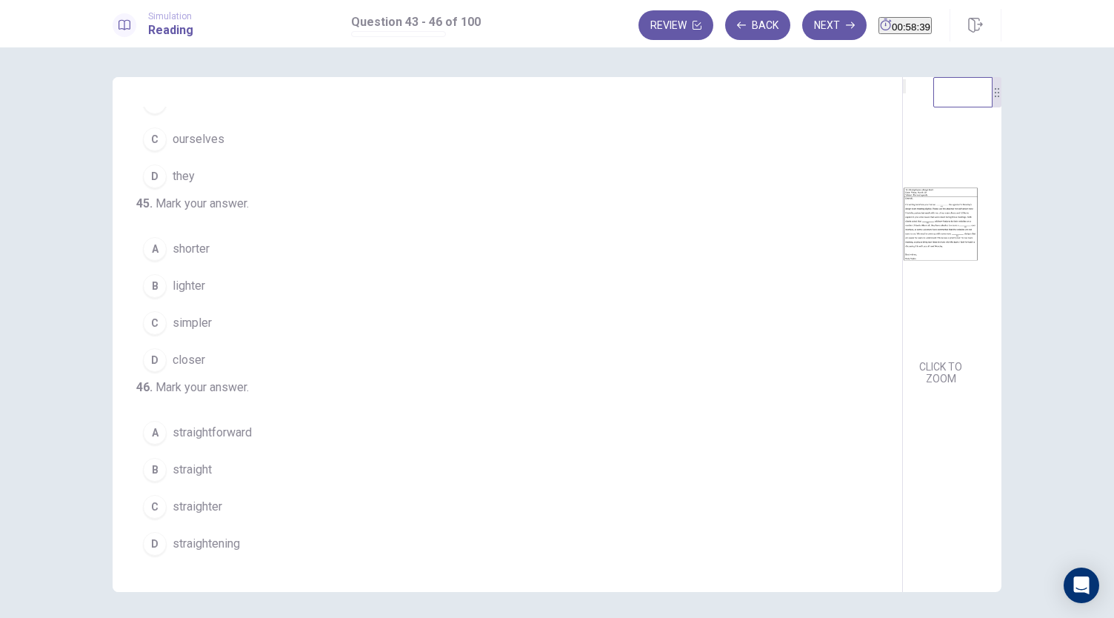
click at [542, 347] on div "43 . Mark your answer. A will be modified B modify C modifying D have modified …" at bounding box center [508, 334] width 790 height 515
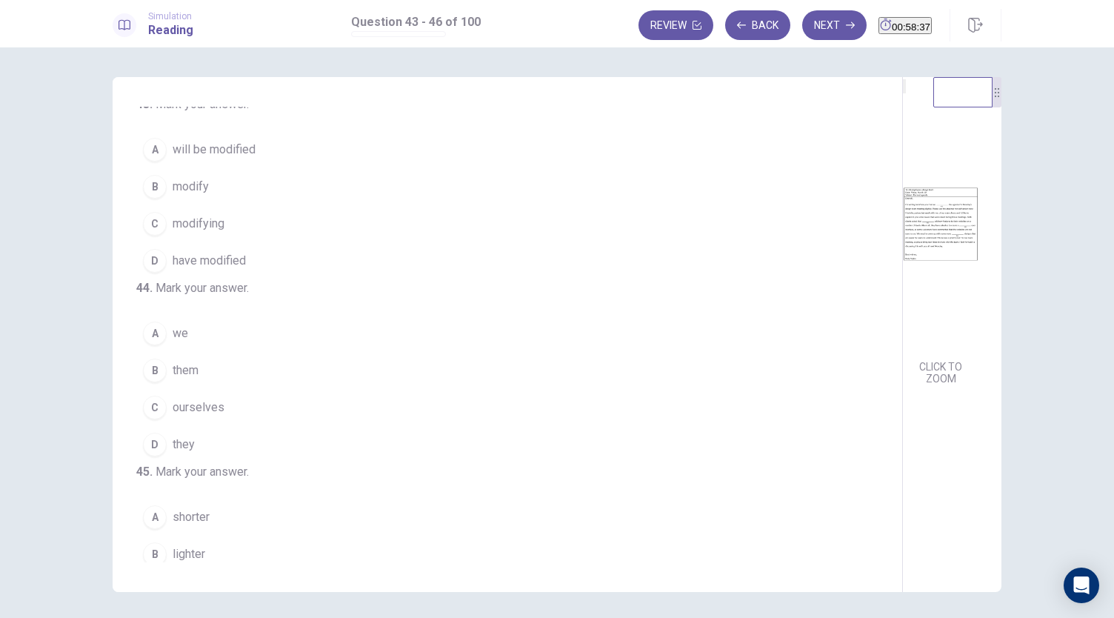
scroll to position [0, 0]
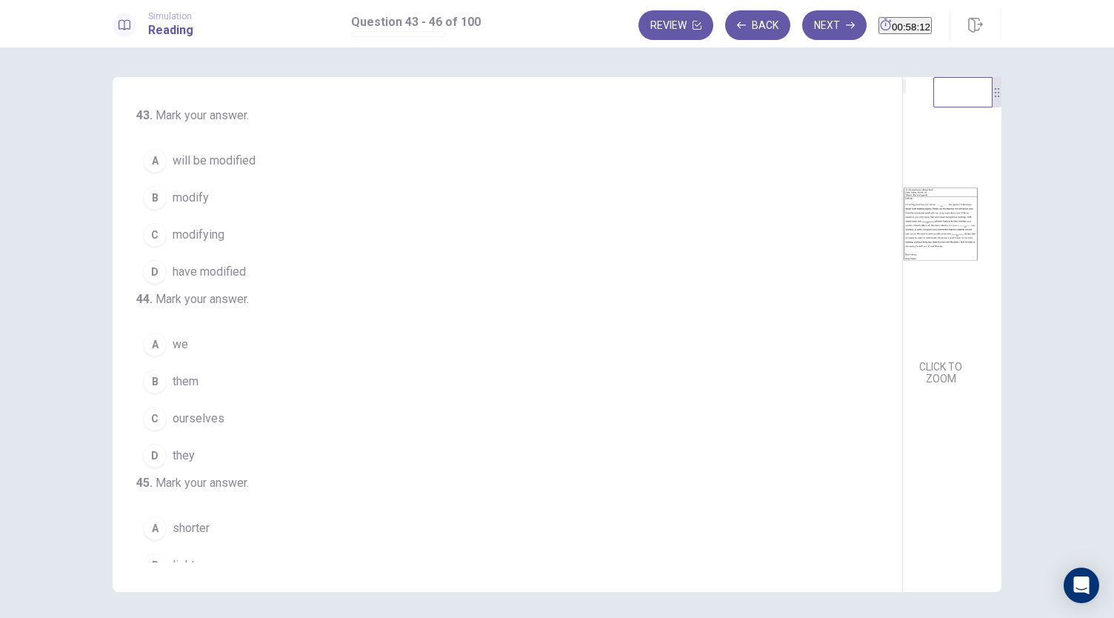
click at [228, 264] on span "have modified" at bounding box center [209, 272] width 73 height 18
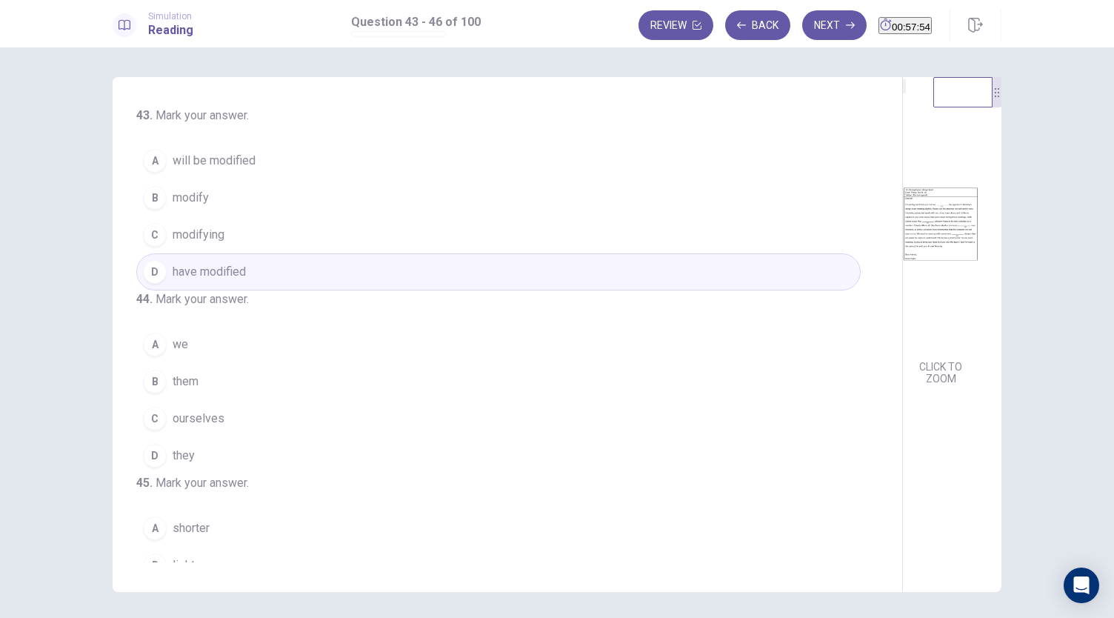
drag, startPoint x: 532, startPoint y: 333, endPoint x: 530, endPoint y: 365, distance: 31.9
click at [530, 365] on div "43 . Mark your answer. A will be modified B modify C modifying D have modified …" at bounding box center [513, 334] width 754 height 455
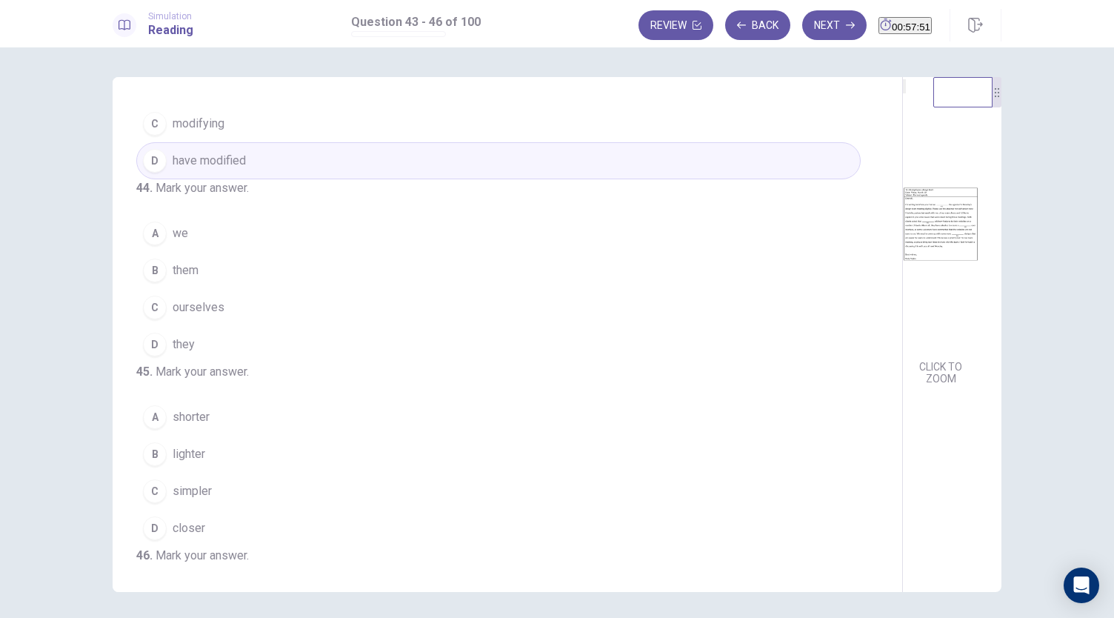
scroll to position [112, 0]
click at [187, 251] on button "A we" at bounding box center [498, 232] width 724 height 37
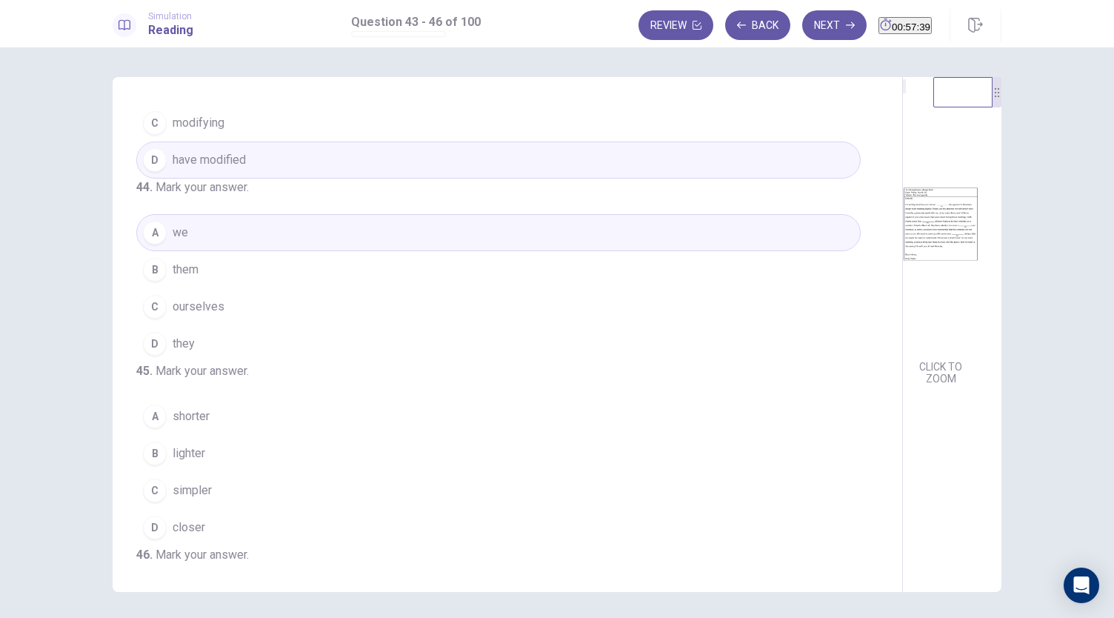
drag, startPoint x: 541, startPoint y: 338, endPoint x: 538, endPoint y: 392, distance: 54.2
click at [538, 392] on div "43 . Mark your answer. A will be modified B modify C modifying D have modified …" at bounding box center [508, 334] width 790 height 515
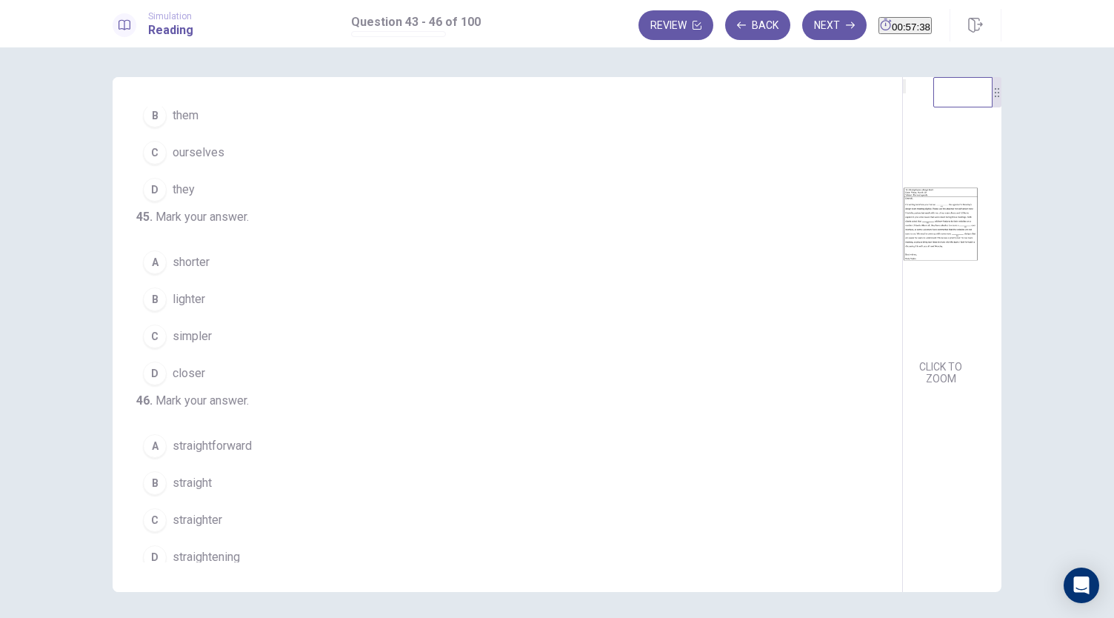
scroll to position [268, 0]
click at [208, 352] on button "C simpler" at bounding box center [498, 333] width 724 height 37
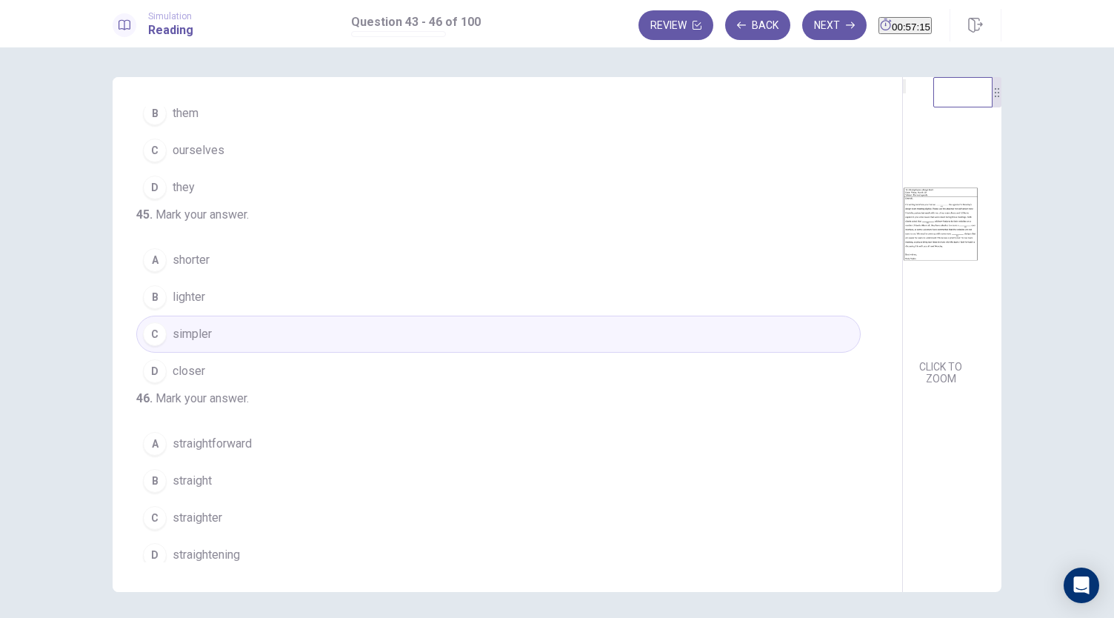
drag, startPoint x: 541, startPoint y: 360, endPoint x: 541, endPoint y: 420, distance: 60.0
click at [541, 420] on div "43 . Mark your answer. A will be modified B modify C modifying D have modified …" at bounding box center [508, 334] width 790 height 515
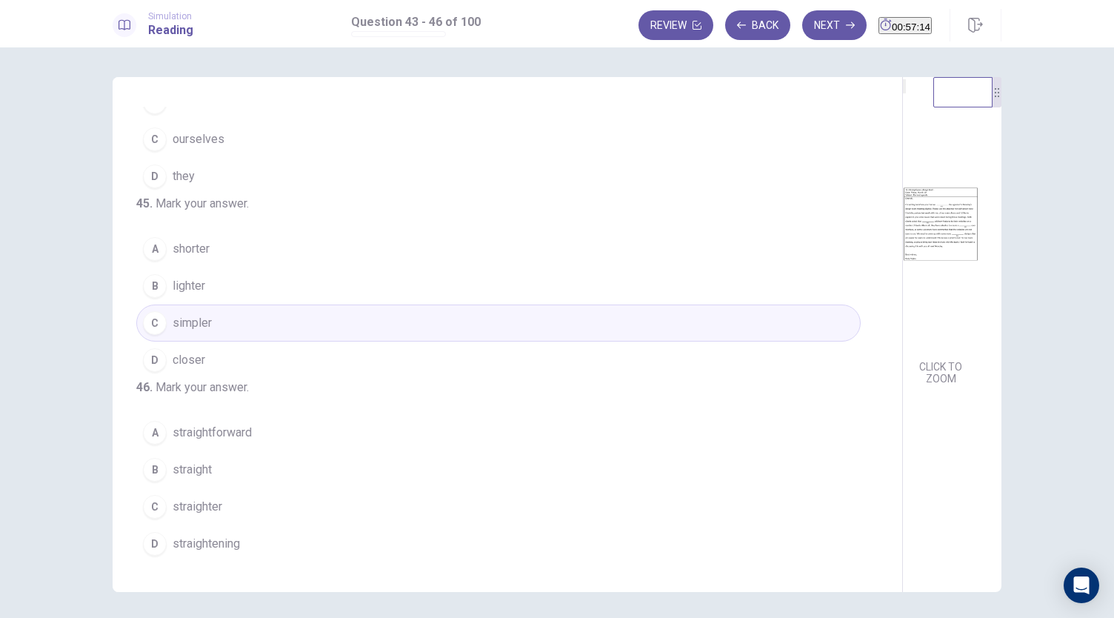
scroll to position [360, 0]
click at [193, 464] on span "straight" at bounding box center [192, 470] width 39 height 18
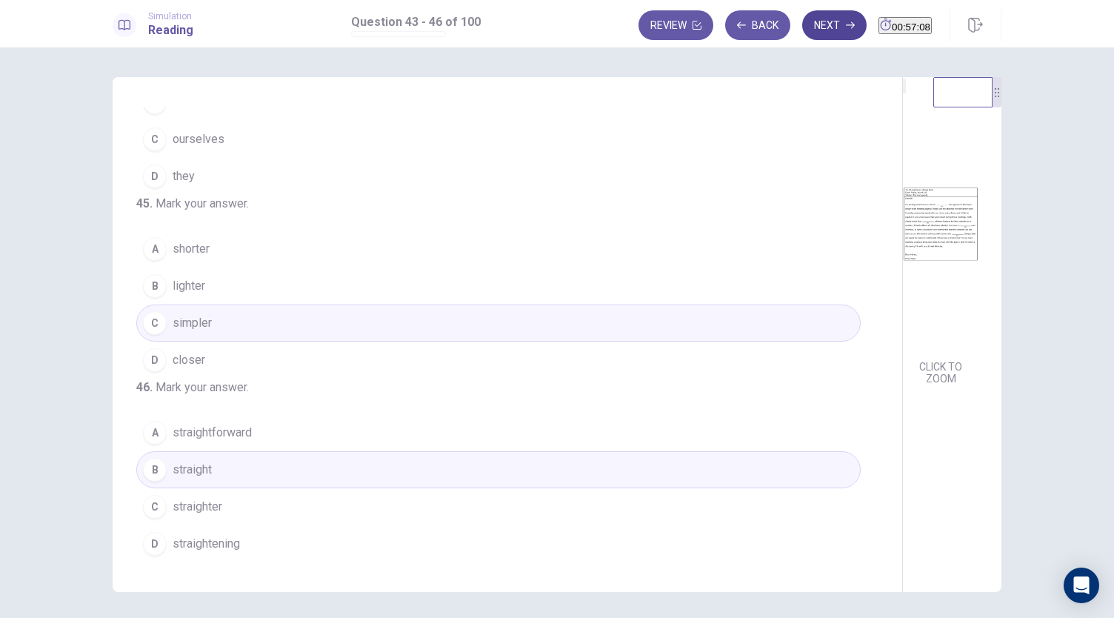
click at [802, 19] on button "Next" at bounding box center [834, 25] width 64 height 30
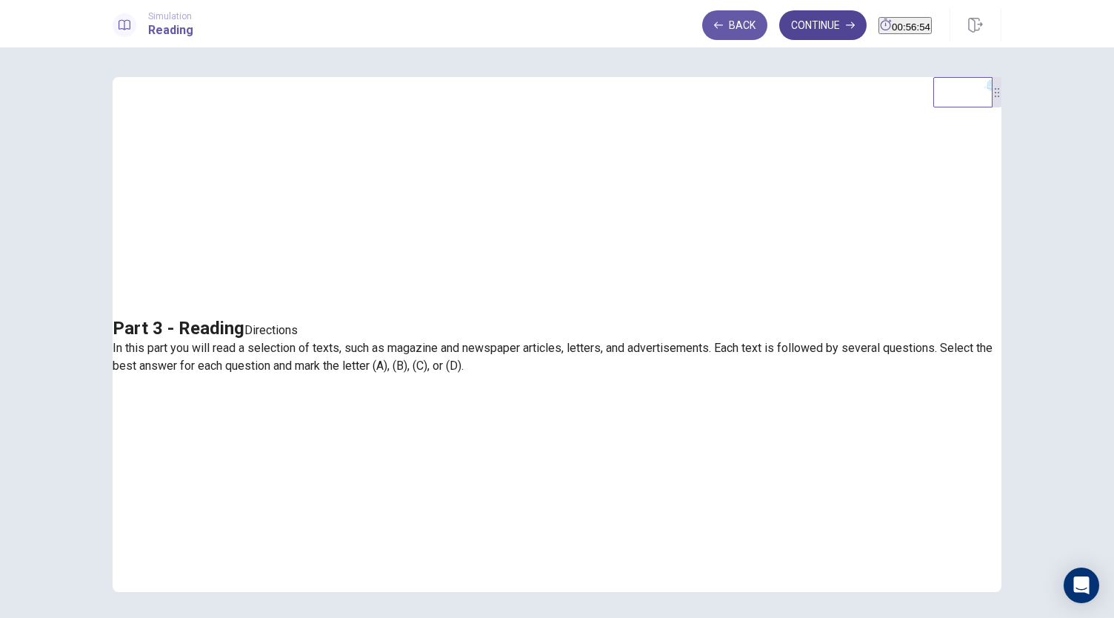
click at [779, 17] on button "Continue" at bounding box center [822, 25] width 87 height 30
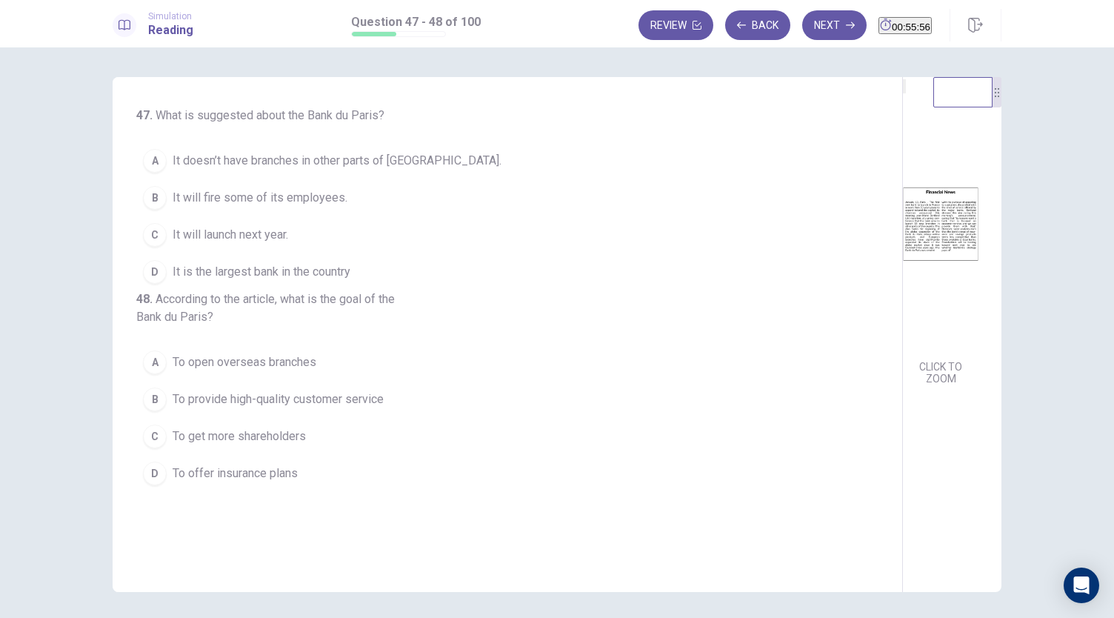
click at [234, 371] on span "To open overseas branches" at bounding box center [245, 362] width 144 height 18
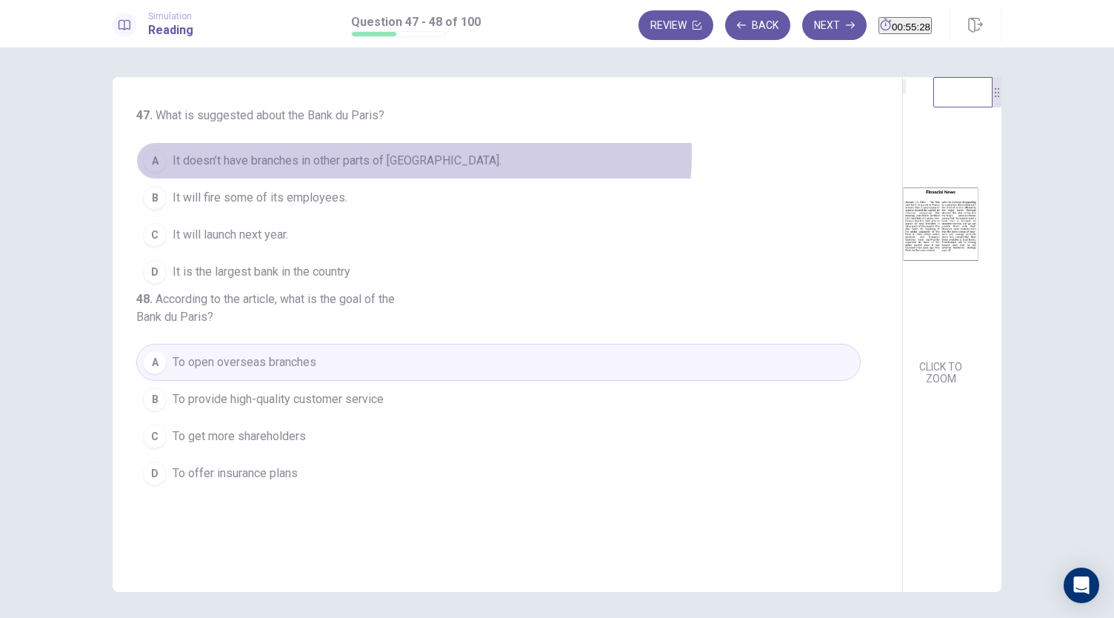
click at [409, 154] on span "It doesn’t have branches in other parts of France." at bounding box center [337, 161] width 329 height 18
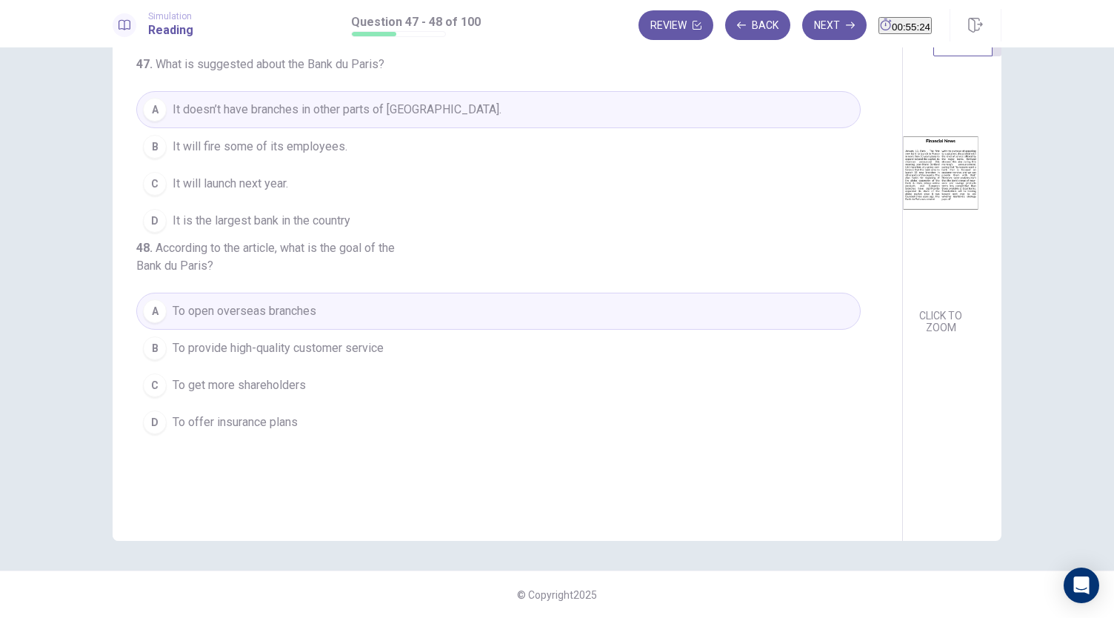
scroll to position [0, 0]
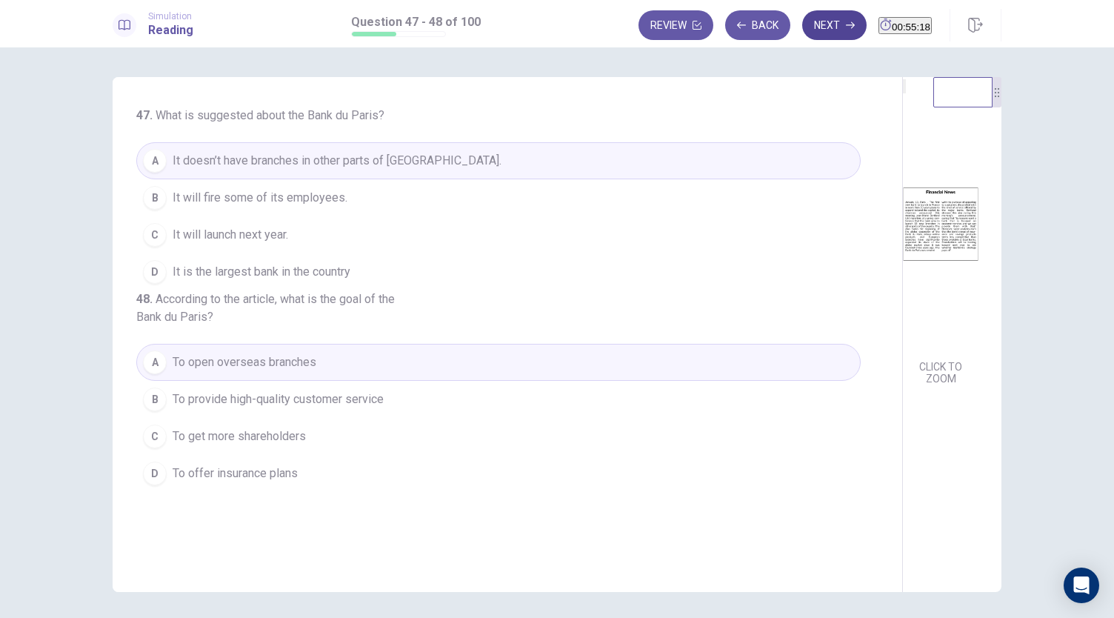
click at [803, 35] on button "Next" at bounding box center [834, 25] width 64 height 30
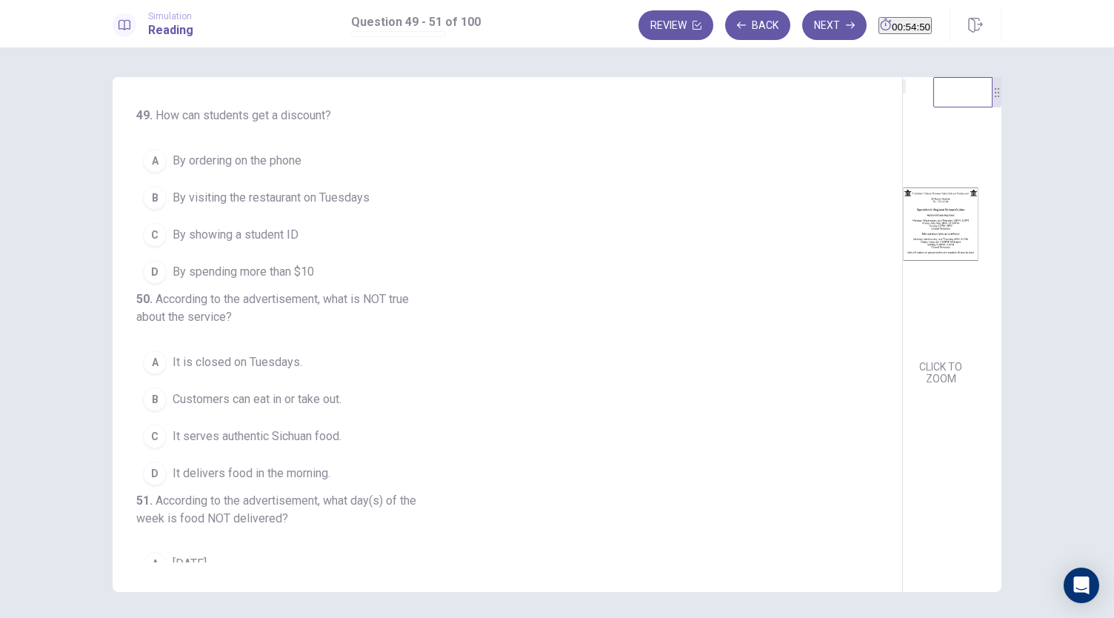
click at [237, 235] on span "By showing a student ID" at bounding box center [236, 235] width 126 height 18
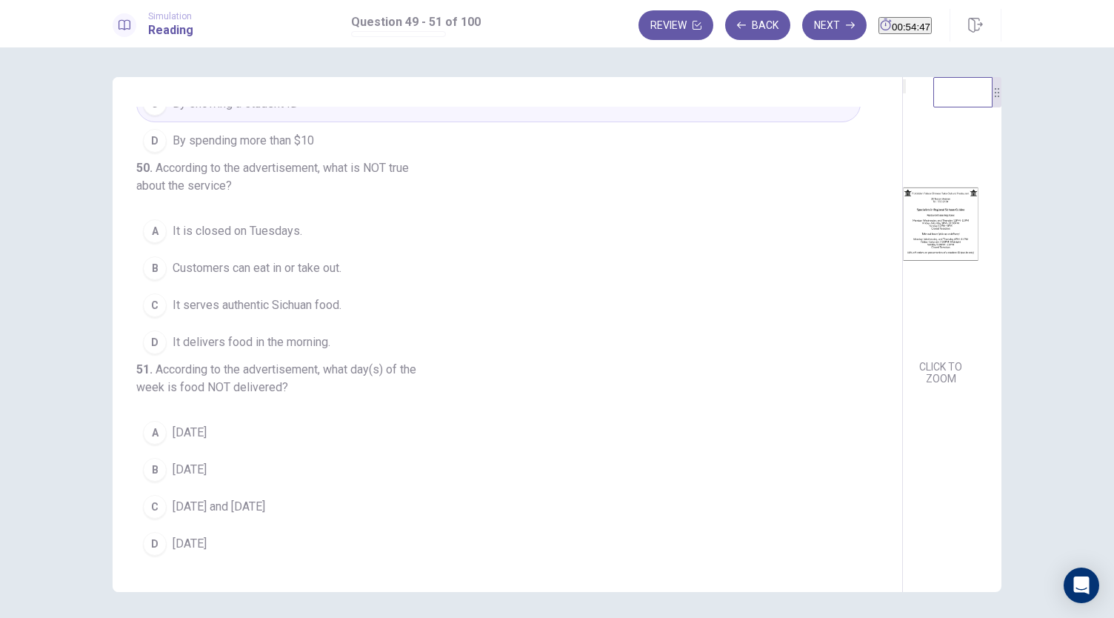
scroll to position [184, 0]
click at [255, 333] on span "It delivers food in the morning." at bounding box center [252, 342] width 158 height 18
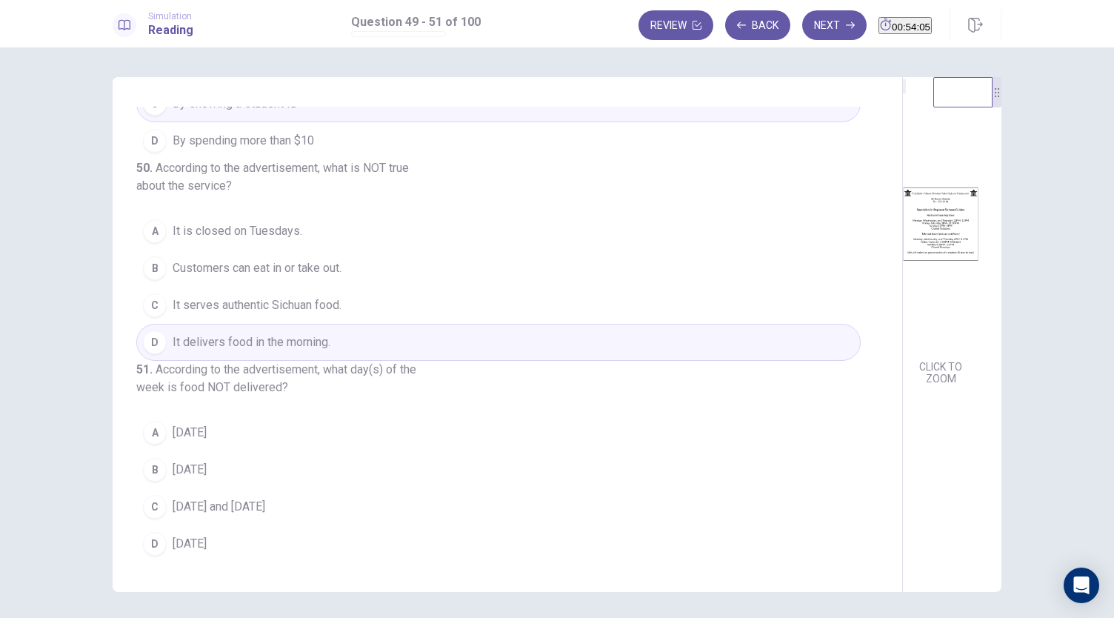
click at [255, 333] on span "It delivers food in the morning." at bounding box center [252, 342] width 158 height 18
click at [173, 428] on span "Tuesday" at bounding box center [190, 433] width 34 height 18
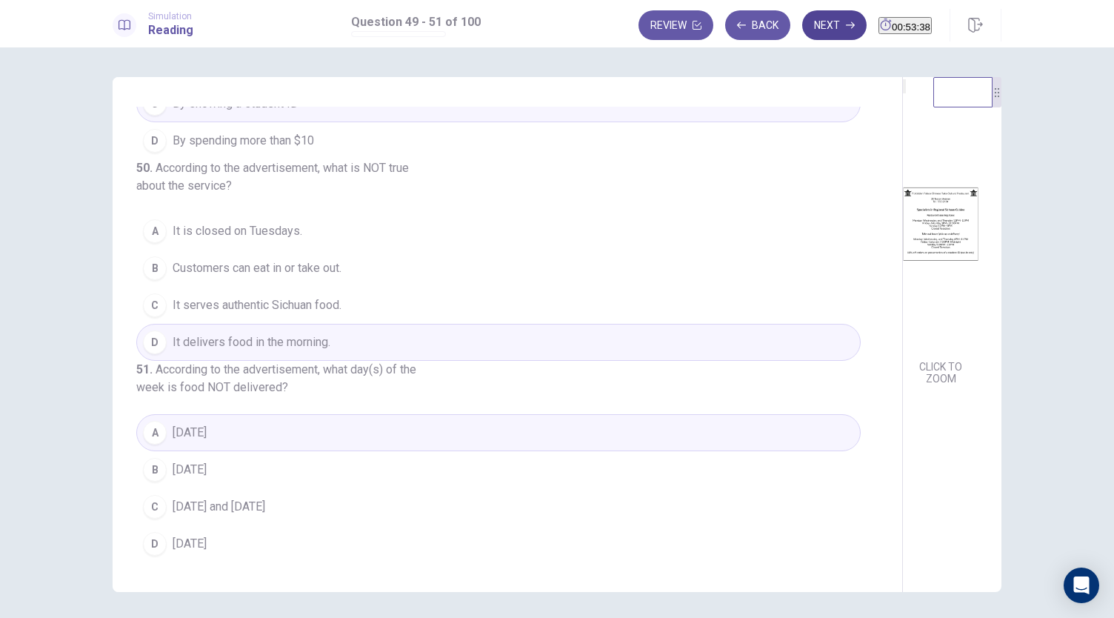
click at [805, 21] on button "Next" at bounding box center [834, 25] width 64 height 30
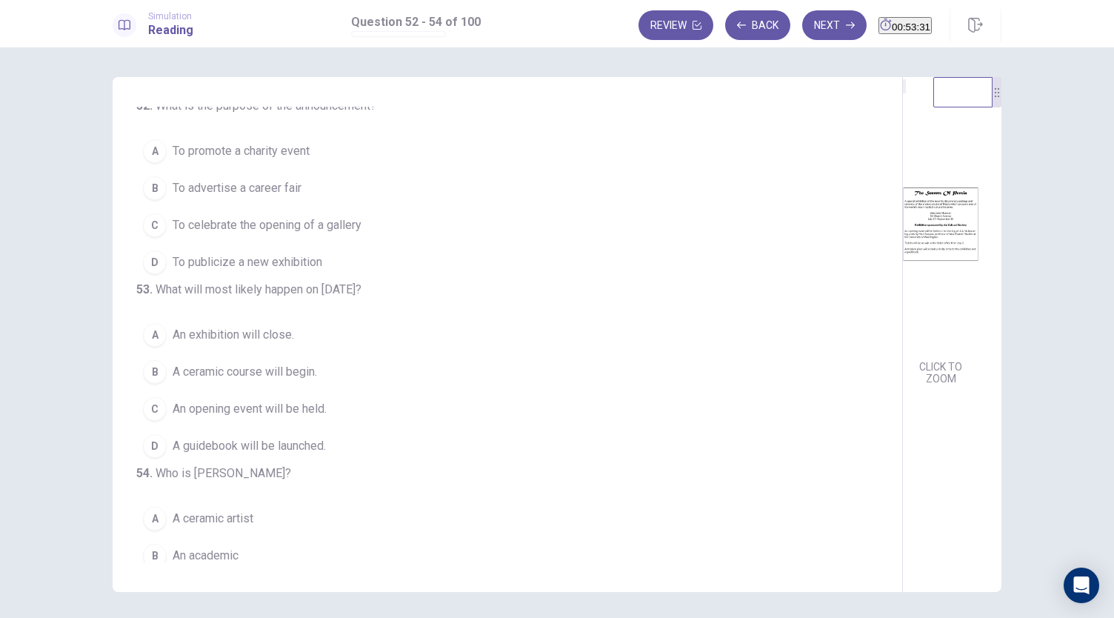
scroll to position [0, 0]
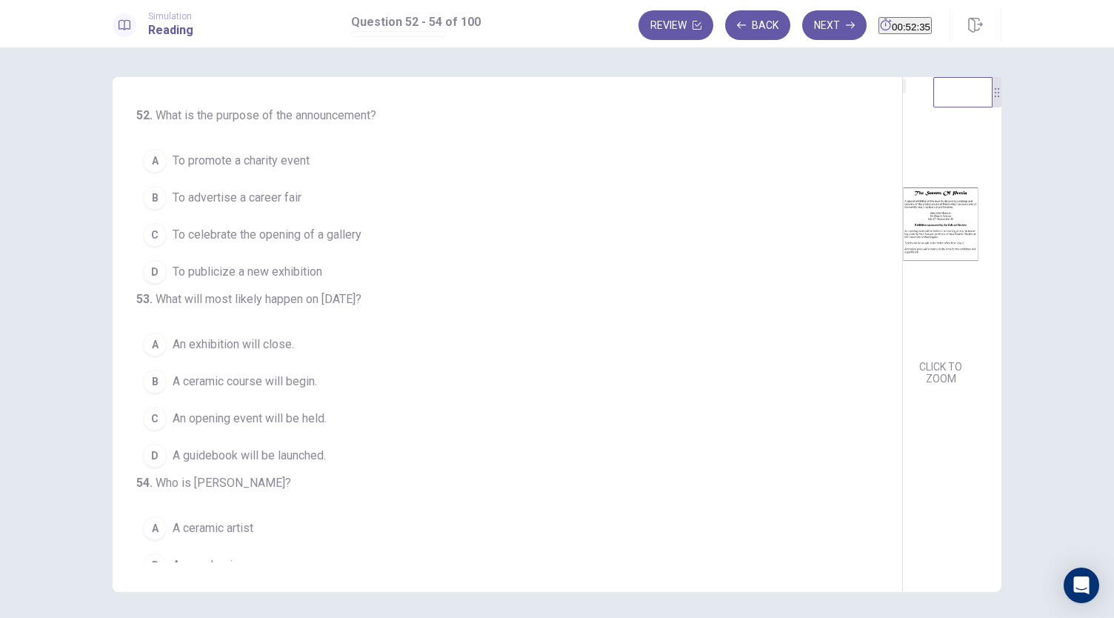
click at [295, 240] on span "To celebrate the opening of a gallery" at bounding box center [267, 235] width 189 height 18
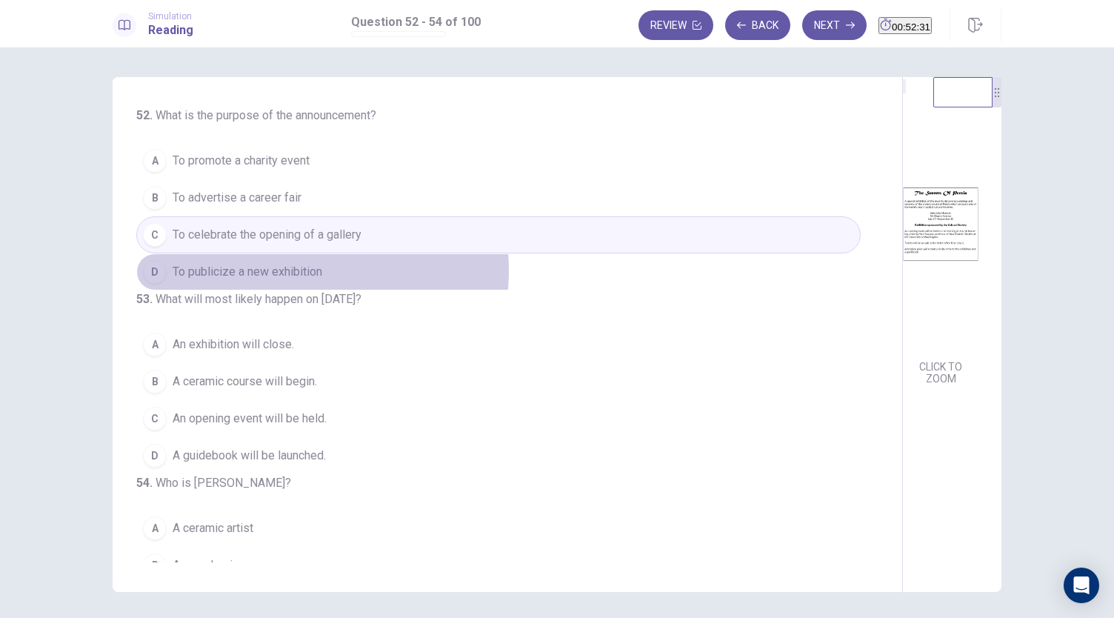
click at [289, 269] on span "To publicize a new exhibition" at bounding box center [248, 272] width 150 height 18
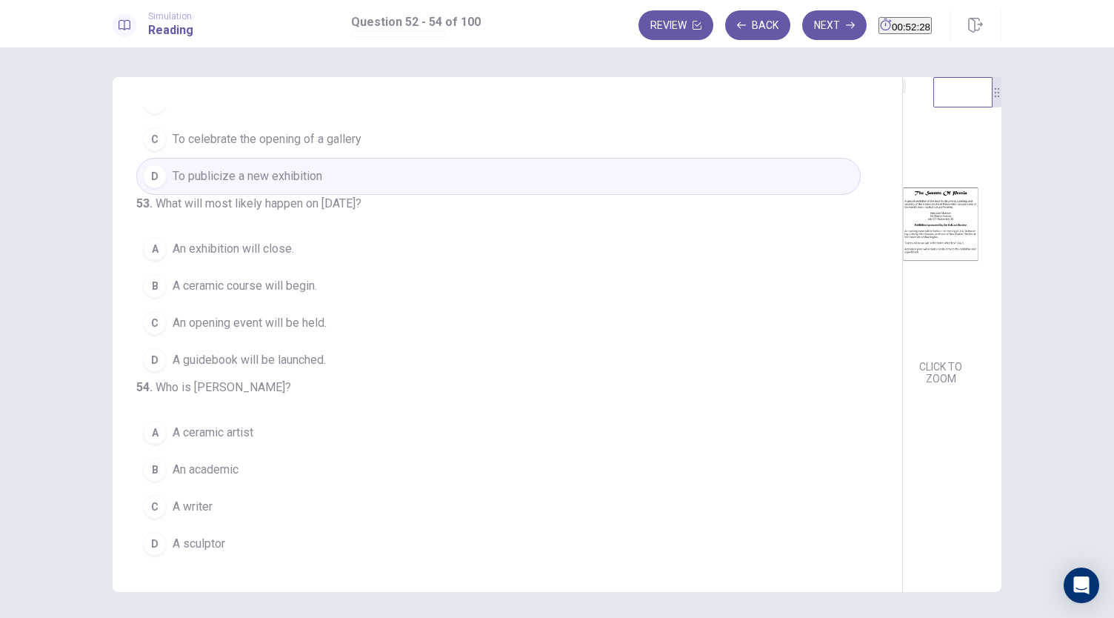
scroll to position [148, 0]
click at [298, 277] on span "A ceramic course will begin." at bounding box center [245, 286] width 144 height 18
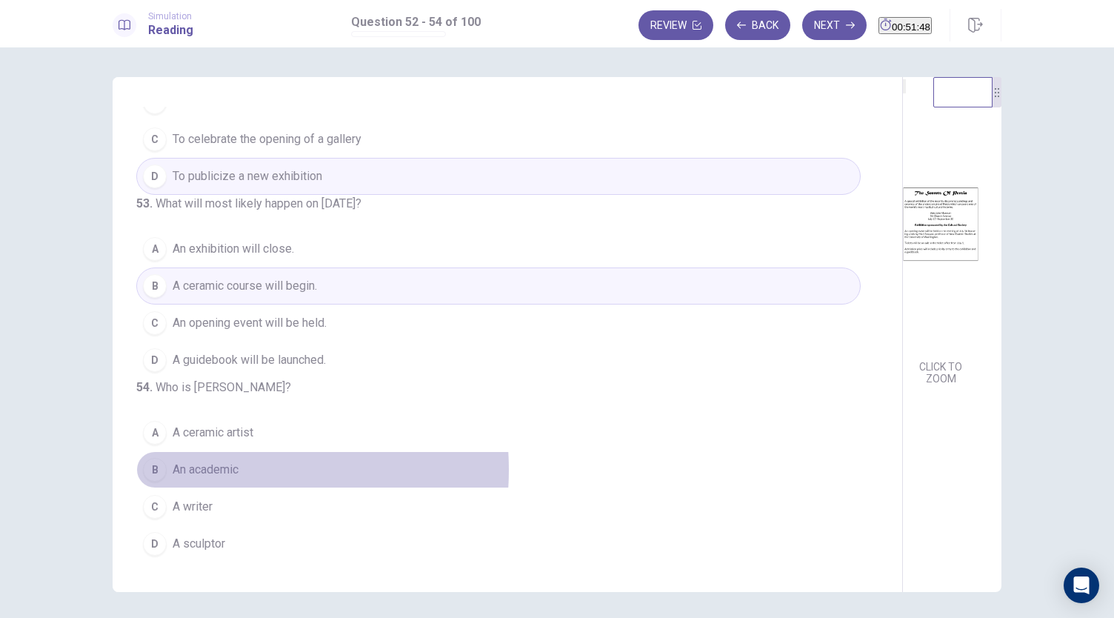
click at [209, 471] on span "An academic" at bounding box center [206, 470] width 66 height 18
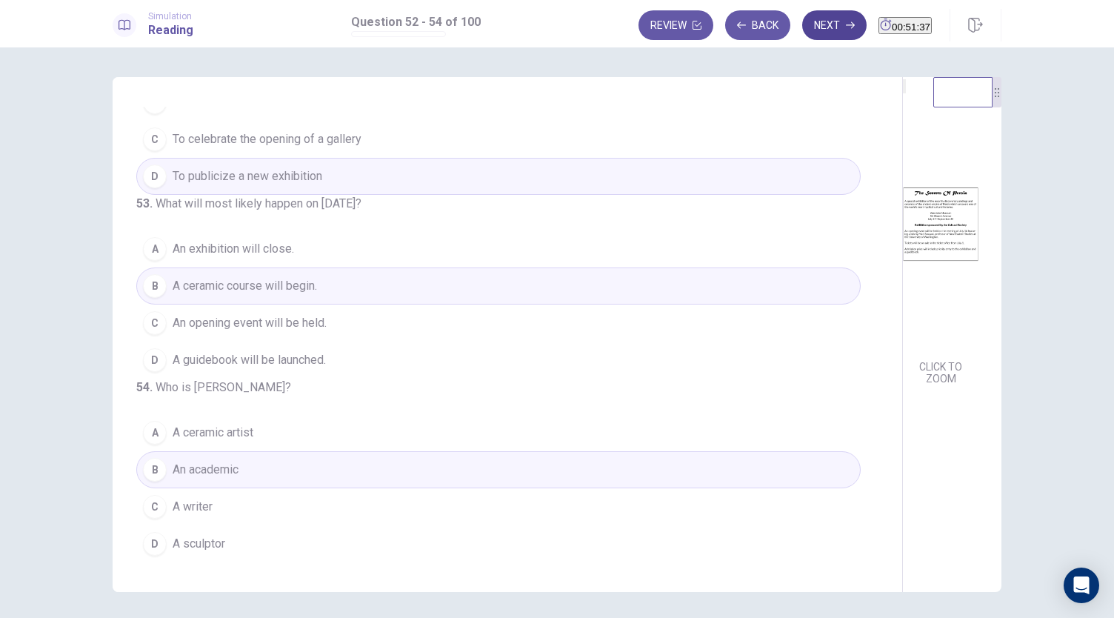
click at [811, 31] on button "Next" at bounding box center [834, 25] width 64 height 30
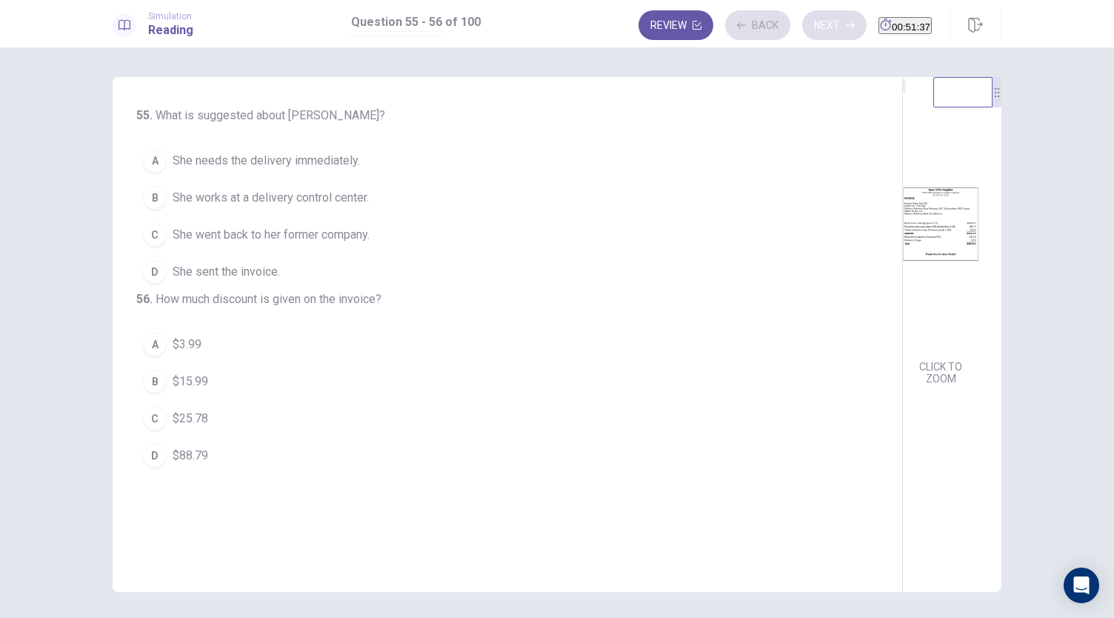
scroll to position [0, 0]
click at [195, 427] on span "$25.78" at bounding box center [191, 418] width 36 height 18
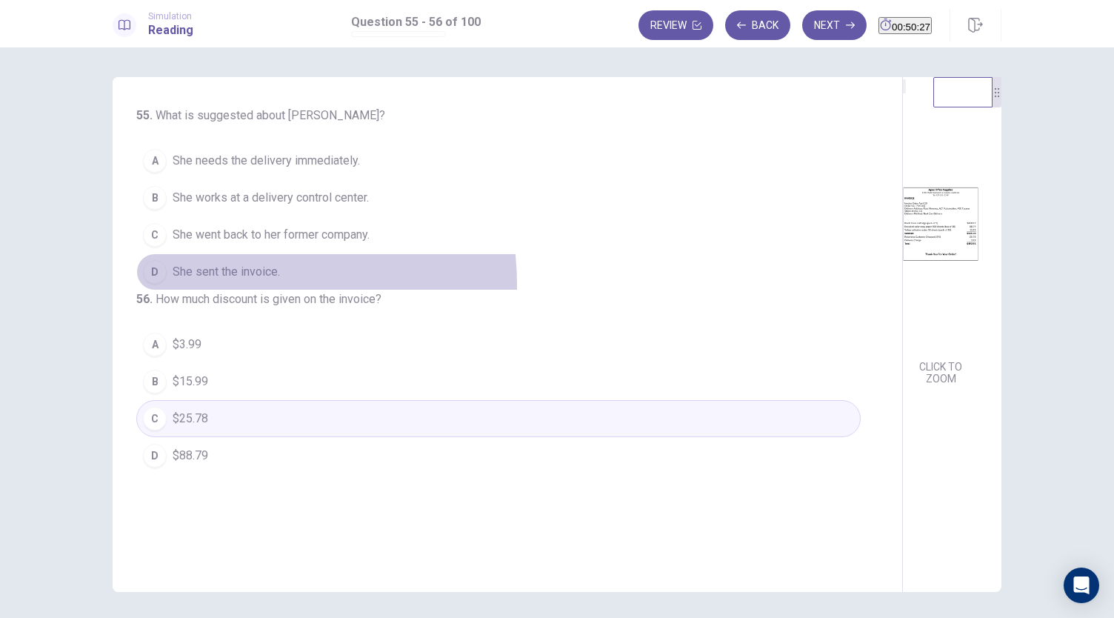
click at [241, 282] on button "D She sent the invoice." at bounding box center [498, 271] width 724 height 37
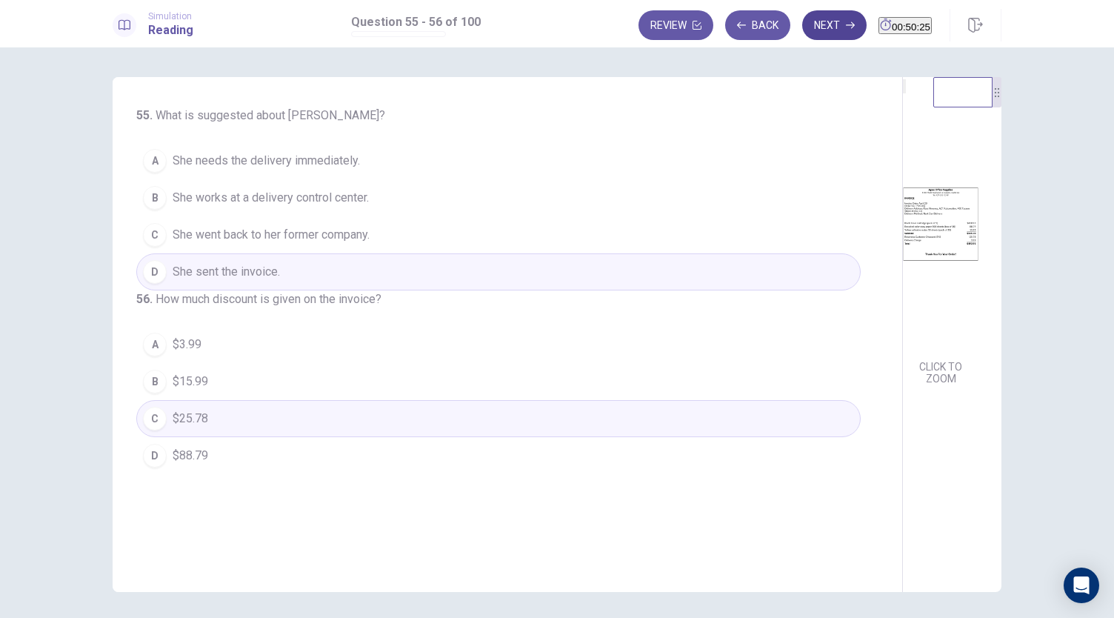
click at [802, 30] on button "Next" at bounding box center [834, 25] width 64 height 30
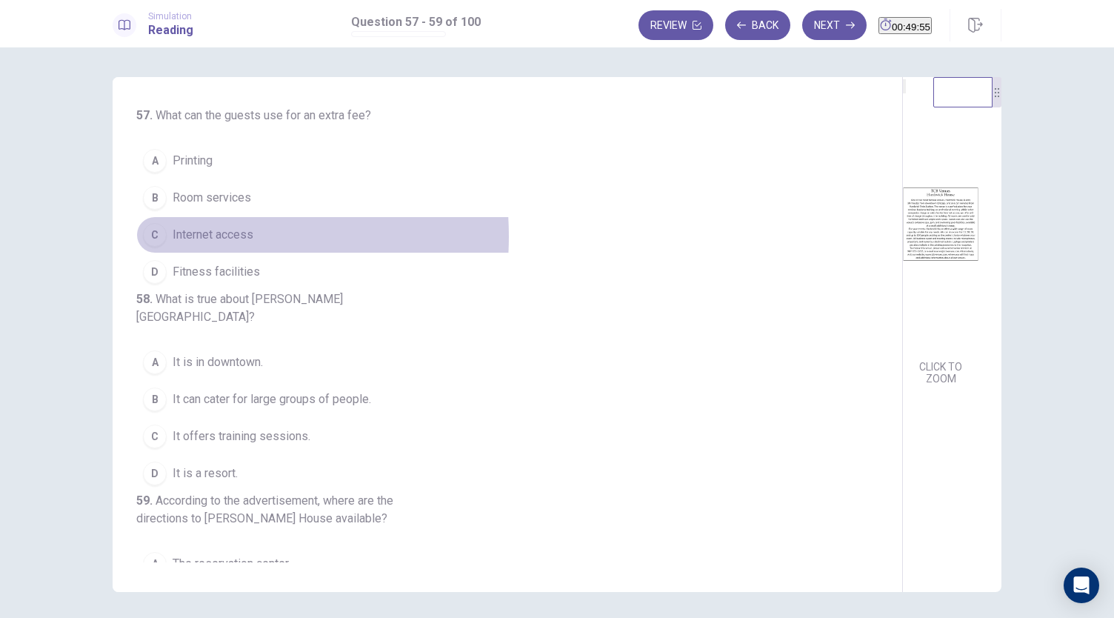
click at [180, 235] on span "Internet access" at bounding box center [213, 235] width 81 height 18
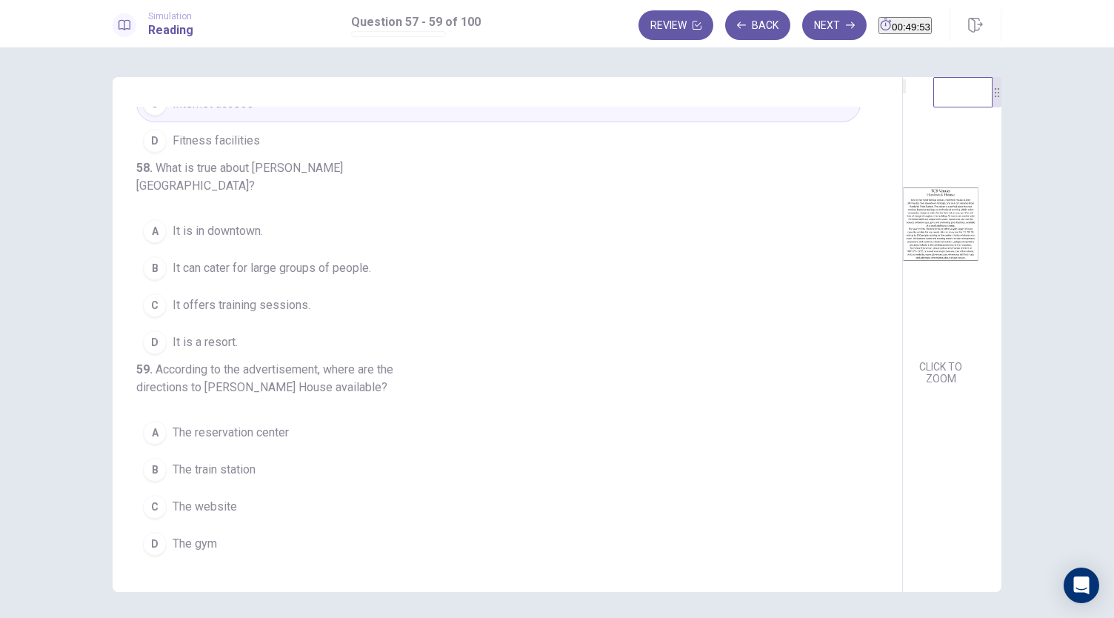
scroll to position [166, 0]
click at [241, 324] on button "D It is a resort." at bounding box center [498, 342] width 724 height 37
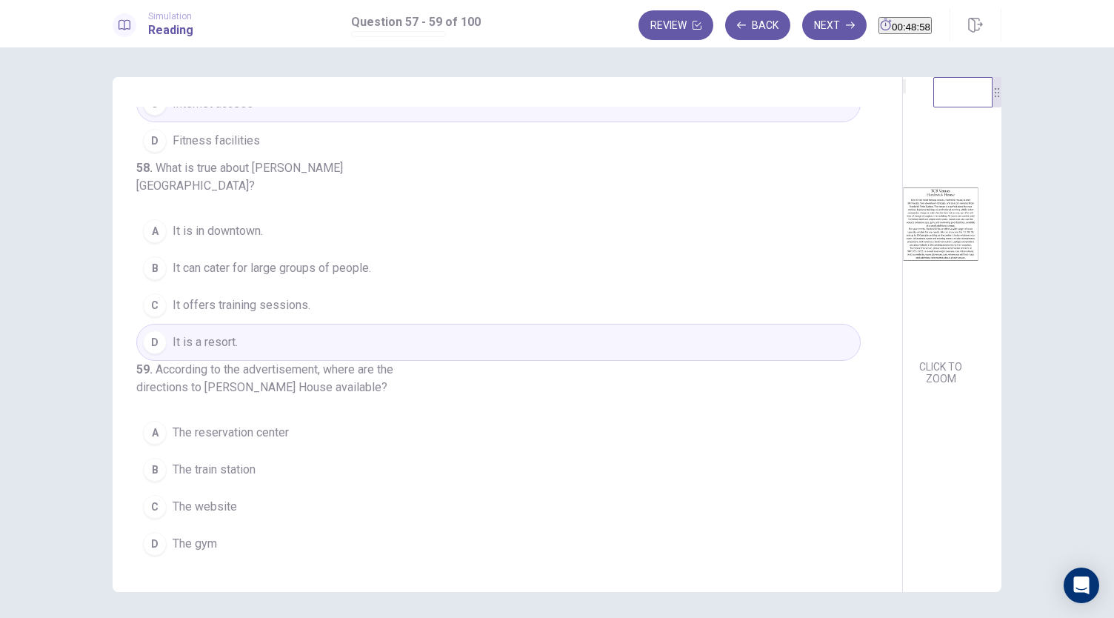
drag, startPoint x: 532, startPoint y: 381, endPoint x: 531, endPoint y: 426, distance: 45.2
click at [531, 426] on div "57 . What can the guests use for an extra fee? A Printing B Room services C Int…" at bounding box center [513, 334] width 754 height 455
click at [214, 500] on span "The website" at bounding box center [205, 507] width 64 height 18
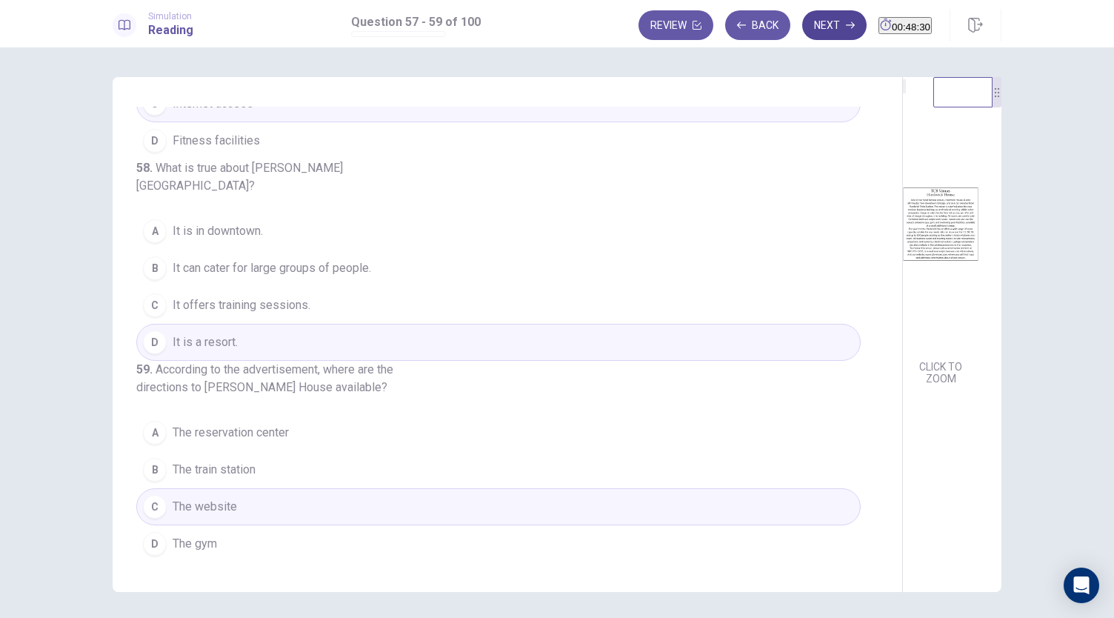
click at [802, 27] on button "Next" at bounding box center [834, 25] width 64 height 30
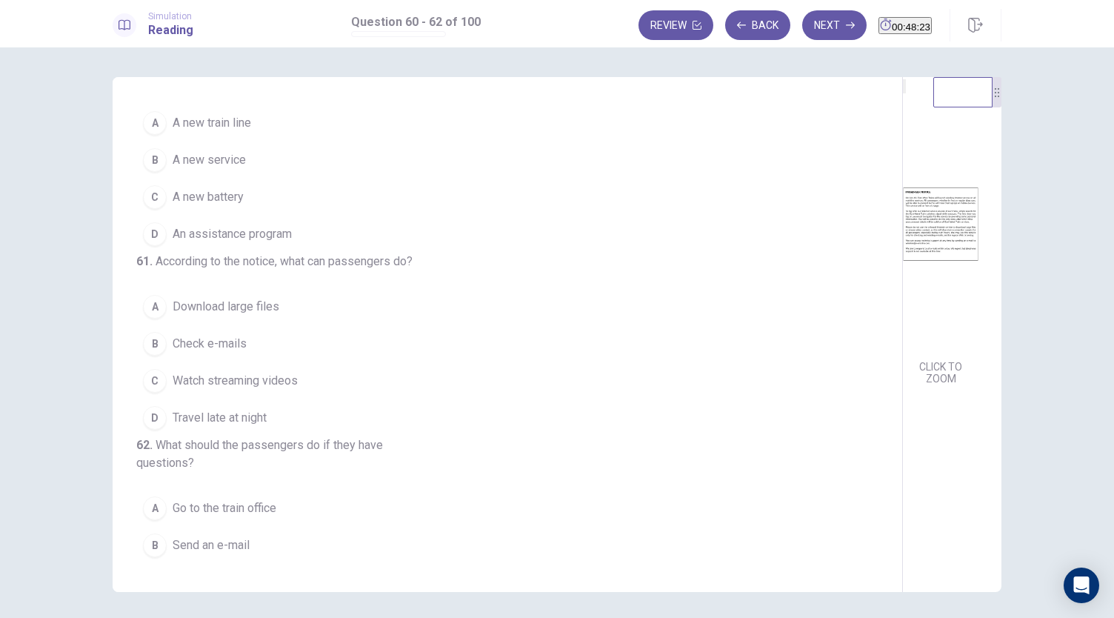
scroll to position [0, 0]
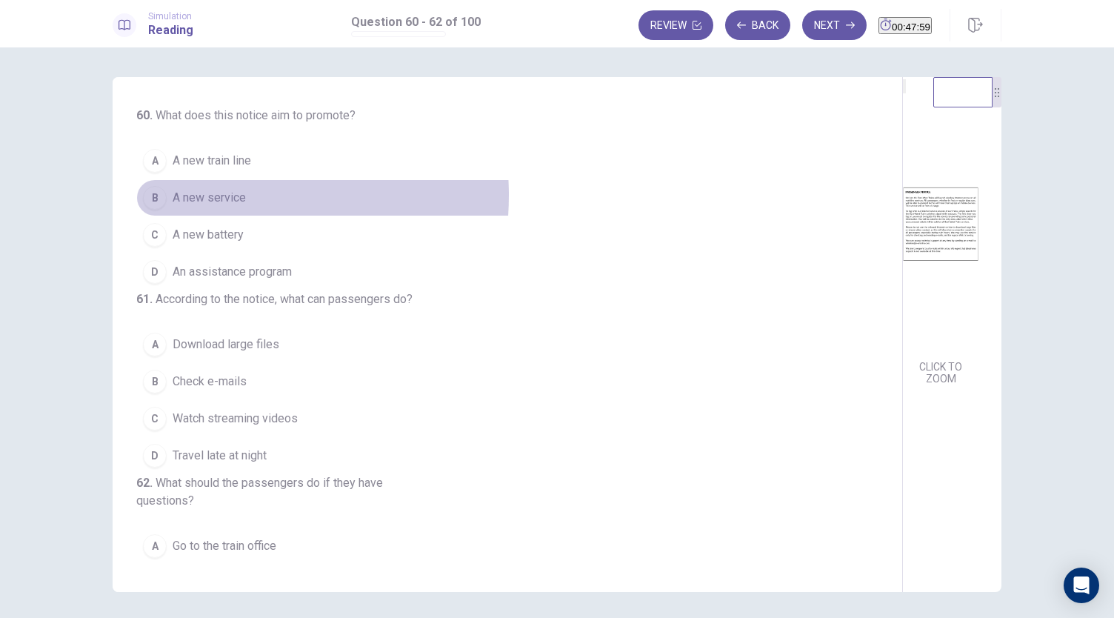
click at [205, 195] on span "A new service" at bounding box center [209, 198] width 73 height 18
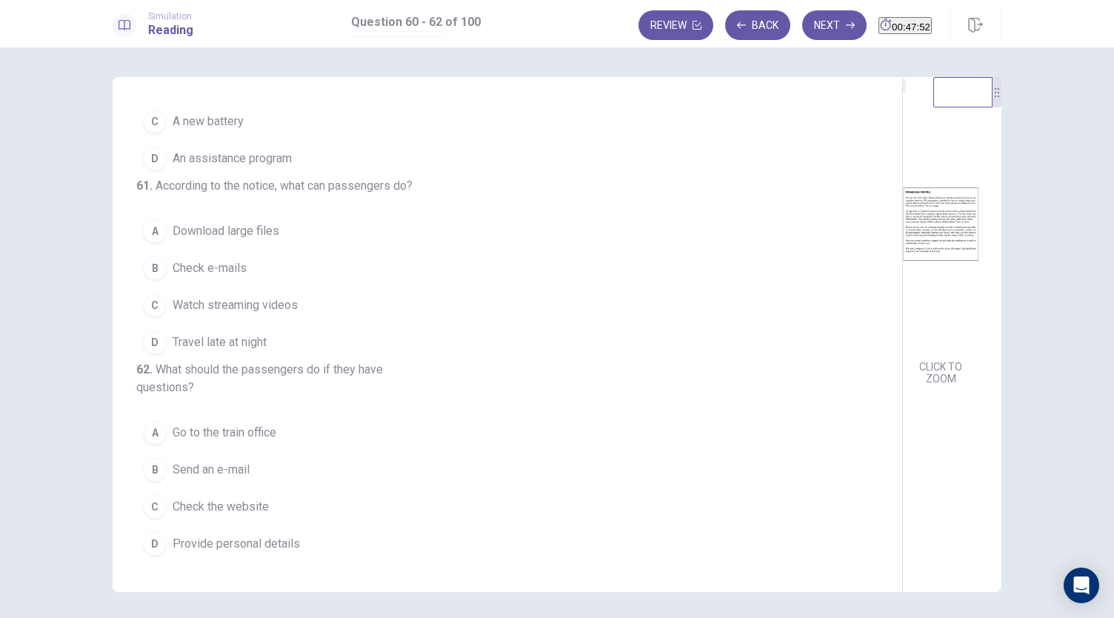
scroll to position [166, 0]
click at [212, 259] on span "Check e-mails" at bounding box center [210, 268] width 74 height 18
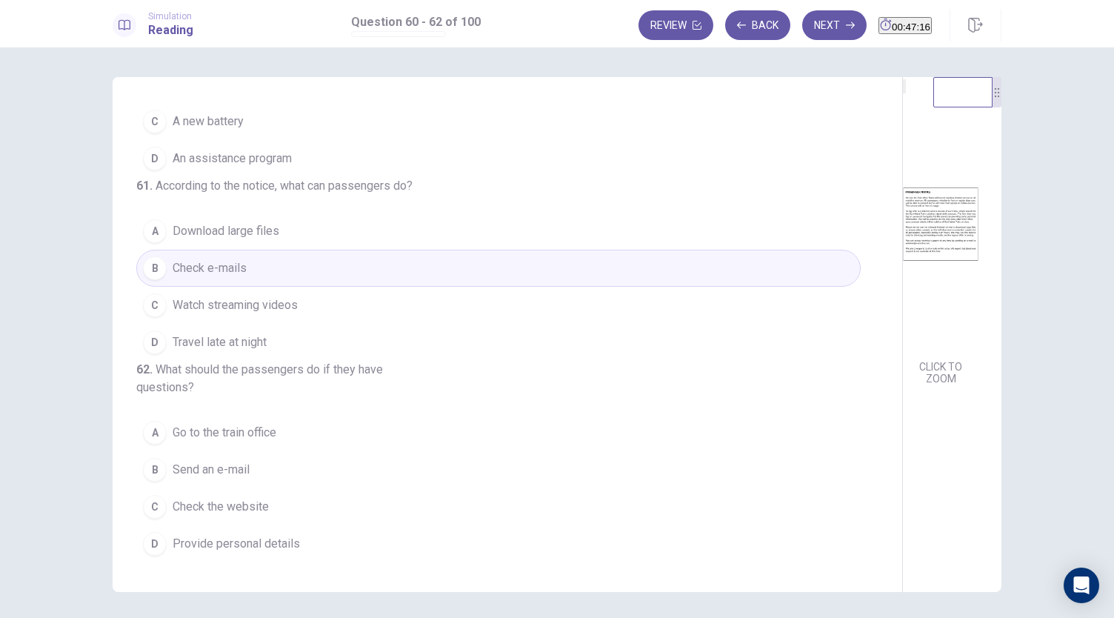
drag, startPoint x: 541, startPoint y: 392, endPoint x: 533, endPoint y: 435, distance: 42.8
click at [533, 435] on div "60 . What does this notice aim to promote? A A new train line B A new service C…" at bounding box center [513, 334] width 754 height 455
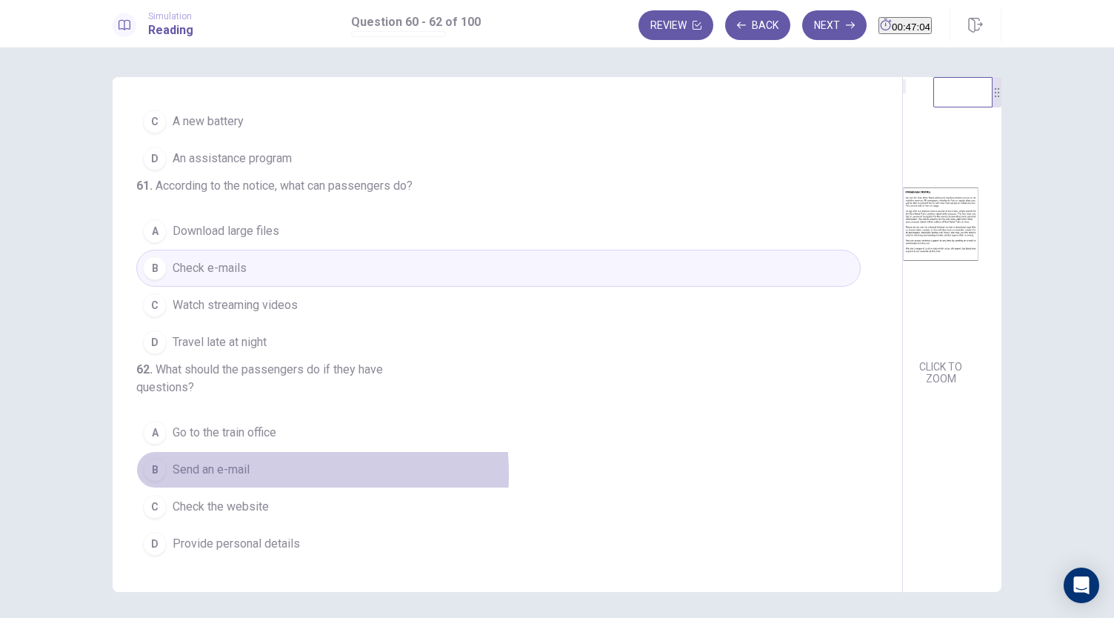
click at [232, 475] on span "Send an e-mail" at bounding box center [211, 470] width 77 height 18
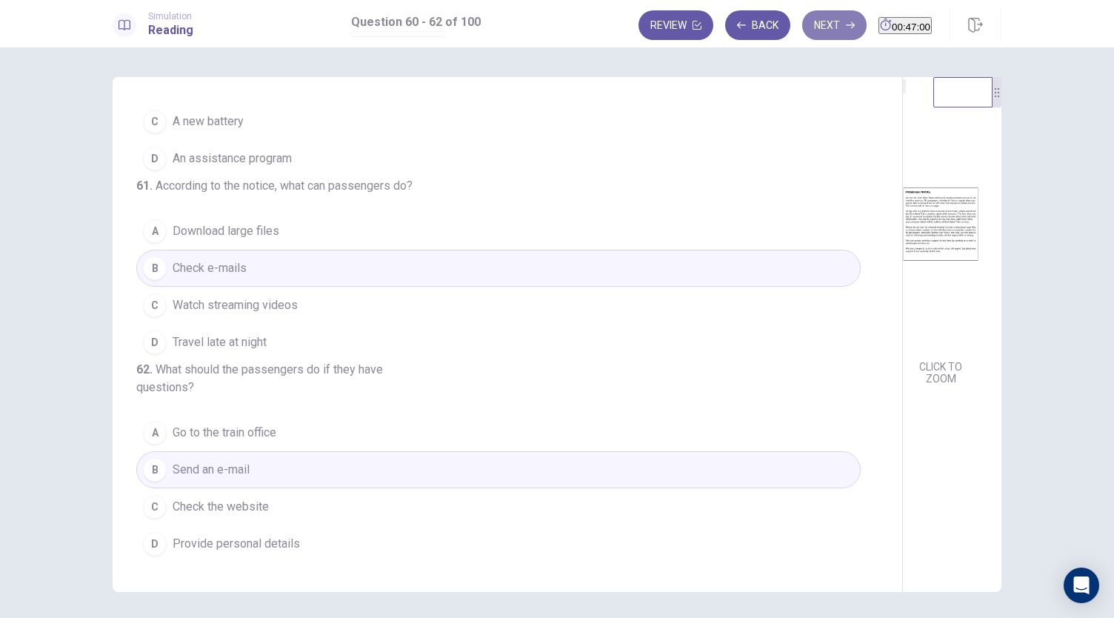
click at [802, 21] on button "Next" at bounding box center [834, 25] width 64 height 30
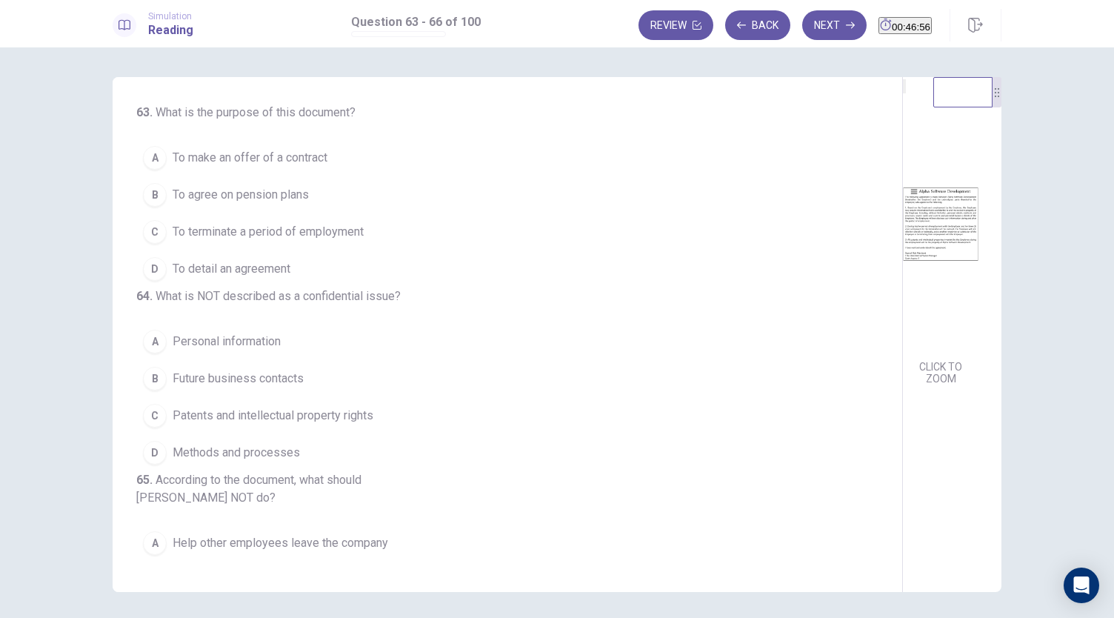
scroll to position [0, 0]
click at [299, 238] on span "To terminate a period of employment" at bounding box center [268, 235] width 191 height 18
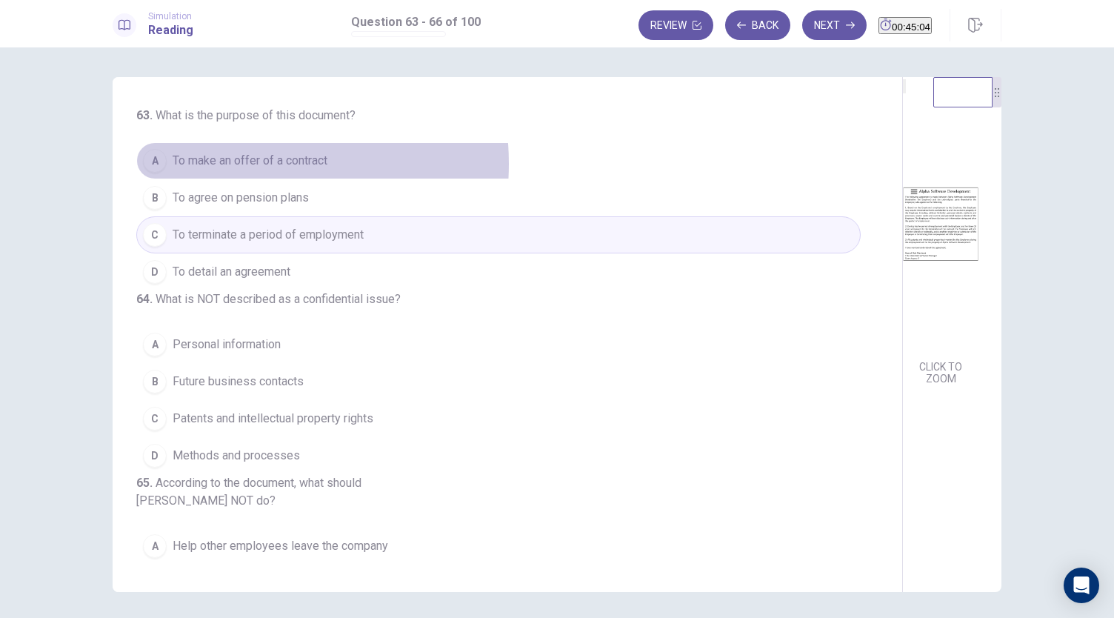
click at [224, 164] on span "To make an offer of a contract" at bounding box center [250, 161] width 155 height 18
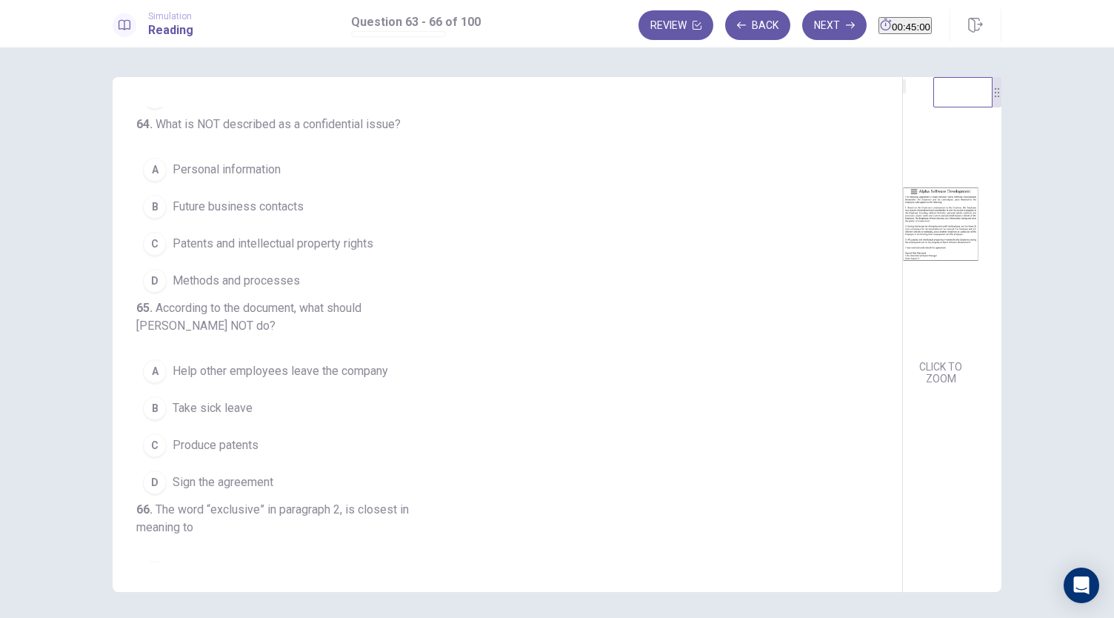
scroll to position [177, 0]
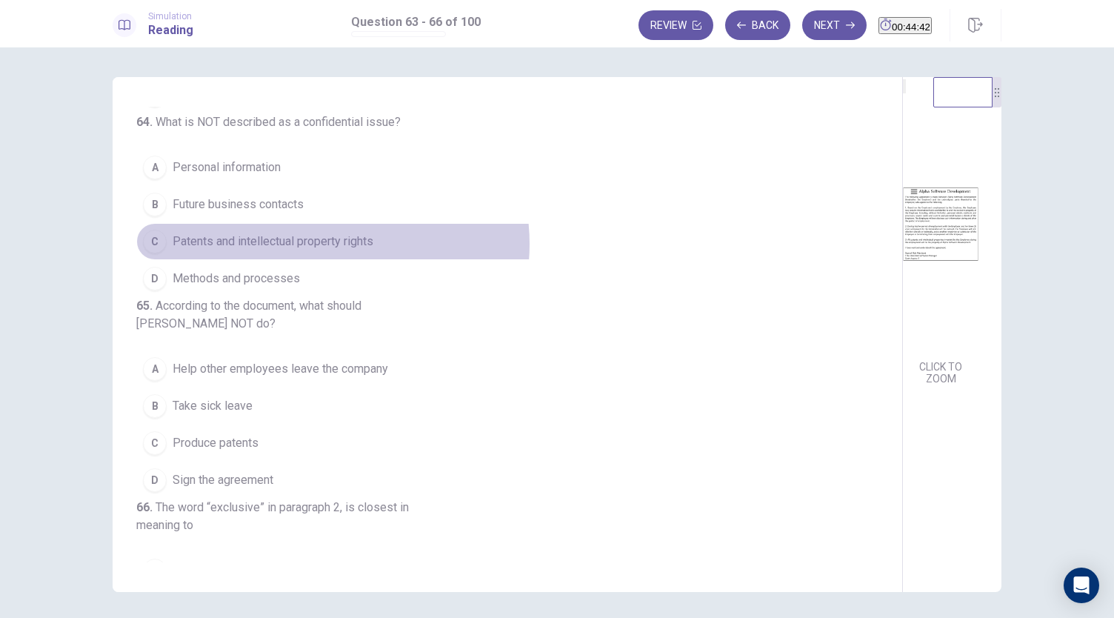
click at [329, 250] on span "Patents and intellectual property rights" at bounding box center [273, 241] width 201 height 18
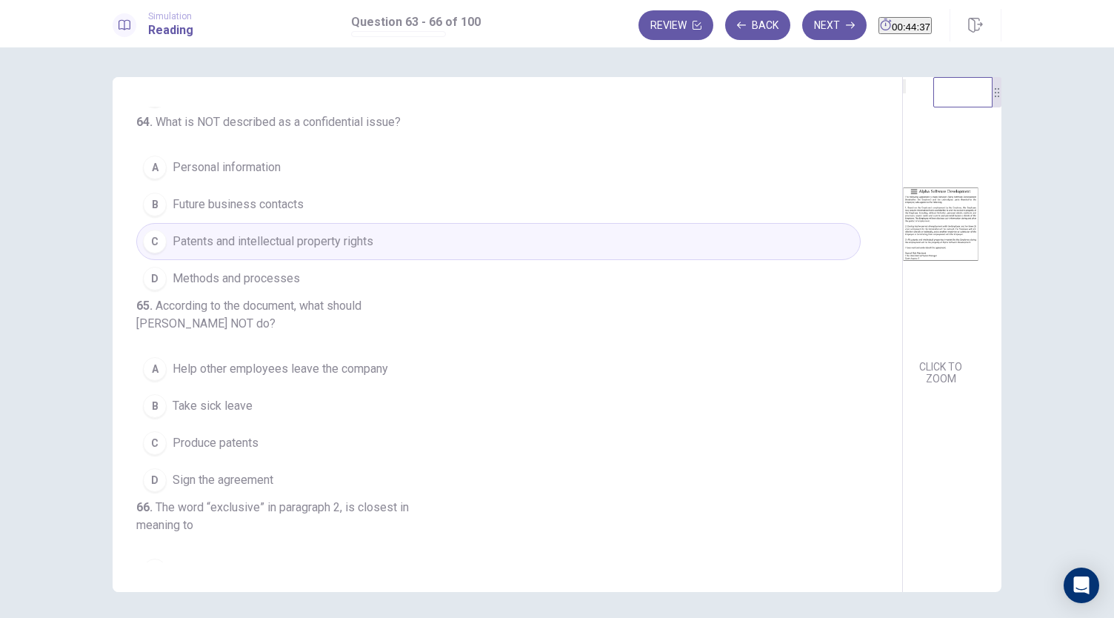
drag, startPoint x: 544, startPoint y: 355, endPoint x: 542, endPoint y: 393, distance: 38.6
click at [542, 393] on div "63 . What is the purpose of this document? A To make an offer of a contract B T…" at bounding box center [508, 334] width 790 height 515
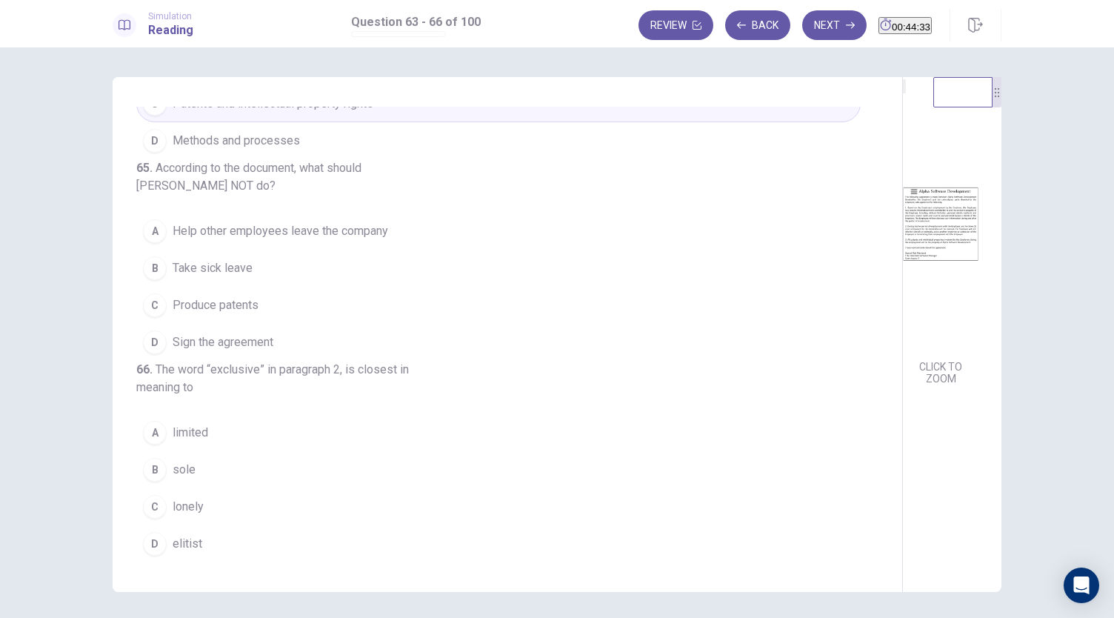
scroll to position [349, 0]
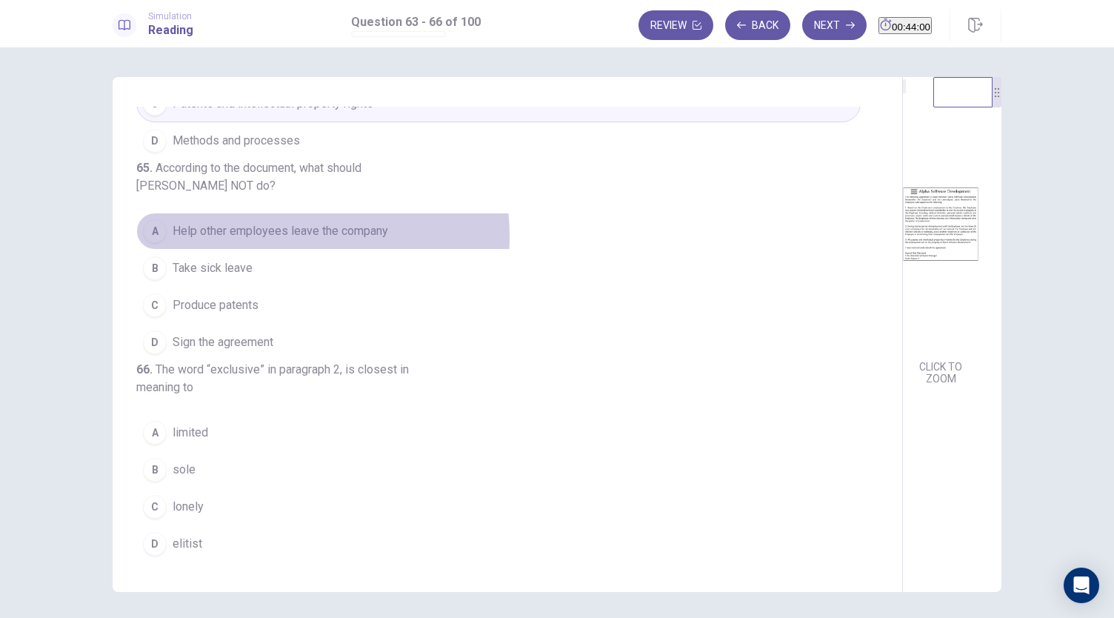
click at [237, 240] on span "Help other employees leave the company" at bounding box center [280, 231] width 215 height 18
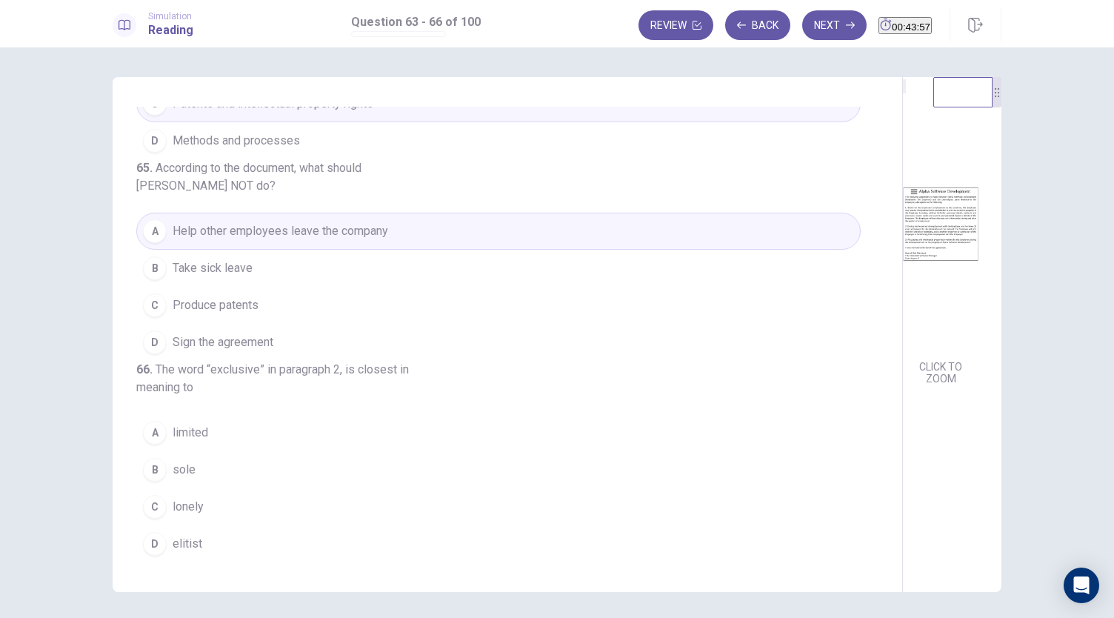
scroll to position [395, 0]
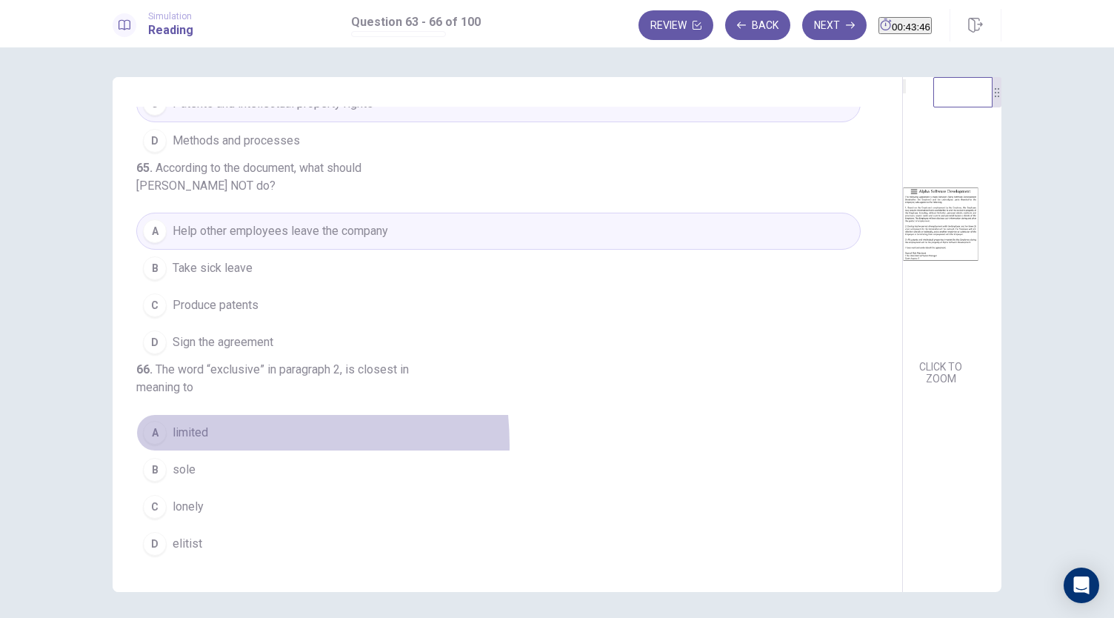
click at [185, 447] on button "A limited" at bounding box center [498, 432] width 724 height 37
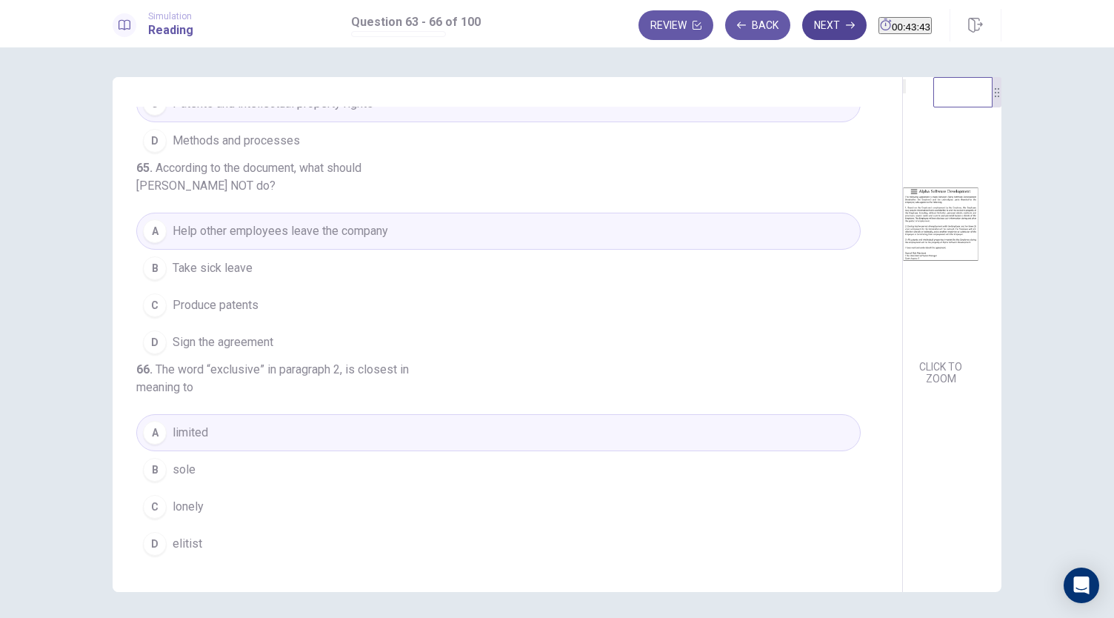
click at [802, 33] on button "Next" at bounding box center [834, 25] width 64 height 30
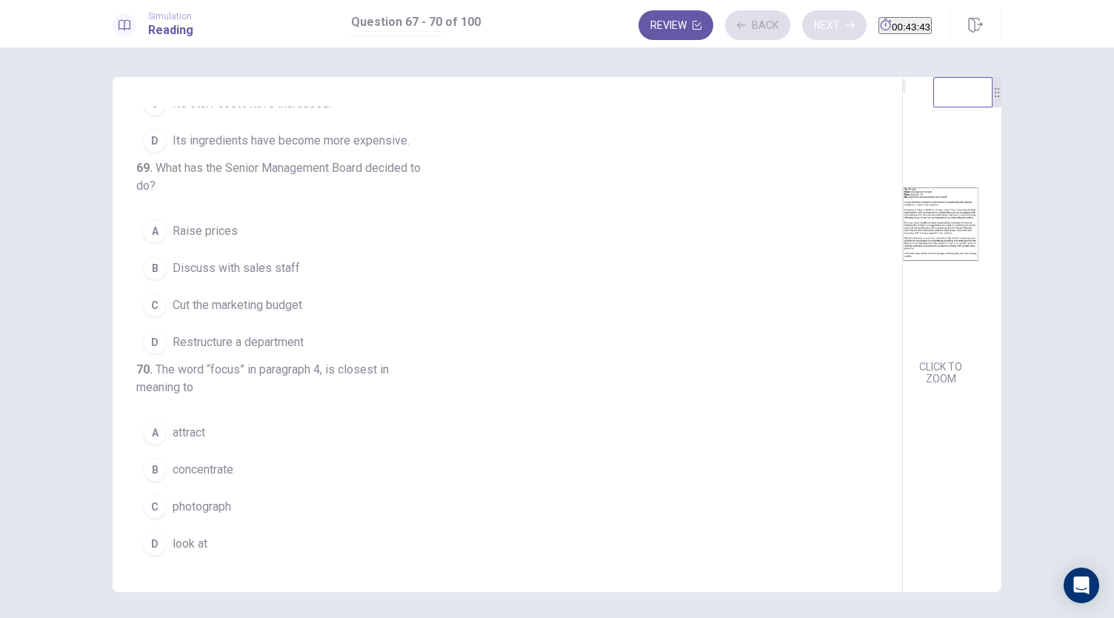
scroll to position [413, 0]
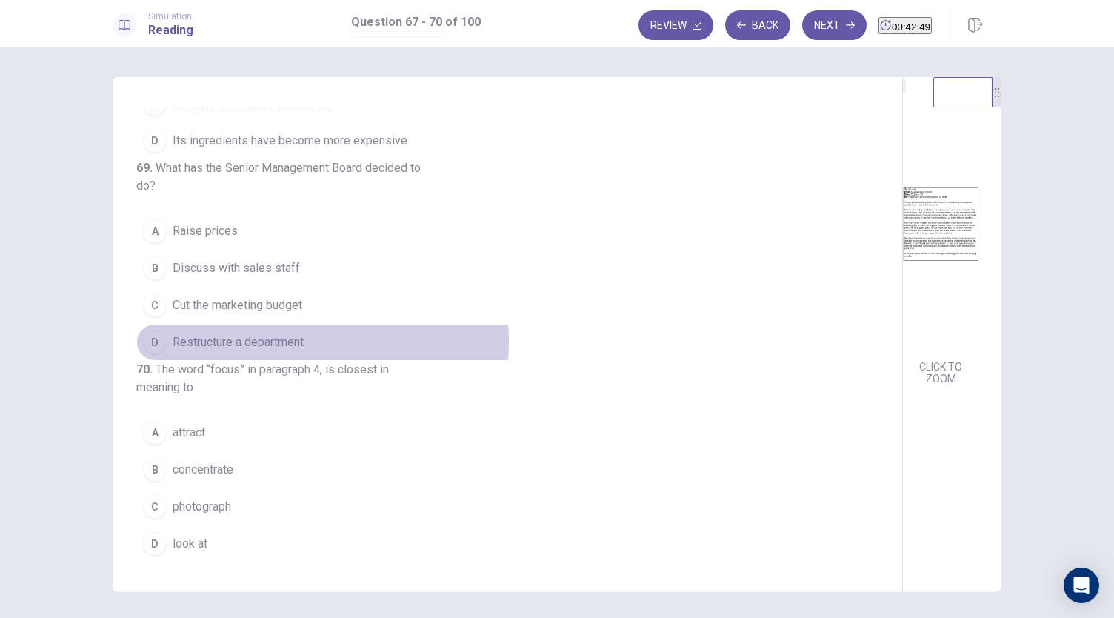
click at [260, 333] on span "Restructure a department" at bounding box center [238, 342] width 131 height 18
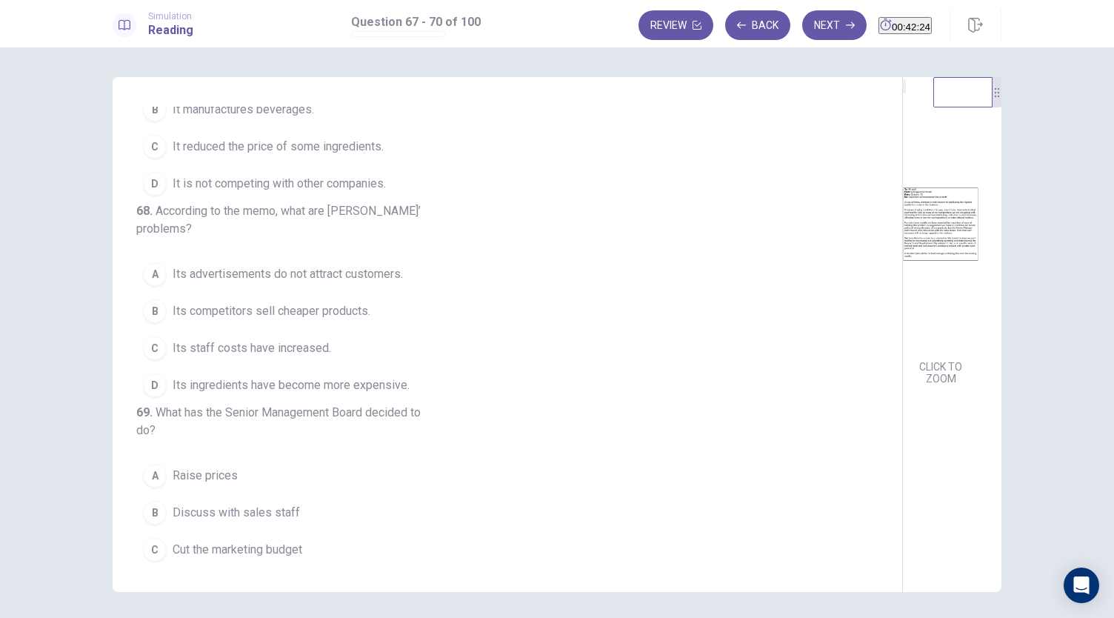
scroll to position [0, 0]
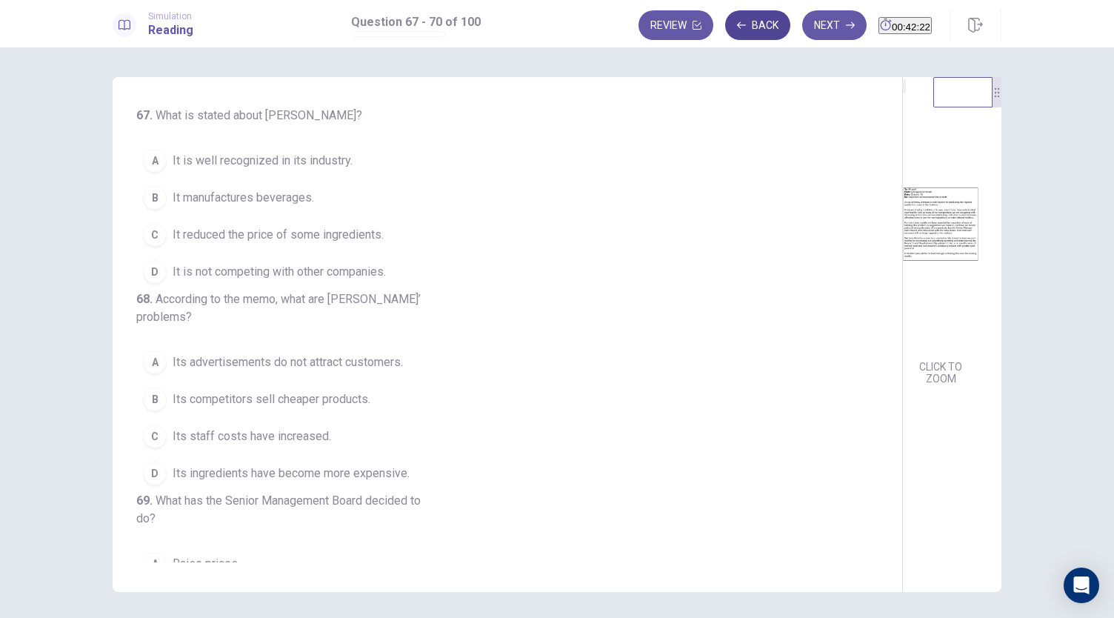
click at [735, 27] on button "Back" at bounding box center [757, 25] width 65 height 30
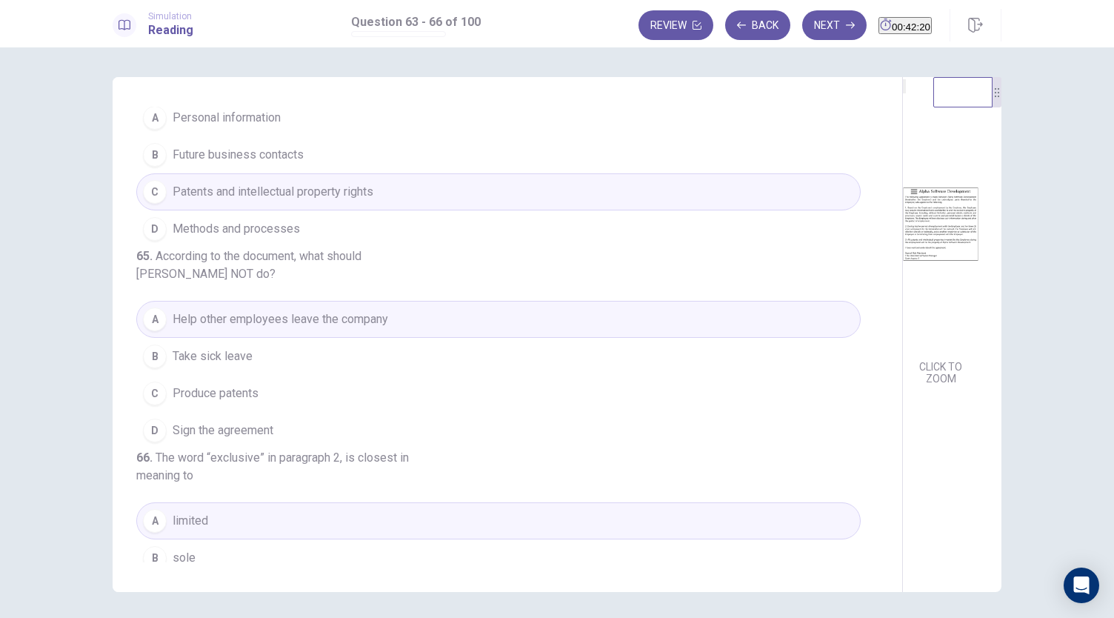
scroll to position [395, 0]
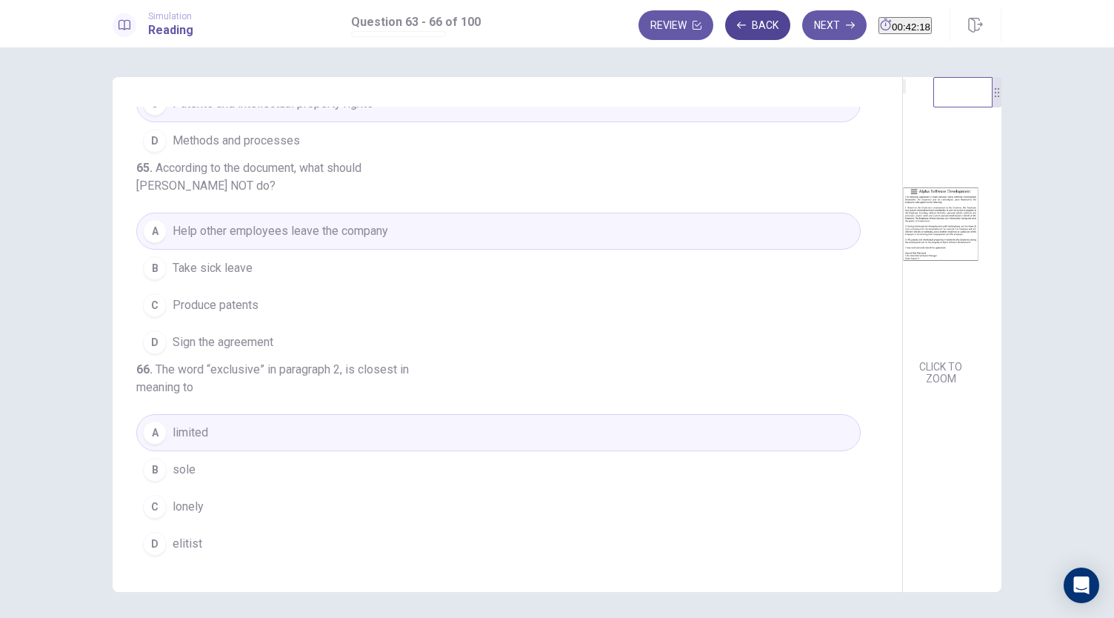
click at [725, 36] on button "Back" at bounding box center [757, 25] width 65 height 30
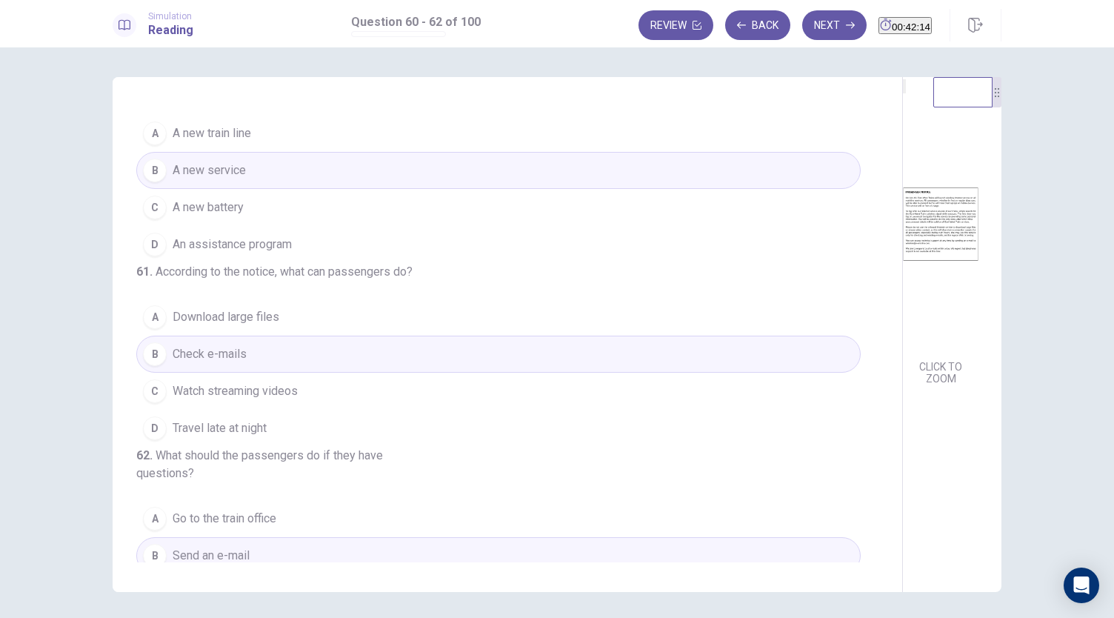
scroll to position [0, 0]
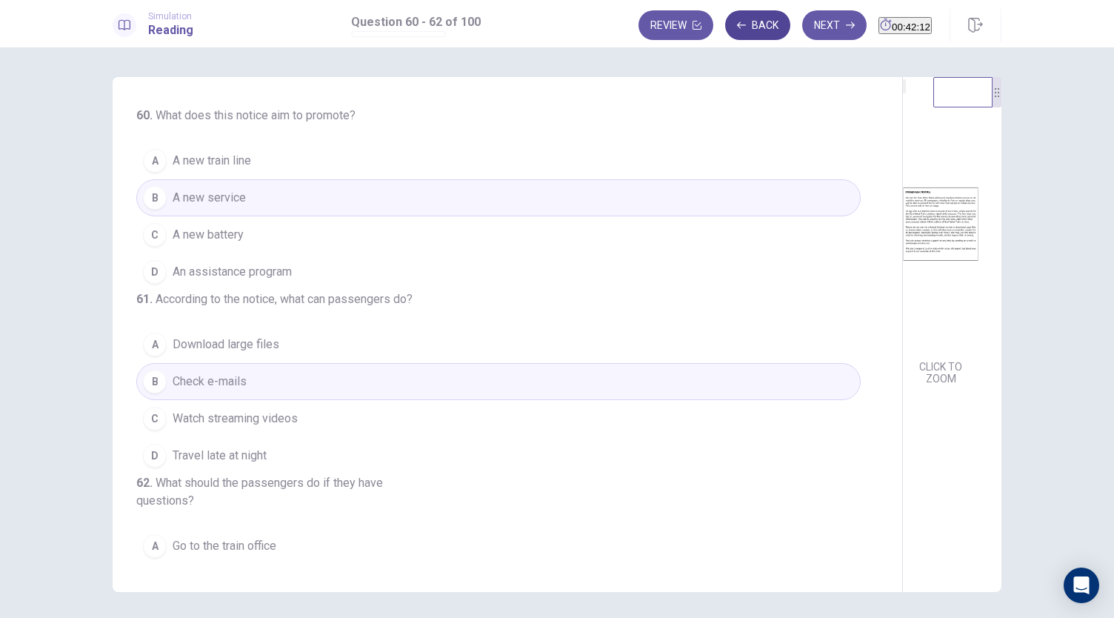
click at [730, 27] on button "Back" at bounding box center [757, 25] width 65 height 30
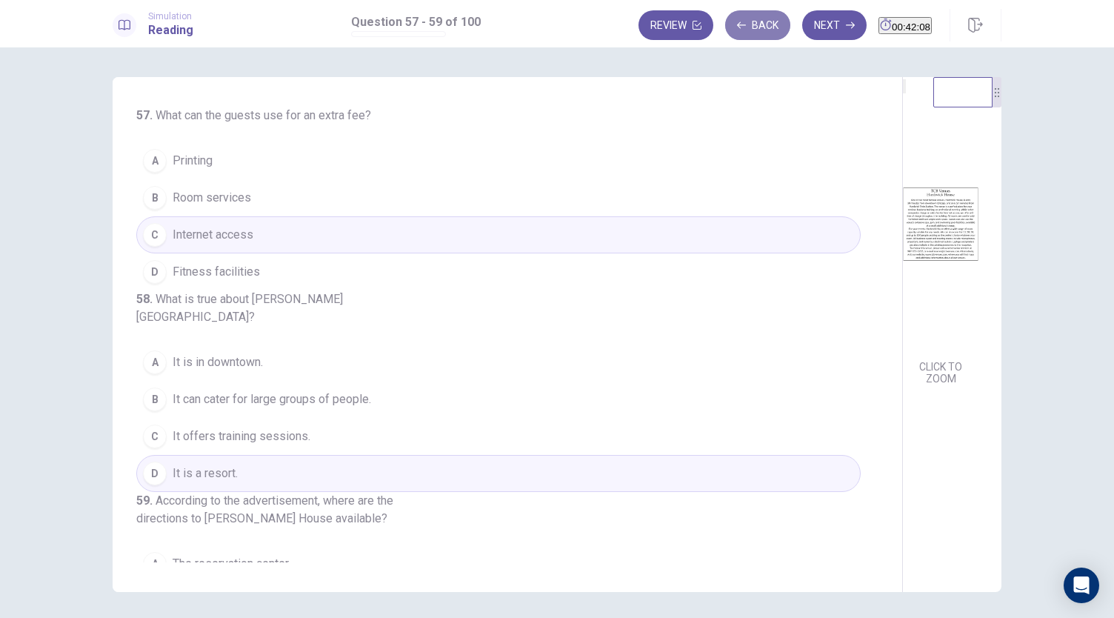
click at [757, 27] on button "Back" at bounding box center [757, 25] width 65 height 30
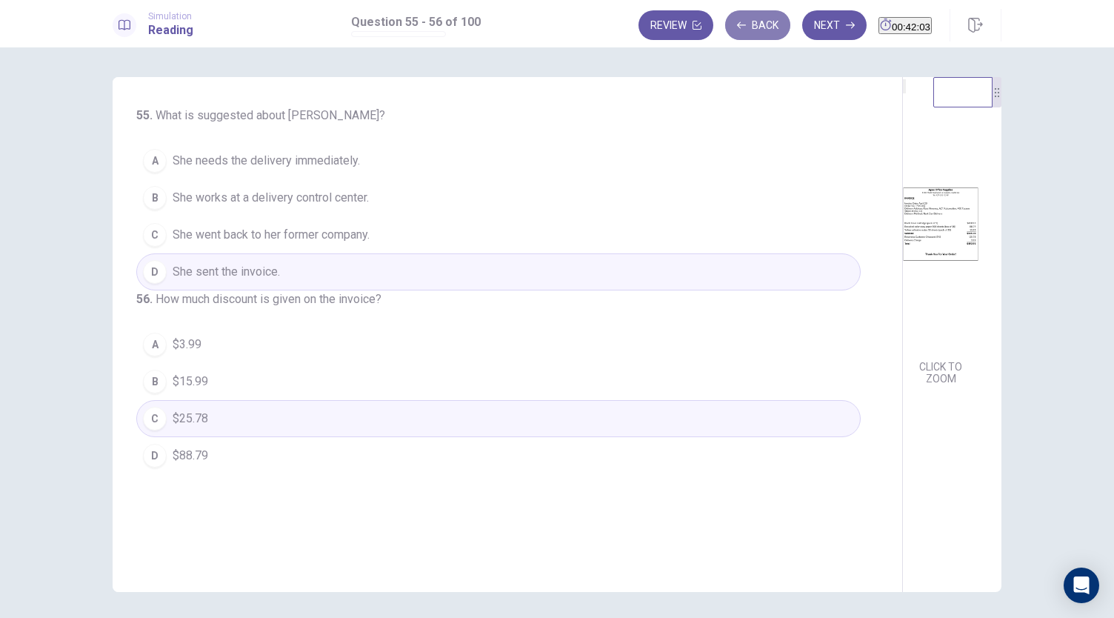
click at [726, 19] on button "Back" at bounding box center [757, 25] width 65 height 30
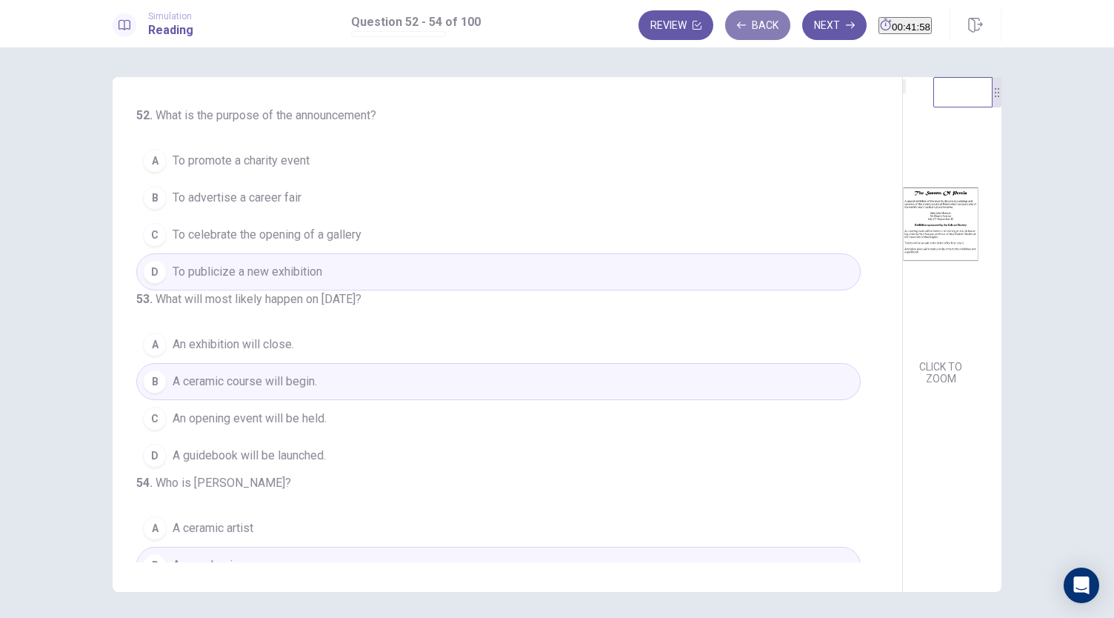
click at [730, 20] on button "Back" at bounding box center [757, 25] width 65 height 30
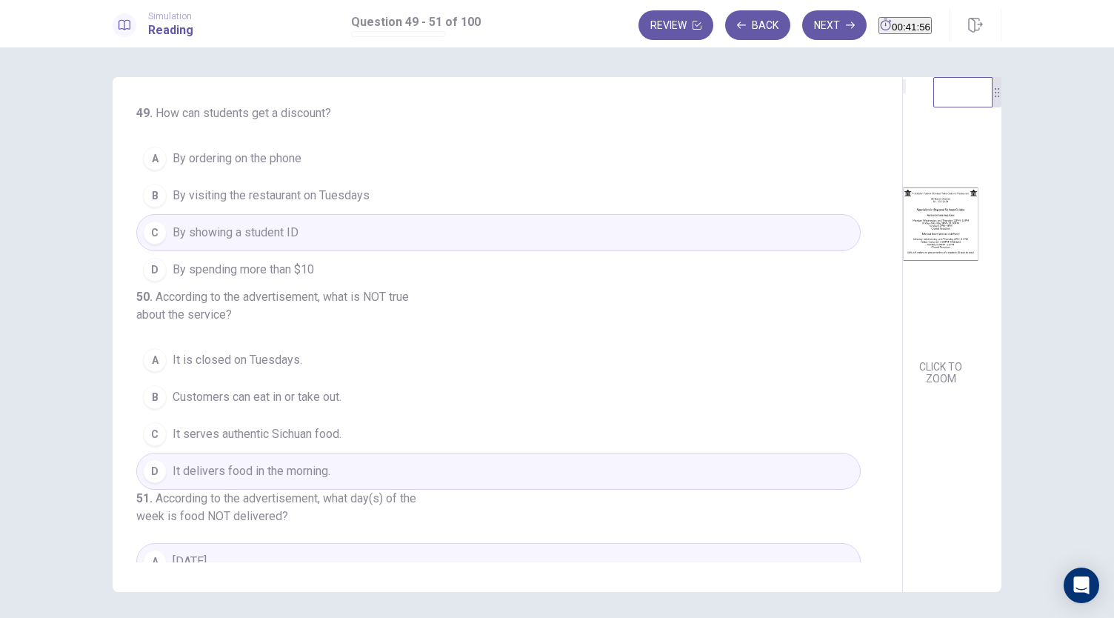
scroll to position [1, 0]
click at [725, 32] on button "Back" at bounding box center [757, 25] width 65 height 30
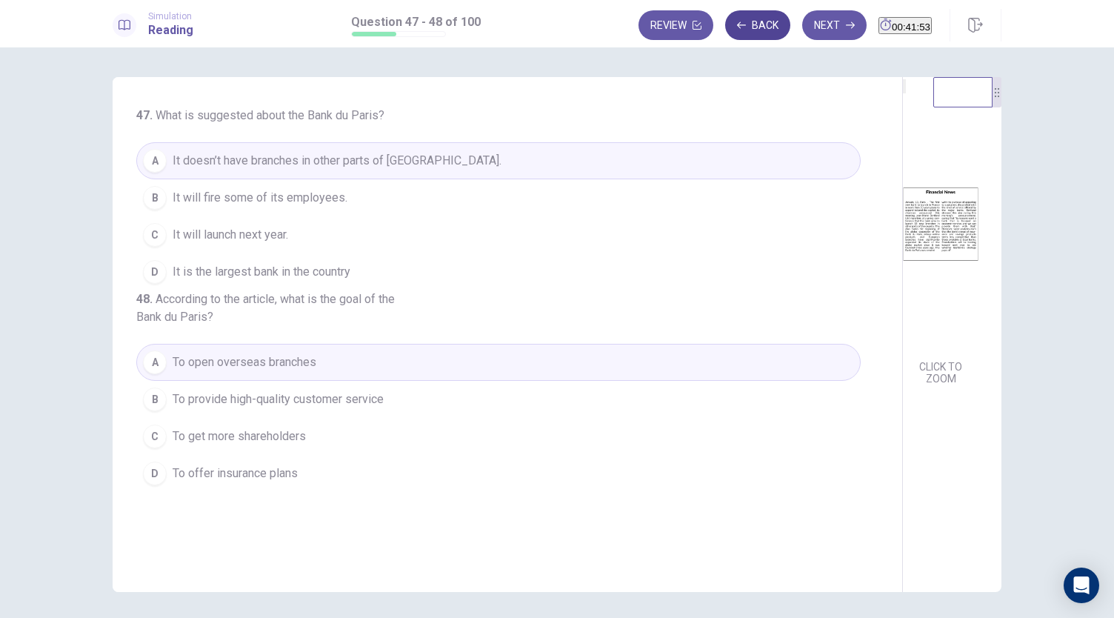
click at [743, 24] on button "Back" at bounding box center [757, 25] width 65 height 30
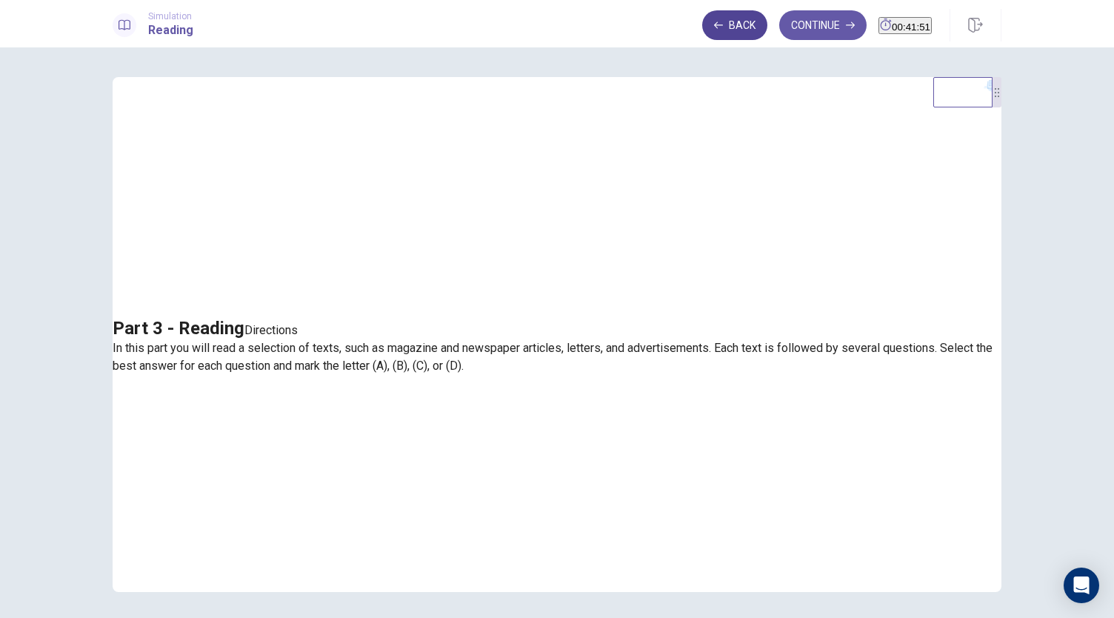
click at [720, 33] on button "Back" at bounding box center [734, 25] width 65 height 30
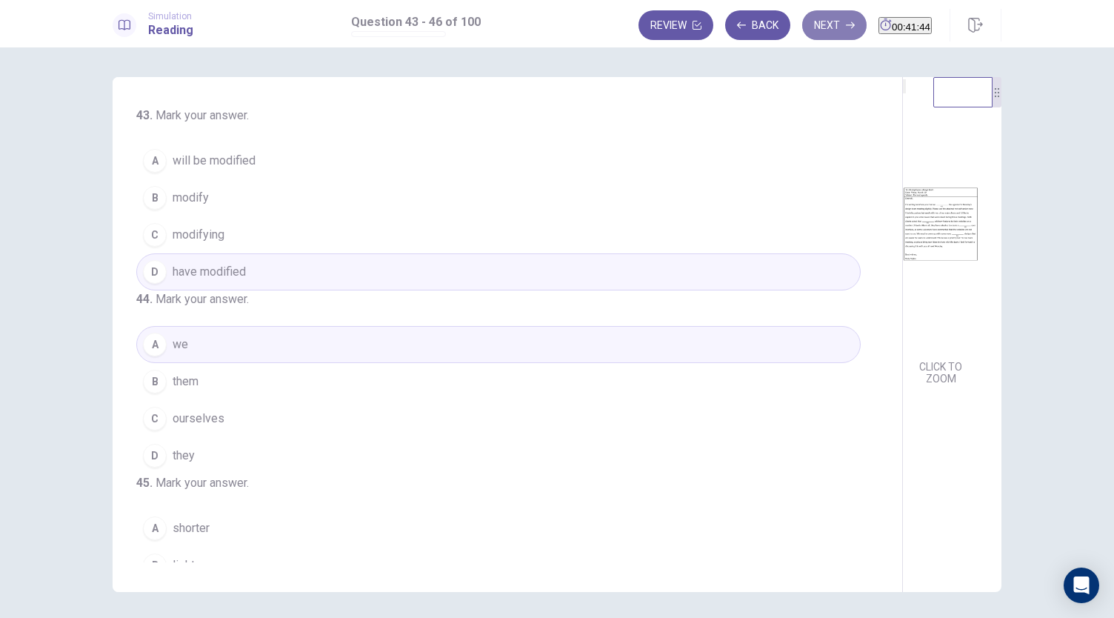
click at [802, 35] on button "Next" at bounding box center [834, 25] width 64 height 30
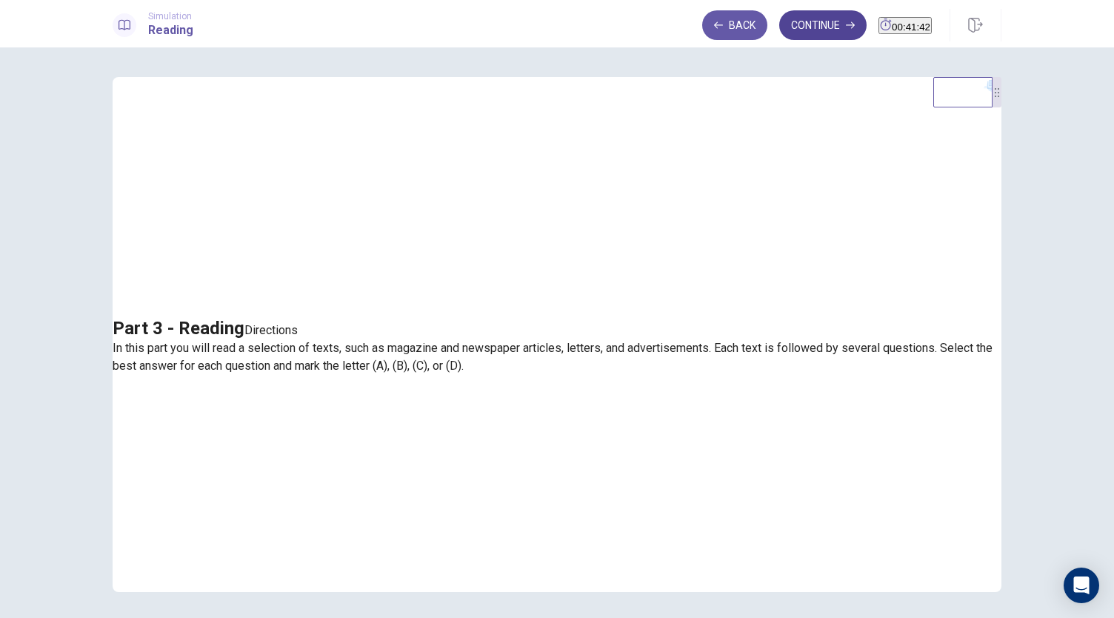
click at [804, 33] on button "Continue" at bounding box center [822, 25] width 87 height 30
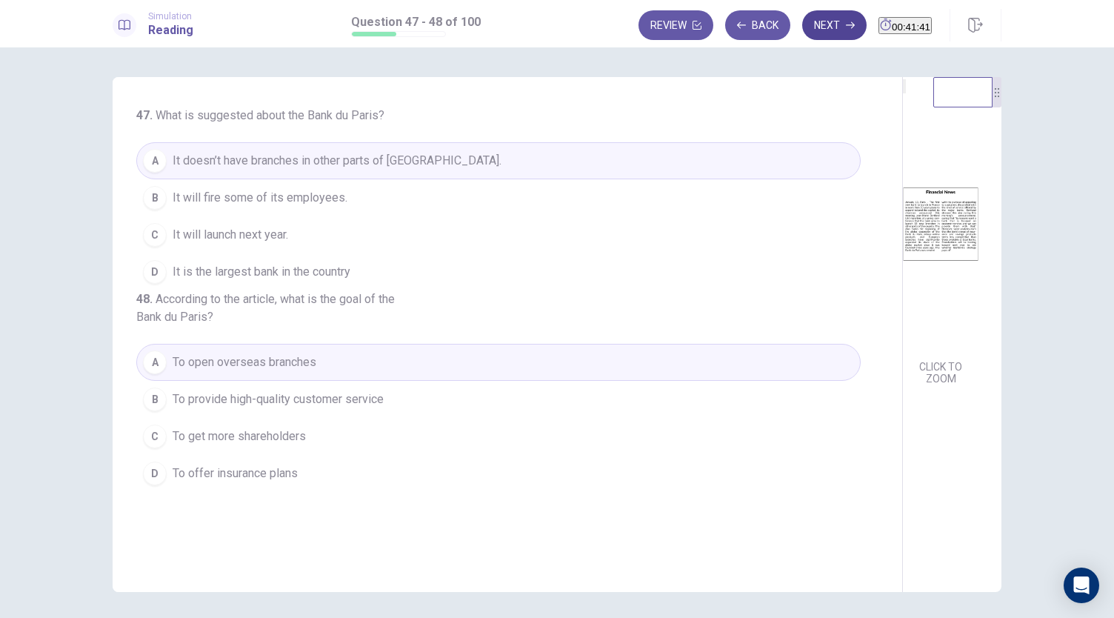
click at [804, 33] on button "Next" at bounding box center [834, 25] width 64 height 30
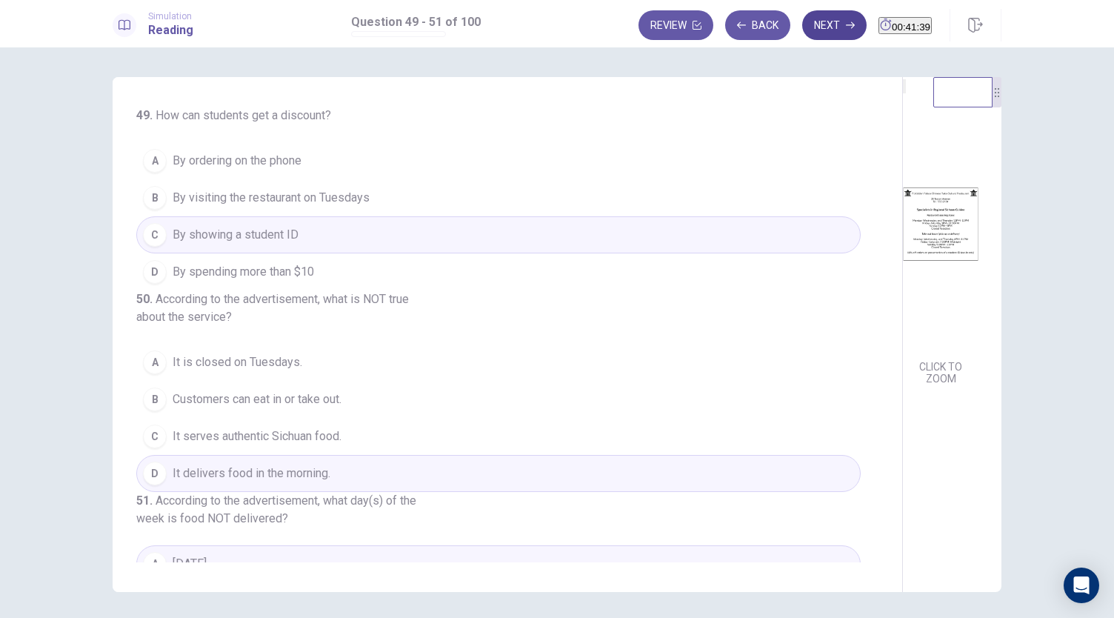
click at [804, 33] on button "Next" at bounding box center [834, 25] width 64 height 30
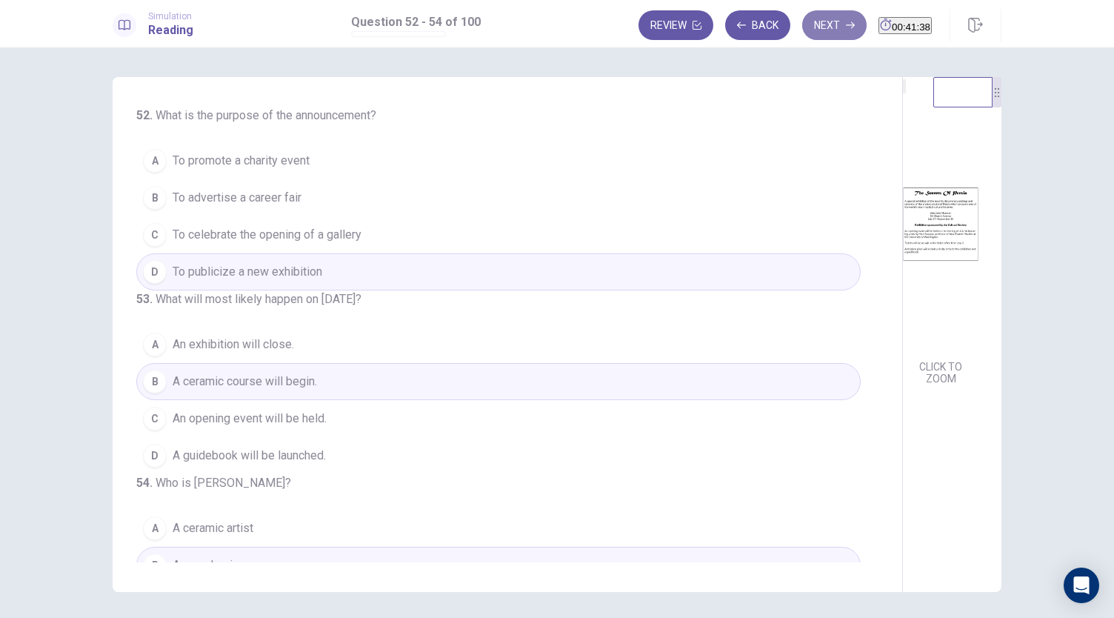
click at [804, 33] on button "Next" at bounding box center [834, 25] width 64 height 30
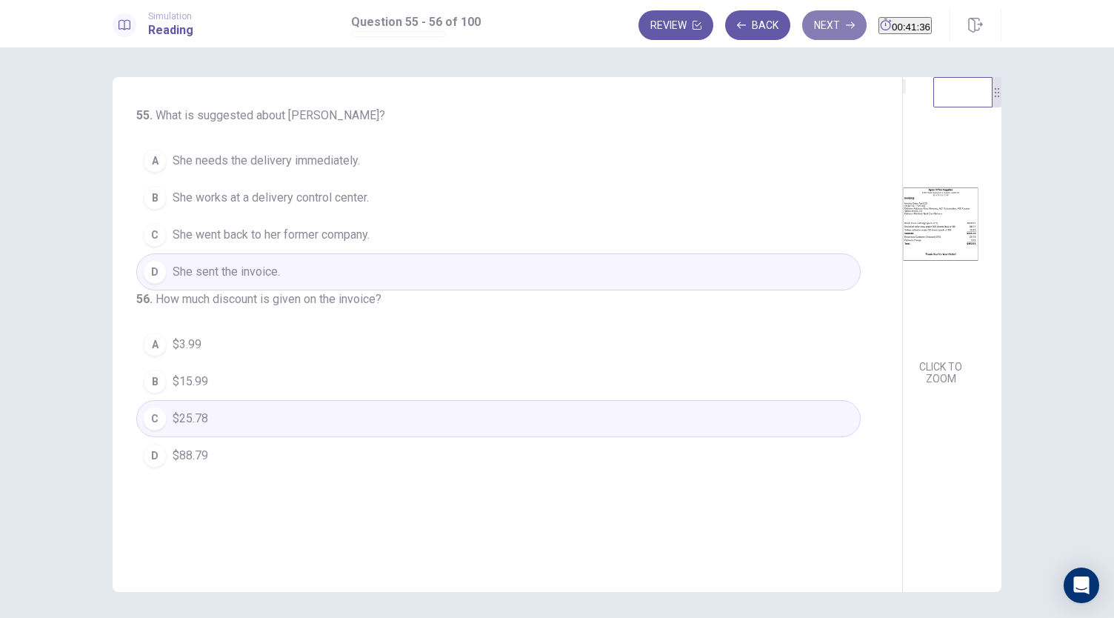
click at [804, 33] on button "Next" at bounding box center [834, 25] width 64 height 30
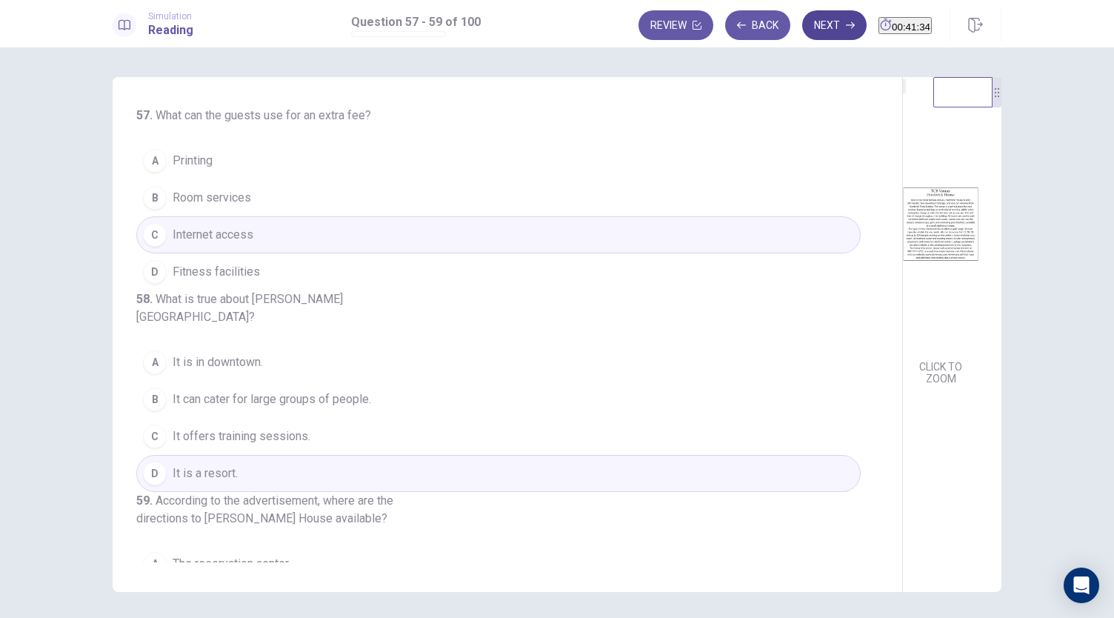
click at [804, 33] on button "Next" at bounding box center [834, 25] width 64 height 30
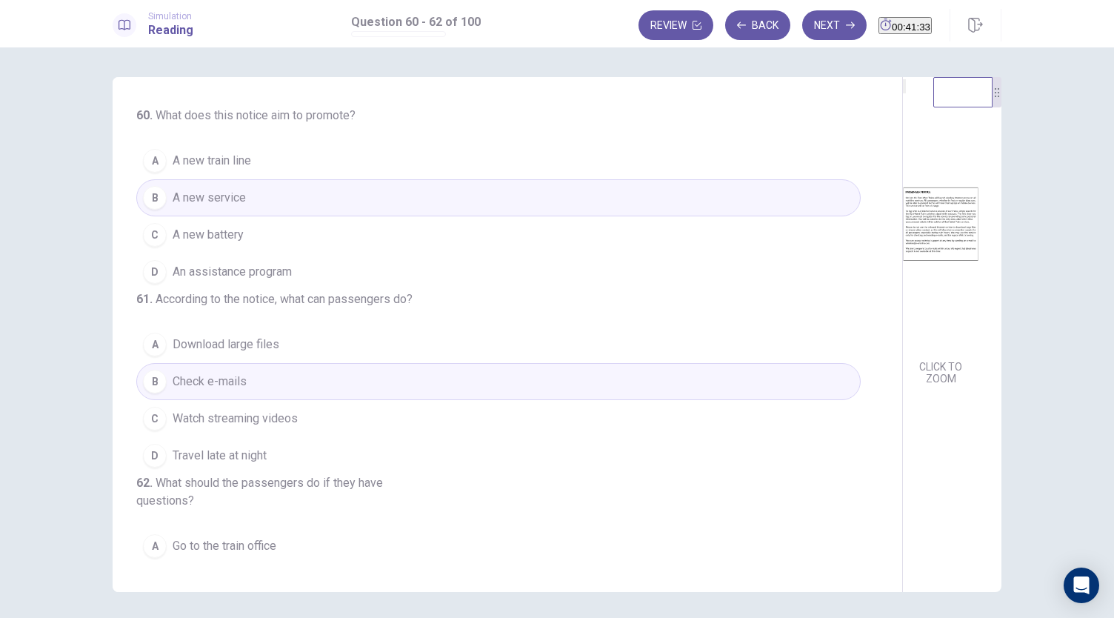
click at [734, 41] on div "Review Back Next 00:41:33" at bounding box center [819, 25] width 363 height 33
click at [732, 31] on button "Back" at bounding box center [757, 25] width 65 height 30
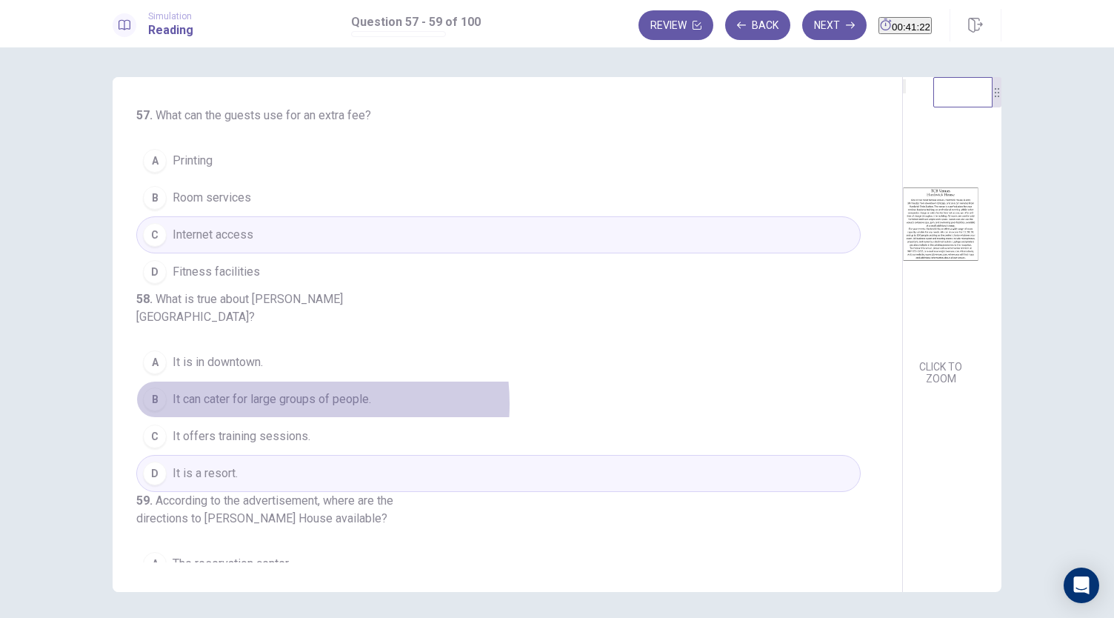
click at [286, 408] on span "It can cater for large groups of people." at bounding box center [272, 399] width 198 height 18
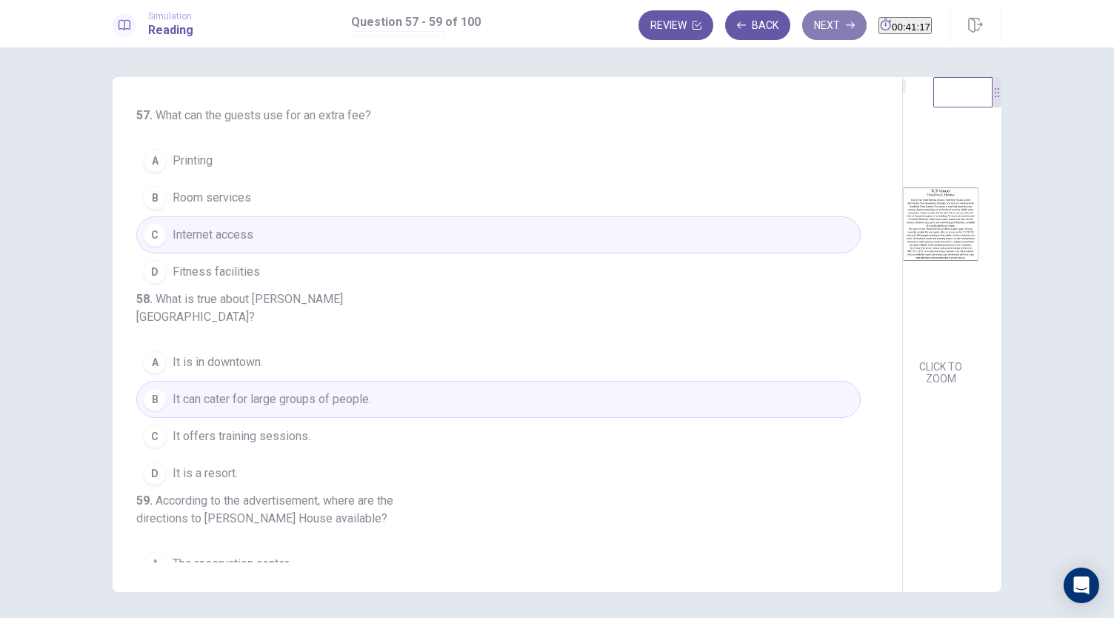
click at [814, 19] on button "Next" at bounding box center [834, 25] width 64 height 30
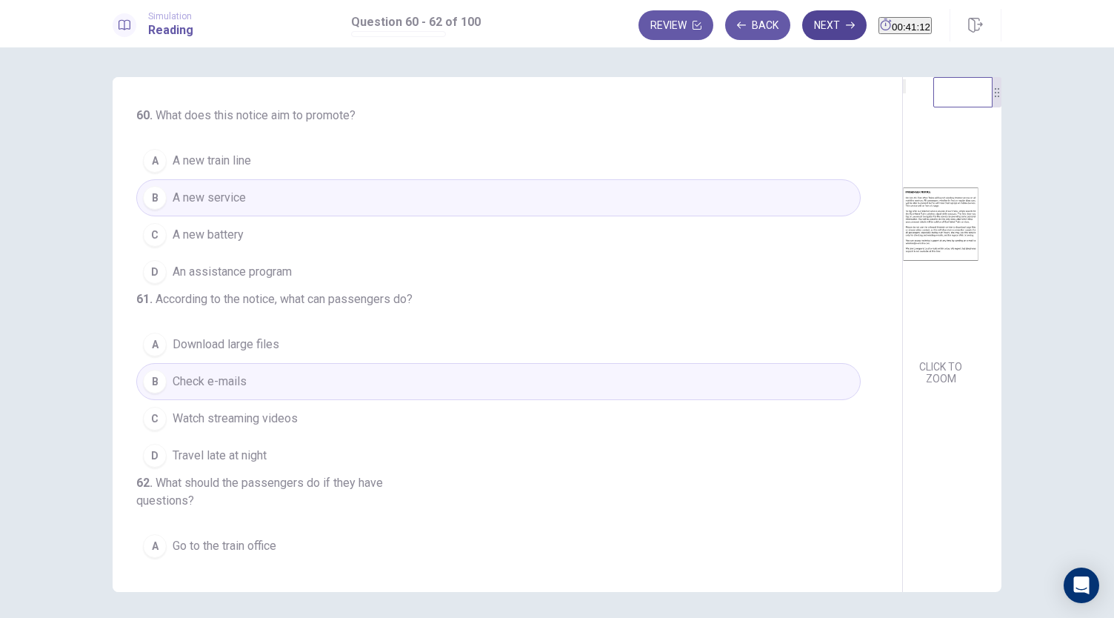
click at [802, 17] on button "Next" at bounding box center [834, 25] width 64 height 30
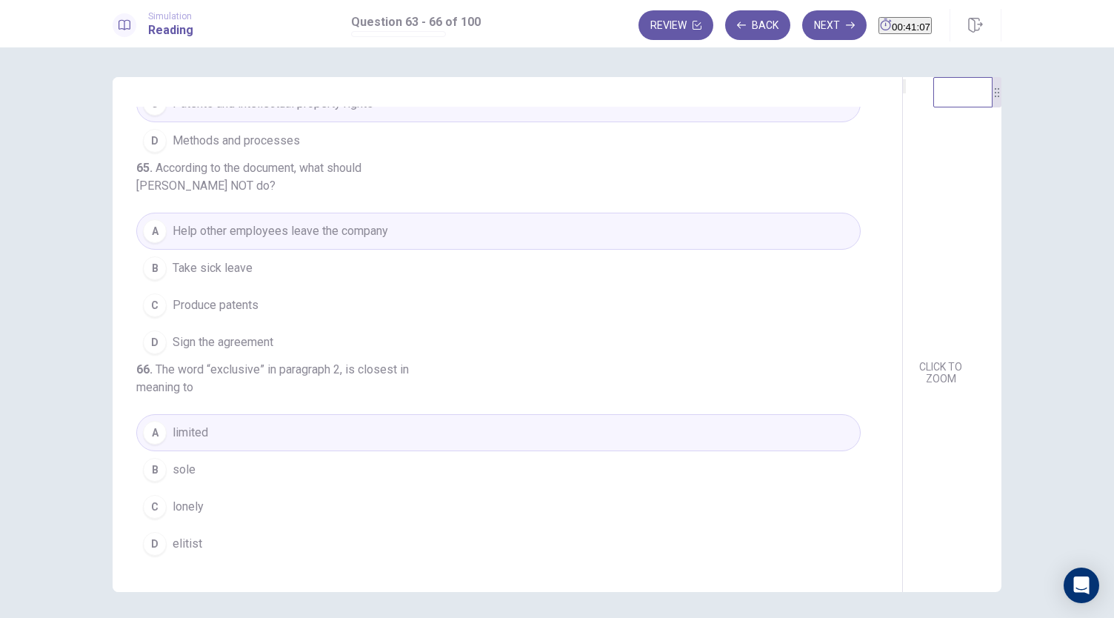
scroll to position [395, 0]
click at [802, 32] on button "Next" at bounding box center [834, 25] width 64 height 30
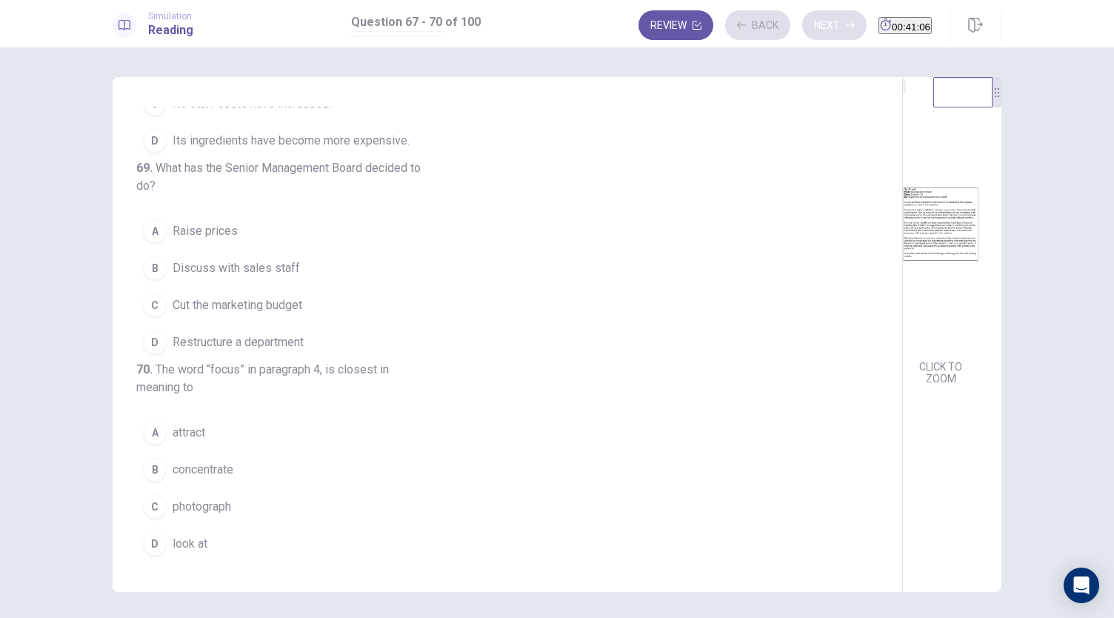
scroll to position [413, 0]
click at [541, 384] on div "67 . What is stated about Bensons? A It is well recognized in its industry. B I…" at bounding box center [508, 334] width 790 height 515
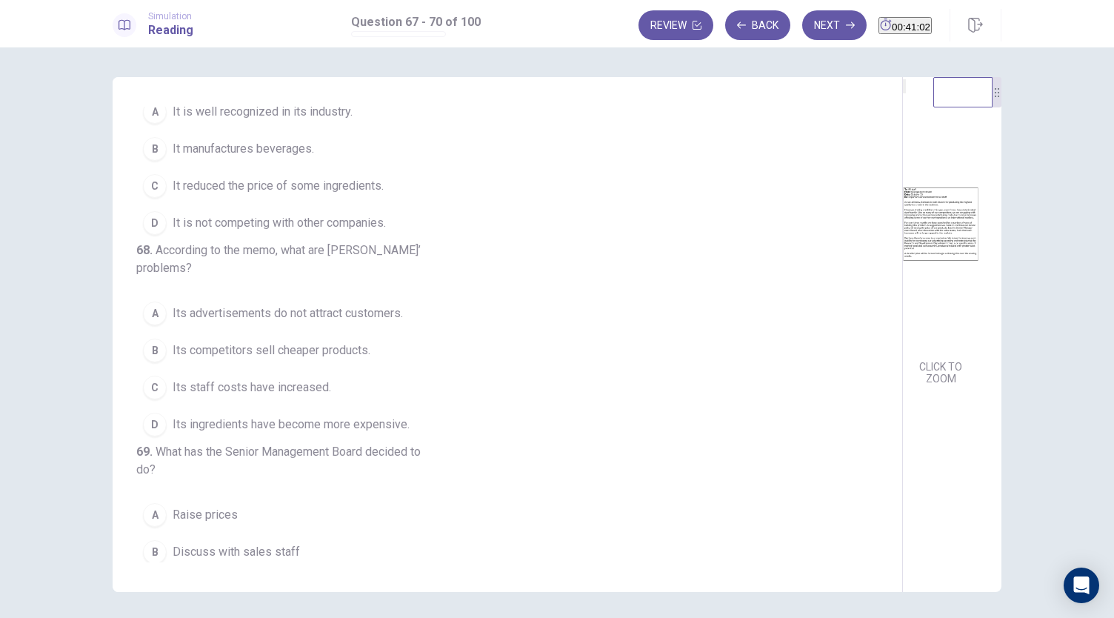
scroll to position [0, 0]
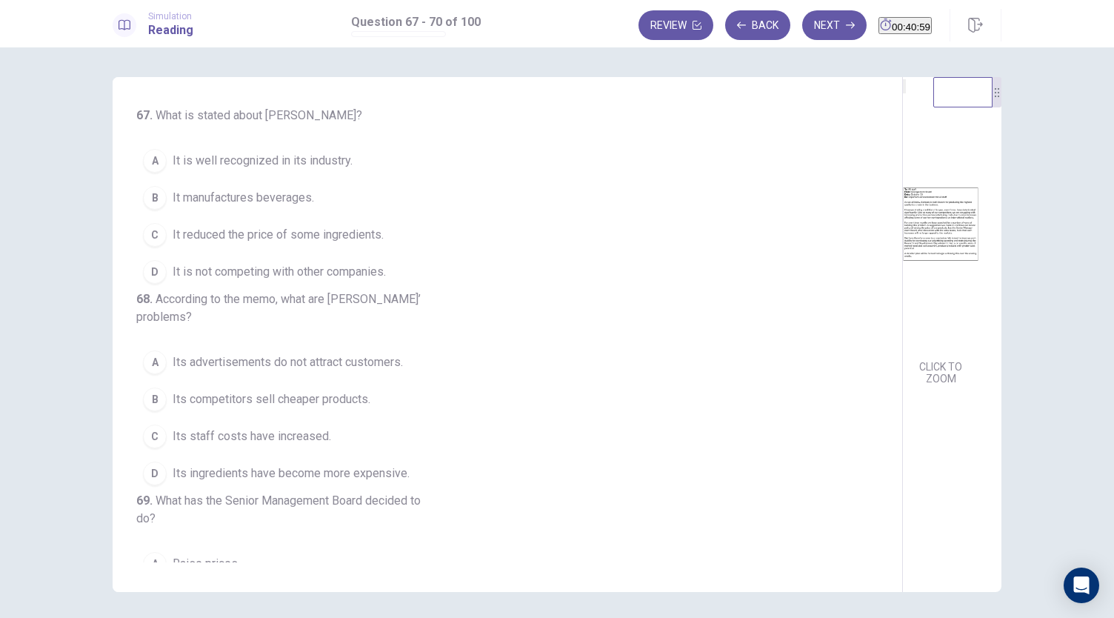
click at [532, 228] on div "67 . What is stated about Bensons? A It is well recognized in its industry. B I…" at bounding box center [513, 334] width 754 height 455
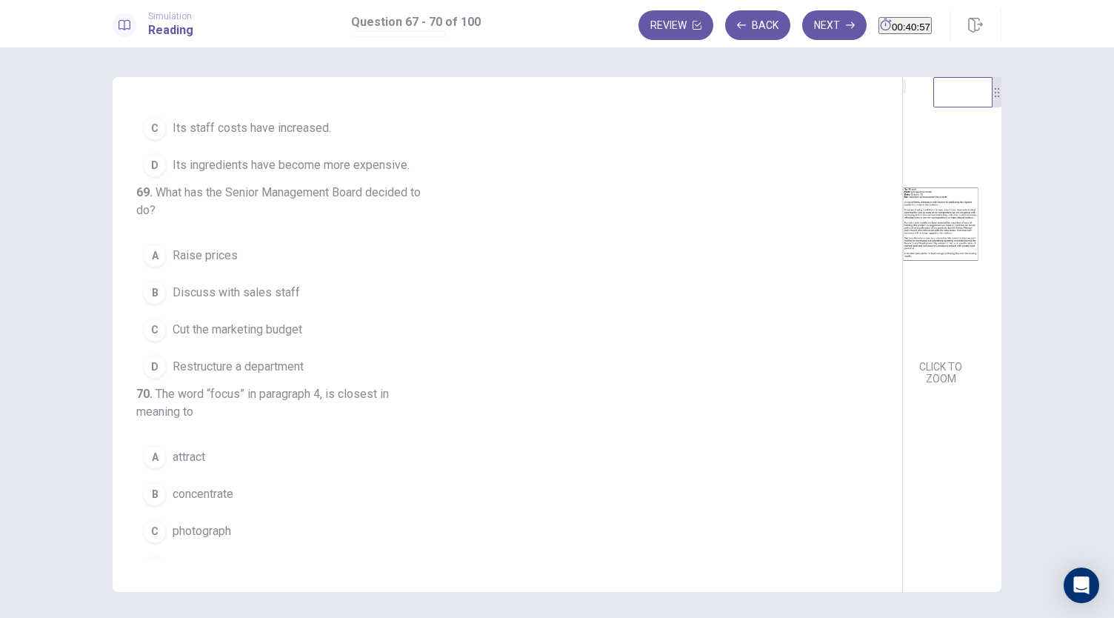
scroll to position [315, 0]
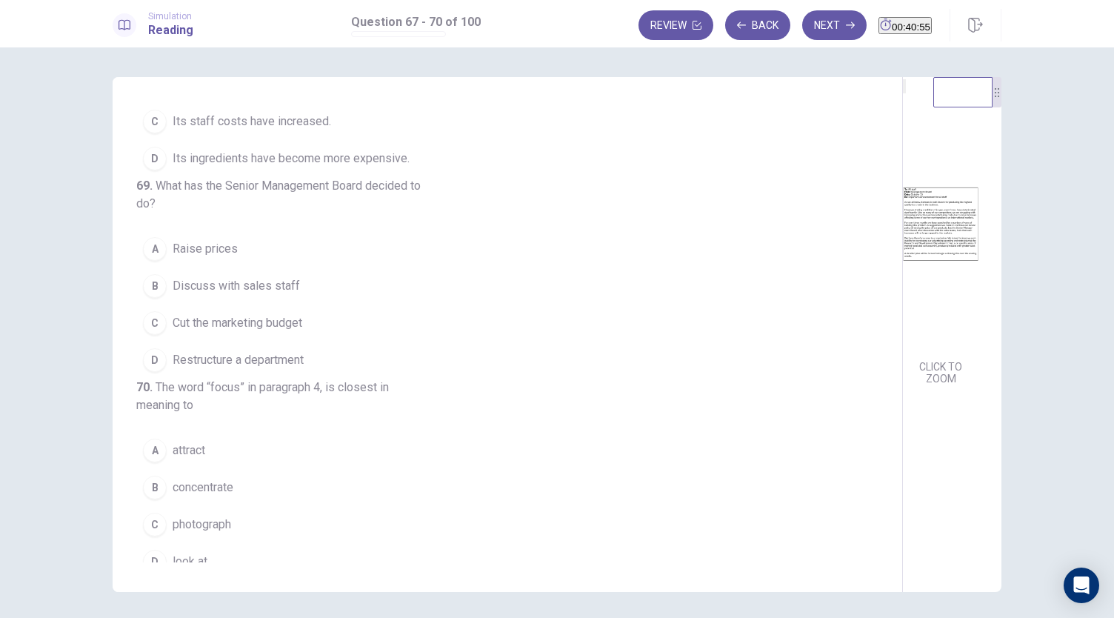
click at [265, 369] on span "Restructure a department" at bounding box center [238, 360] width 131 height 18
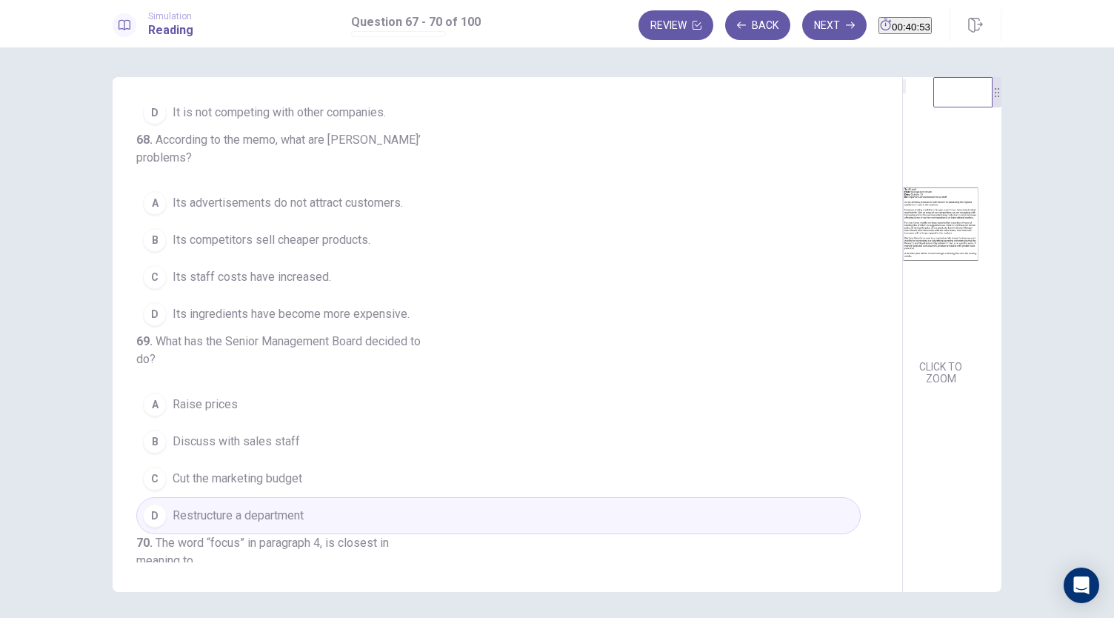
scroll to position [0, 0]
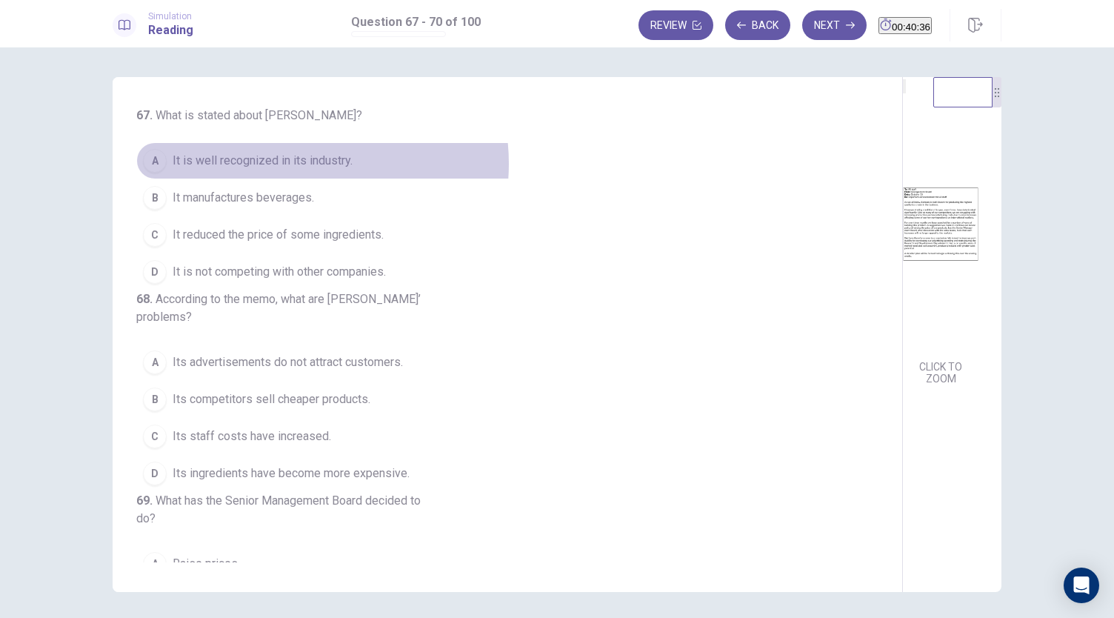
click at [291, 164] on span "It is well recognized in its industry." at bounding box center [263, 161] width 180 height 18
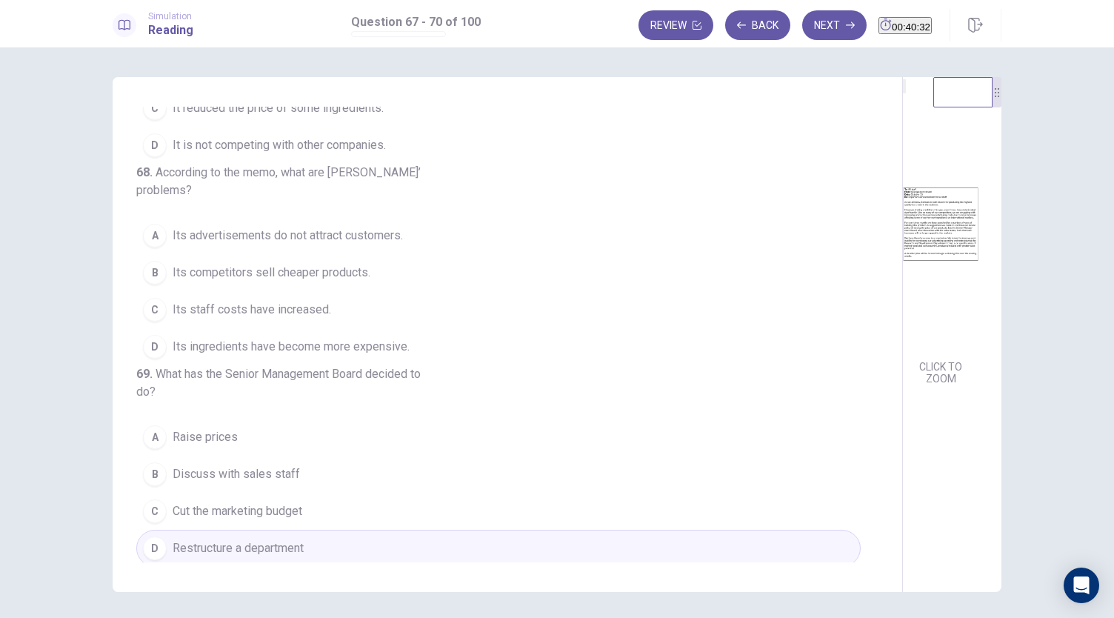
scroll to position [170, 0]
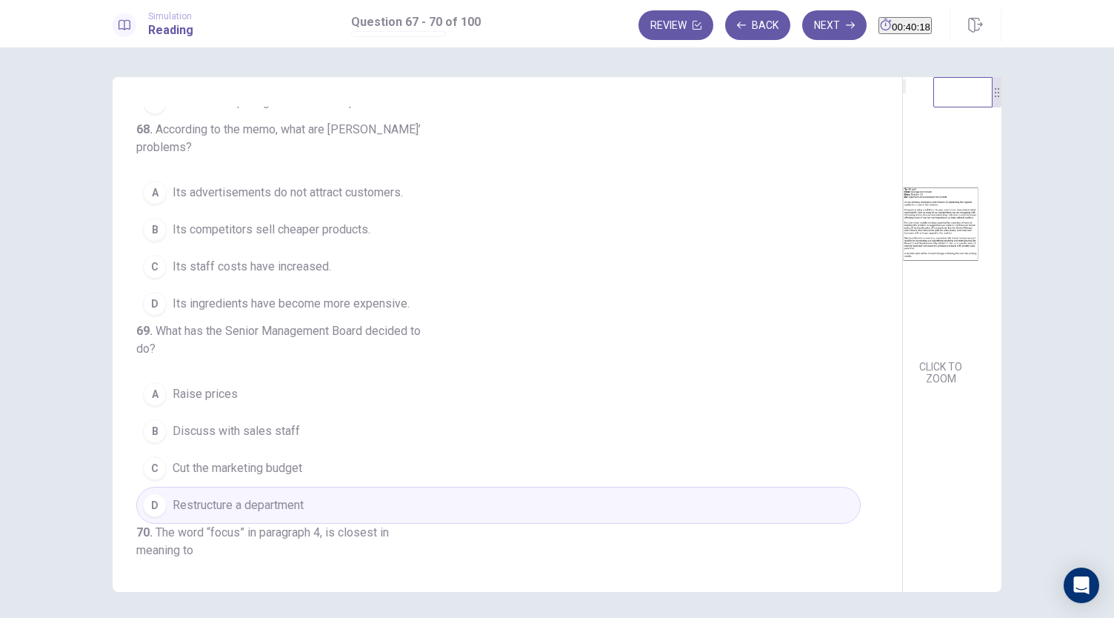
click at [299, 201] on span "Its advertisements do not attract customers." at bounding box center [288, 193] width 230 height 18
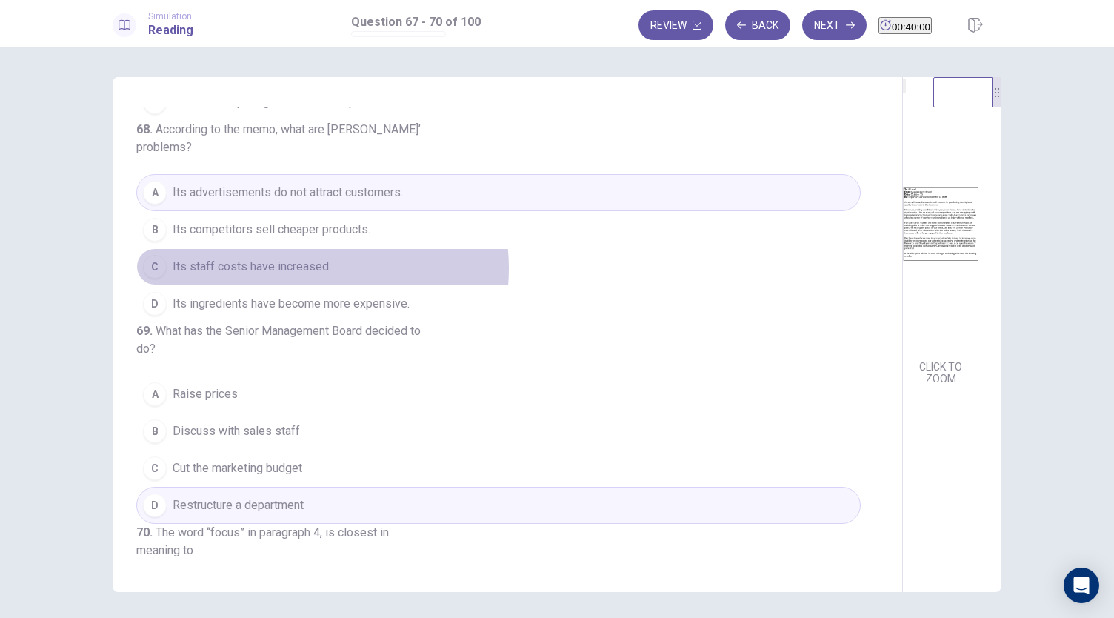
click at [295, 275] on span "Its staff costs have increased." at bounding box center [252, 267] width 158 height 18
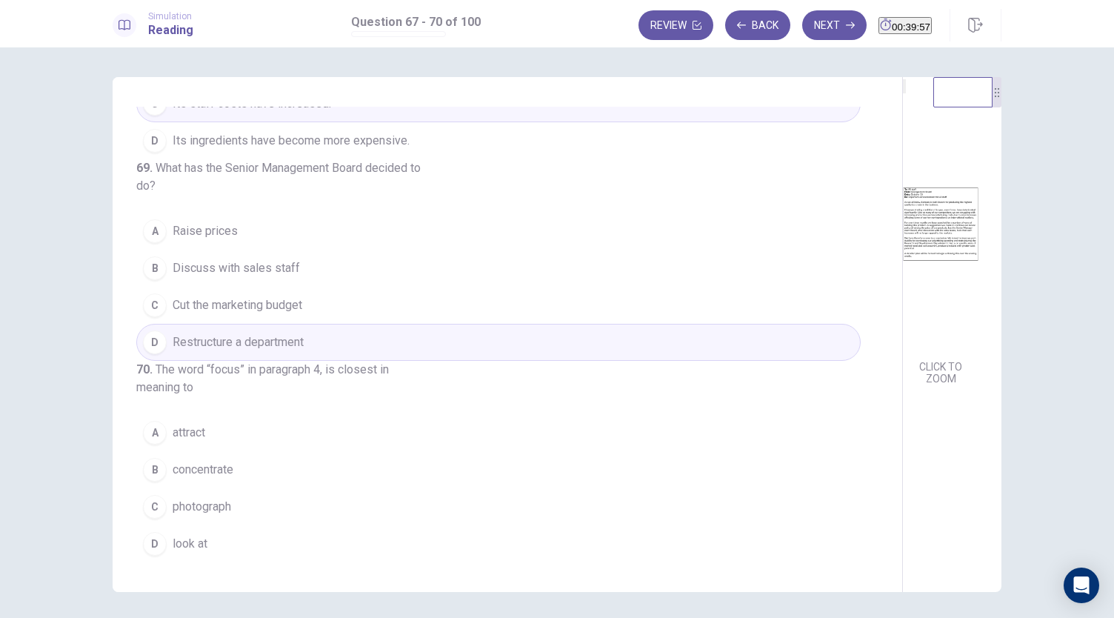
scroll to position [413, 0]
click at [215, 464] on span "concentrate" at bounding box center [203, 470] width 61 height 18
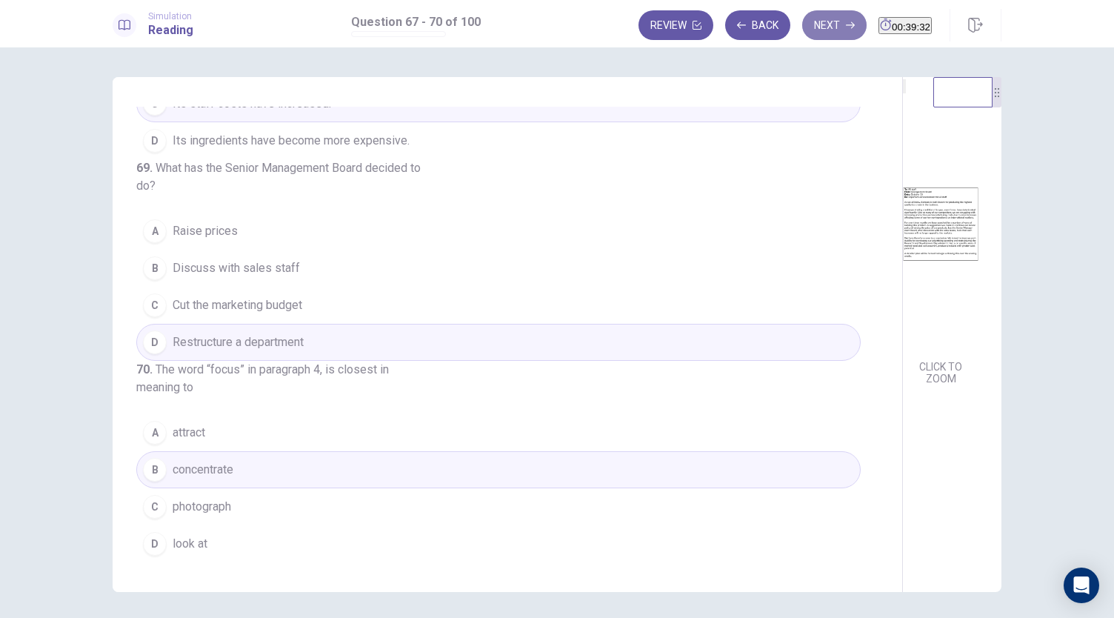
click at [806, 32] on button "Next" at bounding box center [834, 25] width 64 height 30
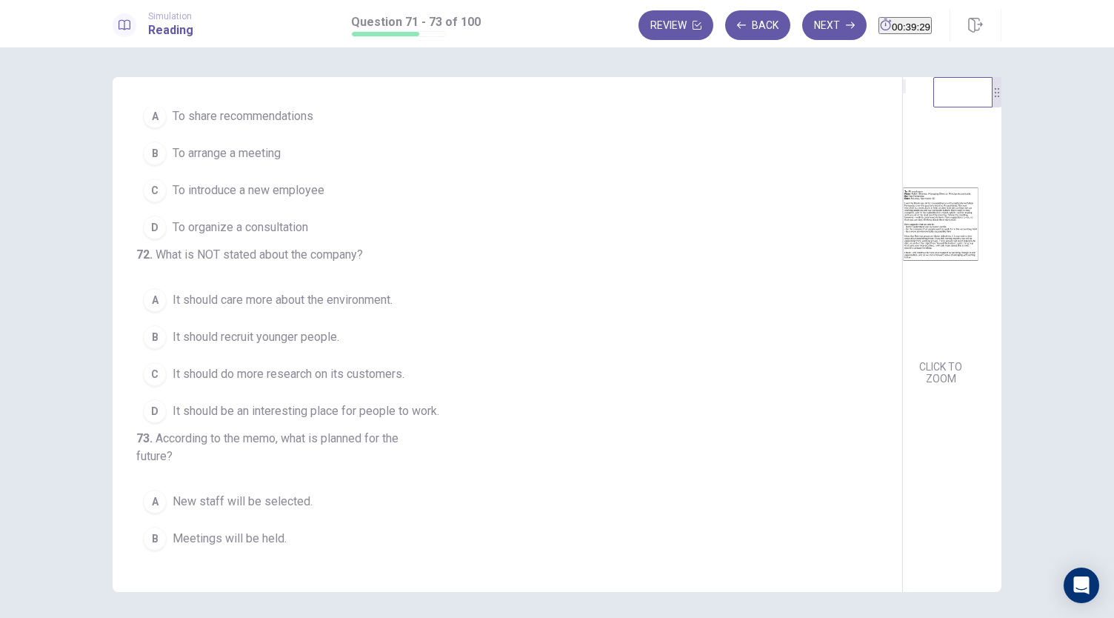
scroll to position [0, 0]
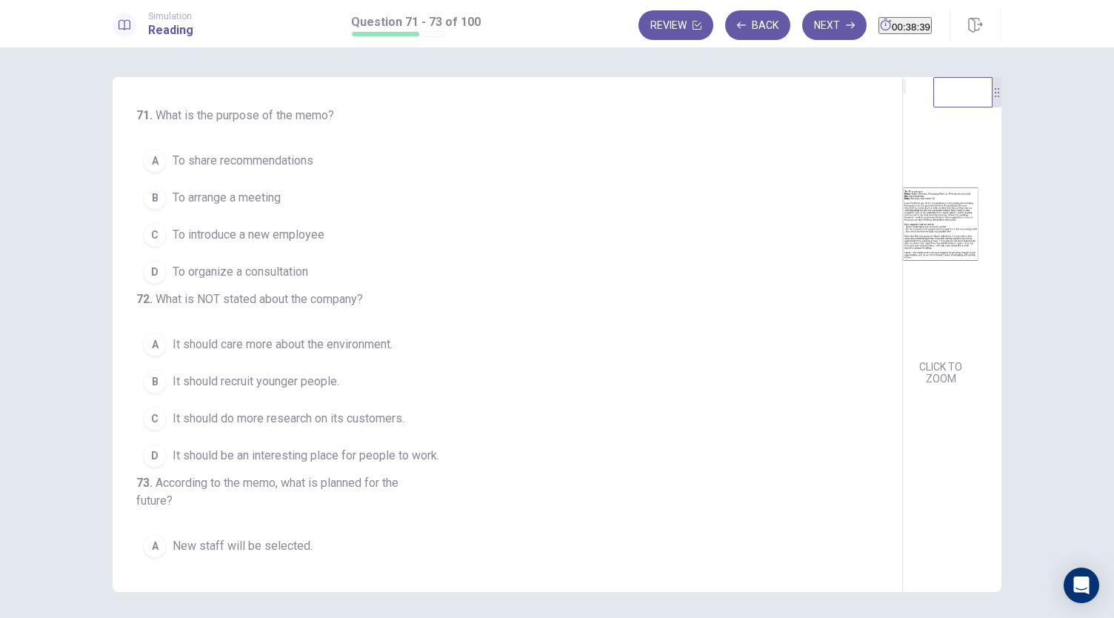
click at [267, 239] on span "To introduce a new employee" at bounding box center [249, 235] width 152 height 18
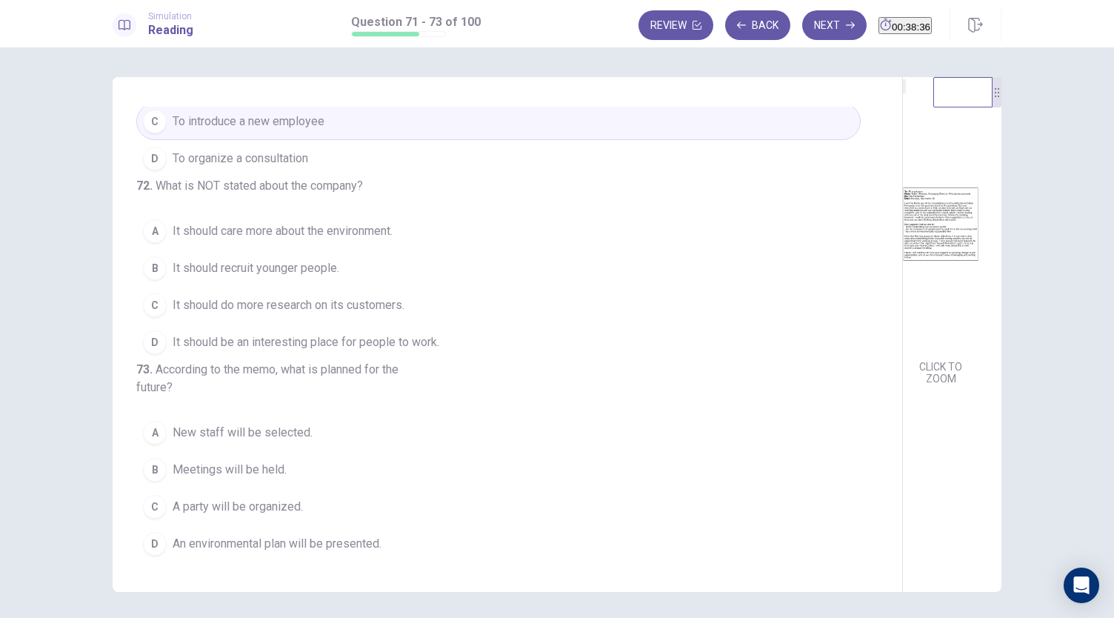
scroll to position [166, 0]
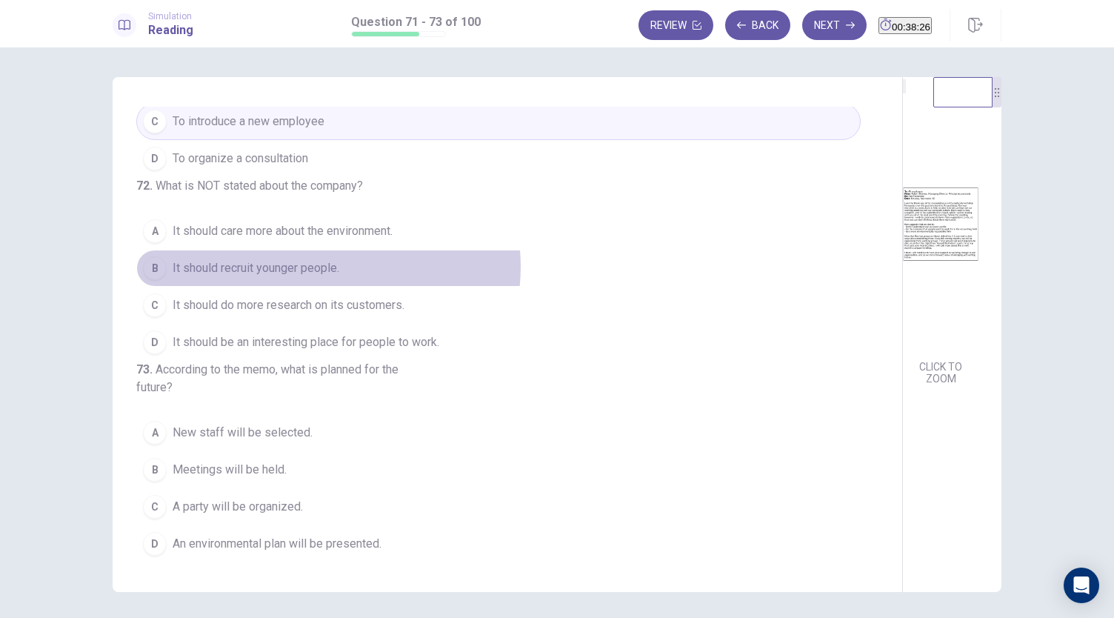
click at [324, 259] on span "It should recruit younger people." at bounding box center [256, 268] width 167 height 18
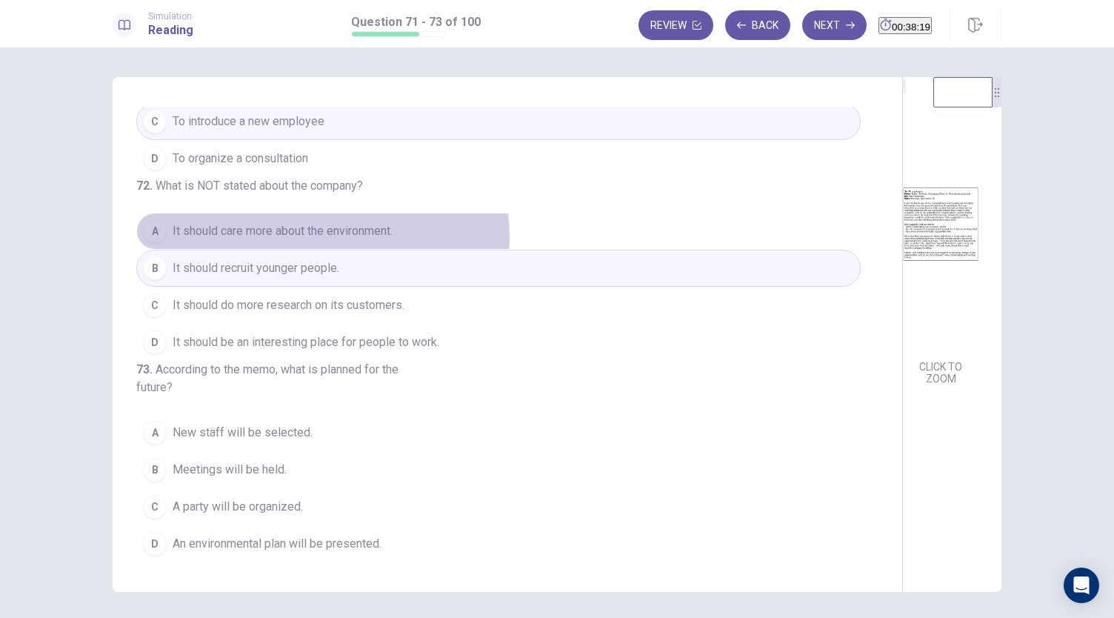
click at [314, 222] on span "It should care more about the environment." at bounding box center [283, 231] width 220 height 18
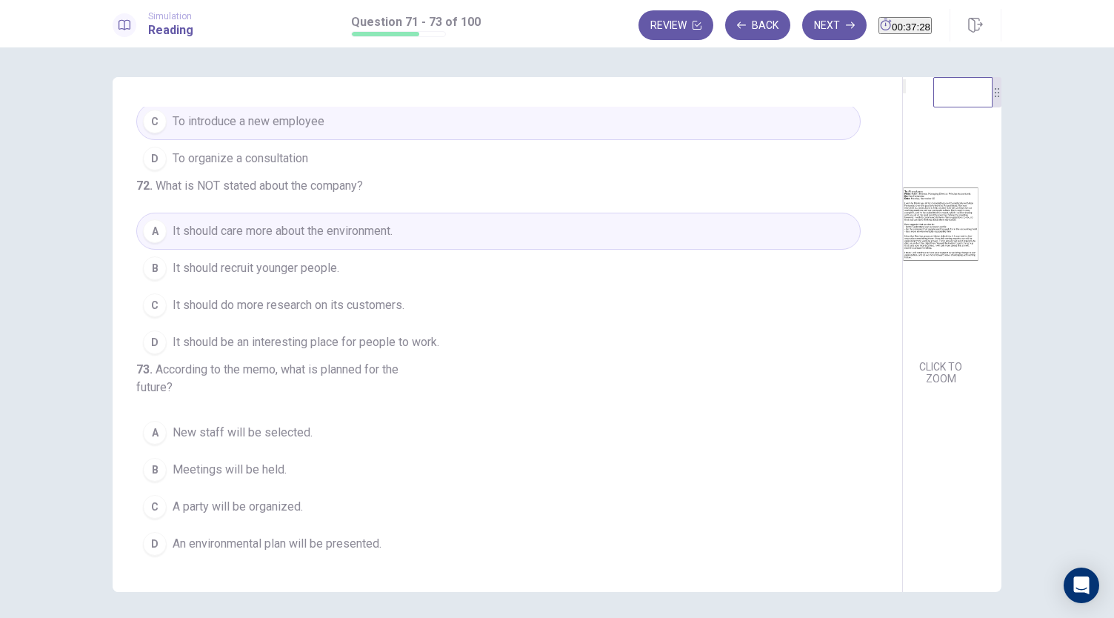
click at [299, 475] on button "B Meetings will be held." at bounding box center [498, 469] width 724 height 37
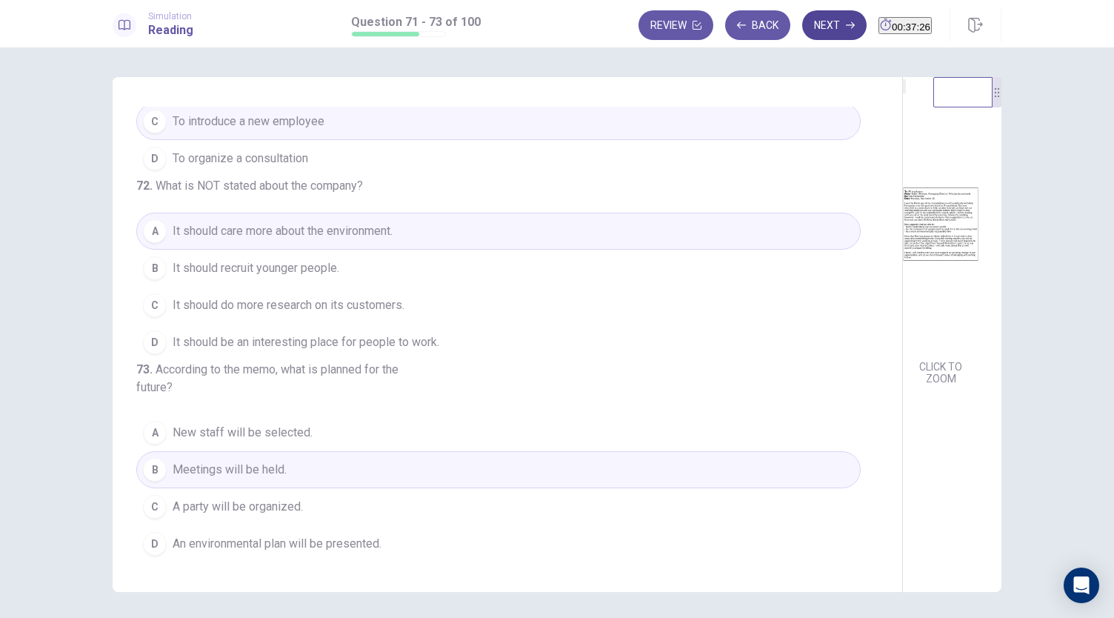
click at [846, 21] on icon "button" at bounding box center [850, 25] width 9 height 9
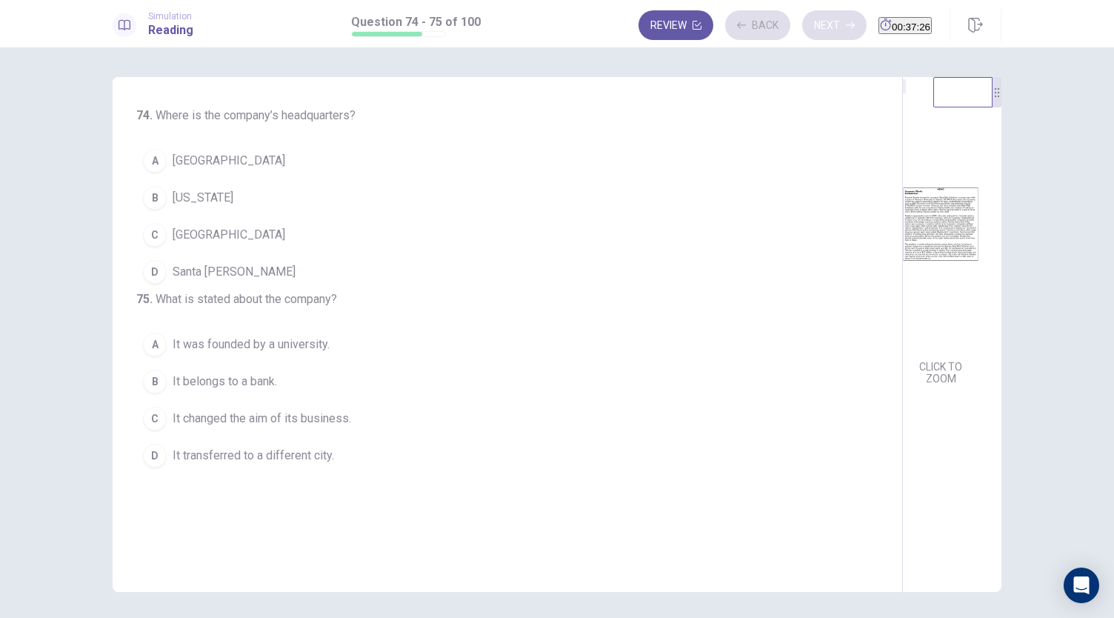
scroll to position [0, 0]
click at [226, 272] on button "D Santa Cruz" at bounding box center [498, 271] width 724 height 37
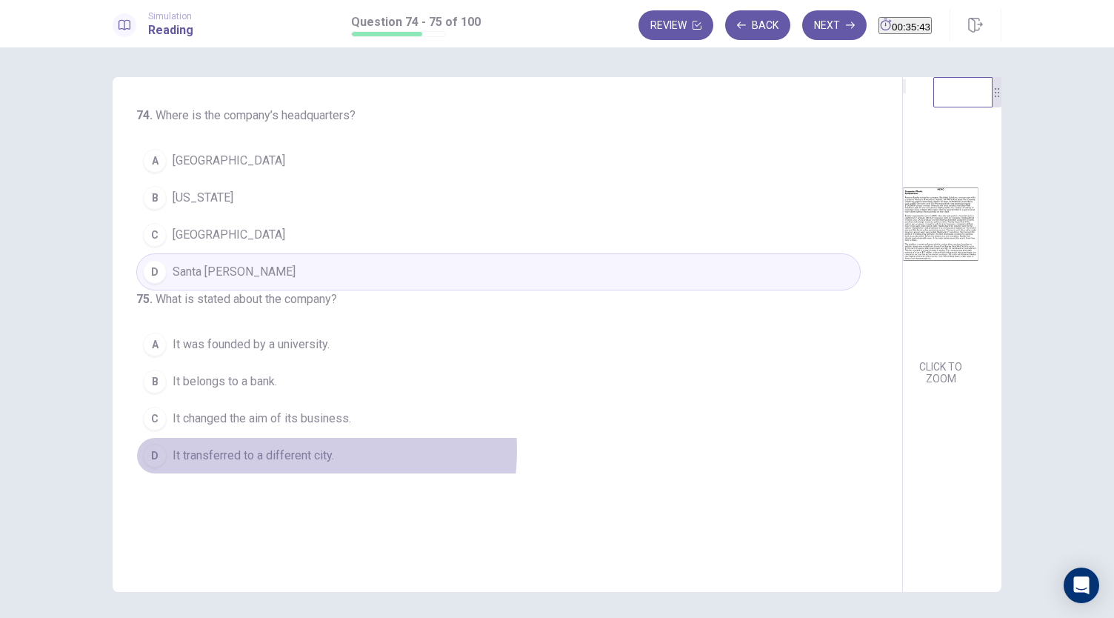
click at [304, 464] on span "It transferred to a different city." at bounding box center [253, 455] width 161 height 18
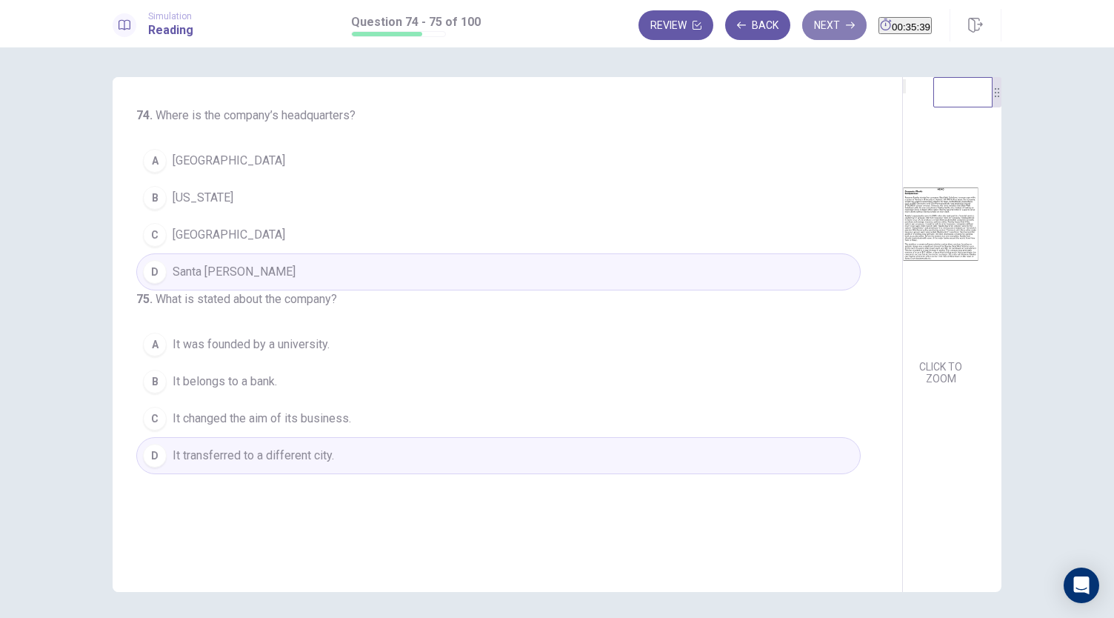
click at [802, 35] on button "Next" at bounding box center [834, 25] width 64 height 30
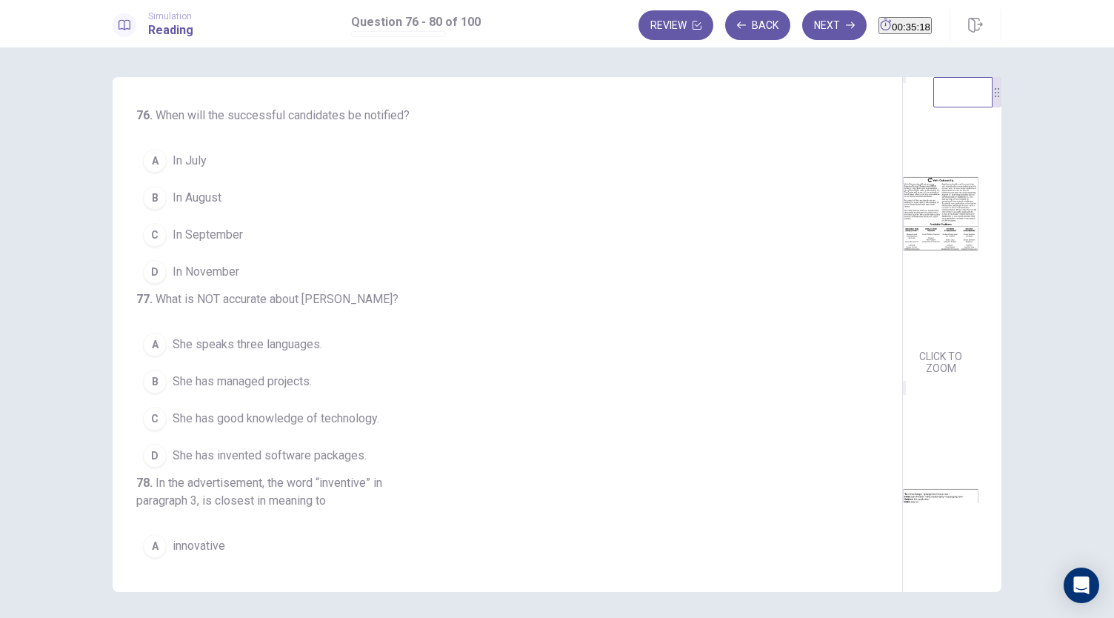
scroll to position [4, 0]
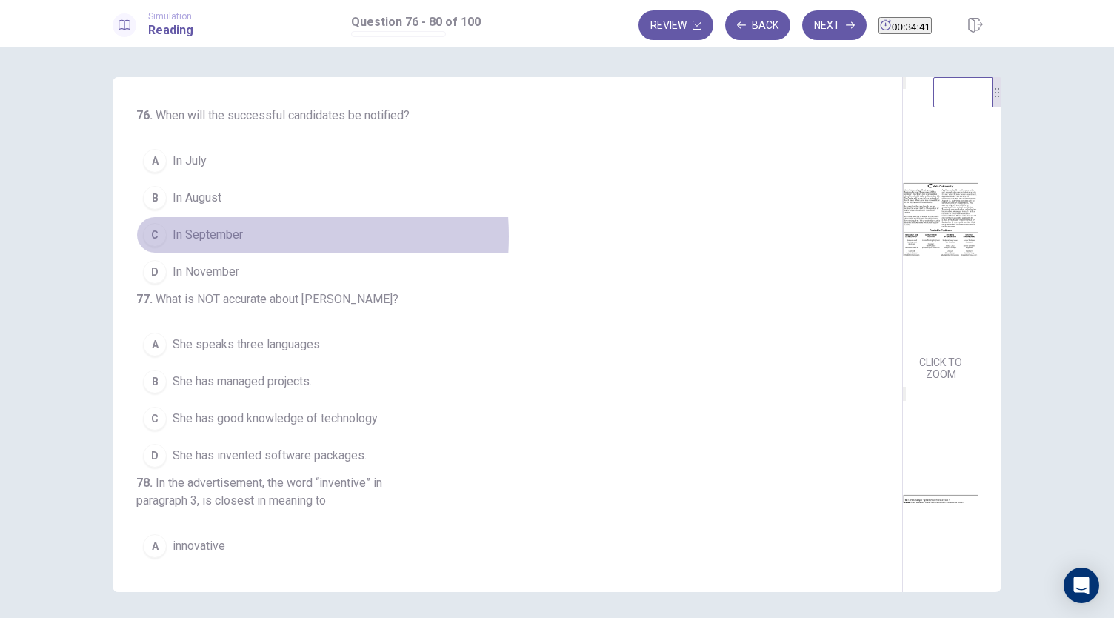
click at [224, 235] on span "In September" at bounding box center [208, 235] width 70 height 18
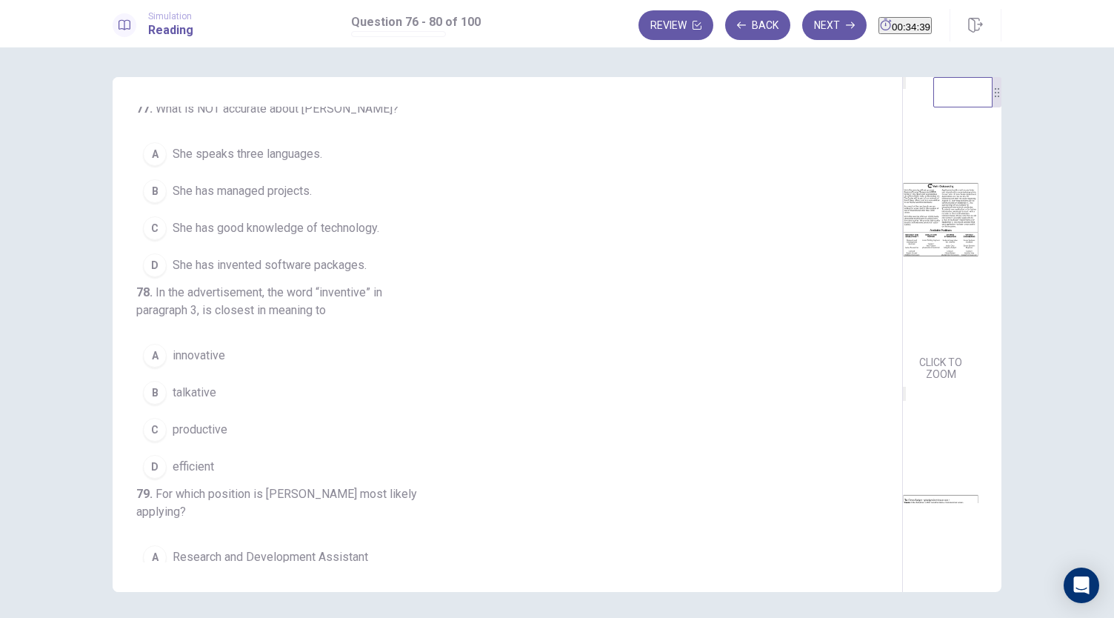
scroll to position [193, 0]
drag, startPoint x: 985, startPoint y: 331, endPoint x: 980, endPoint y: 381, distance: 50.5
click at [980, 381] on div "CLICK TO ZOOM CLICK TO ZOOM" at bounding box center [950, 290] width 95 height 426
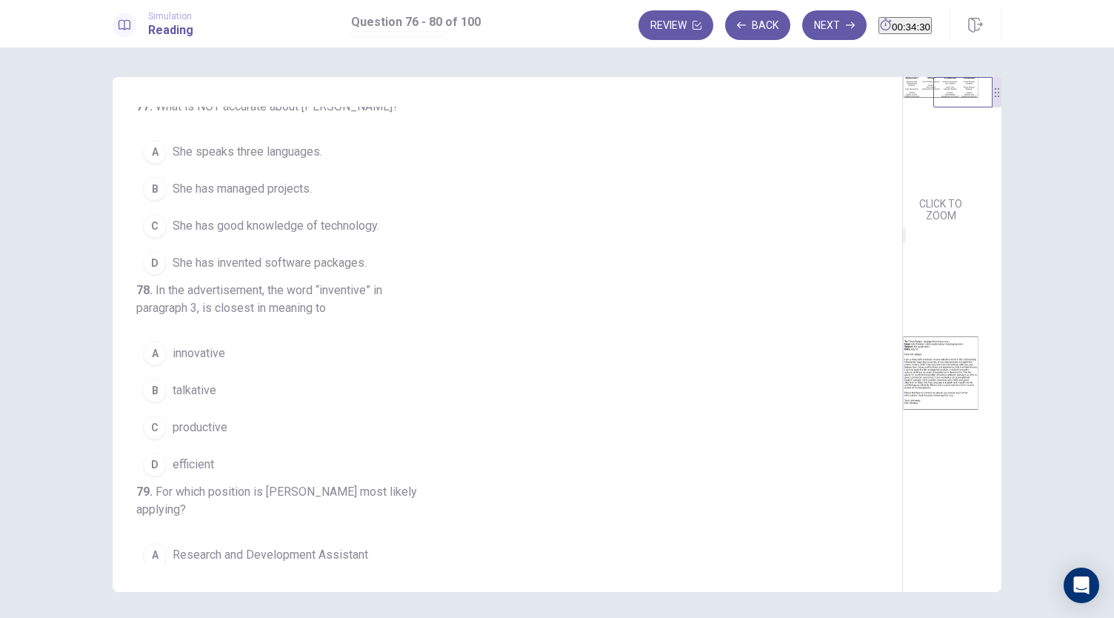
scroll to position [221, 0]
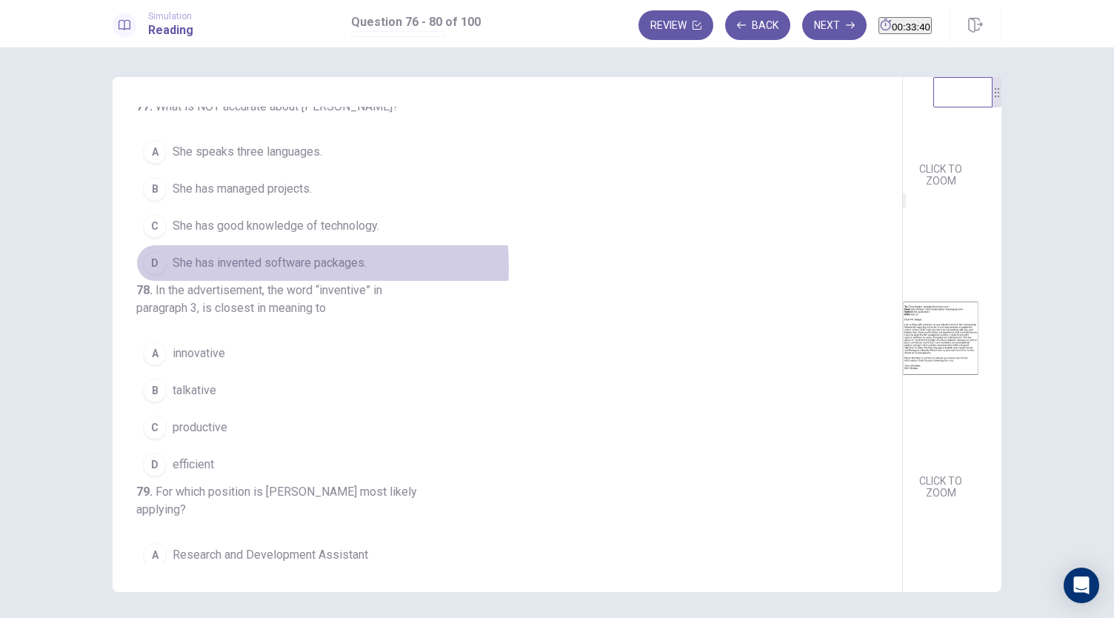
click at [252, 272] on span "She has invented software packages." at bounding box center [270, 263] width 194 height 18
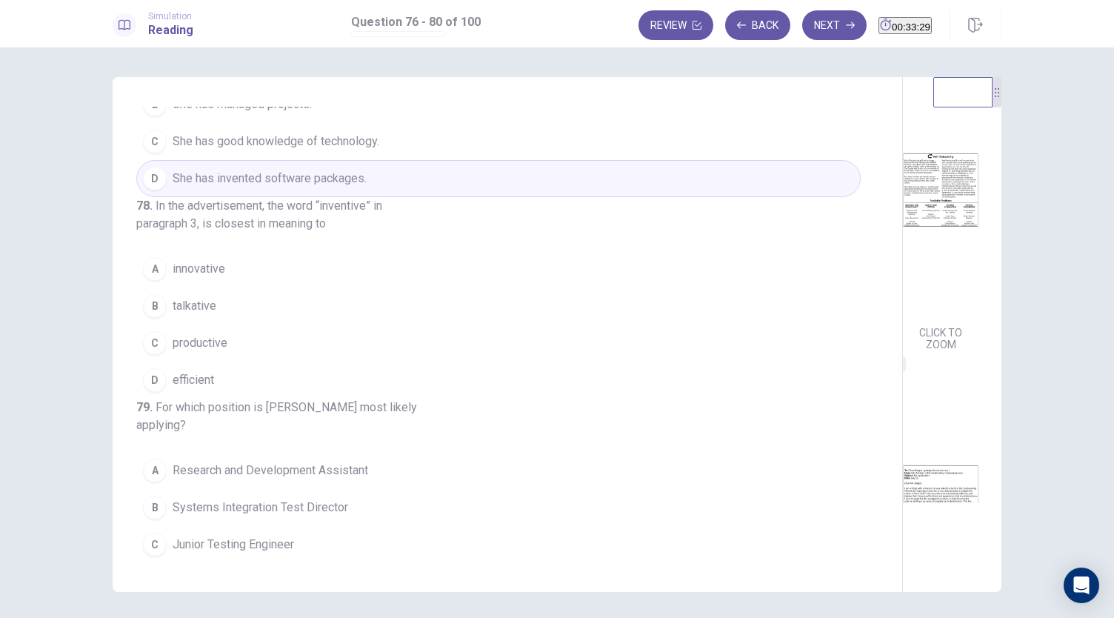
scroll to position [34, 0]
drag, startPoint x: 993, startPoint y: 303, endPoint x: 971, endPoint y: 185, distance: 119.7
click at [971, 185] on div "CLICK TO ZOOM CLICK TO ZOOM" at bounding box center [950, 290] width 95 height 426
click at [994, 255] on div "CLICK TO ZOOM CLICK TO ZOOM" at bounding box center [952, 290] width 98 height 426
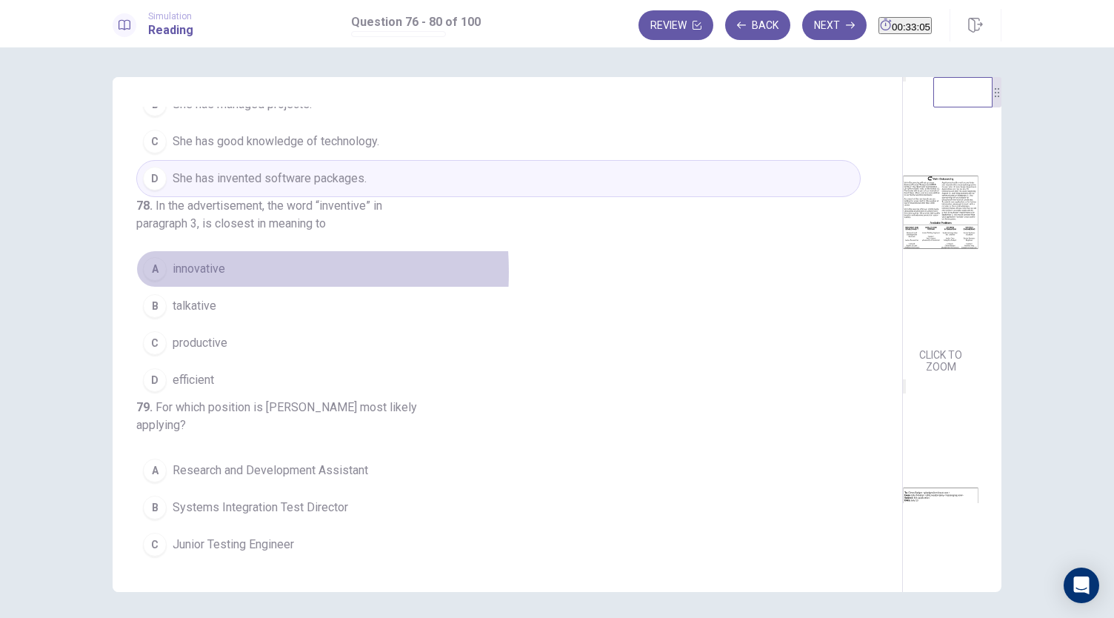
click at [187, 278] on span "innovative" at bounding box center [199, 269] width 53 height 18
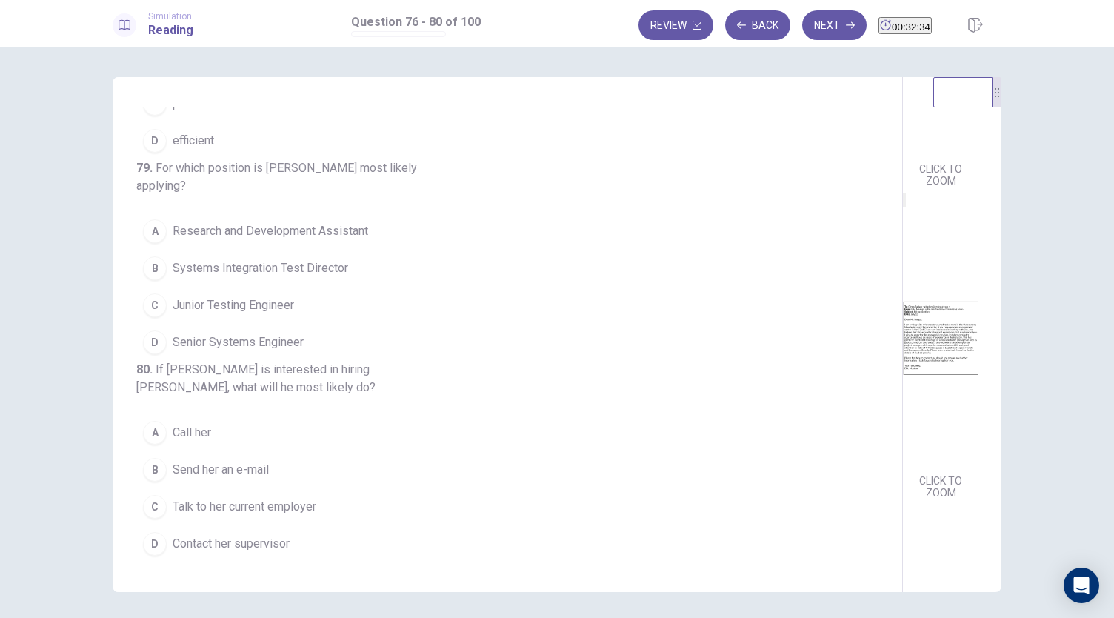
scroll to position [221, 0]
click at [283, 259] on span "Systems Integration Test Director" at bounding box center [260, 268] width 175 height 18
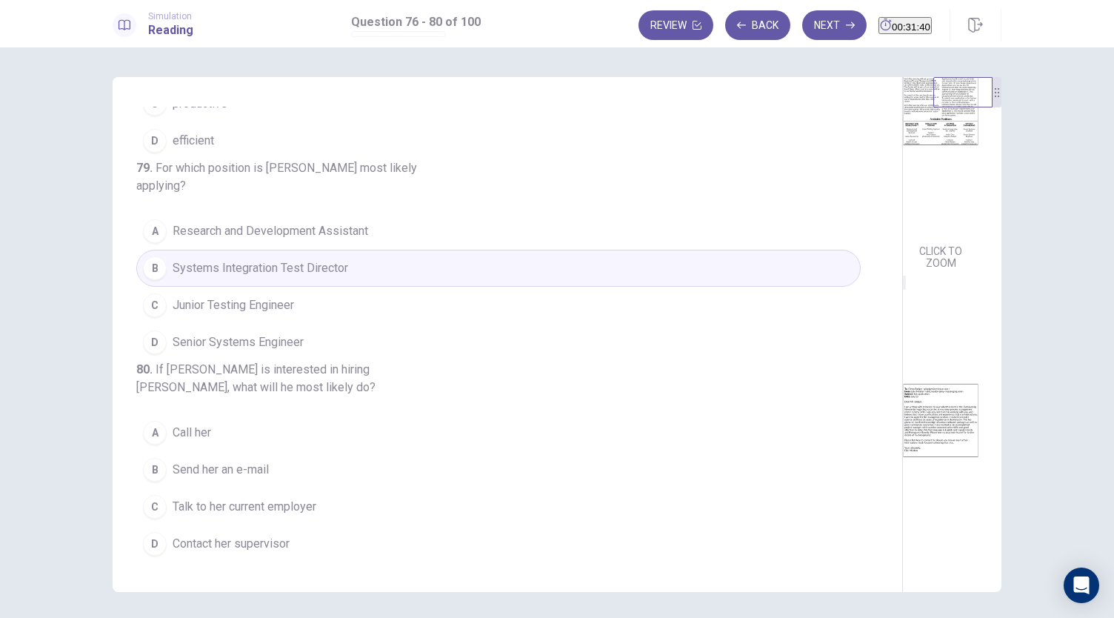
scroll to position [133, 0]
click at [181, 471] on span "Send her an e-mail" at bounding box center [221, 470] width 96 height 18
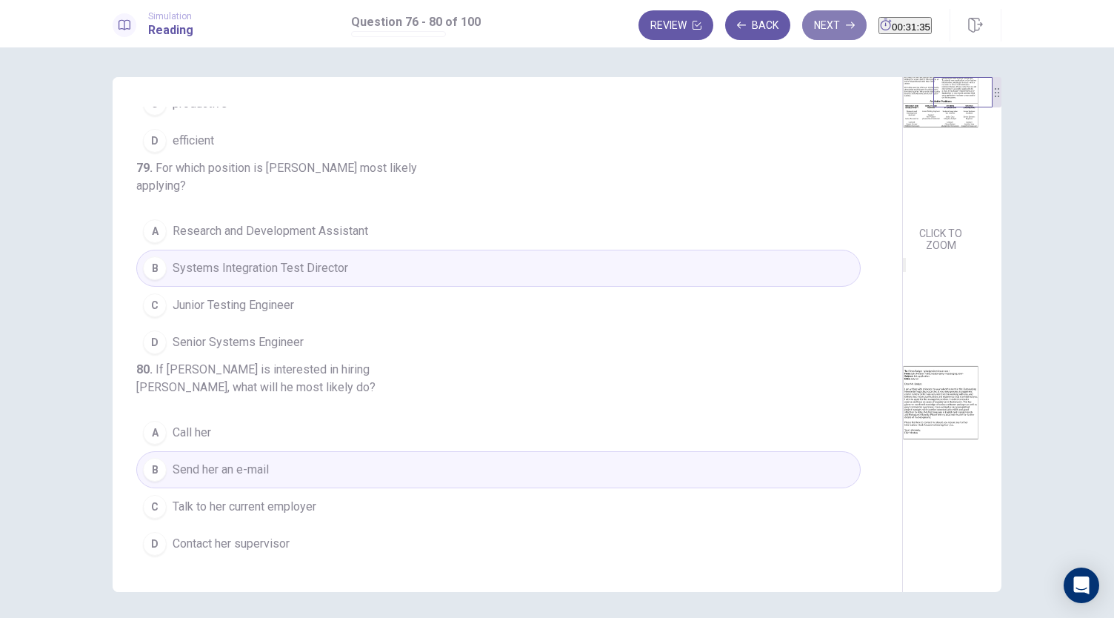
click at [803, 24] on button "Next" at bounding box center [834, 25] width 64 height 30
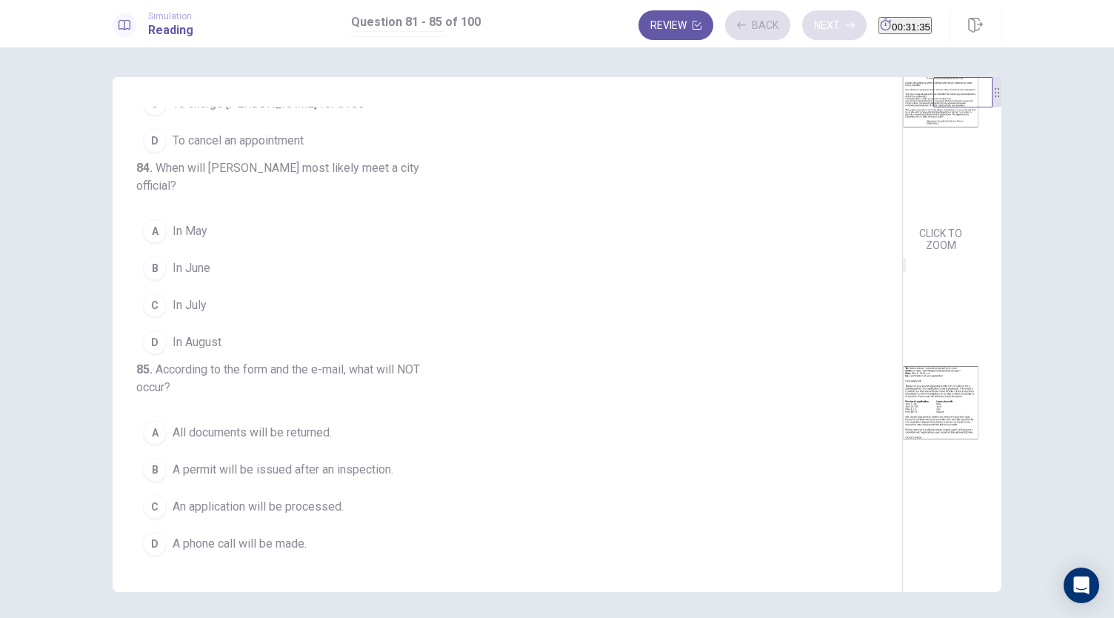
scroll to position [606, 0]
click at [638, 21] on button "Review" at bounding box center [675, 25] width 75 height 30
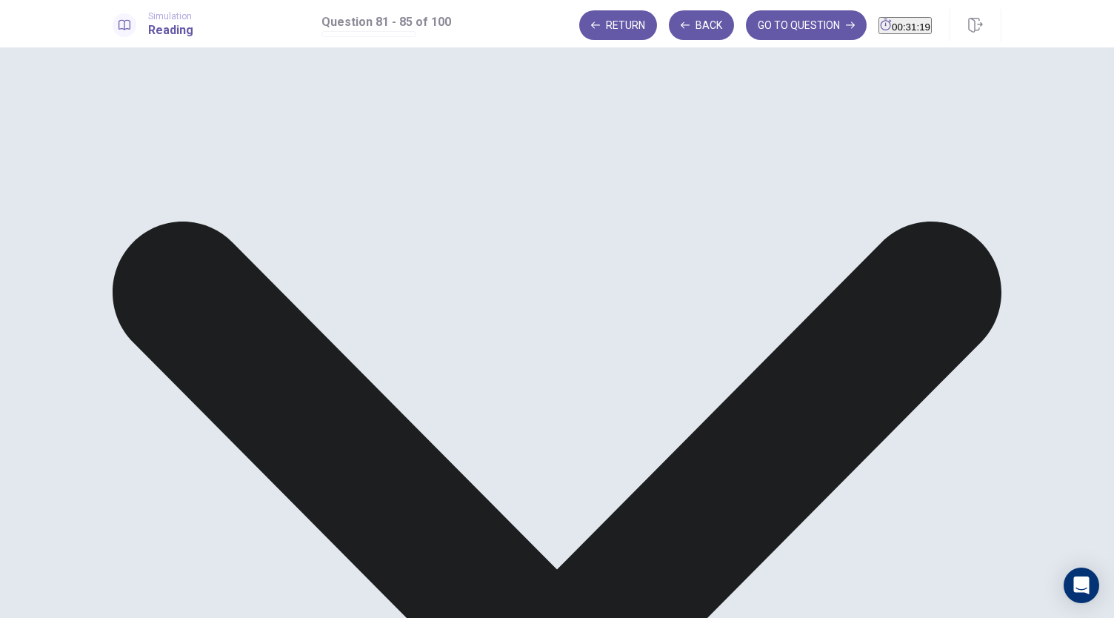
scroll to position [1465, 0]
drag, startPoint x: 973, startPoint y: 473, endPoint x: 974, endPoint y: 490, distance: 17.0
click at [773, 33] on button "GO TO QUESTION" at bounding box center [806, 25] width 121 height 30
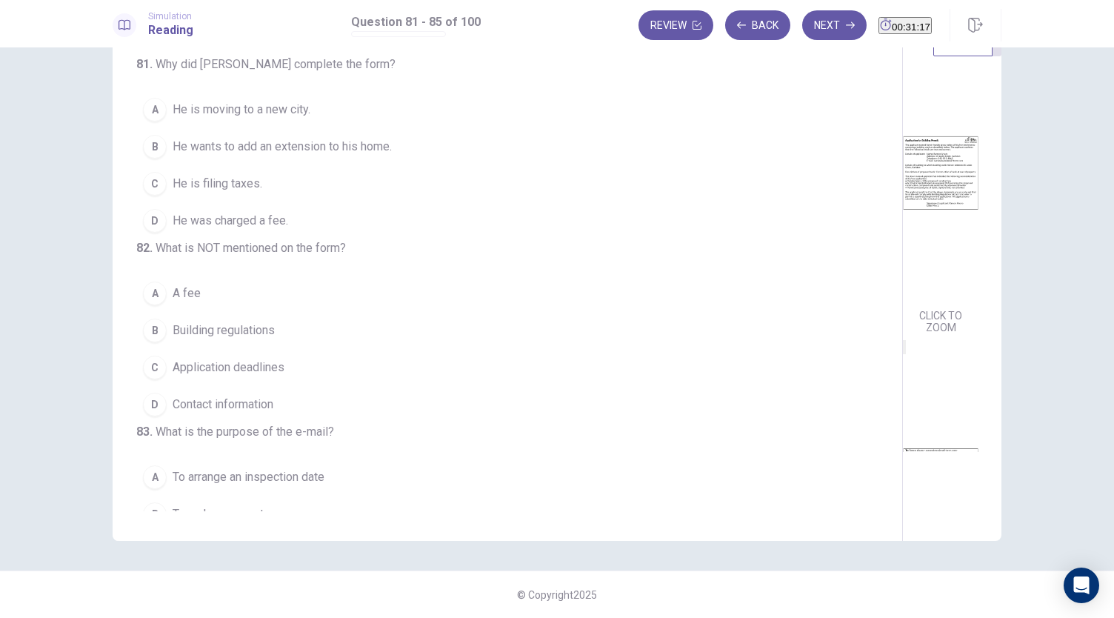
scroll to position [51, 0]
click at [284, 221] on span "He was charged a fee." at bounding box center [231, 221] width 116 height 18
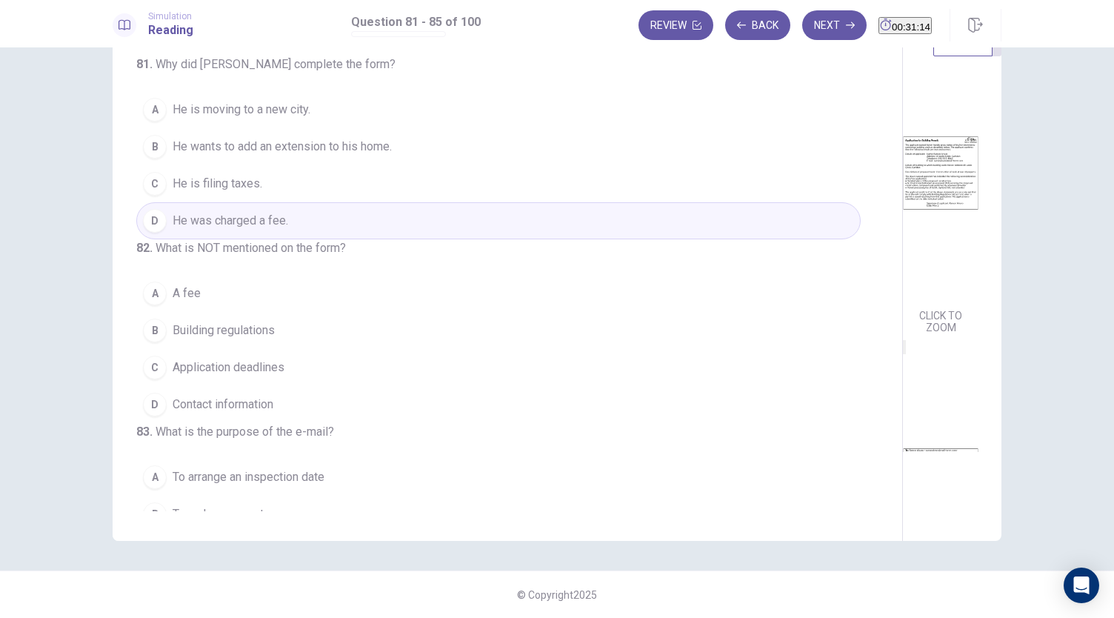
click at [267, 381] on button "C Application deadlines" at bounding box center [498, 367] width 724 height 37
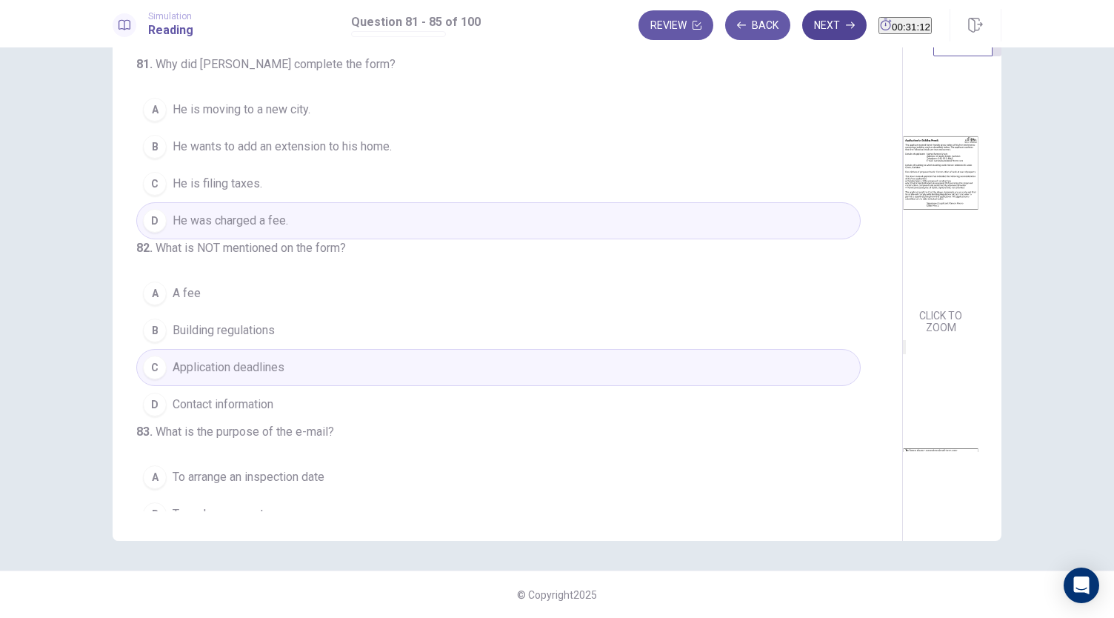
click at [804, 19] on button "Next" at bounding box center [834, 25] width 64 height 30
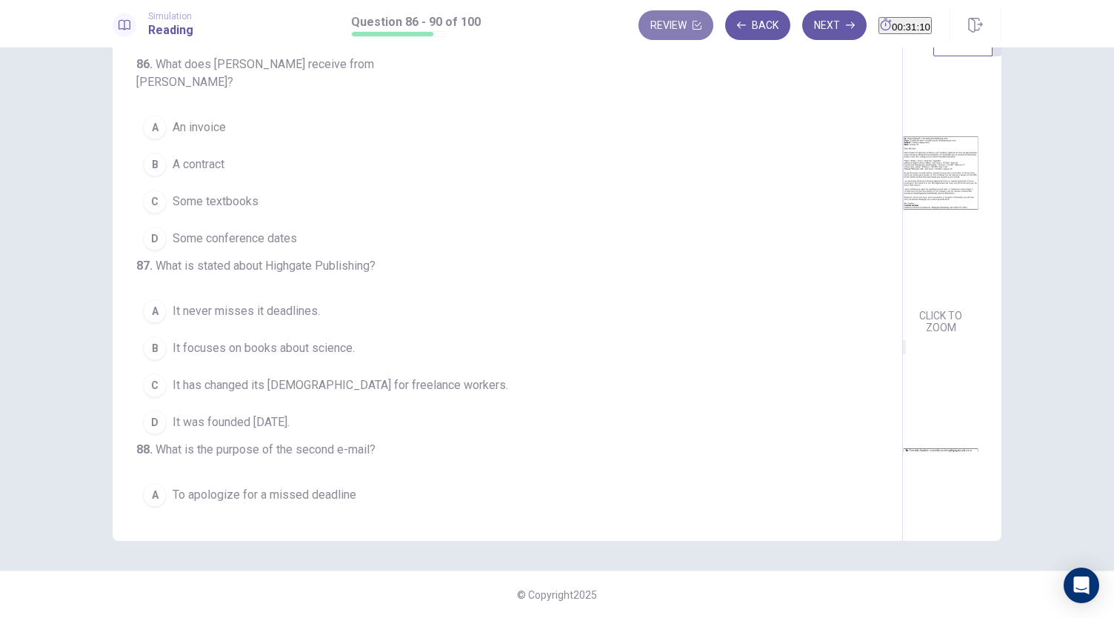
click at [643, 26] on button "Review" at bounding box center [675, 25] width 75 height 30
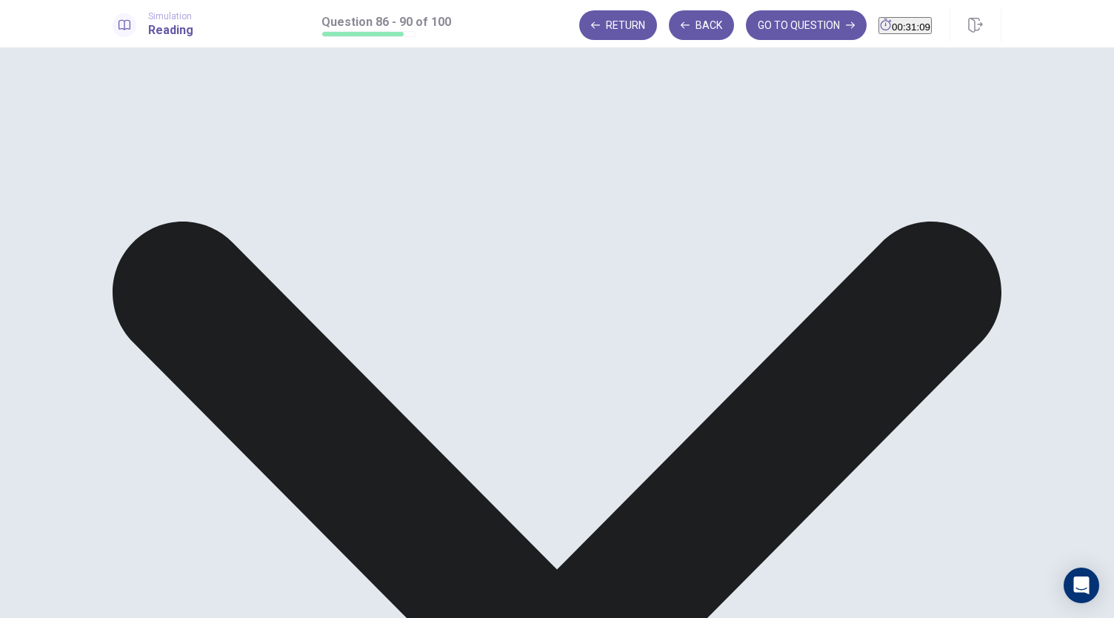
scroll to position [1465, 0]
click at [766, 30] on button "GO TO QUESTION" at bounding box center [806, 25] width 121 height 30
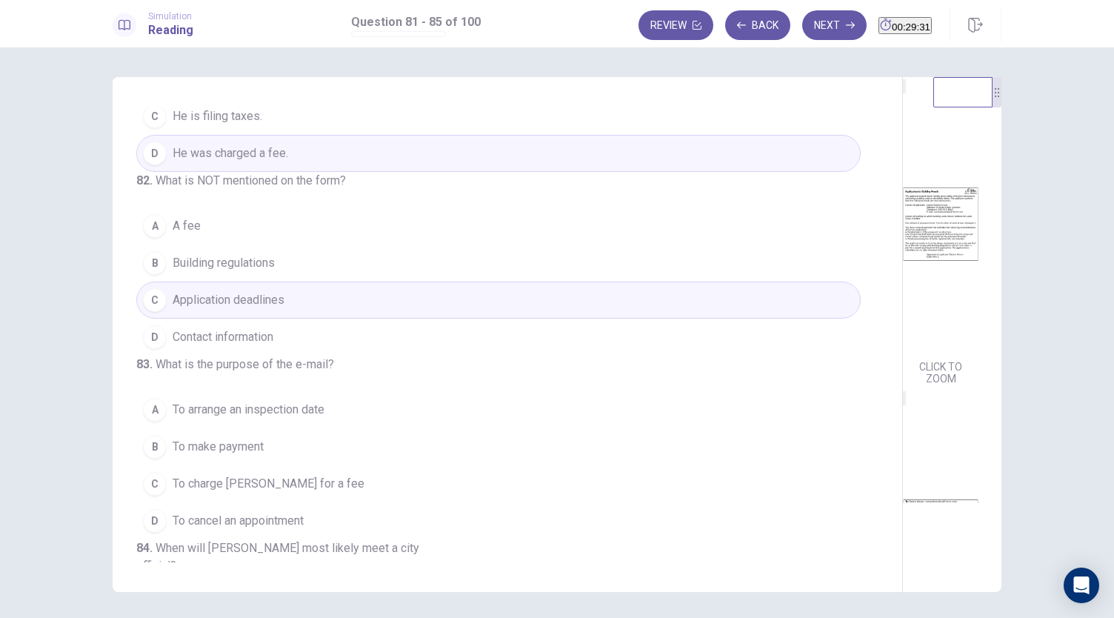
scroll to position [184, 0]
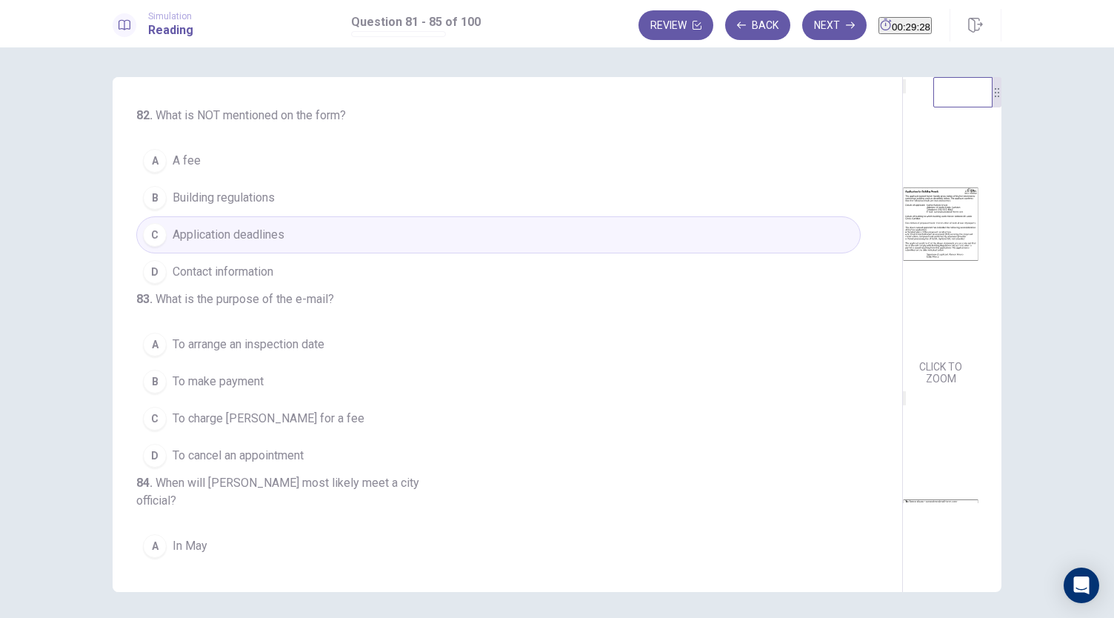
click at [184, 170] on span "A fee" at bounding box center [187, 161] width 28 height 18
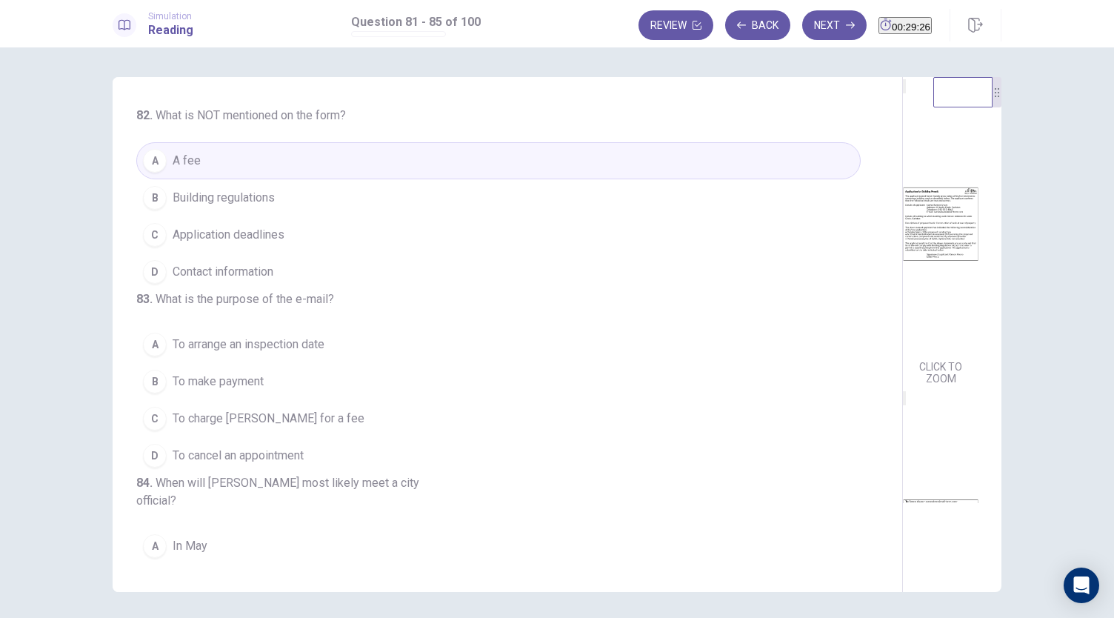
drag, startPoint x: 542, startPoint y: 327, endPoint x: 541, endPoint y: 367, distance: 40.0
click at [541, 367] on div "81 . Why did Mr. Alvaro complete the form? A He is moving to a new city. B He w…" at bounding box center [508, 334] width 790 height 515
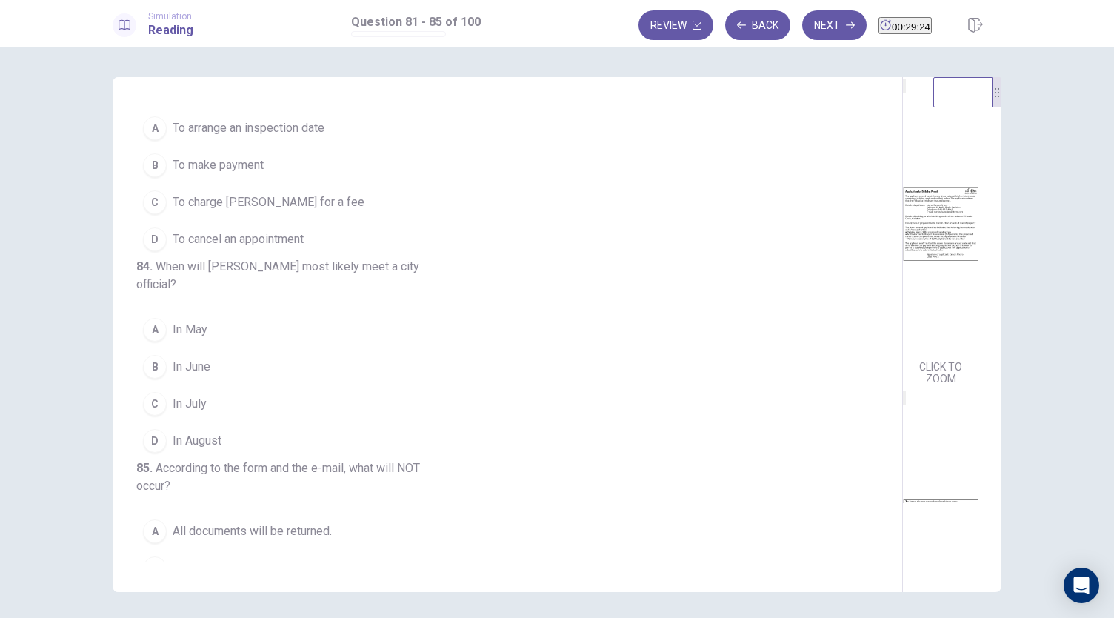
scroll to position [415, 0]
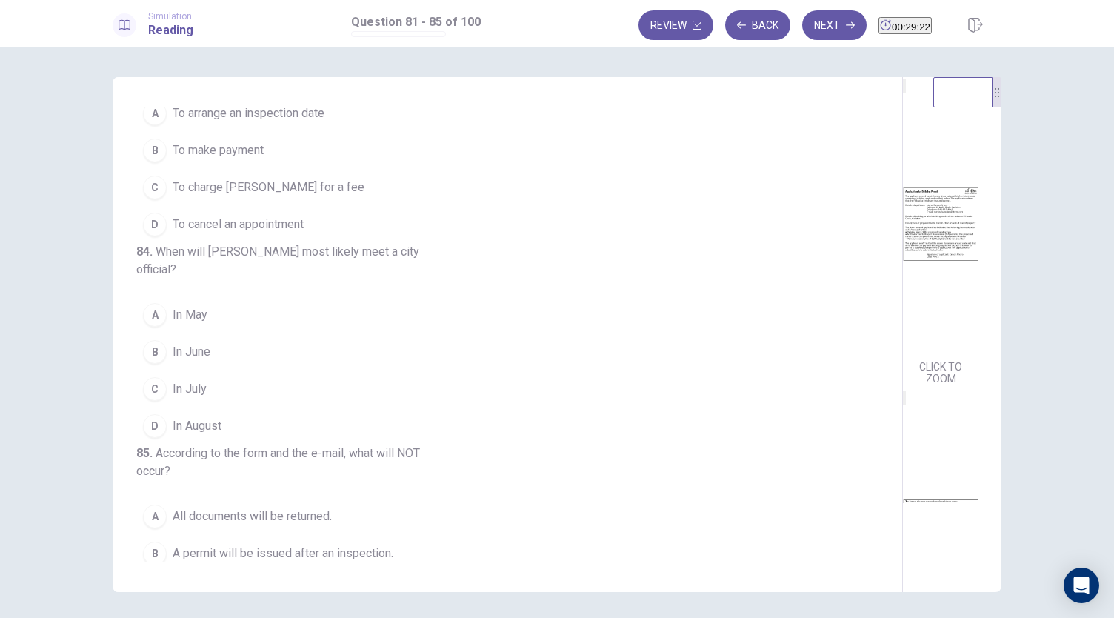
click at [267, 196] on span "To charge Mr. Alvaro for a fee" at bounding box center [269, 187] width 192 height 18
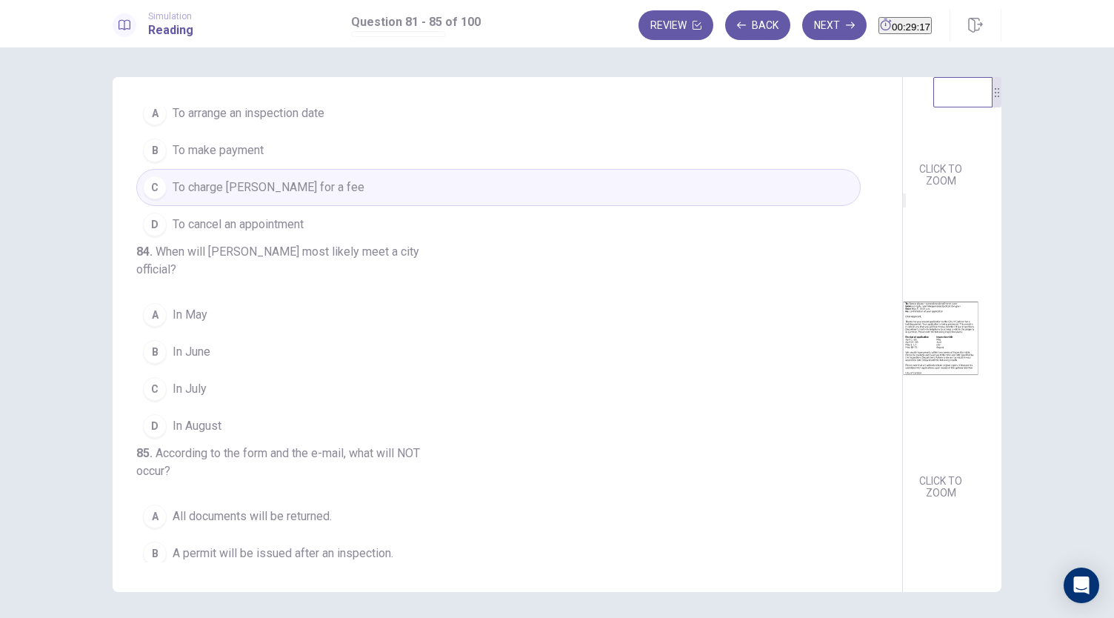
scroll to position [221, 0]
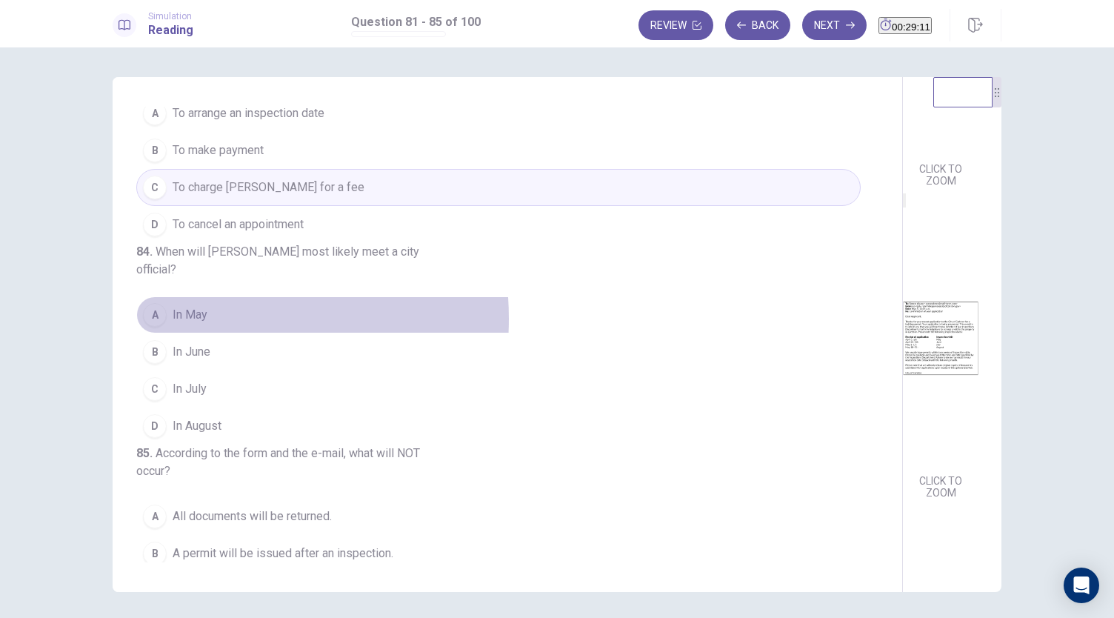
click at [190, 324] on span "In May" at bounding box center [190, 315] width 35 height 18
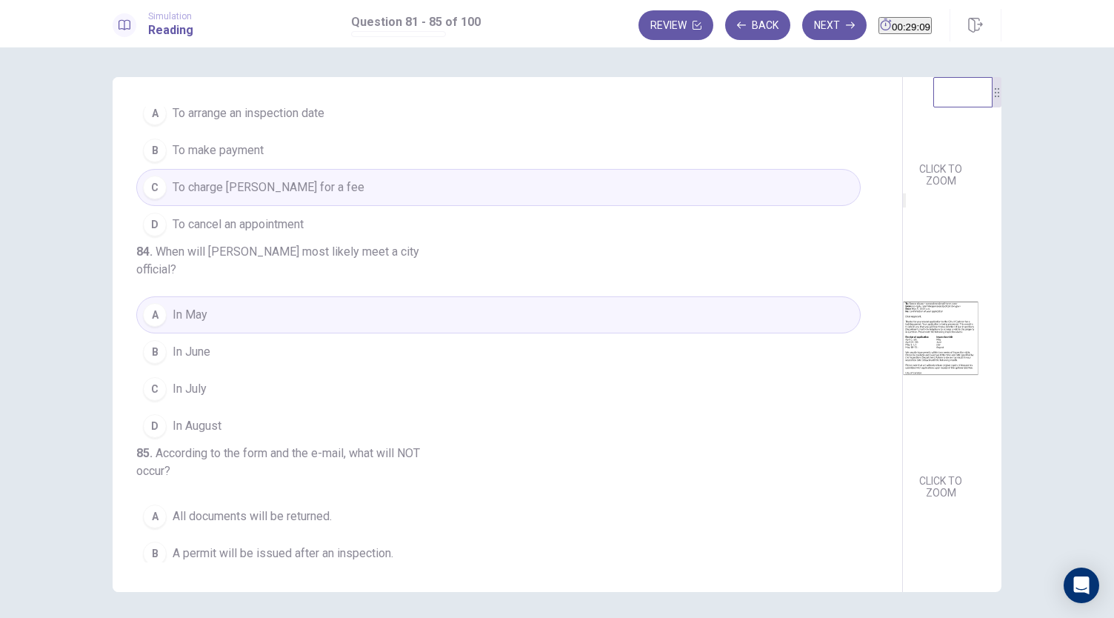
scroll to position [184, 0]
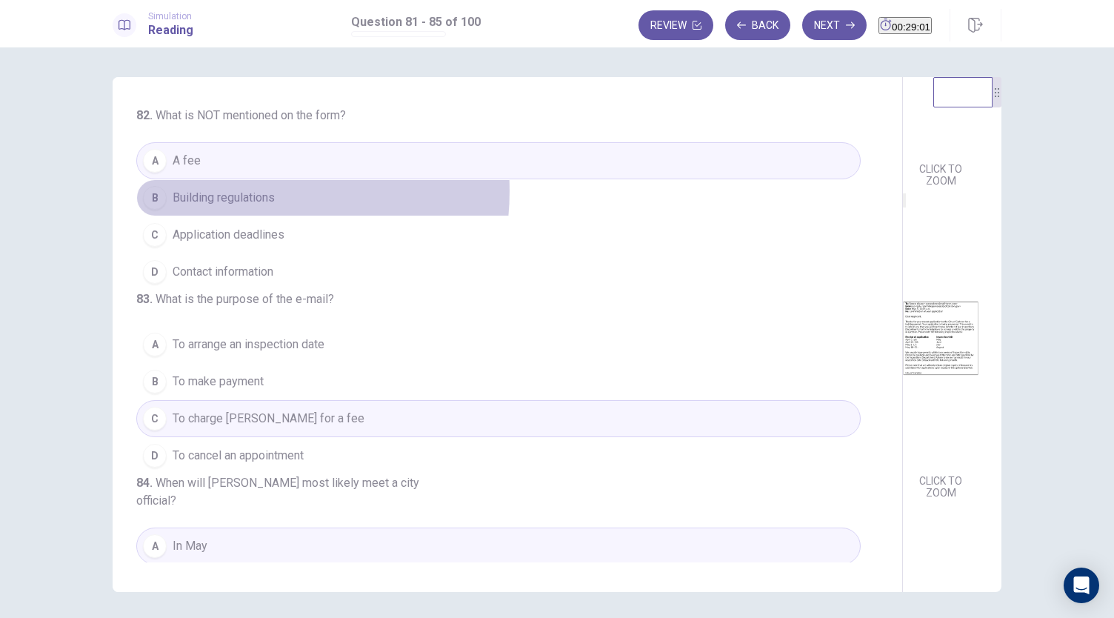
click at [249, 207] on span "Building regulations" at bounding box center [224, 198] width 102 height 18
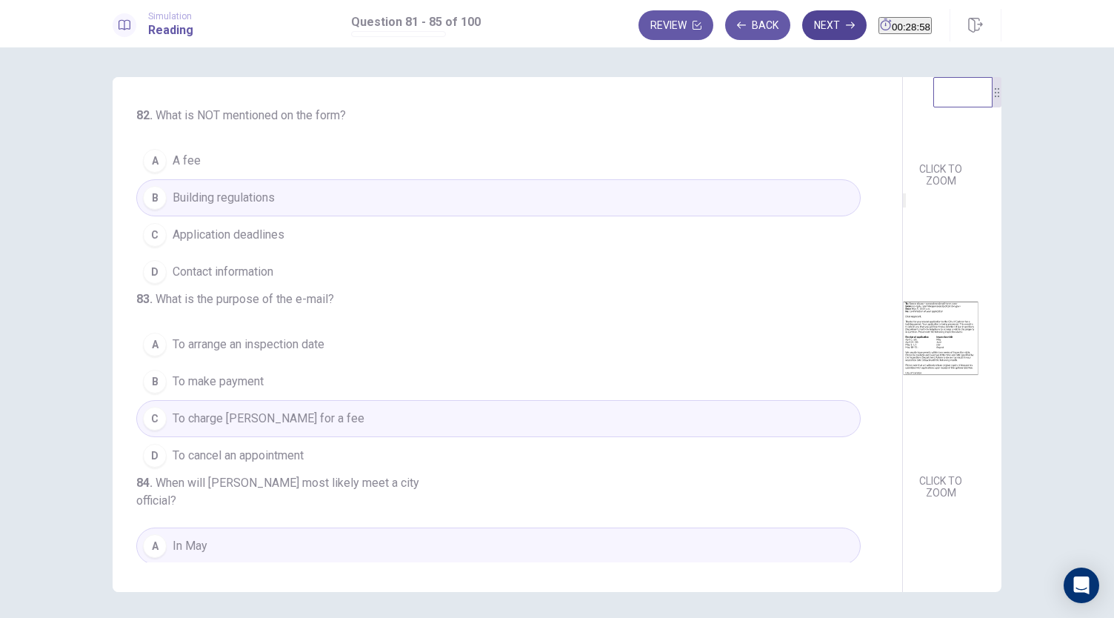
click at [810, 27] on button "Next" at bounding box center [834, 25] width 64 height 30
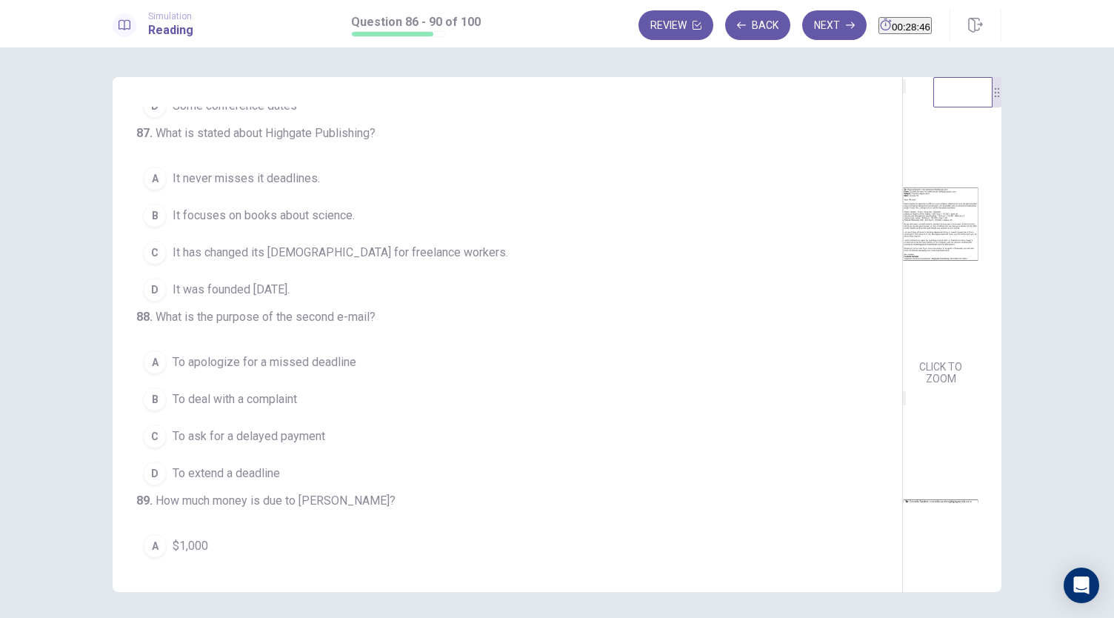
scroll to position [0, 0]
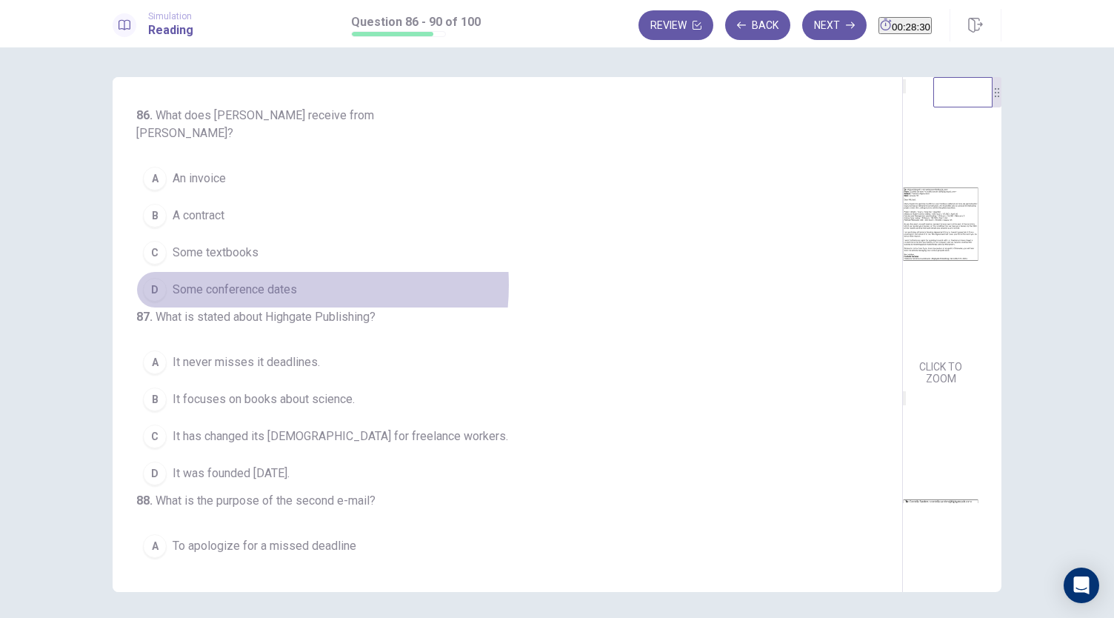
click at [266, 281] on span "Some conference dates" at bounding box center [235, 290] width 124 height 18
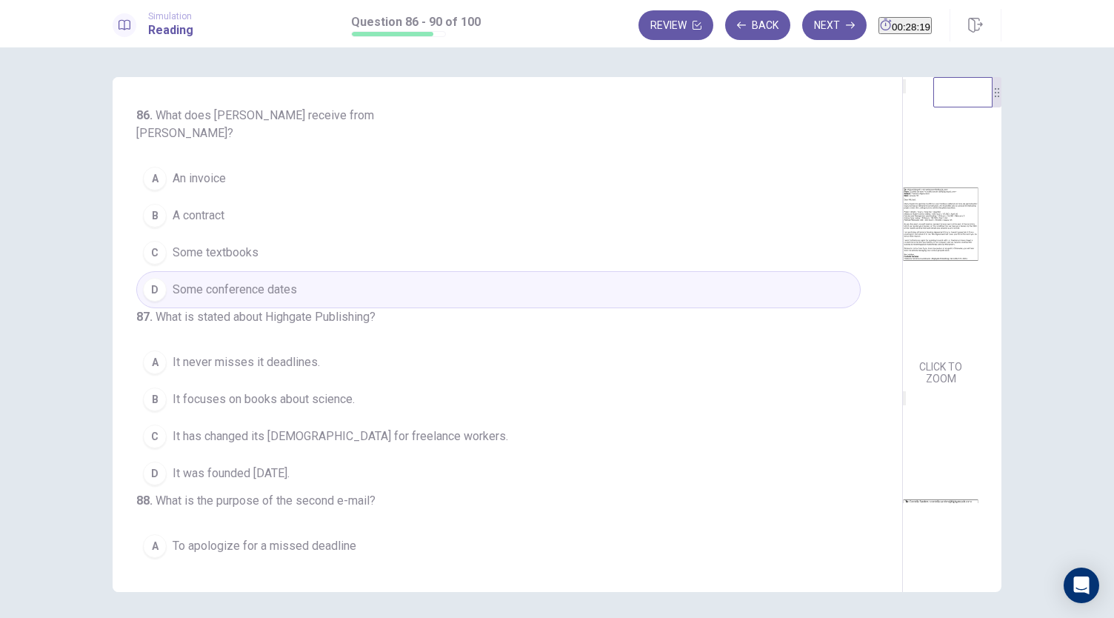
drag, startPoint x: 984, startPoint y: 238, endPoint x: 979, endPoint y: 300, distance: 62.4
click at [979, 300] on div "CLICK TO ZOOM CLICK TO ZOOM CLICK TO ZOOM" at bounding box center [950, 290] width 95 height 426
drag, startPoint x: 985, startPoint y: 275, endPoint x: 988, endPoint y: 310, distance: 34.9
click at [988, 310] on div "CLICK TO ZOOM CLICK TO ZOOM CLICK TO ZOOM" at bounding box center [950, 290] width 95 height 426
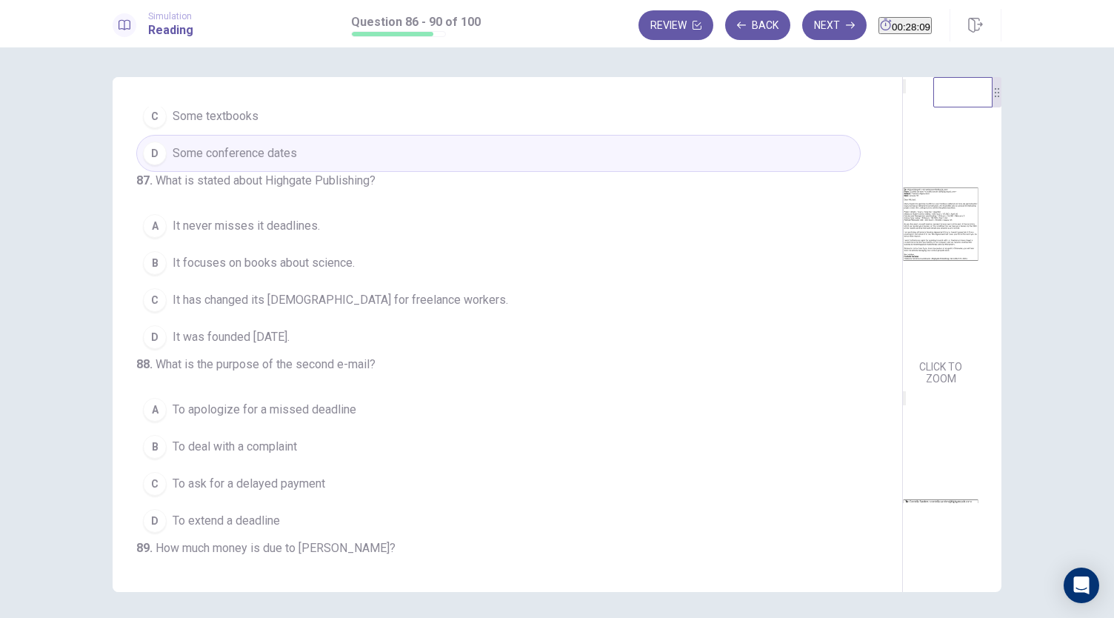
scroll to position [139, 0]
click at [270, 232] on span "It never misses it deadlines." at bounding box center [246, 223] width 147 height 18
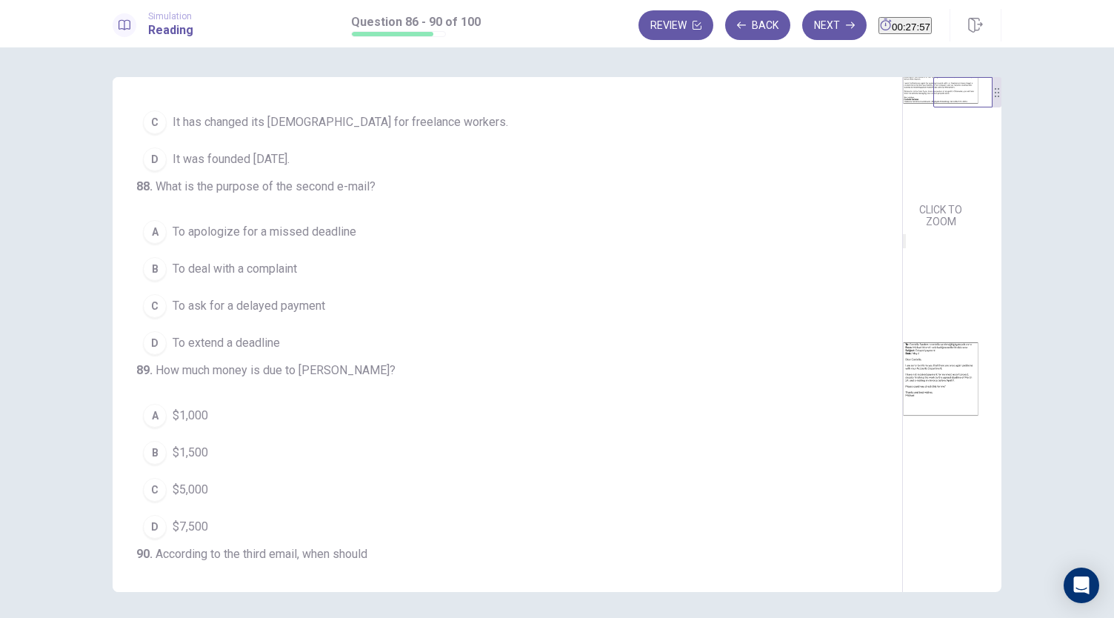
scroll to position [230, 0]
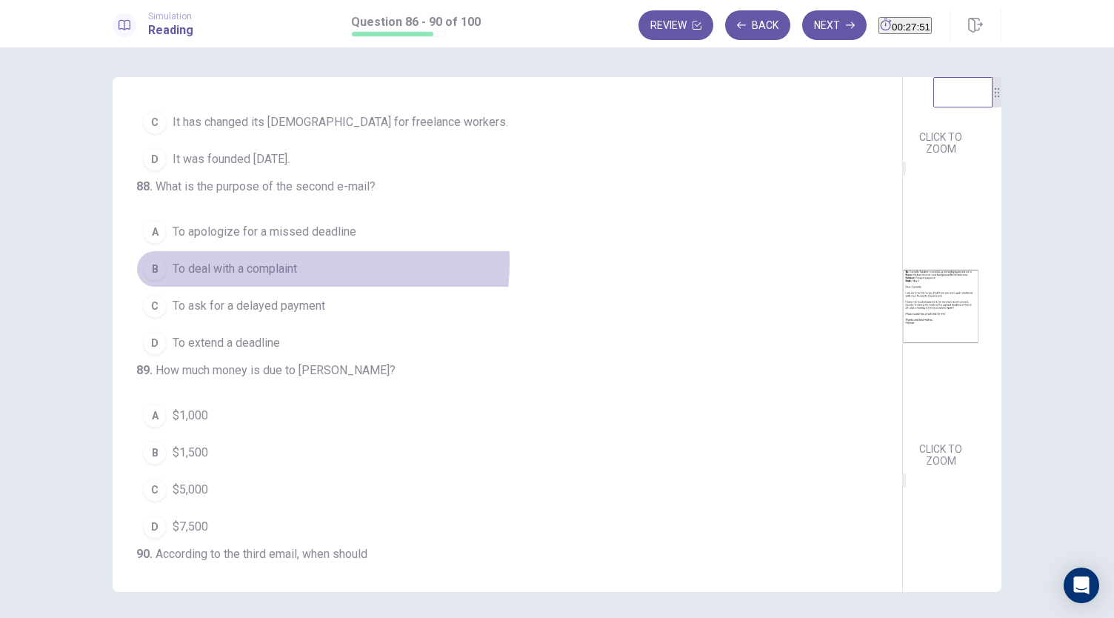
click at [278, 278] on span "To deal with a complaint" at bounding box center [235, 269] width 124 height 18
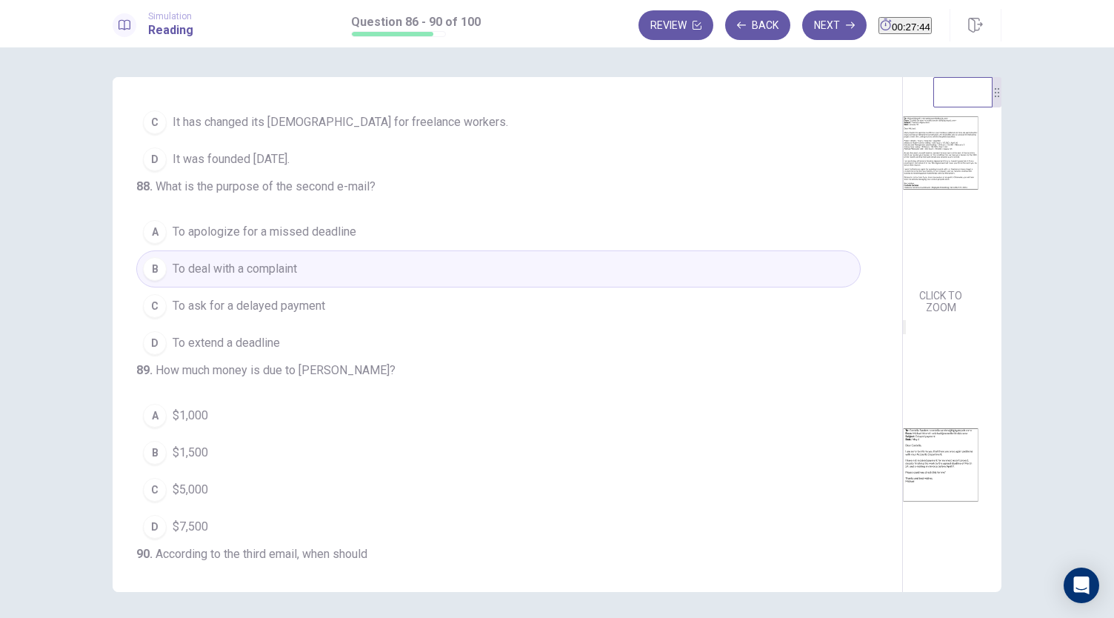
scroll to position [81, 0]
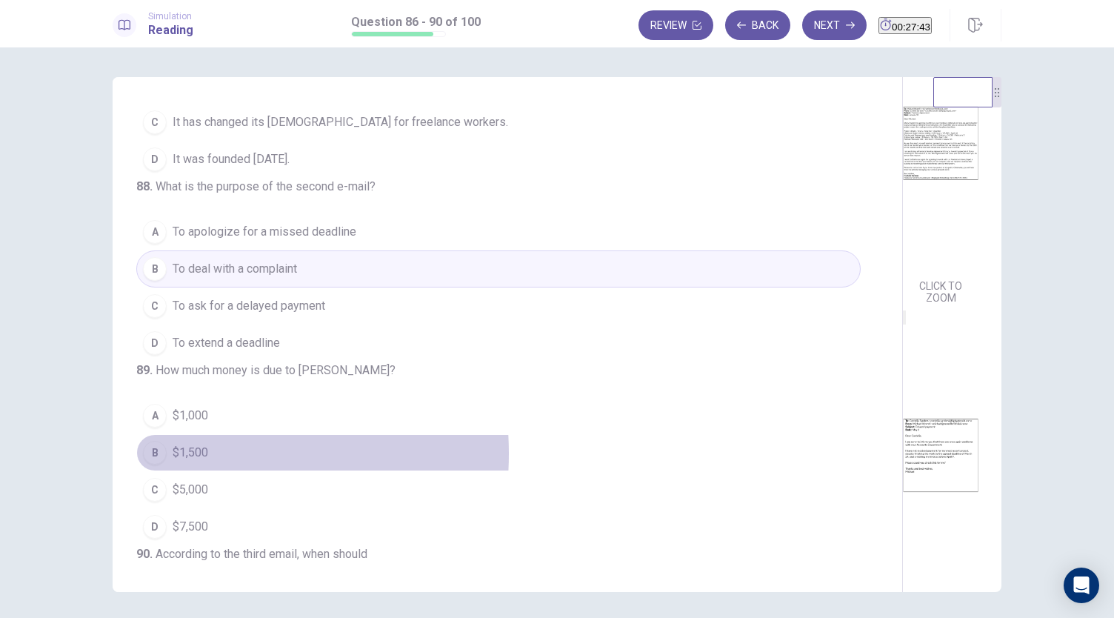
click at [179, 461] on span "$1,500" at bounding box center [191, 453] width 36 height 18
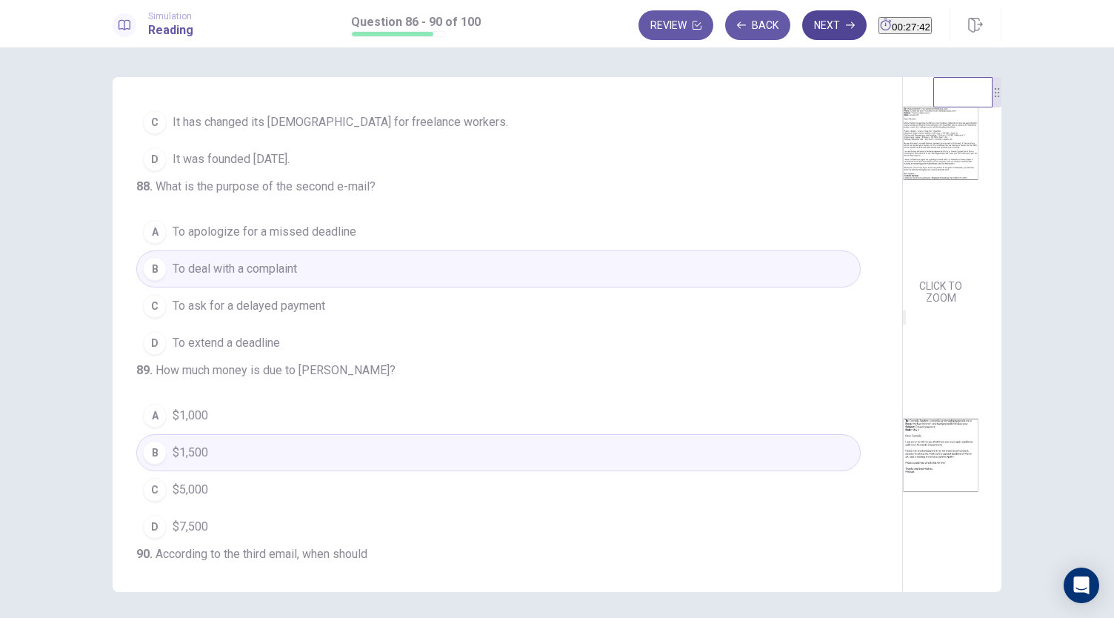
click at [802, 30] on button "Next" at bounding box center [834, 25] width 64 height 30
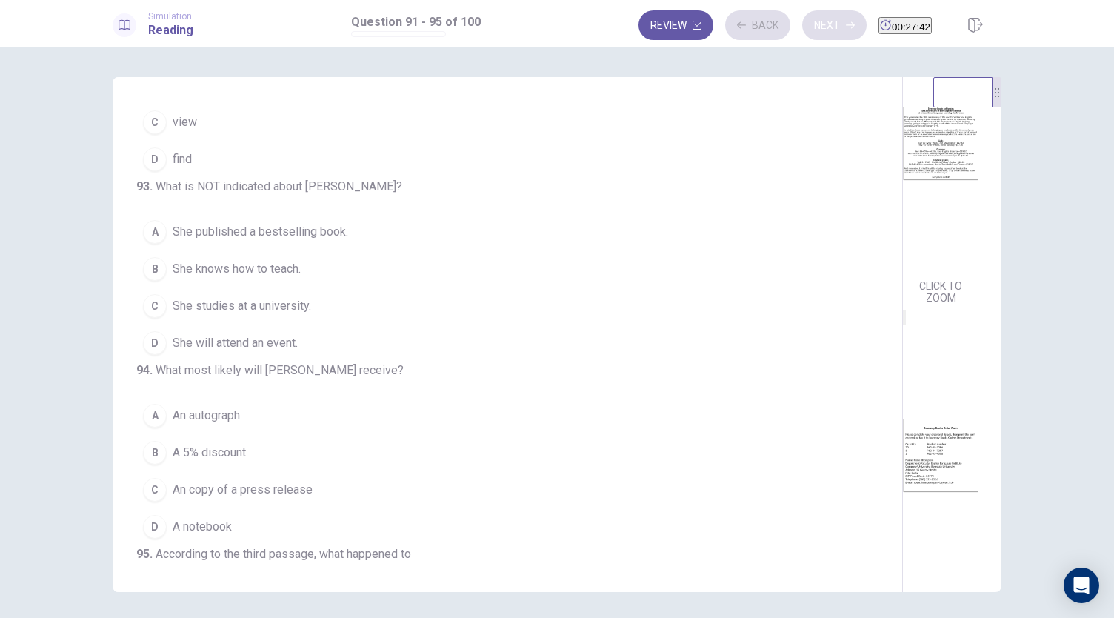
scroll to position [332, 0]
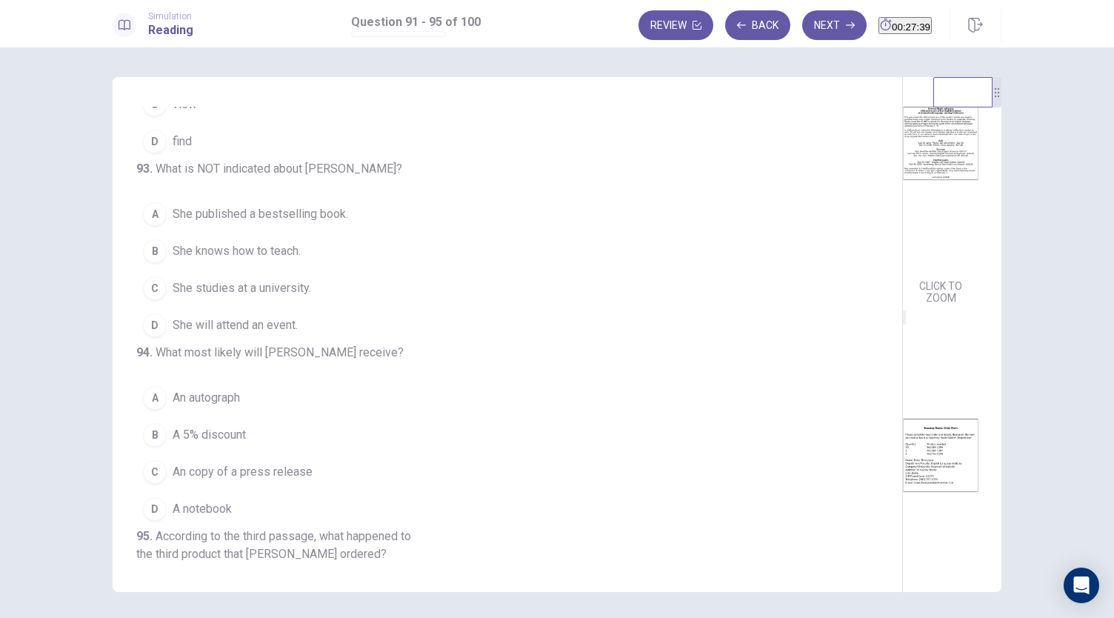
drag, startPoint x: 541, startPoint y: 322, endPoint x: 539, endPoint y: 193, distance: 129.6
click at [539, 193] on div "91 . What is being announced? A The launch of a website B The publication of a …" at bounding box center [508, 334] width 790 height 515
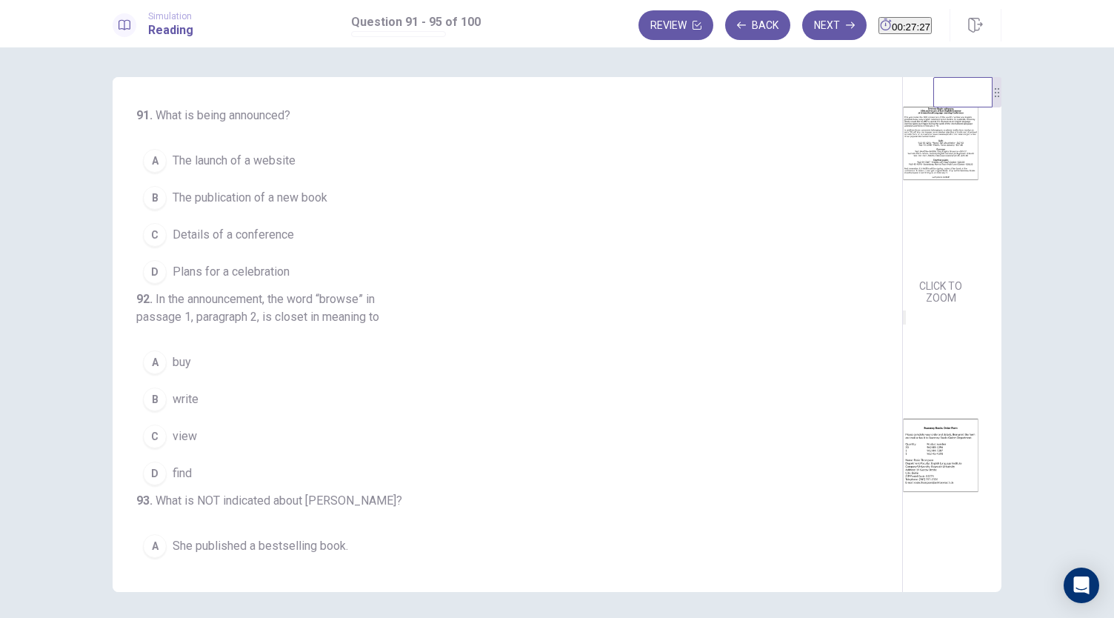
scroll to position [0, 0]
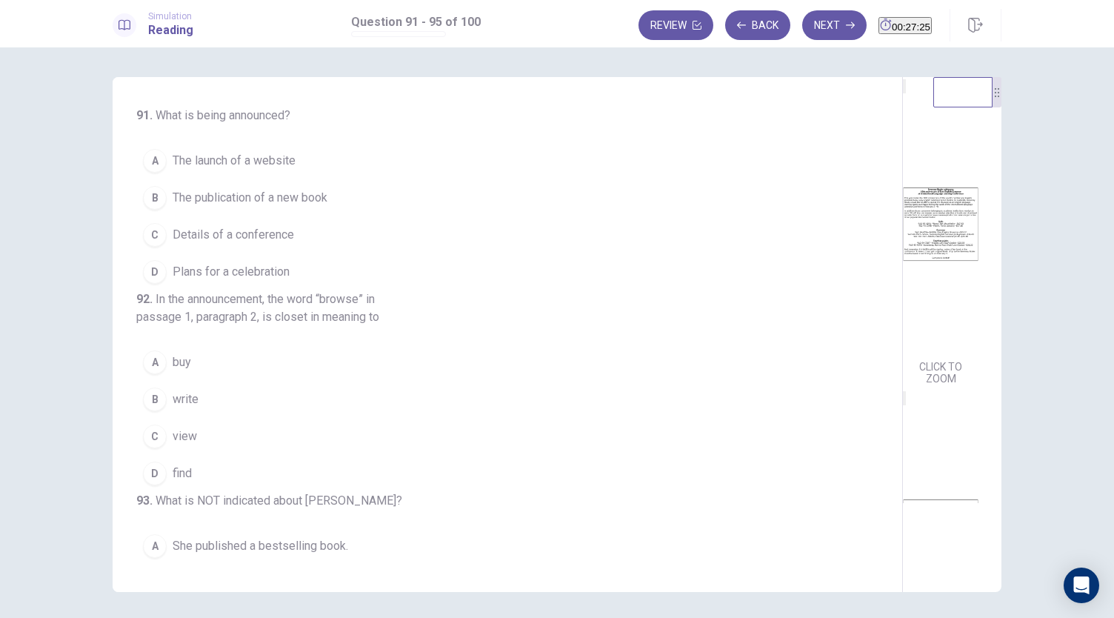
click at [270, 204] on span "The publication of a new book" at bounding box center [250, 198] width 155 height 18
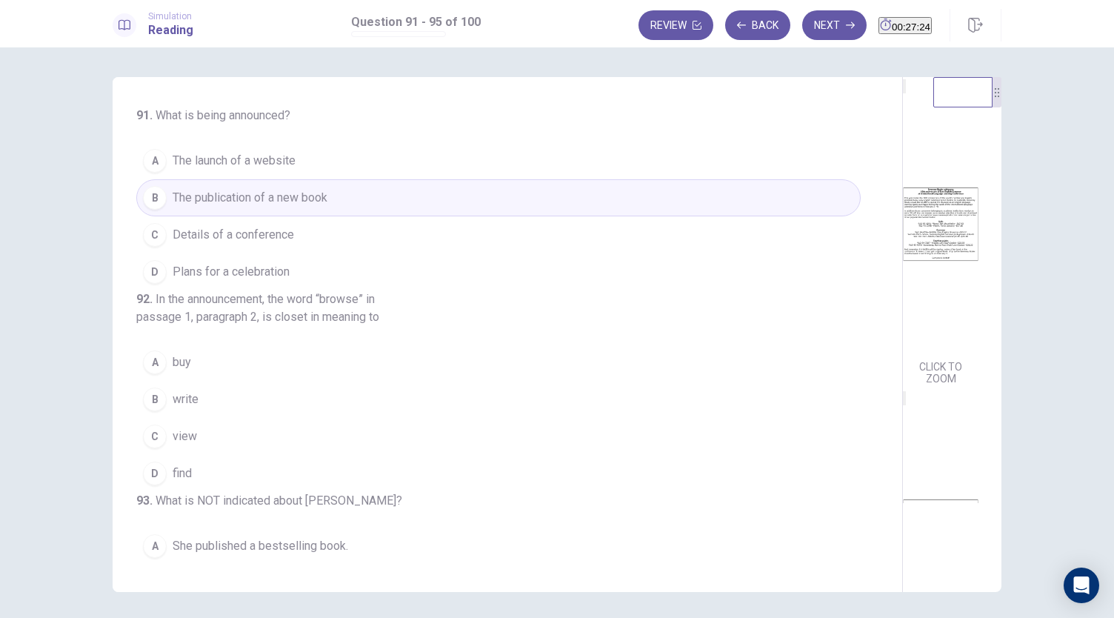
click at [197, 418] on button "B write" at bounding box center [498, 399] width 724 height 37
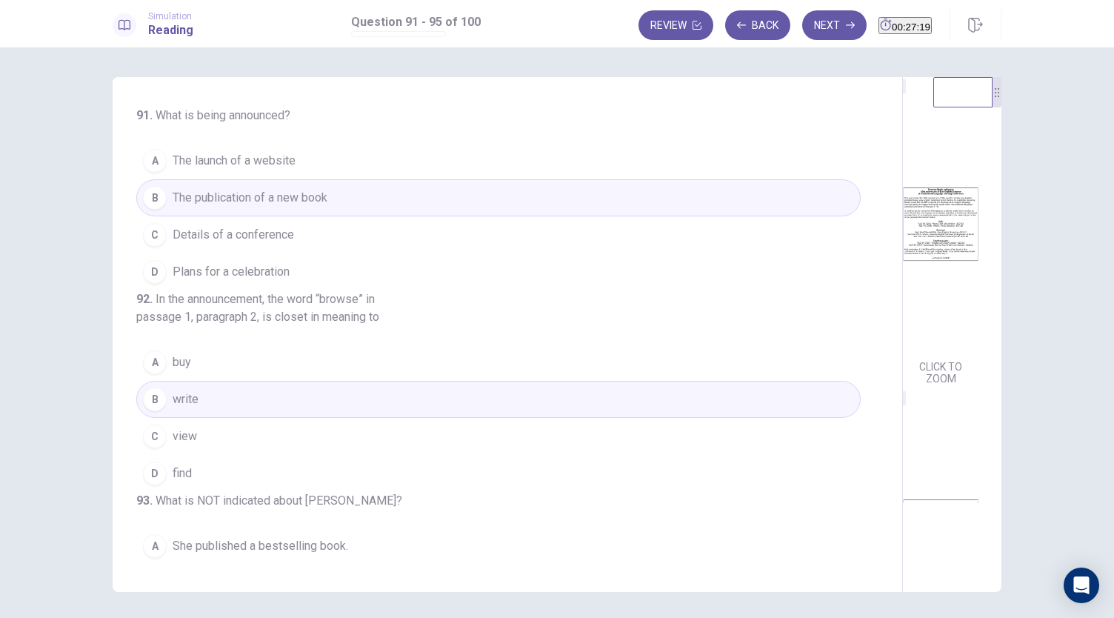
click at [196, 492] on button "D find" at bounding box center [498, 473] width 724 height 37
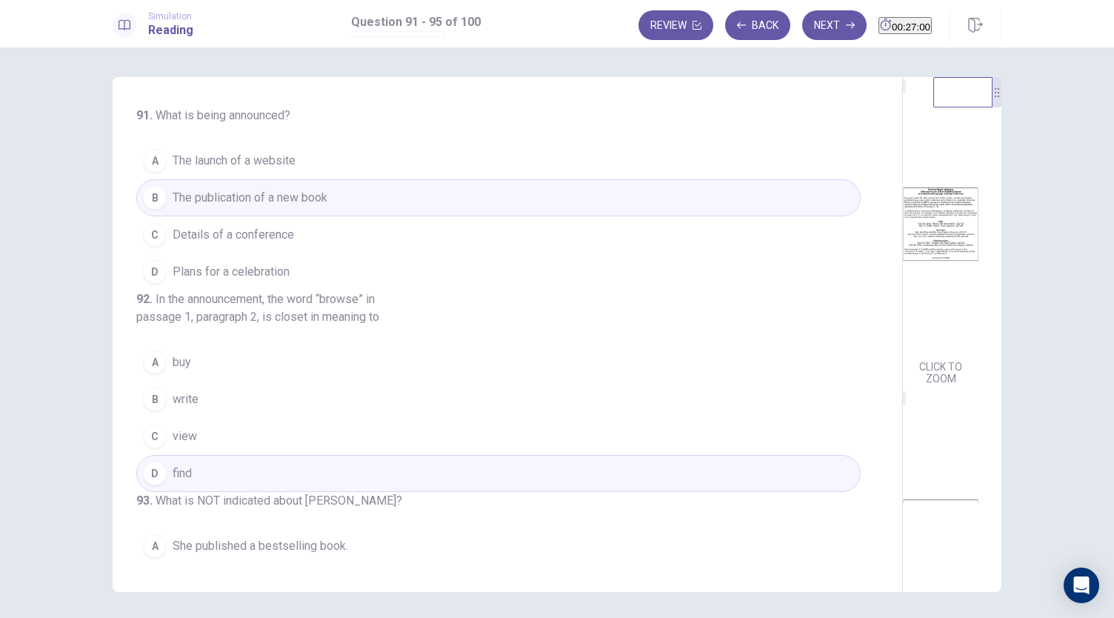
click at [274, 270] on span "Plans for a celebration" at bounding box center [231, 272] width 117 height 18
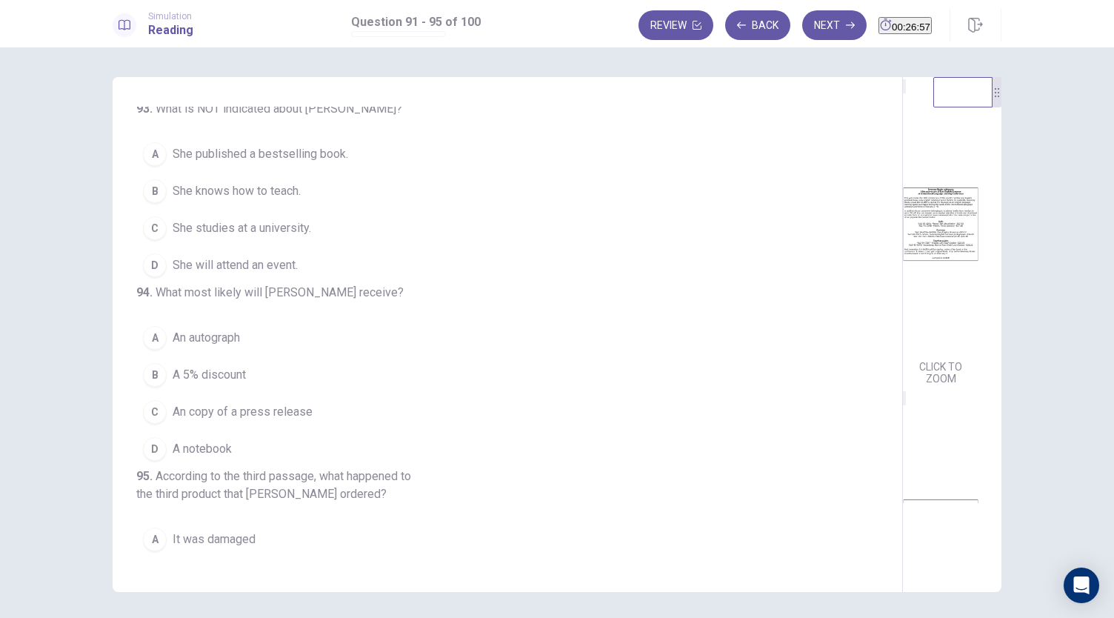
scroll to position [394, 0]
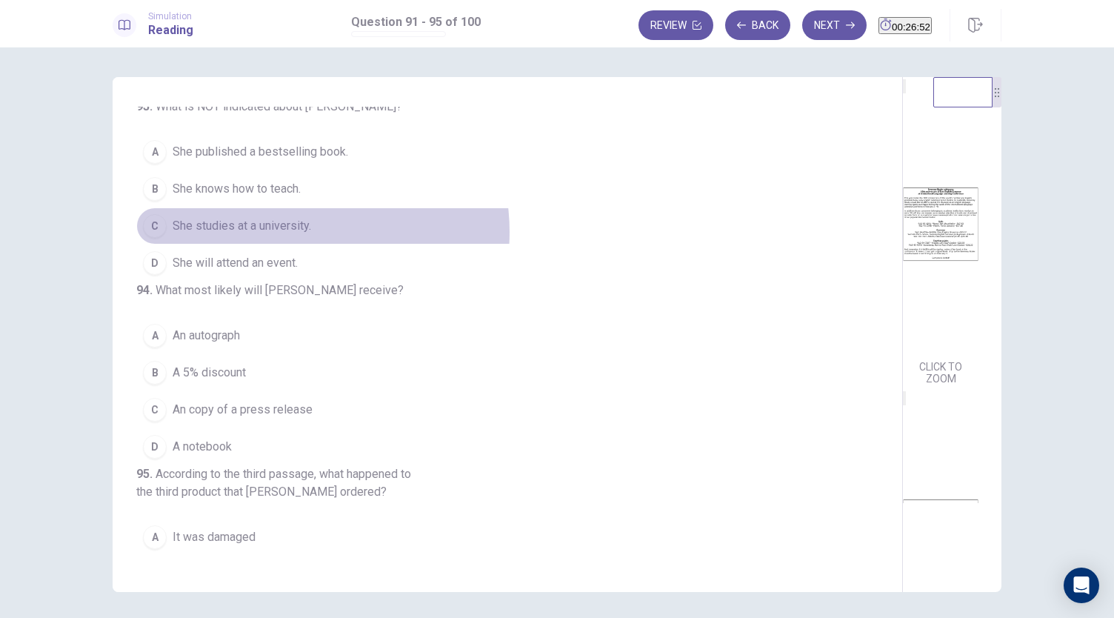
click at [295, 235] on span "She studies at a university." at bounding box center [242, 226] width 138 height 18
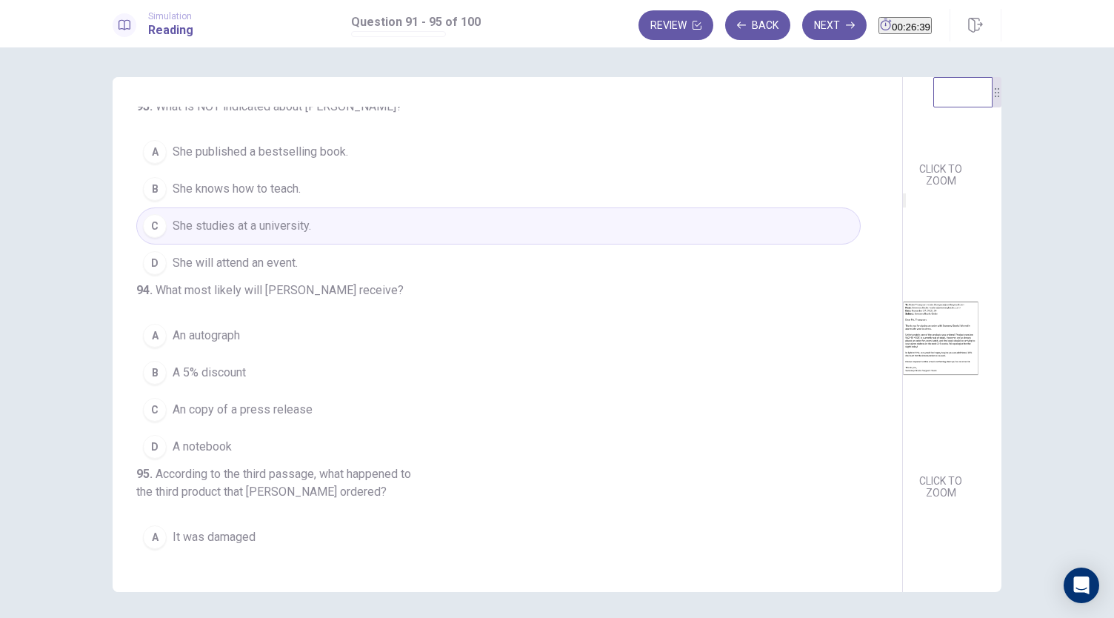
scroll to position [545, 0]
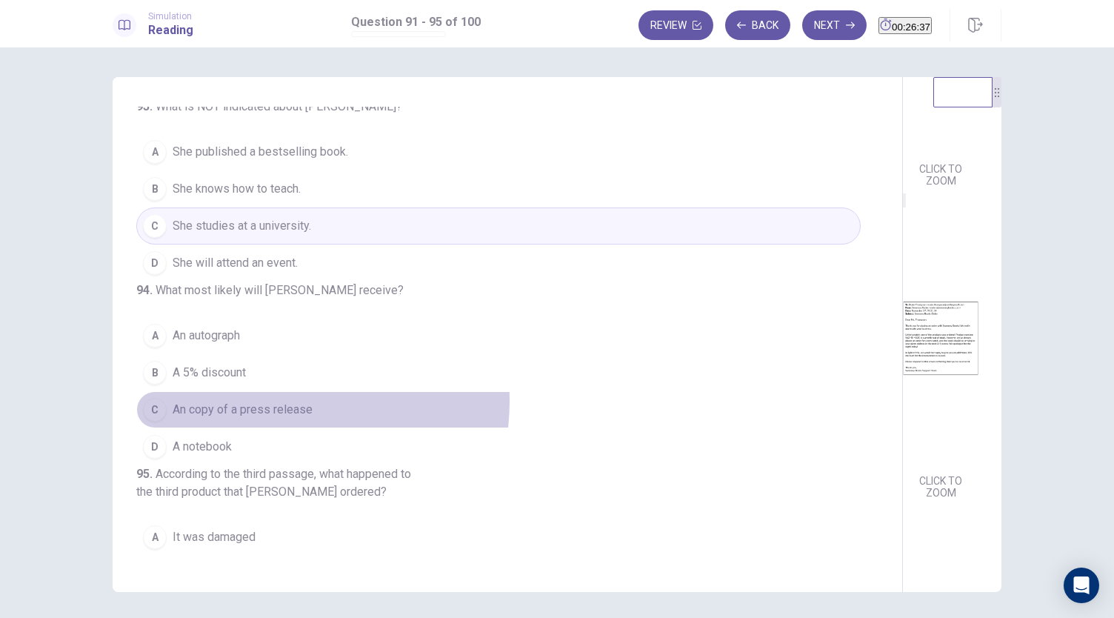
click at [261, 418] on span "An copy of a press release" at bounding box center [243, 410] width 140 height 18
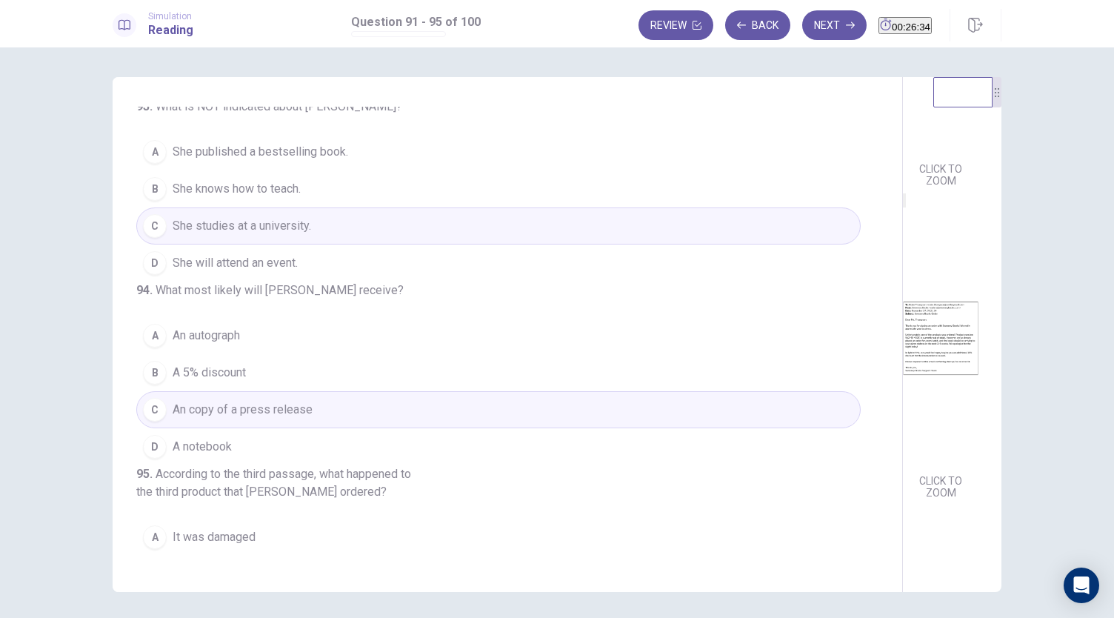
click at [224, 354] on button "A An autograph" at bounding box center [498, 335] width 724 height 37
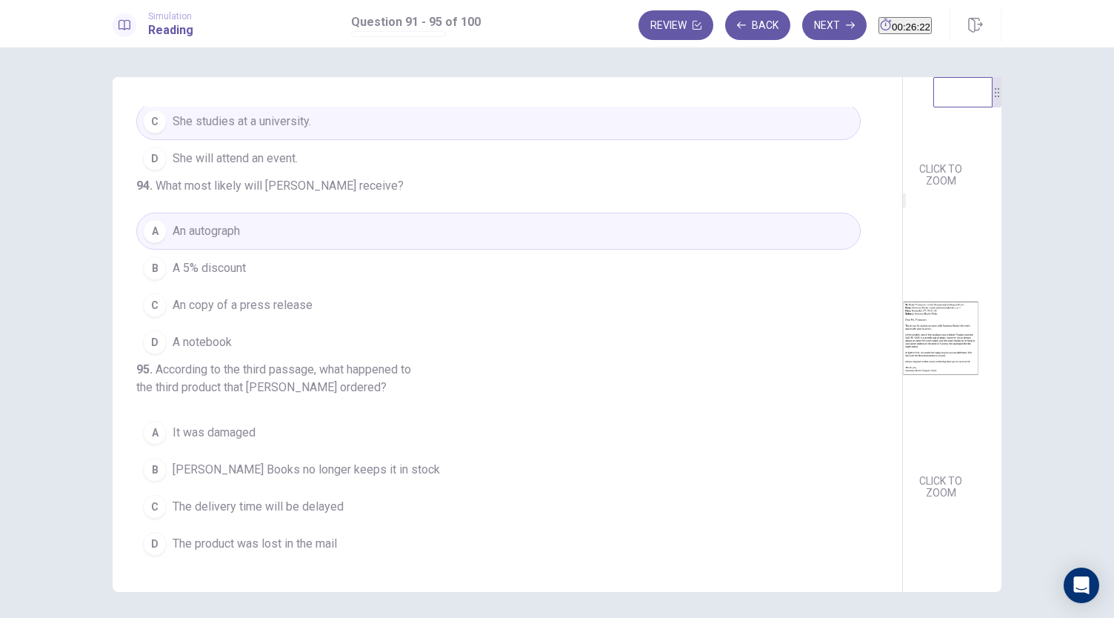
scroll to position [606, 0]
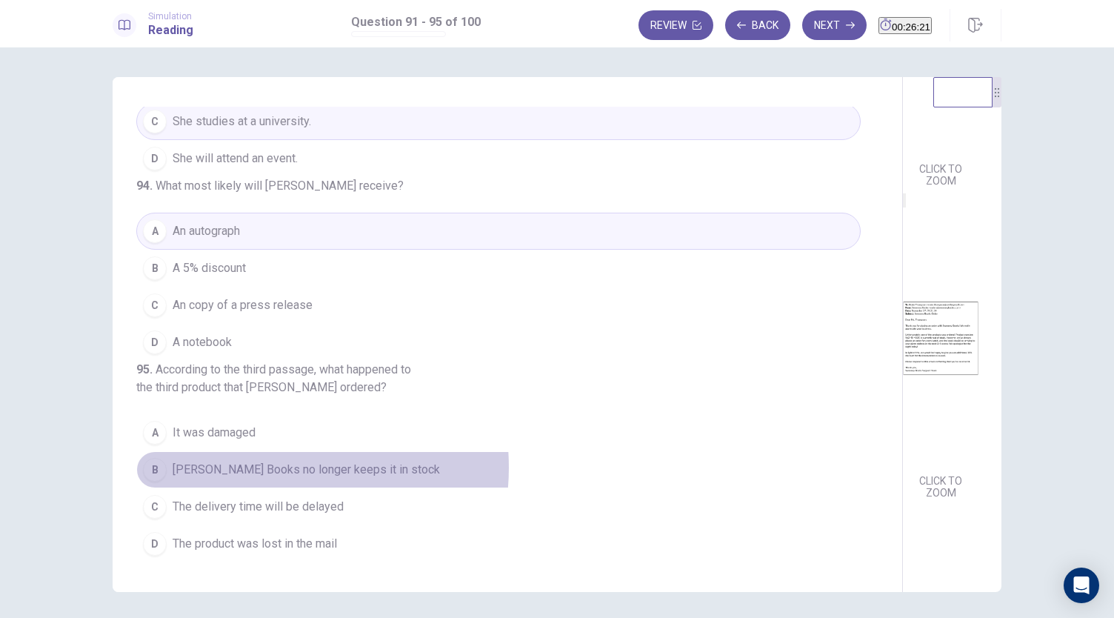
click at [255, 469] on span "Sweeney Books no longer keeps it in stock" at bounding box center [306, 470] width 267 height 18
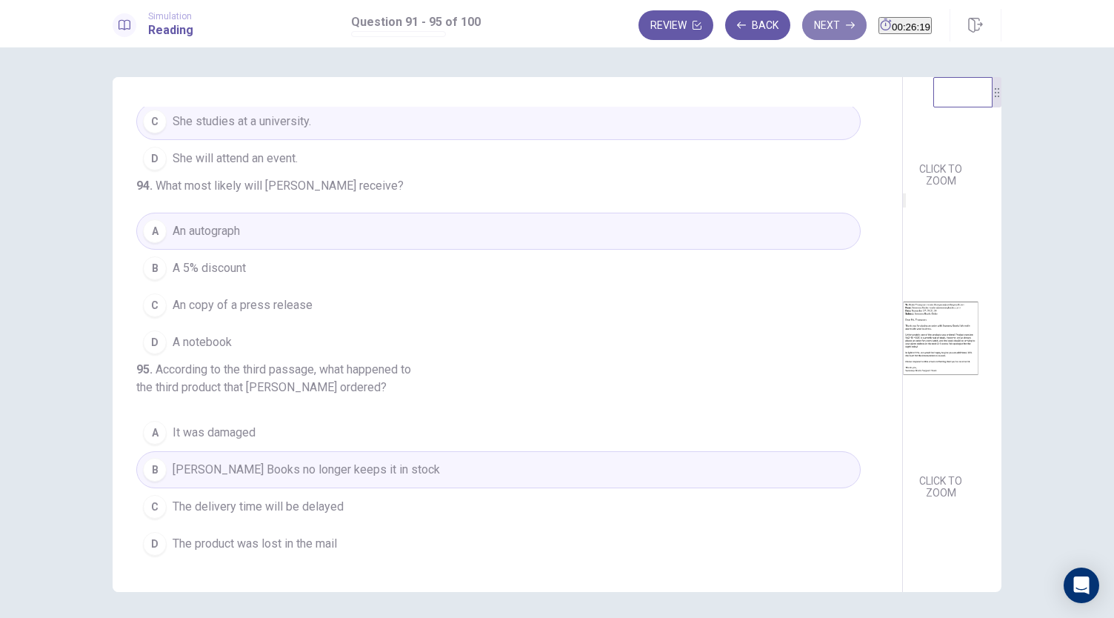
click at [802, 26] on button "Next" at bounding box center [834, 25] width 64 height 30
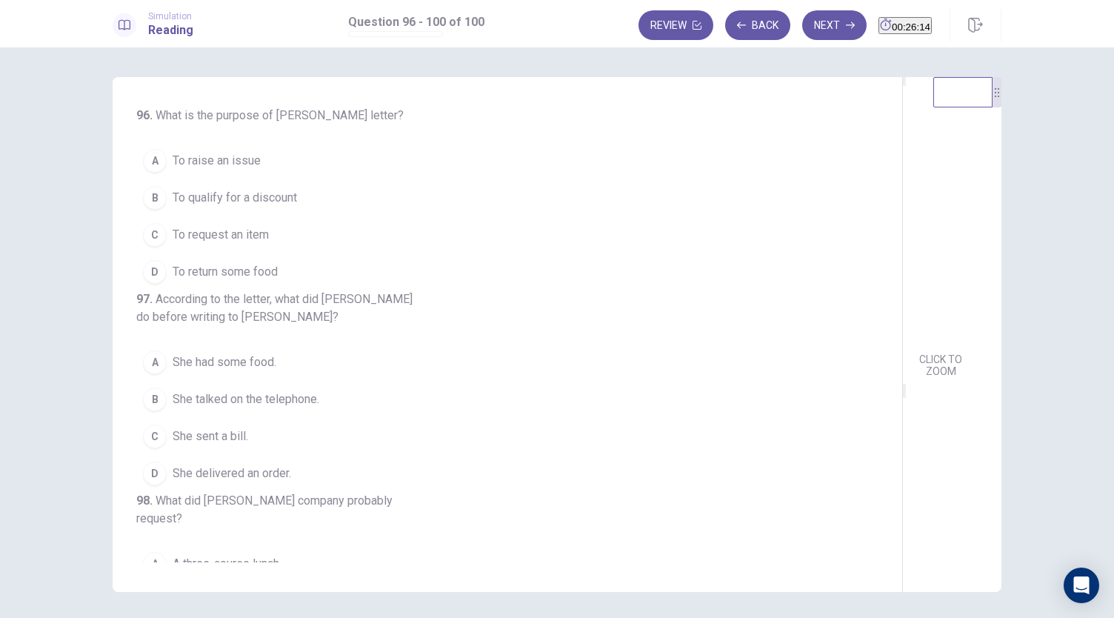
scroll to position [0, 0]
click at [182, 190] on span "To qualify for a discount" at bounding box center [235, 198] width 124 height 18
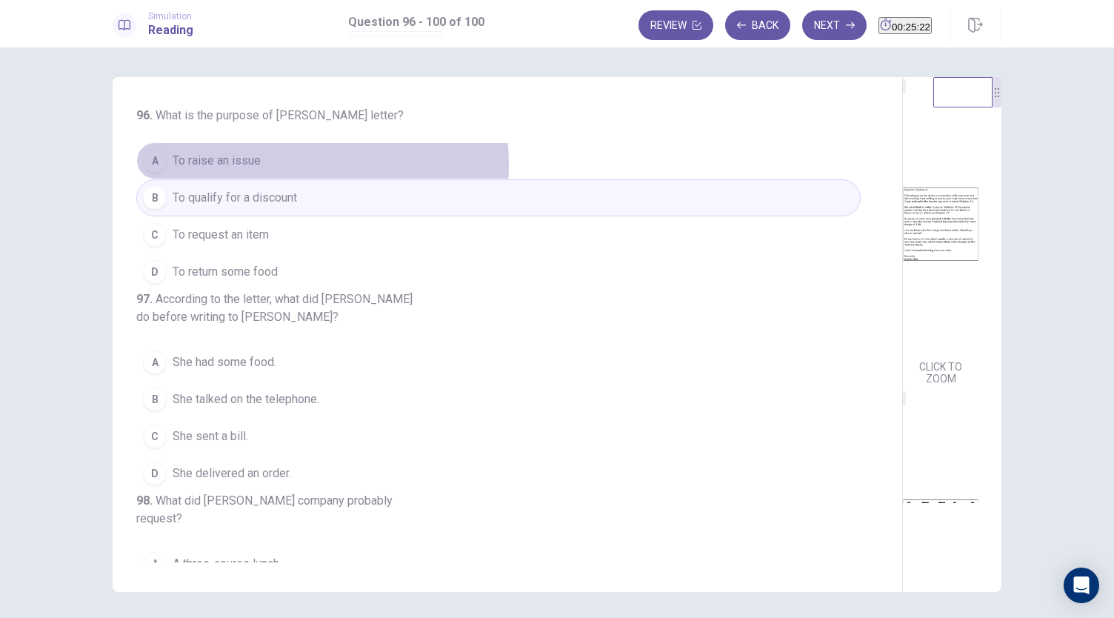
click at [261, 164] on button "A To raise an issue" at bounding box center [498, 160] width 724 height 37
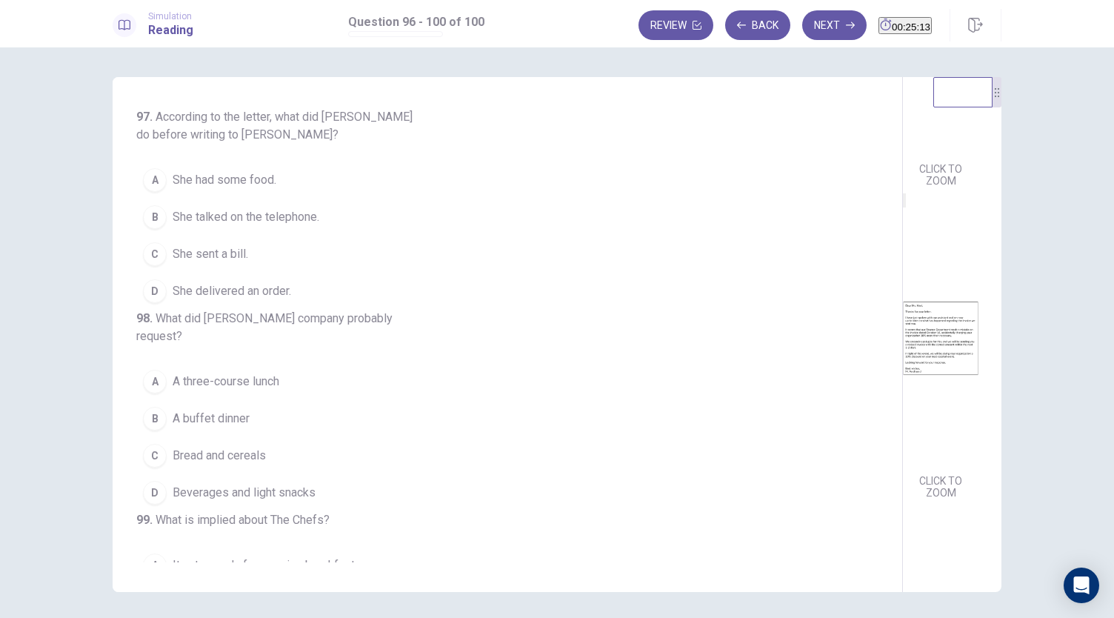
scroll to position [545, 0]
click at [187, 263] on span "She sent a bill." at bounding box center [211, 254] width 76 height 18
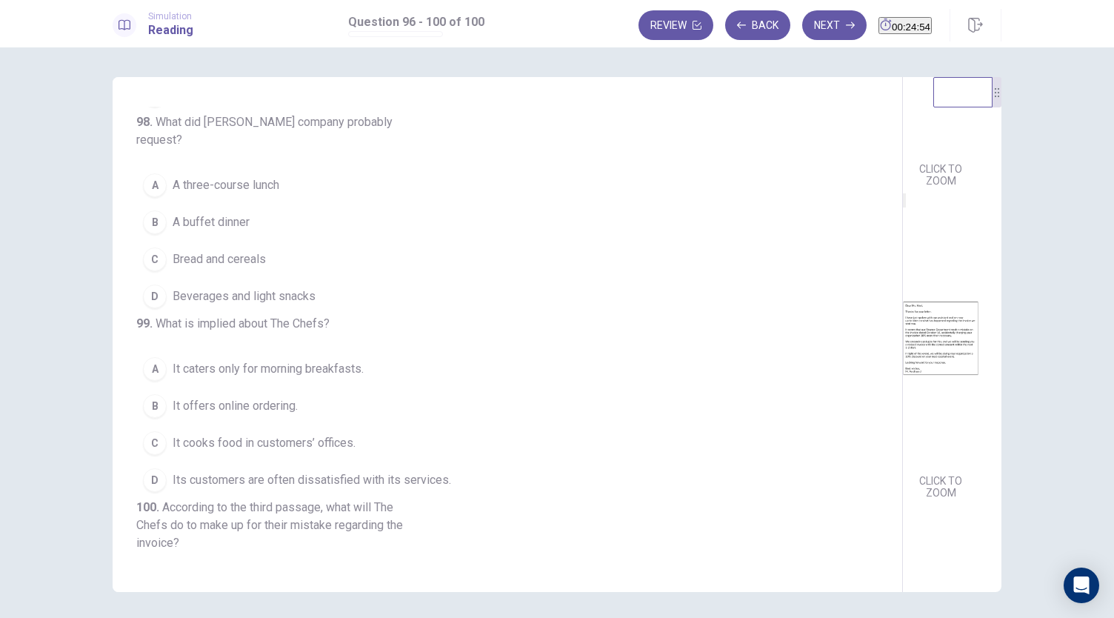
drag, startPoint x: 541, startPoint y: 319, endPoint x: 528, endPoint y: 401, distance: 82.4
click at [528, 401] on div "96 . What is the purpose of Ms. Hart’s letter? A To raise an issue B To qualify…" at bounding box center [513, 334] width 754 height 455
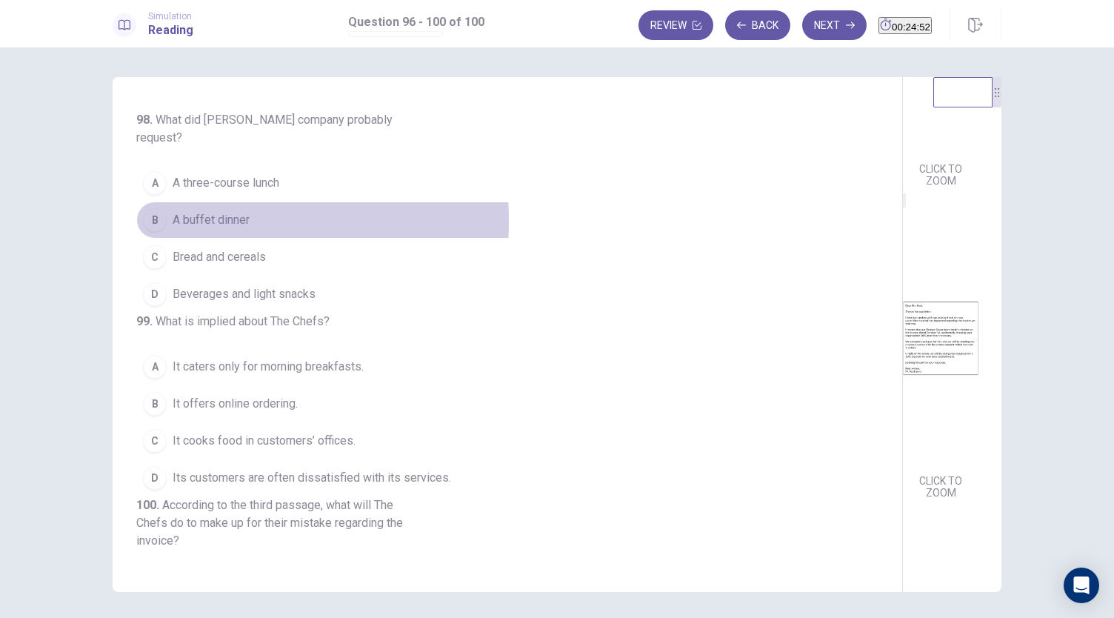
click at [158, 232] on div "B" at bounding box center [155, 220] width 24 height 24
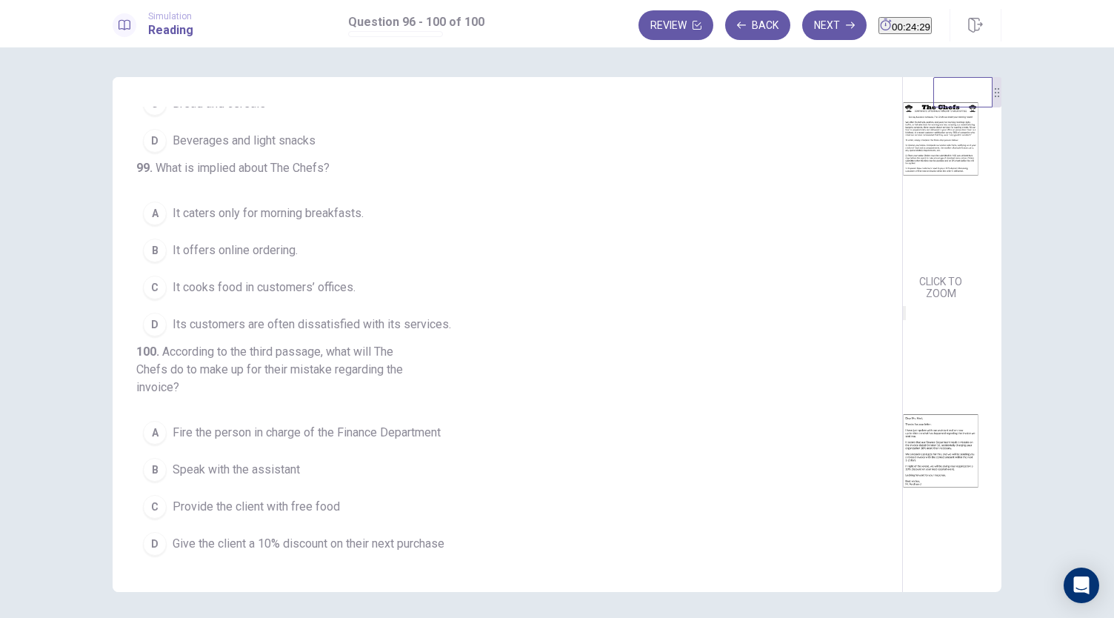
scroll to position [624, 0]
click at [337, 315] on span "Its customers are often dissatisfied with its services." at bounding box center [312, 324] width 278 height 18
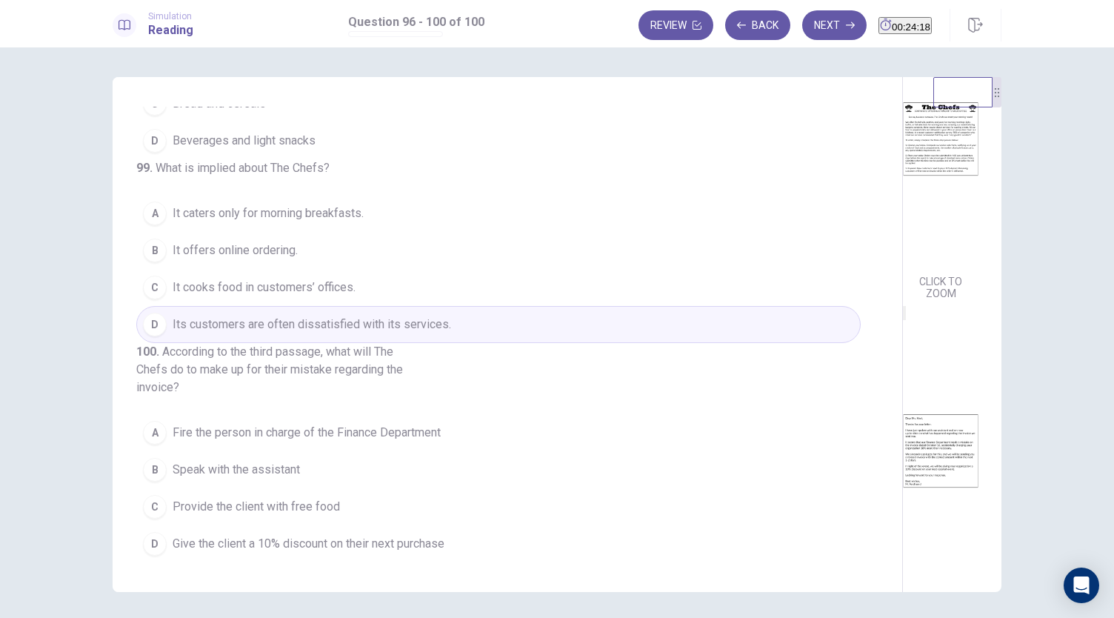
click at [304, 541] on span "Give the client a 10% discount on their next purchase" at bounding box center [309, 544] width 272 height 18
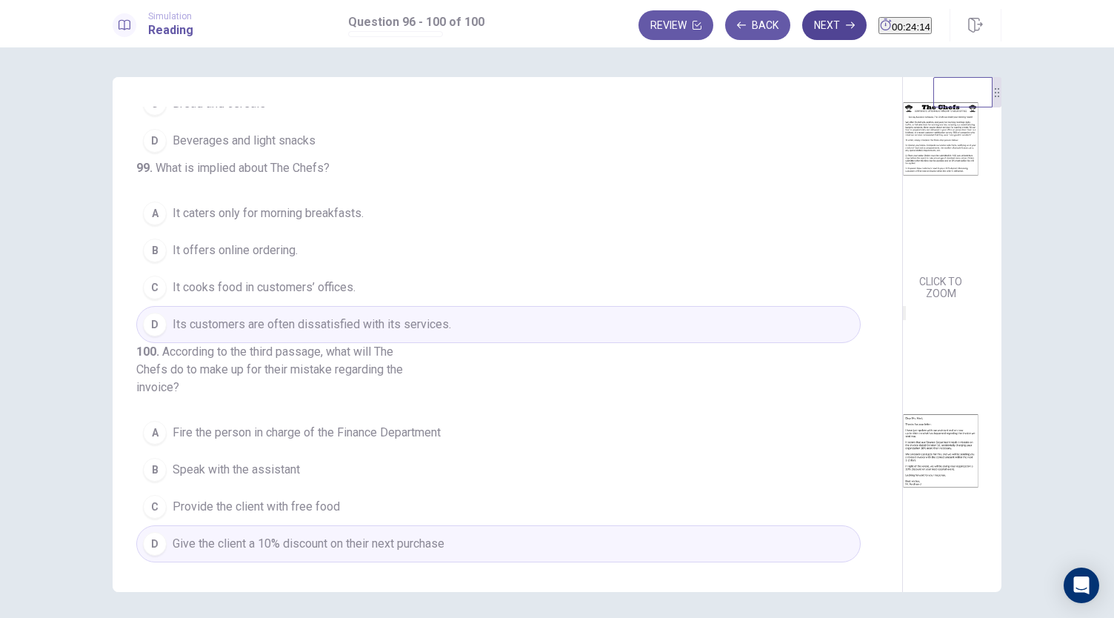
click at [812, 21] on button "Next" at bounding box center [834, 25] width 64 height 30
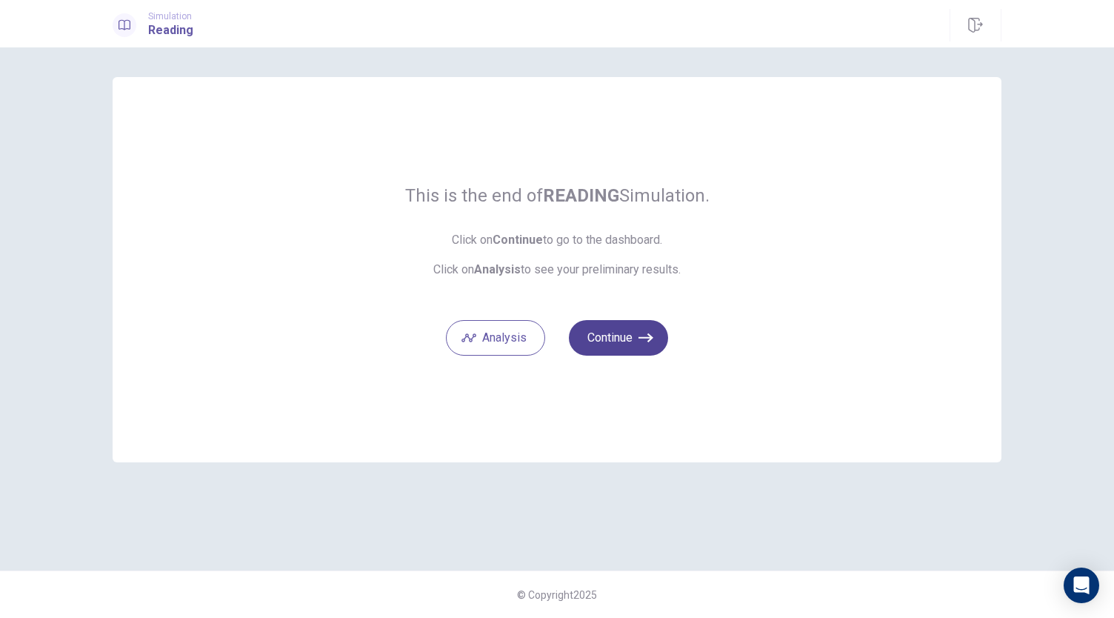
click at [637, 343] on button "Continue" at bounding box center [618, 338] width 99 height 36
